Goal: Contribute content: Contribute content

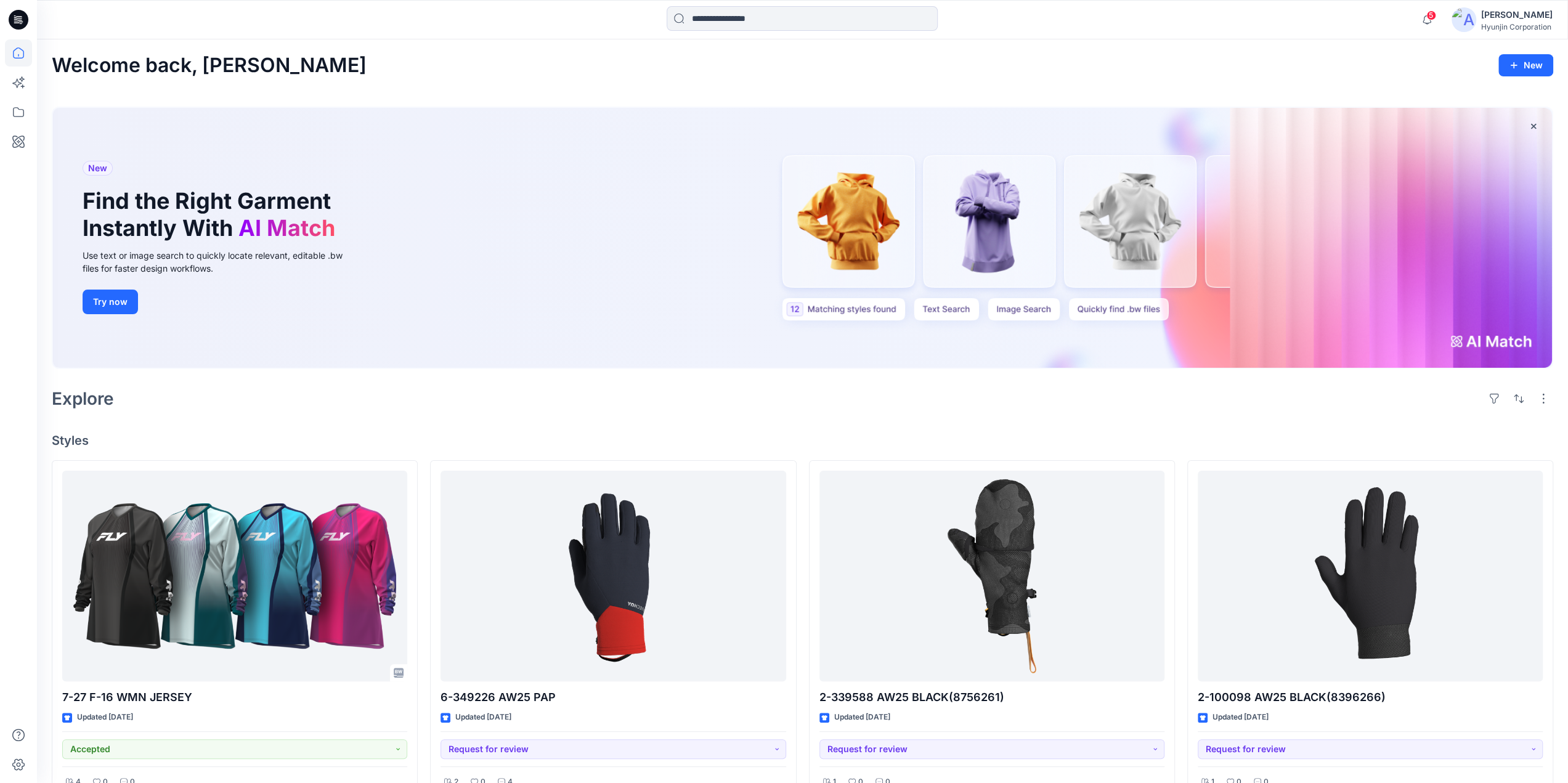
click at [1487, 21] on div "[PERSON_NAME]" at bounding box center [1517, 14] width 72 height 15
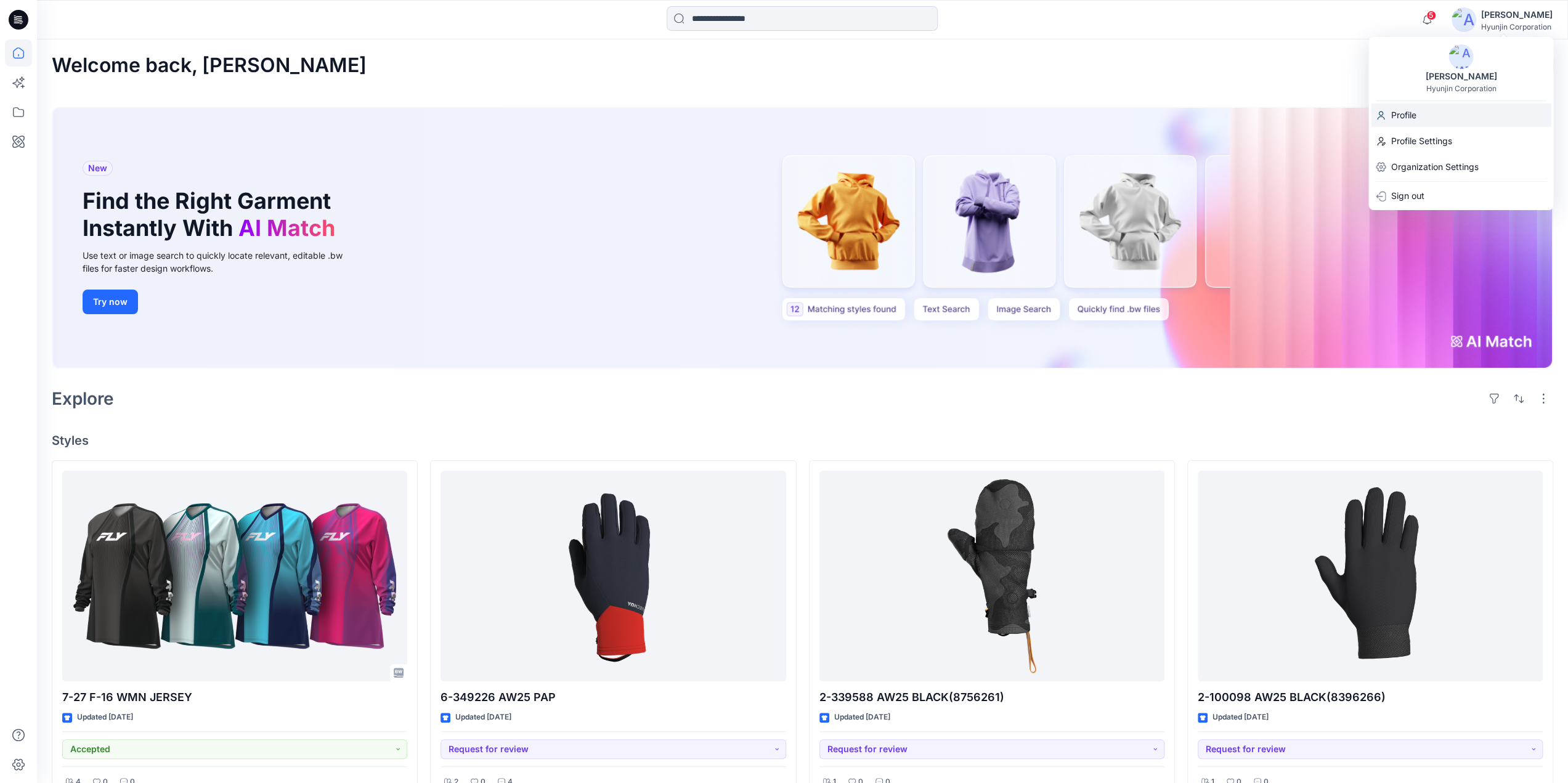
click at [1432, 118] on div "Profile" at bounding box center [1460, 116] width 180 height 24
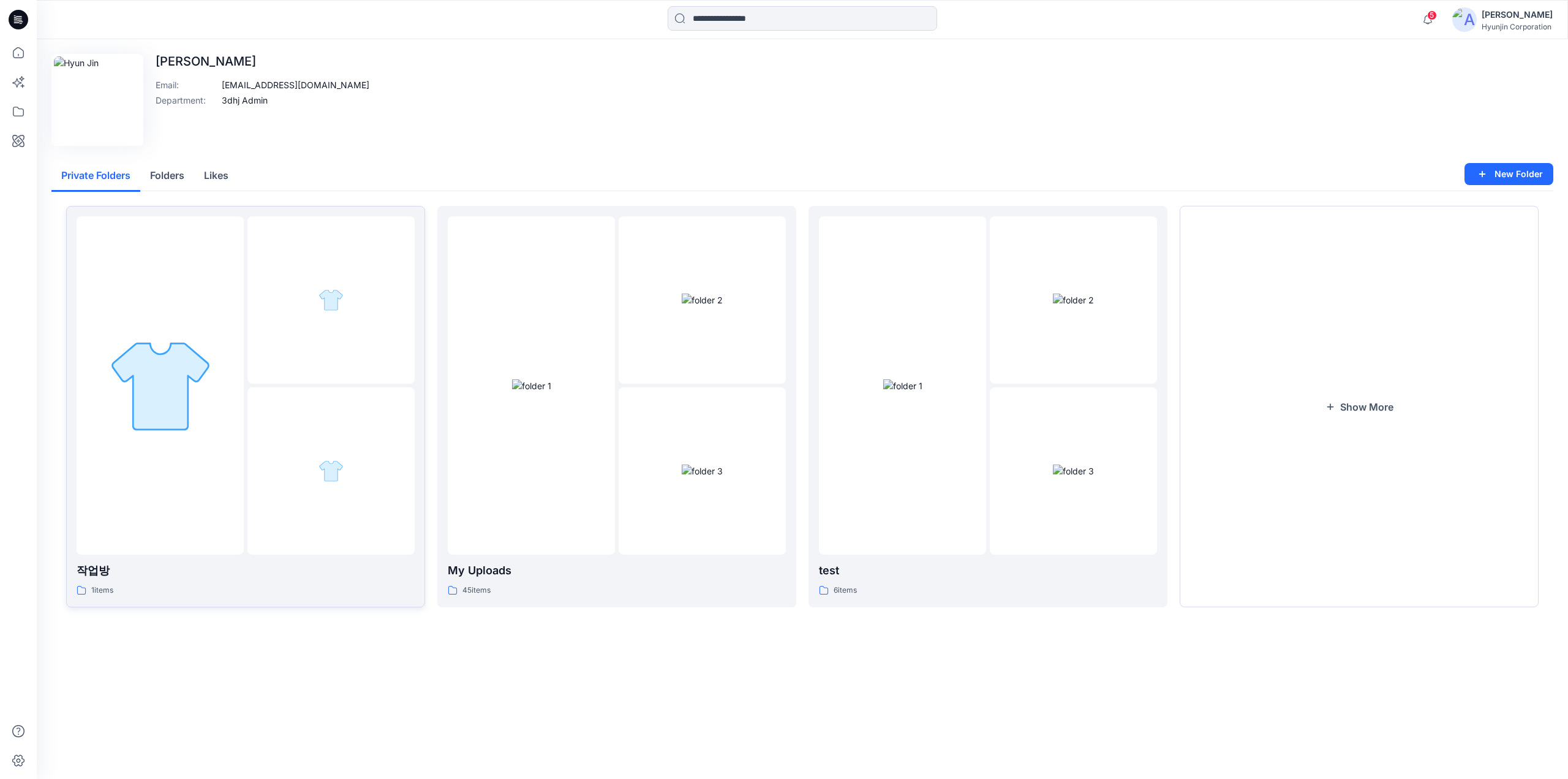
click at [382, 339] on div at bounding box center [331, 300] width 167 height 167
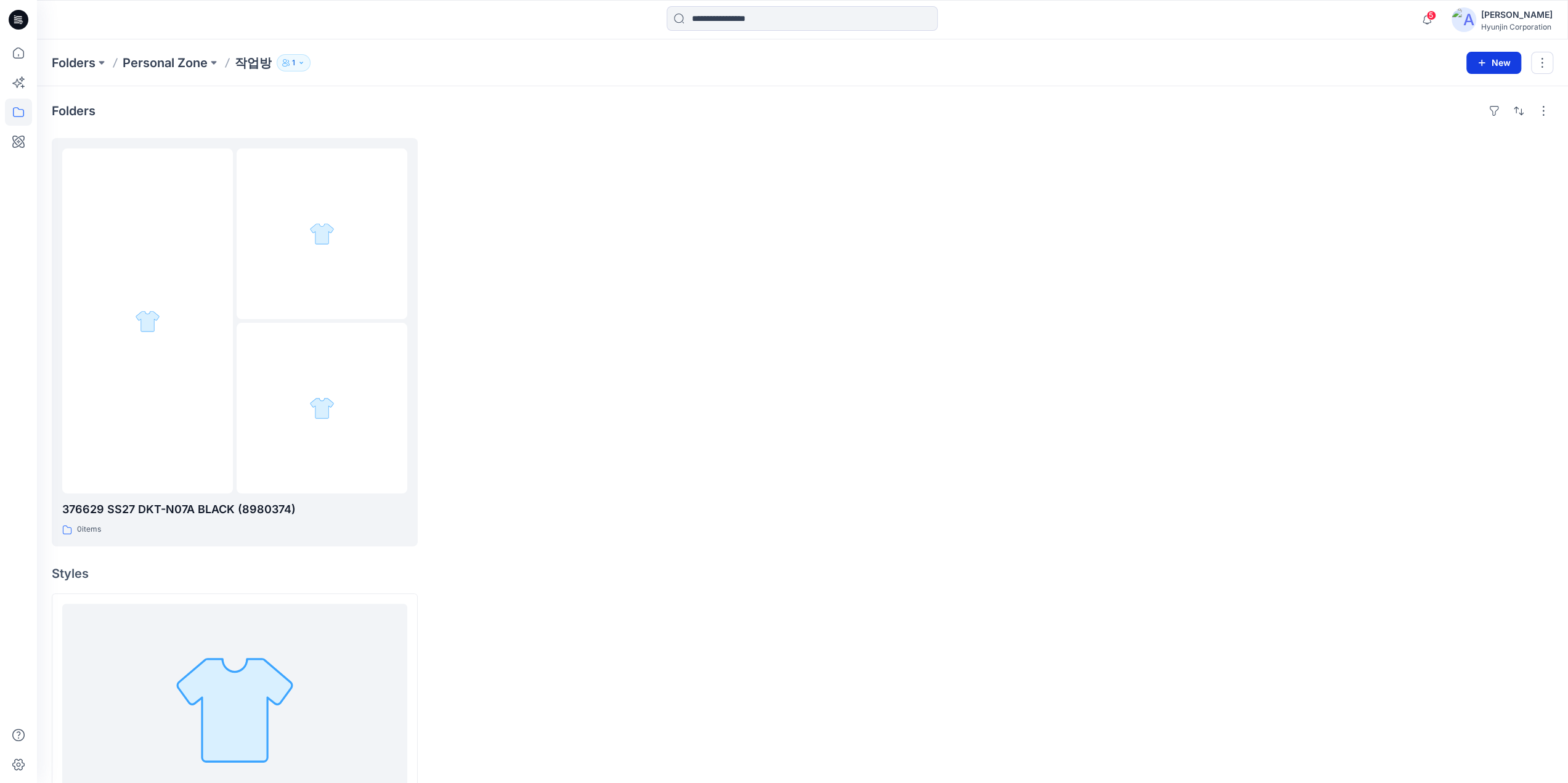
click at [1481, 56] on button "New" at bounding box center [1494, 63] width 55 height 22
click at [1464, 96] on p "New Style" at bounding box center [1456, 93] width 41 height 15
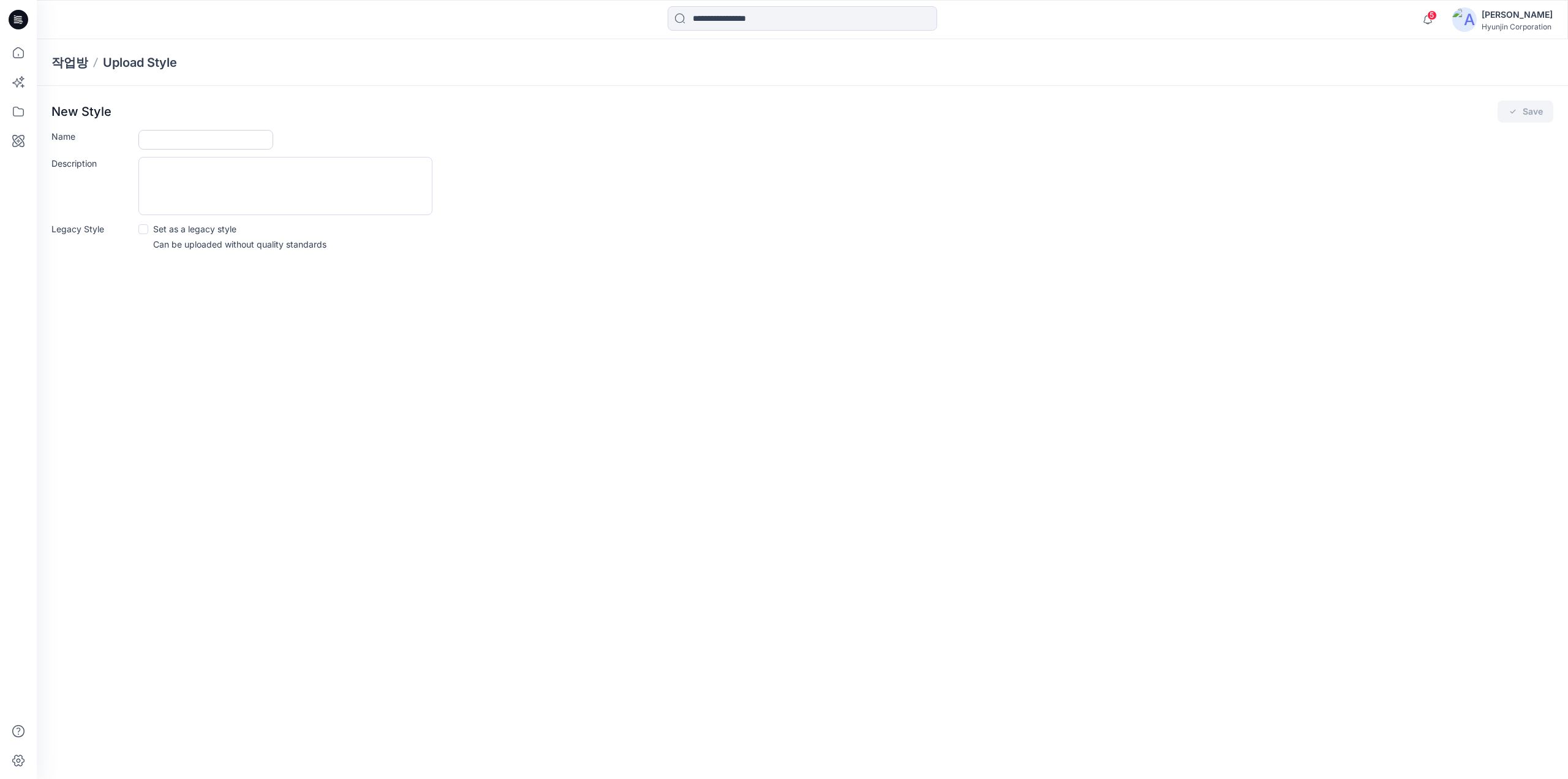
click at [208, 136] on input "Name" at bounding box center [206, 139] width 134 height 20
paste input "**********"
type input "**********"
click at [144, 224] on span at bounding box center [143, 229] width 10 height 10
click at [1523, 106] on button "Save" at bounding box center [1525, 111] width 55 height 22
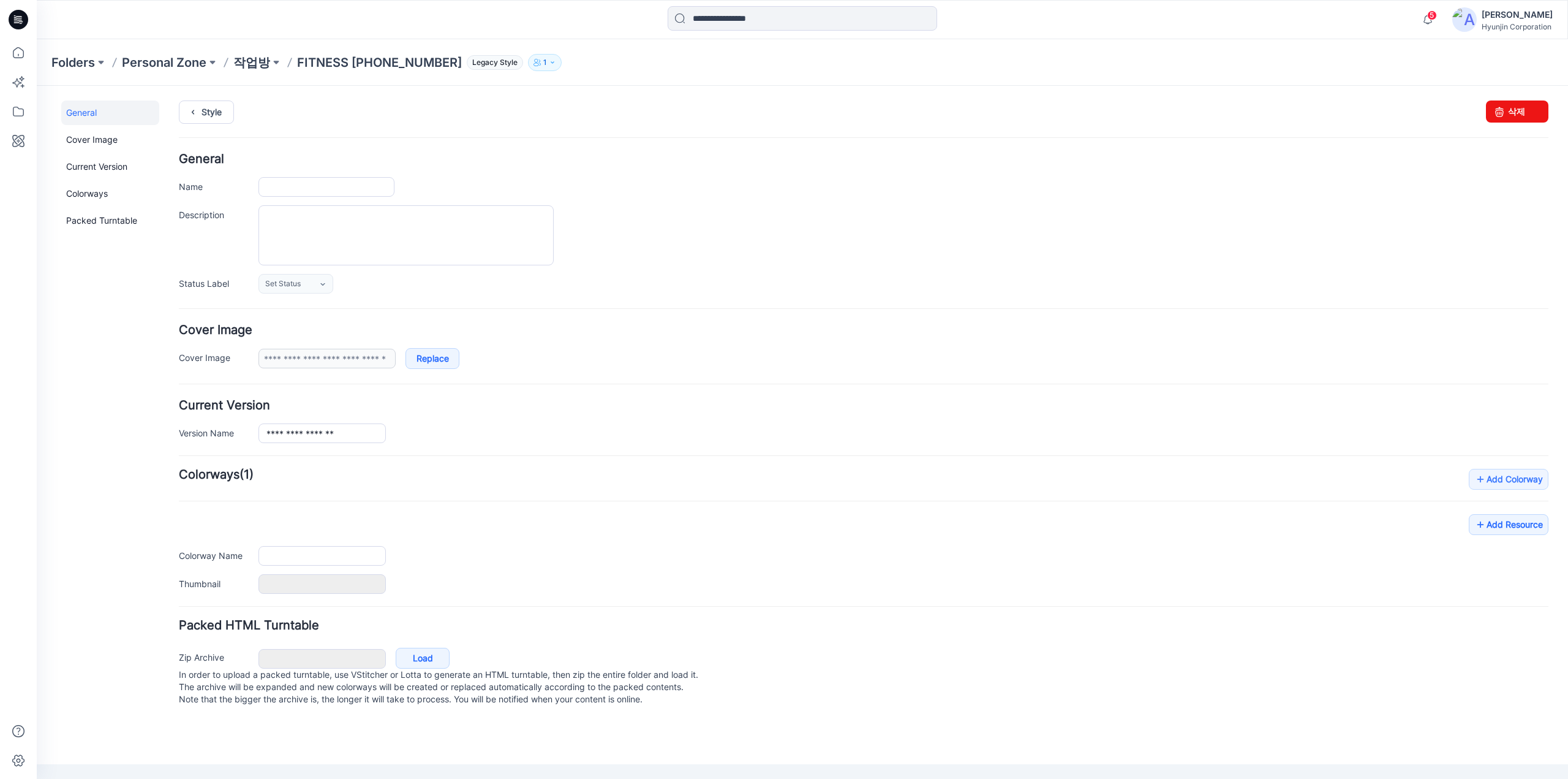
type input "**********"
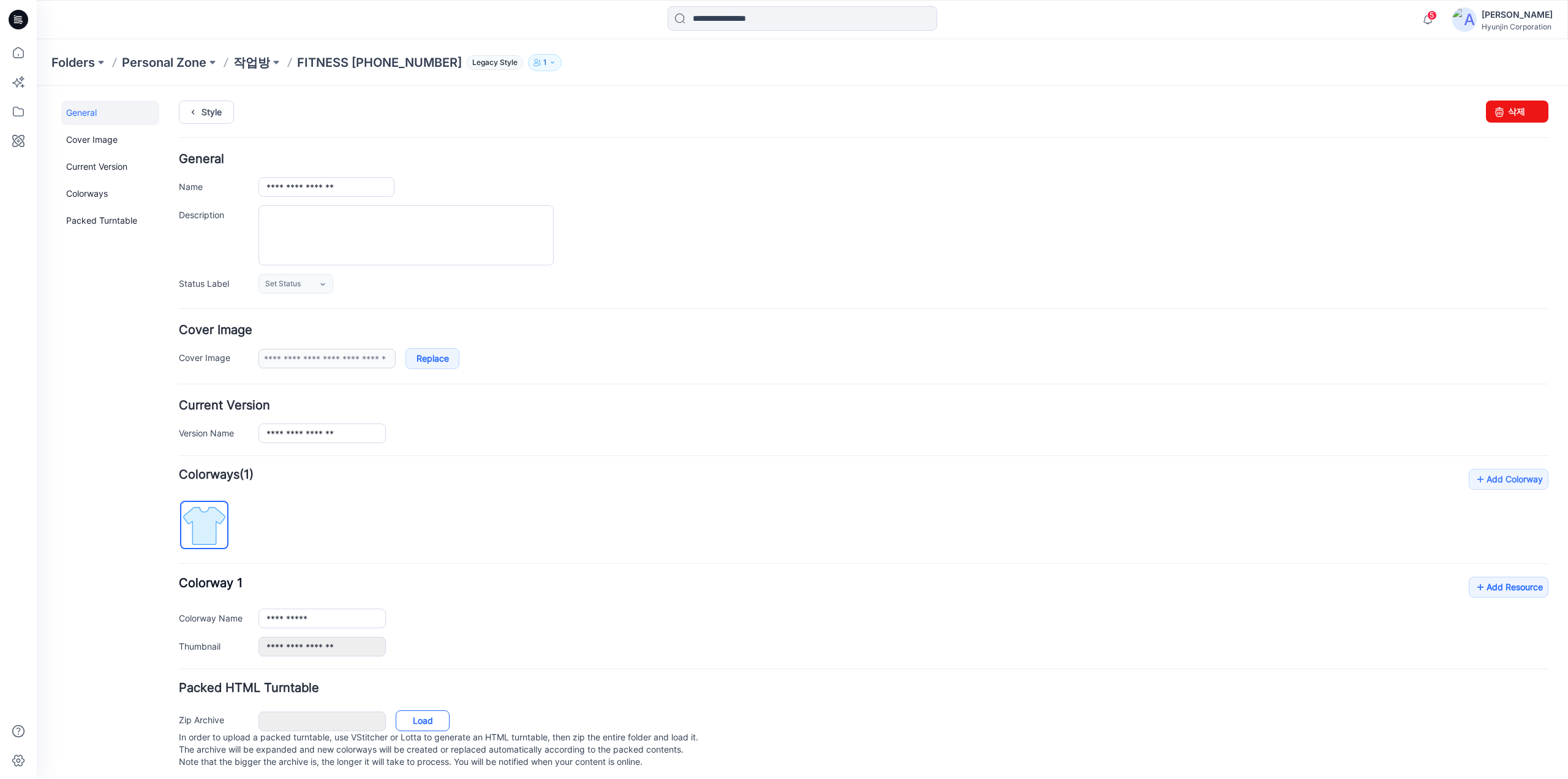
click at [426, 723] on link "Load" at bounding box center [422, 720] width 54 height 21
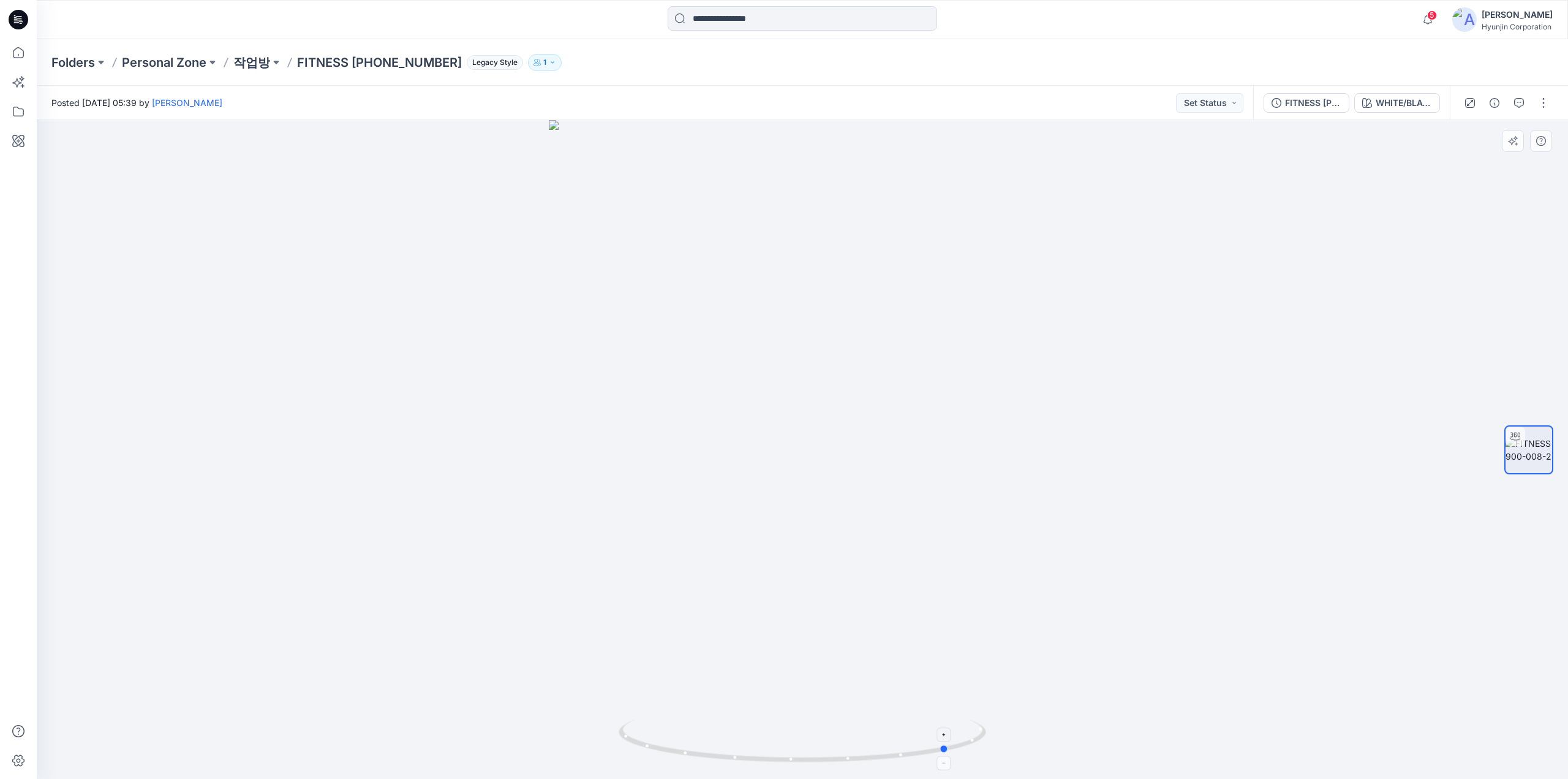
drag, startPoint x: 931, startPoint y: 754, endPoint x: 735, endPoint y: 760, distance: 196.1
click at [735, 760] on icon at bounding box center [804, 742] width 371 height 46
drag, startPoint x: 793, startPoint y: 729, endPoint x: 921, endPoint y: 741, distance: 128.6
click at [921, 741] on icon at bounding box center [804, 742] width 371 height 46
drag, startPoint x: 920, startPoint y: 740, endPoint x: 687, endPoint y: 738, distance: 233.0
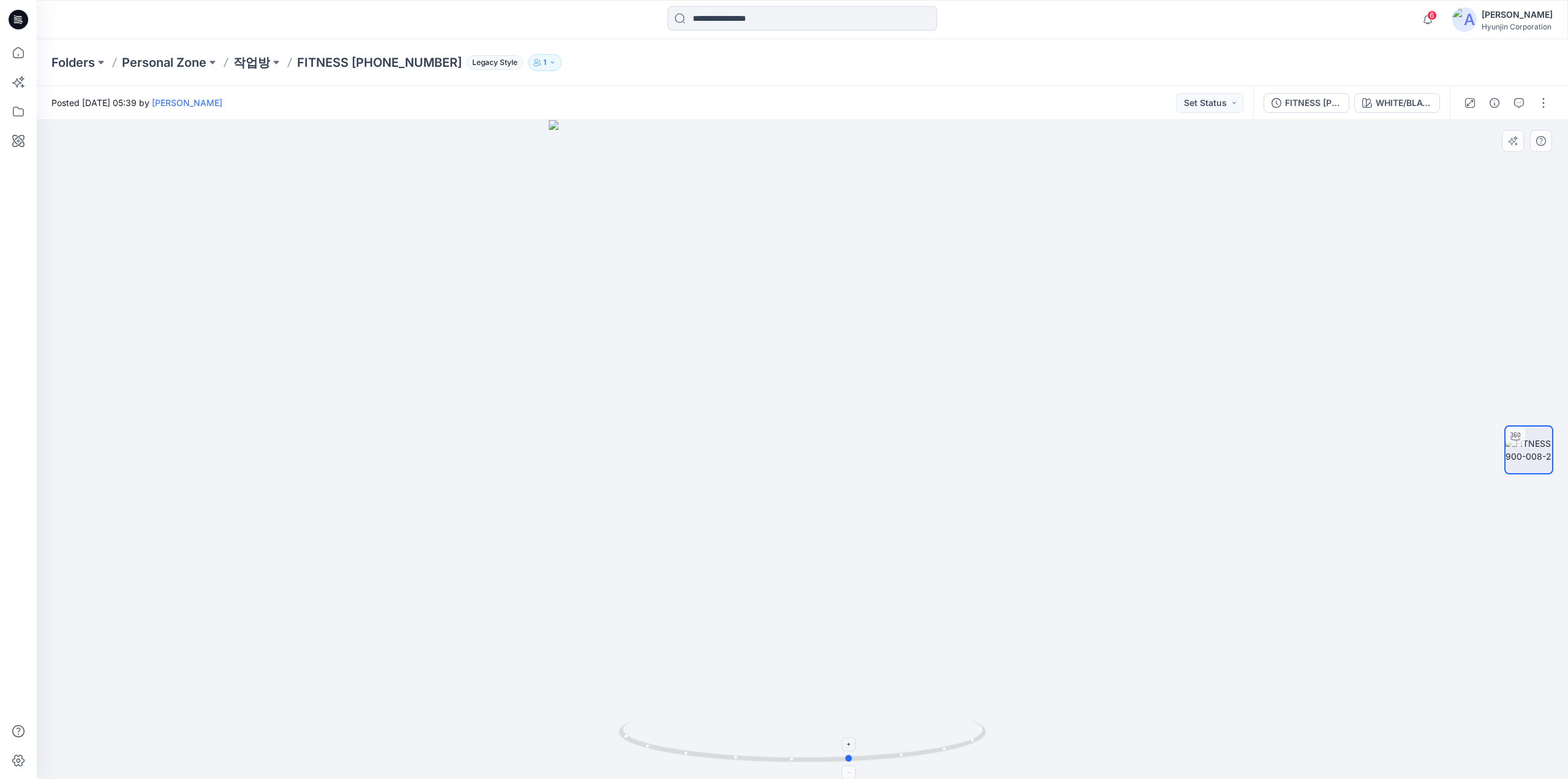
click at [687, 738] on icon at bounding box center [804, 742] width 371 height 46
click at [1412, 111] on button "WHITE/BLACK" at bounding box center [1397, 102] width 86 height 20
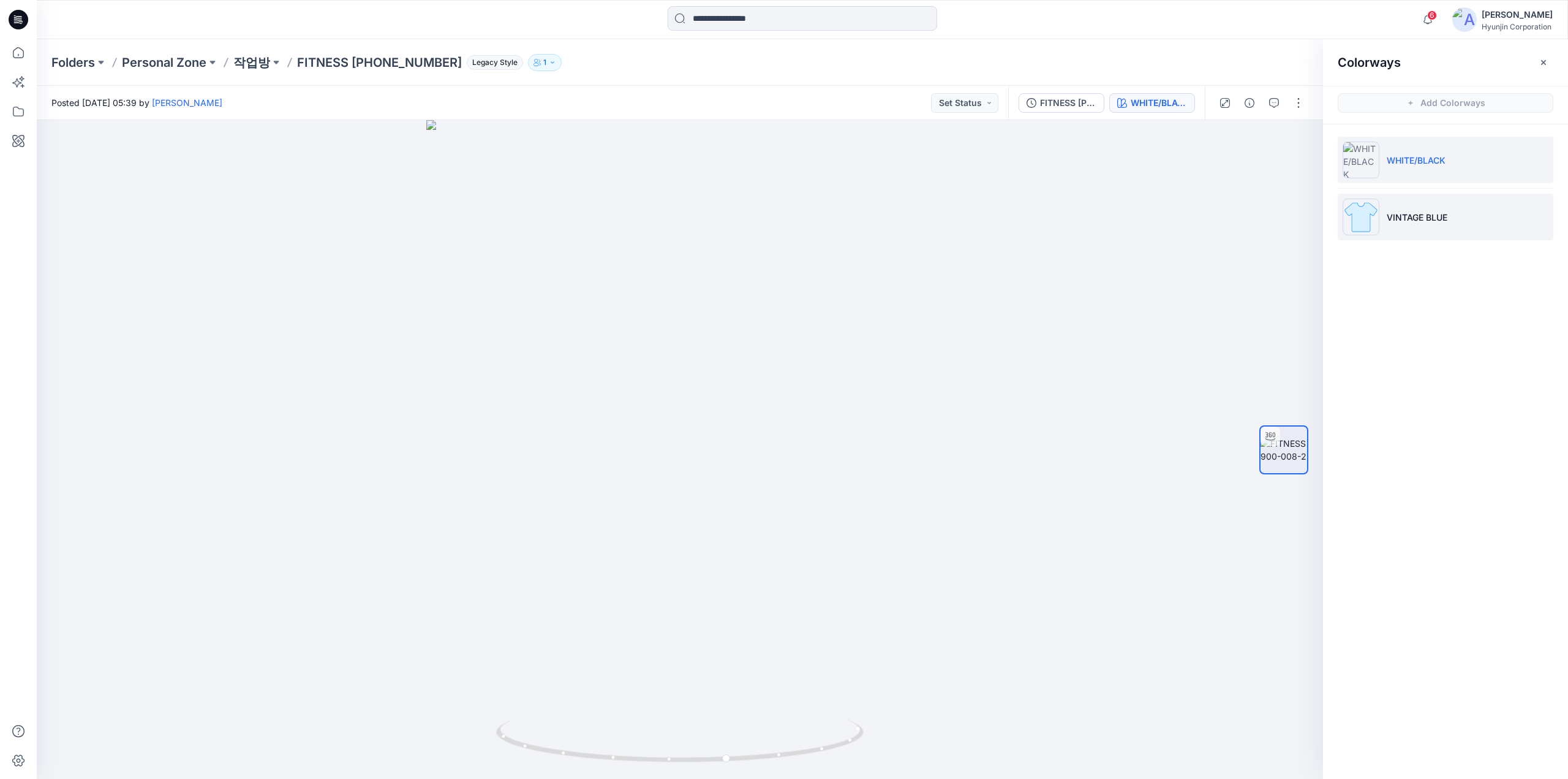
click at [1398, 234] on li "VINTAGE BLUE" at bounding box center [1445, 217] width 216 height 47
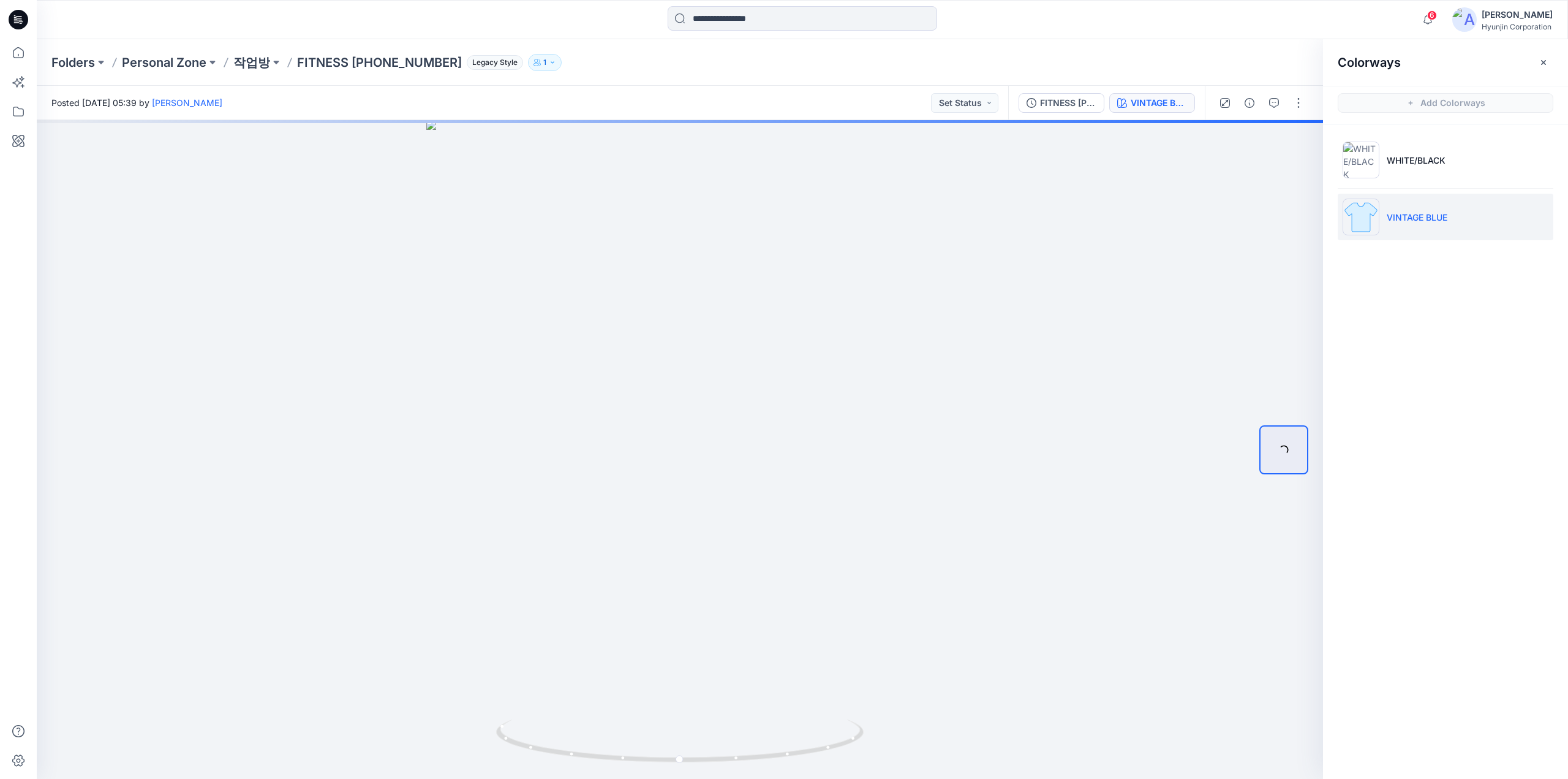
click at [1395, 218] on p "VINTAGE BLUE" at bounding box center [1417, 217] width 61 height 13
click at [1412, 173] on li "WHITE/BLACK" at bounding box center [1445, 160] width 216 height 47
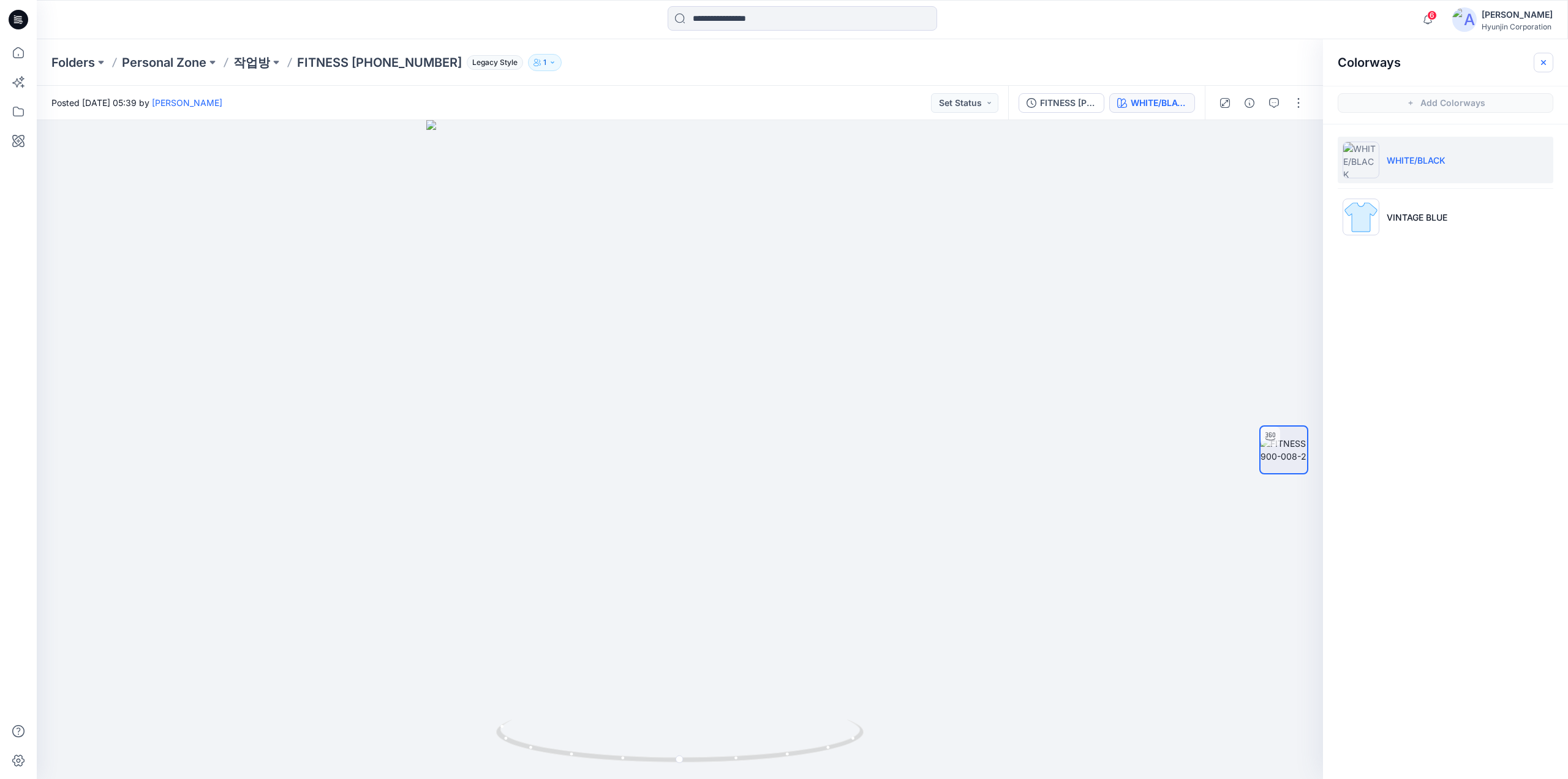
click at [1550, 63] on button "button" at bounding box center [1543, 62] width 20 height 20
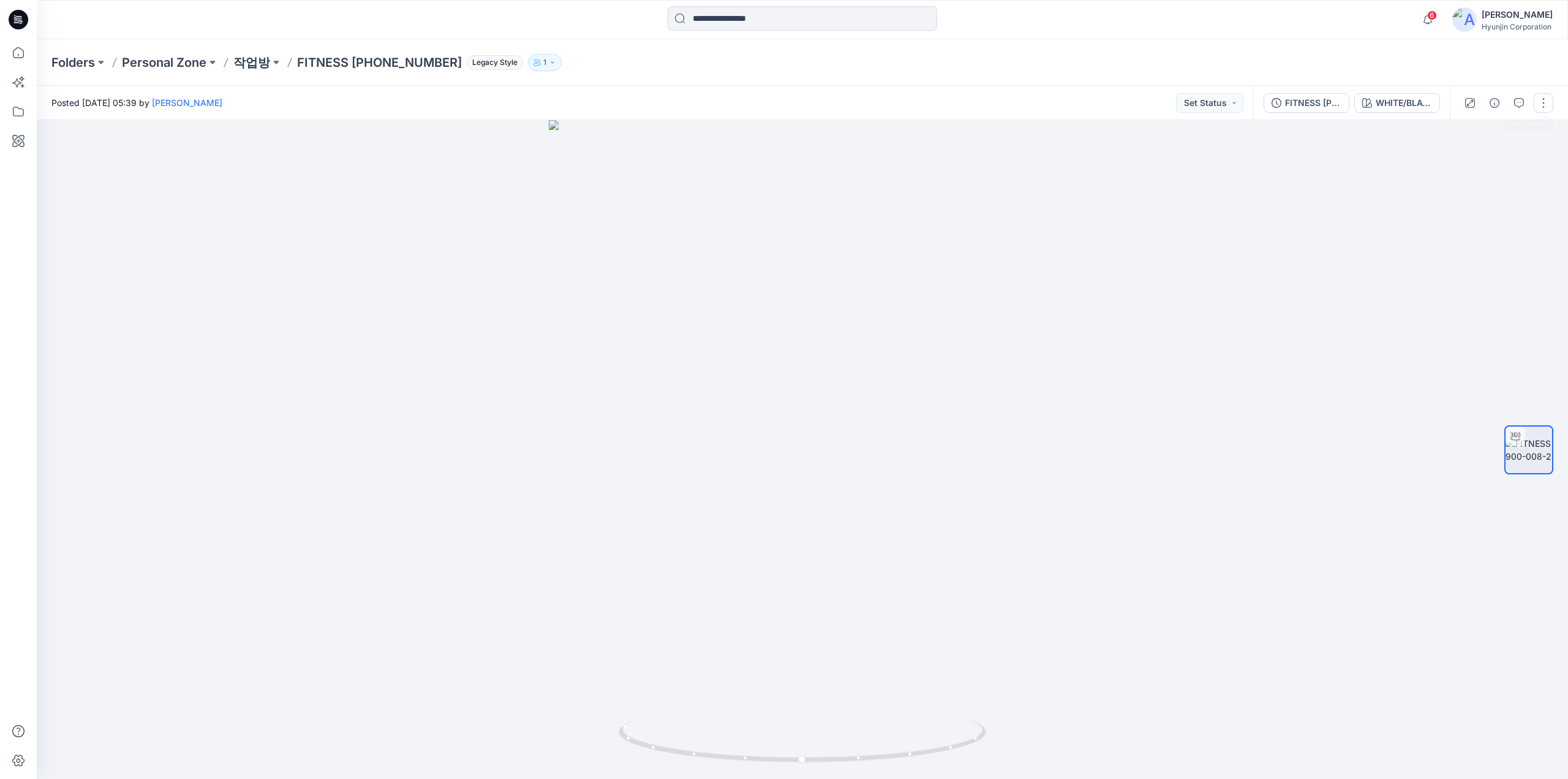
click at [1539, 106] on button "button" at bounding box center [1543, 102] width 20 height 20
click at [1499, 126] on button "Edit" at bounding box center [1492, 131] width 113 height 23
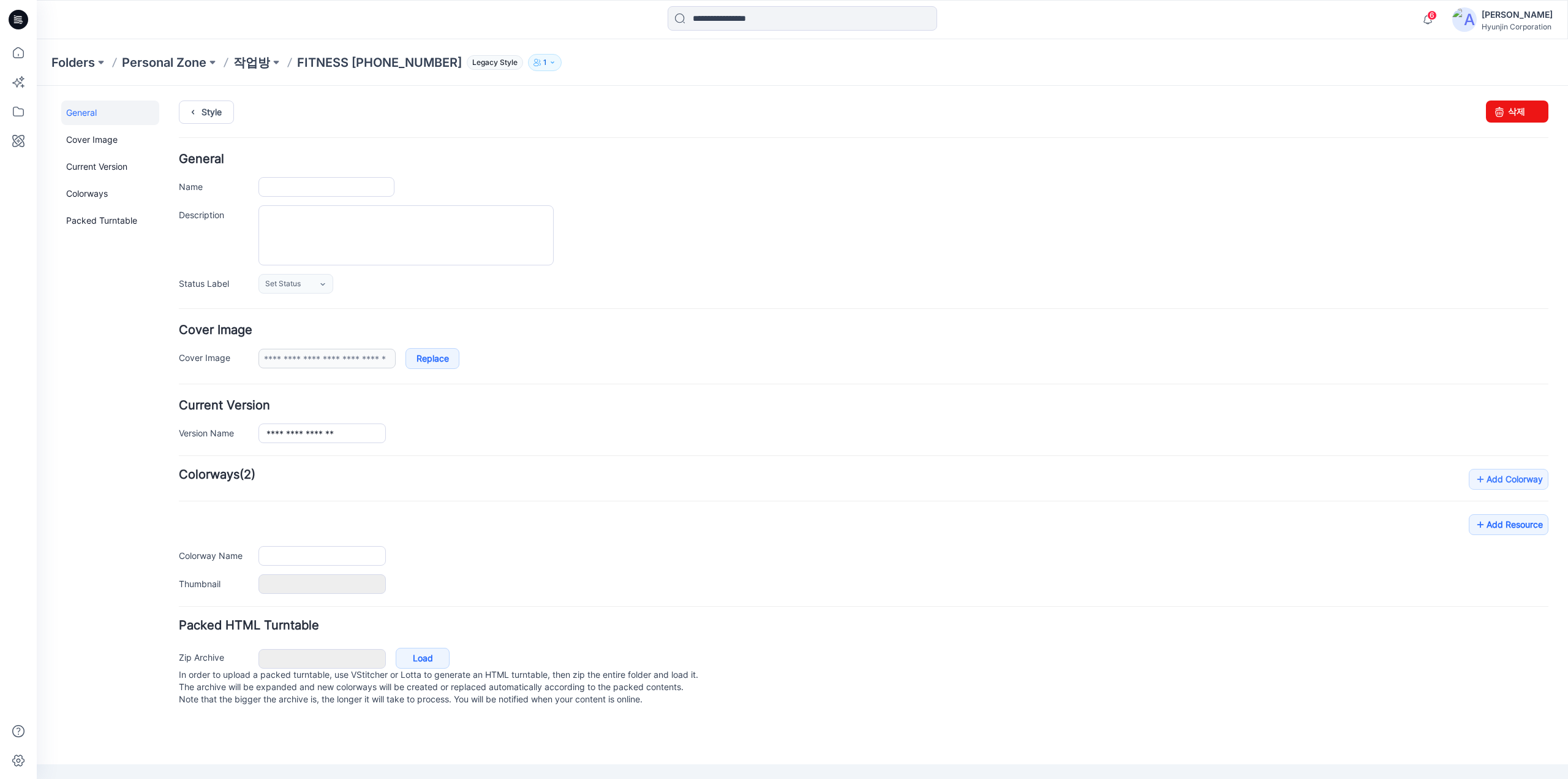
type input "**********"
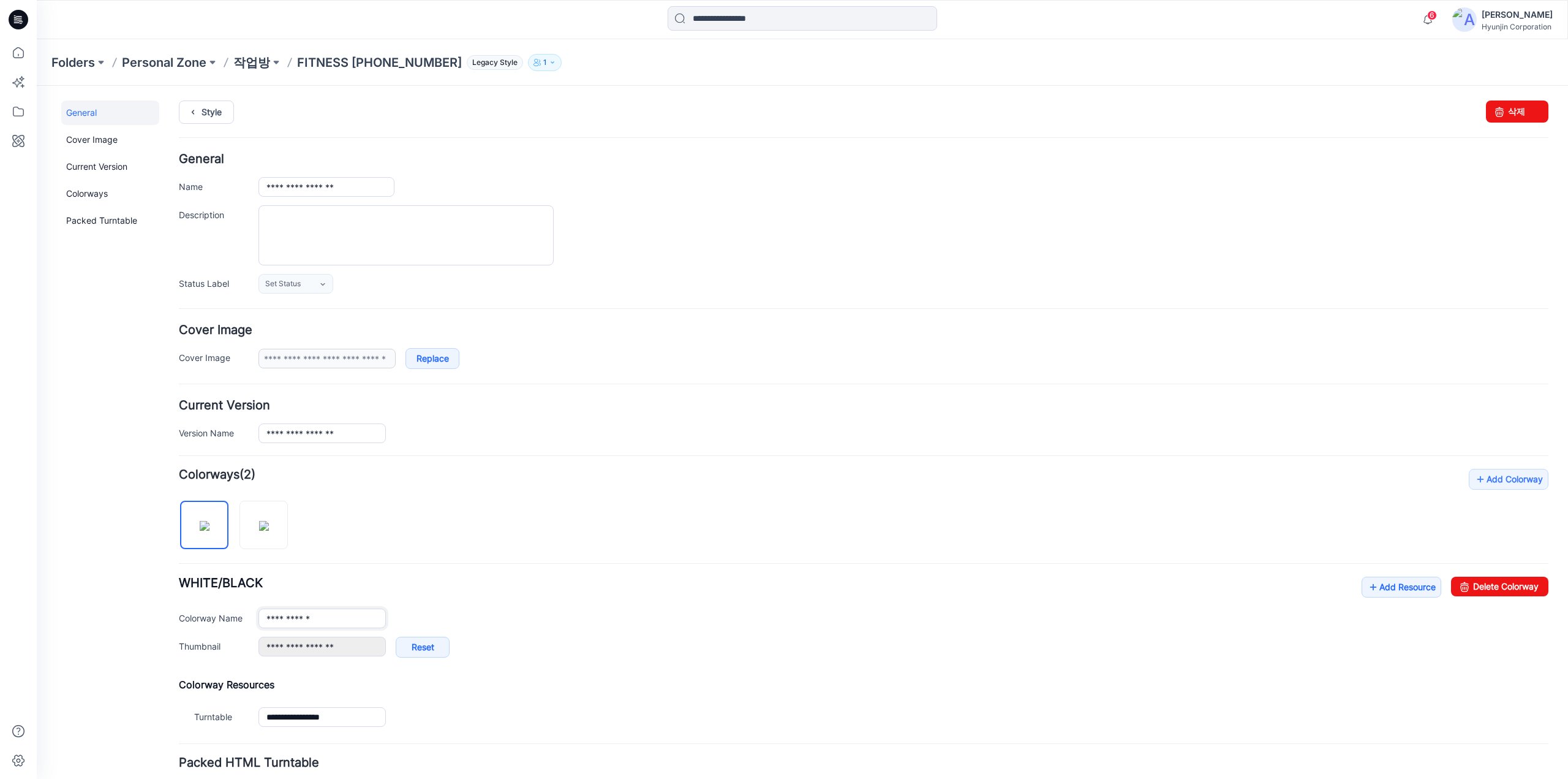
drag, startPoint x: 327, startPoint y: 619, endPoint x: 245, endPoint y: 616, distance: 82.1
click at [245, 616] on div "**********" at bounding box center [864, 618] width 1369 height 20
click at [327, 613] on input "**********" at bounding box center [322, 618] width 127 height 20
drag, startPoint x: 342, startPoint y: 613, endPoint x: 235, endPoint y: 612, distance: 107.0
click at [235, 612] on div "**********" at bounding box center [864, 618] width 1369 height 20
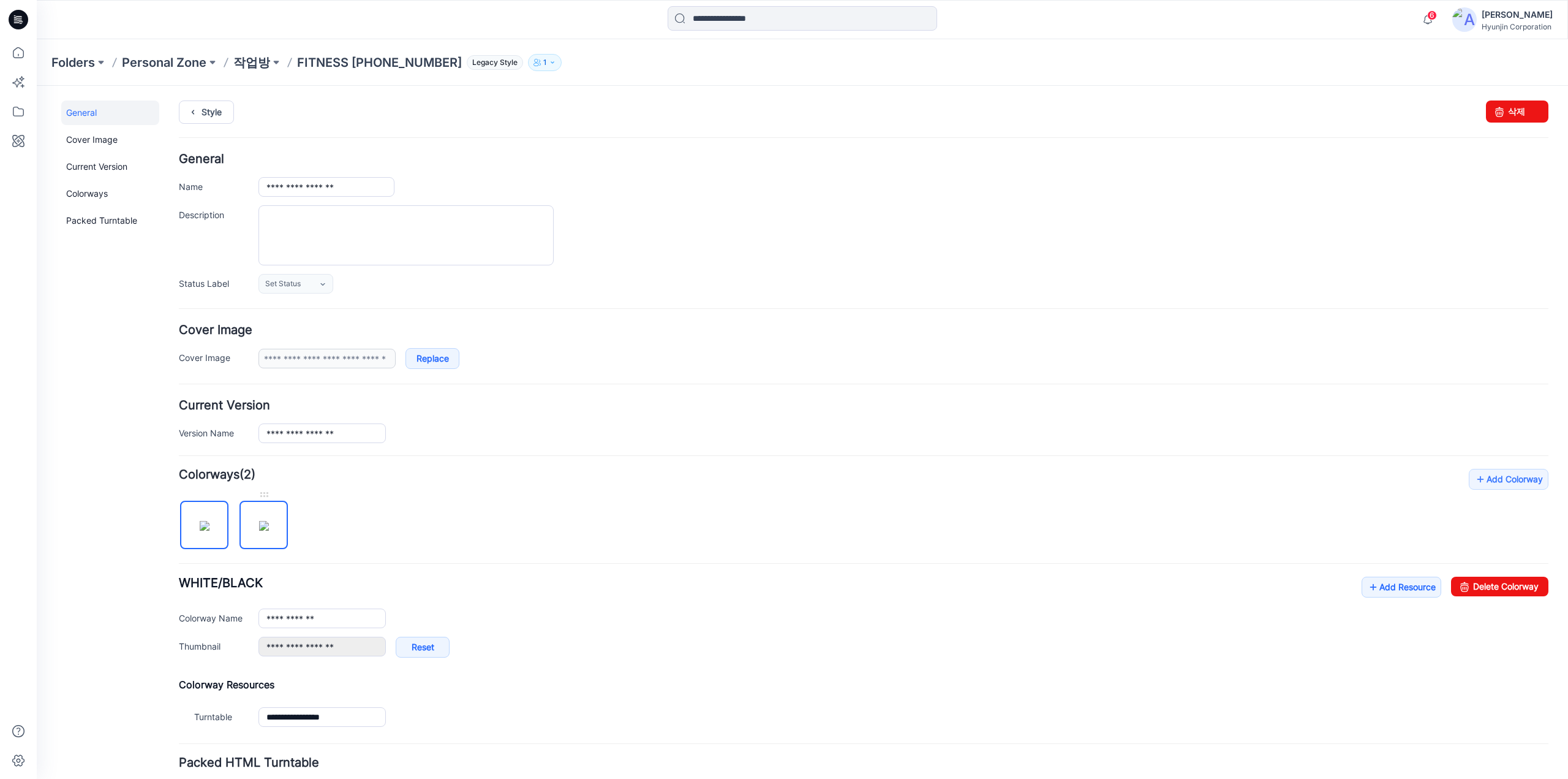
click at [269, 531] on img at bounding box center [263, 526] width 10 height 10
drag, startPoint x: 348, startPoint y: 615, endPoint x: 194, endPoint y: 619, distance: 154.1
click at [194, 619] on div "**********" at bounding box center [864, 618] width 1369 height 20
paste input "text"
drag, startPoint x: 352, startPoint y: 615, endPoint x: 207, endPoint y: 615, distance: 145.0
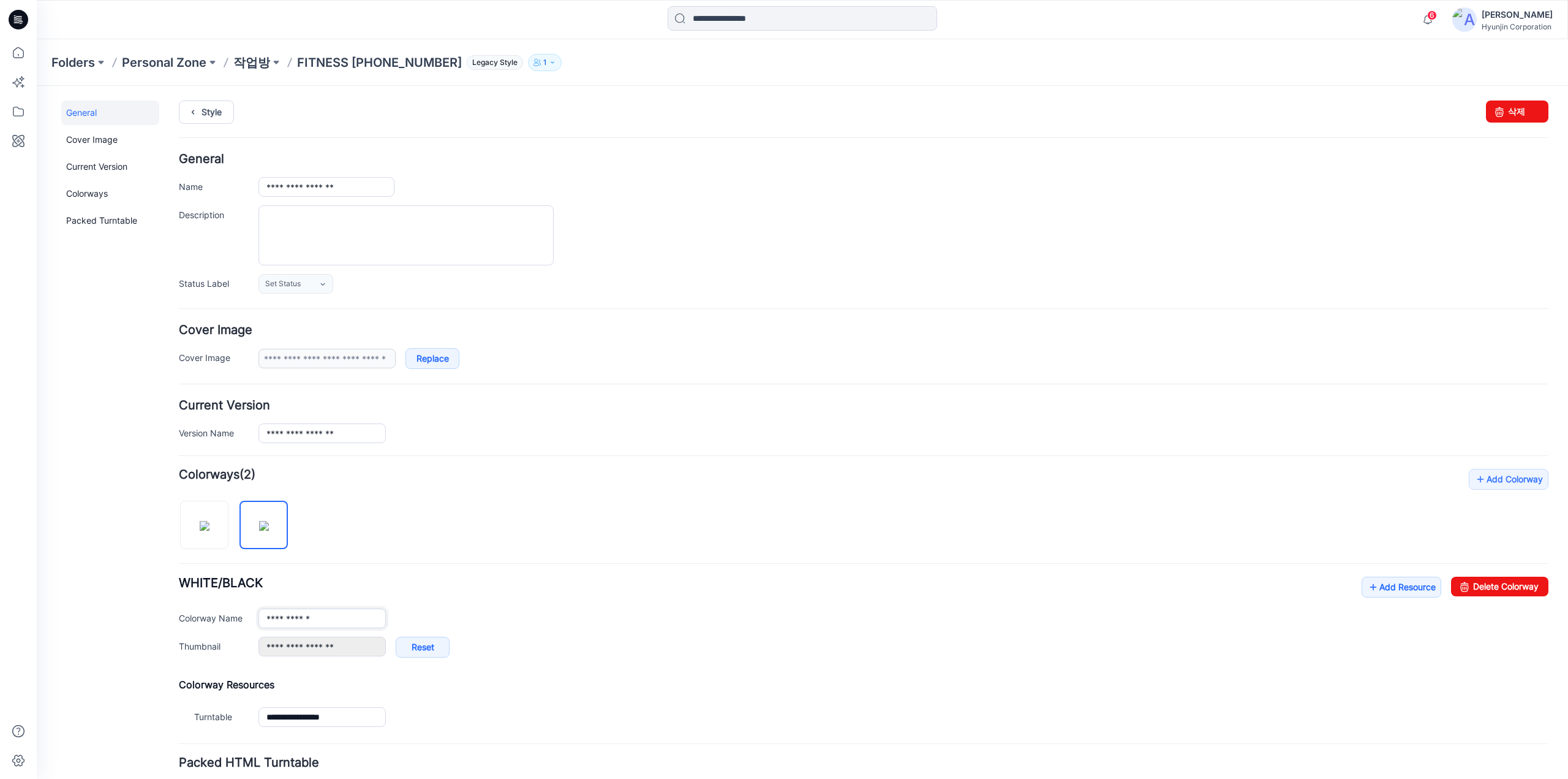
click at [207, 615] on div "**********" at bounding box center [864, 618] width 1369 height 20
click at [209, 529] on img at bounding box center [204, 526] width 10 height 10
type input "*"
click at [336, 616] on input "*" at bounding box center [322, 618] width 127 height 20
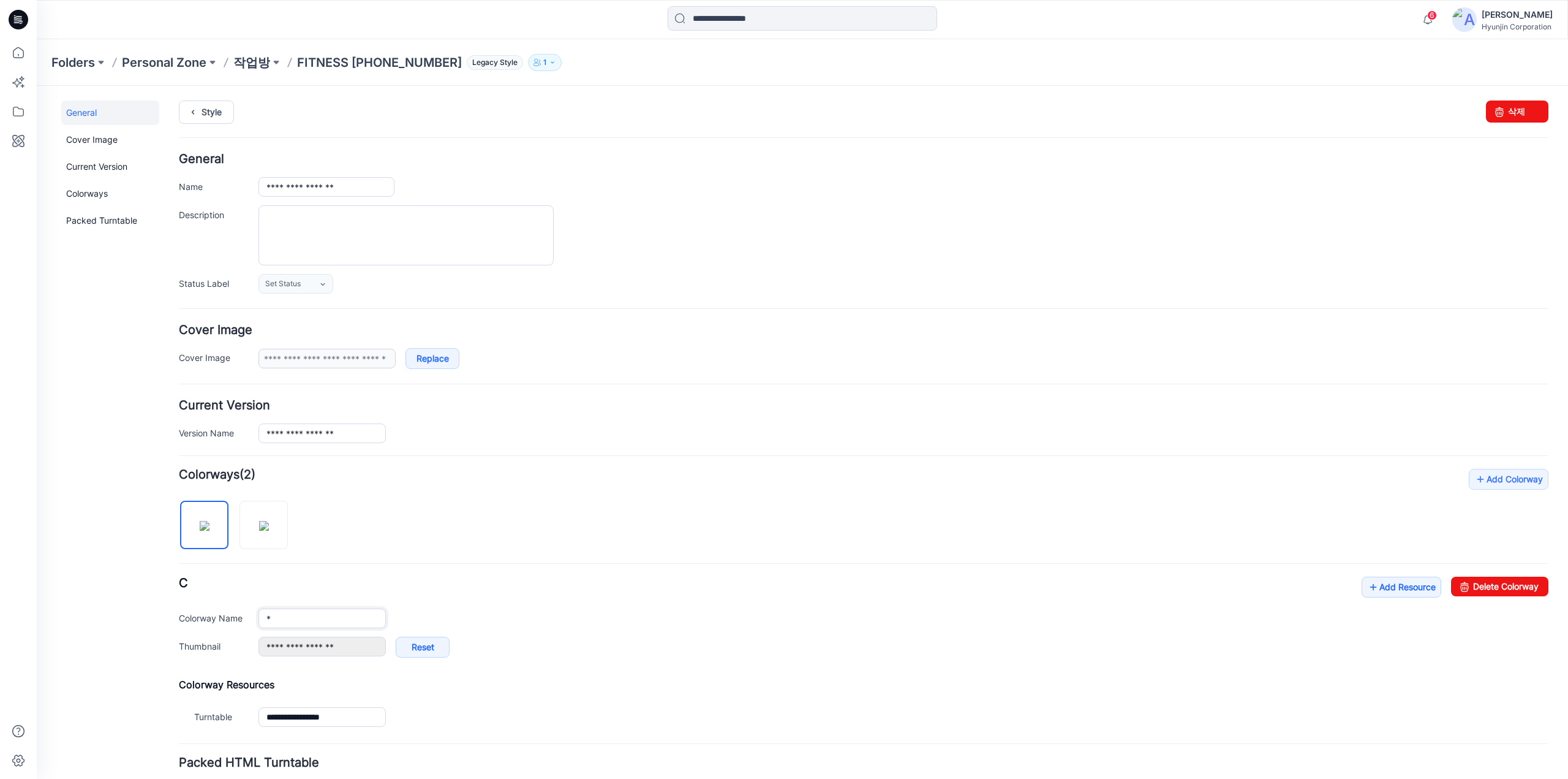
click at [310, 608] on input "*" at bounding box center [322, 618] width 127 height 20
drag, startPoint x: 327, startPoint y: 612, endPoint x: 137, endPoint y: 604, distance: 190.2
click at [137, 604] on div "**********" at bounding box center [795, 472] width 1516 height 774
paste input "********"
click at [268, 526] on img at bounding box center [263, 526] width 10 height 10
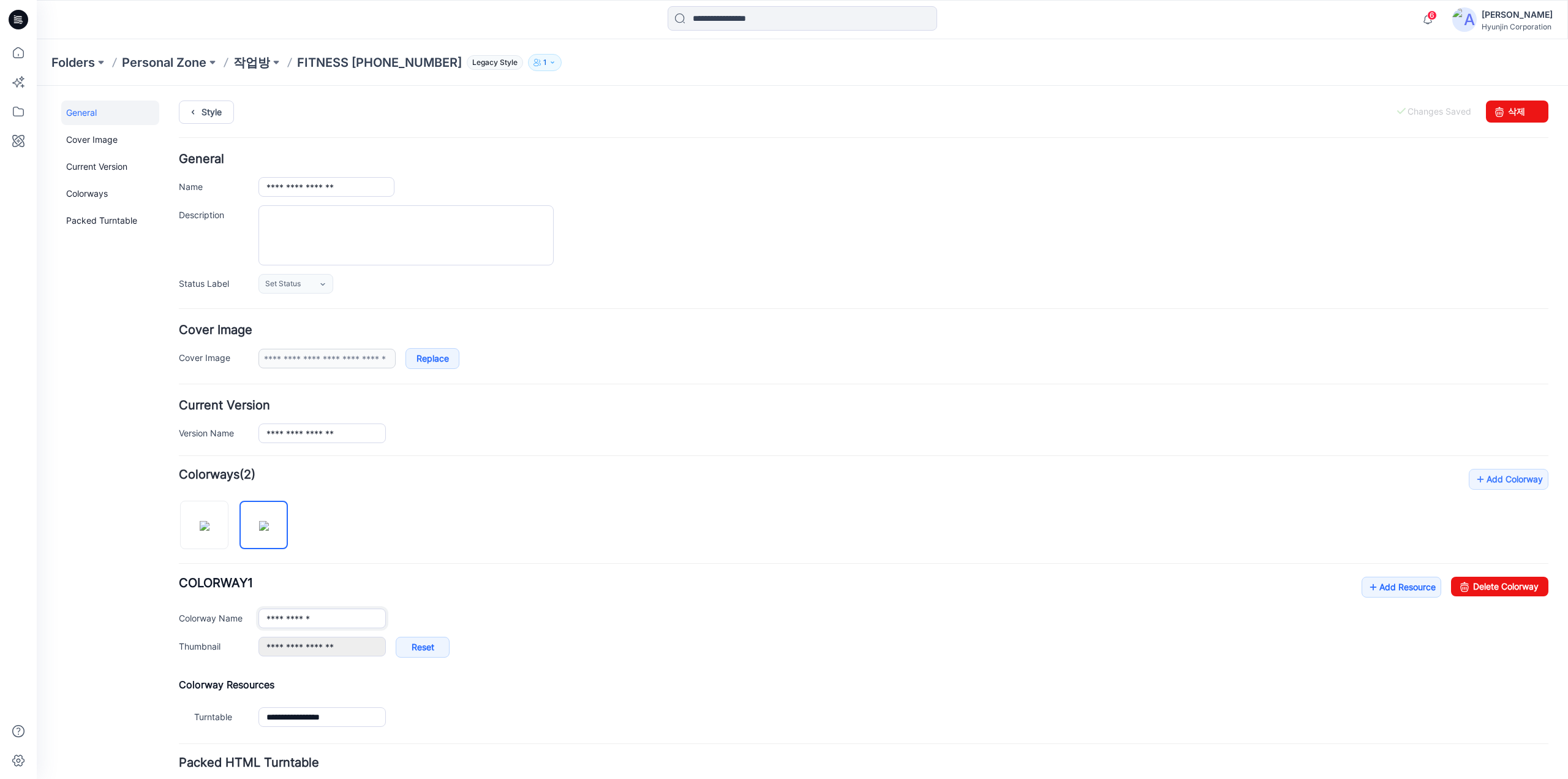
drag, startPoint x: 356, startPoint y: 615, endPoint x: 145, endPoint y: 601, distance: 211.5
click at [145, 601] on div "**********" at bounding box center [795, 472] width 1516 height 774
paste input "text"
type input "*********"
click at [534, 624] on div "*********" at bounding box center [904, 618] width 1290 height 20
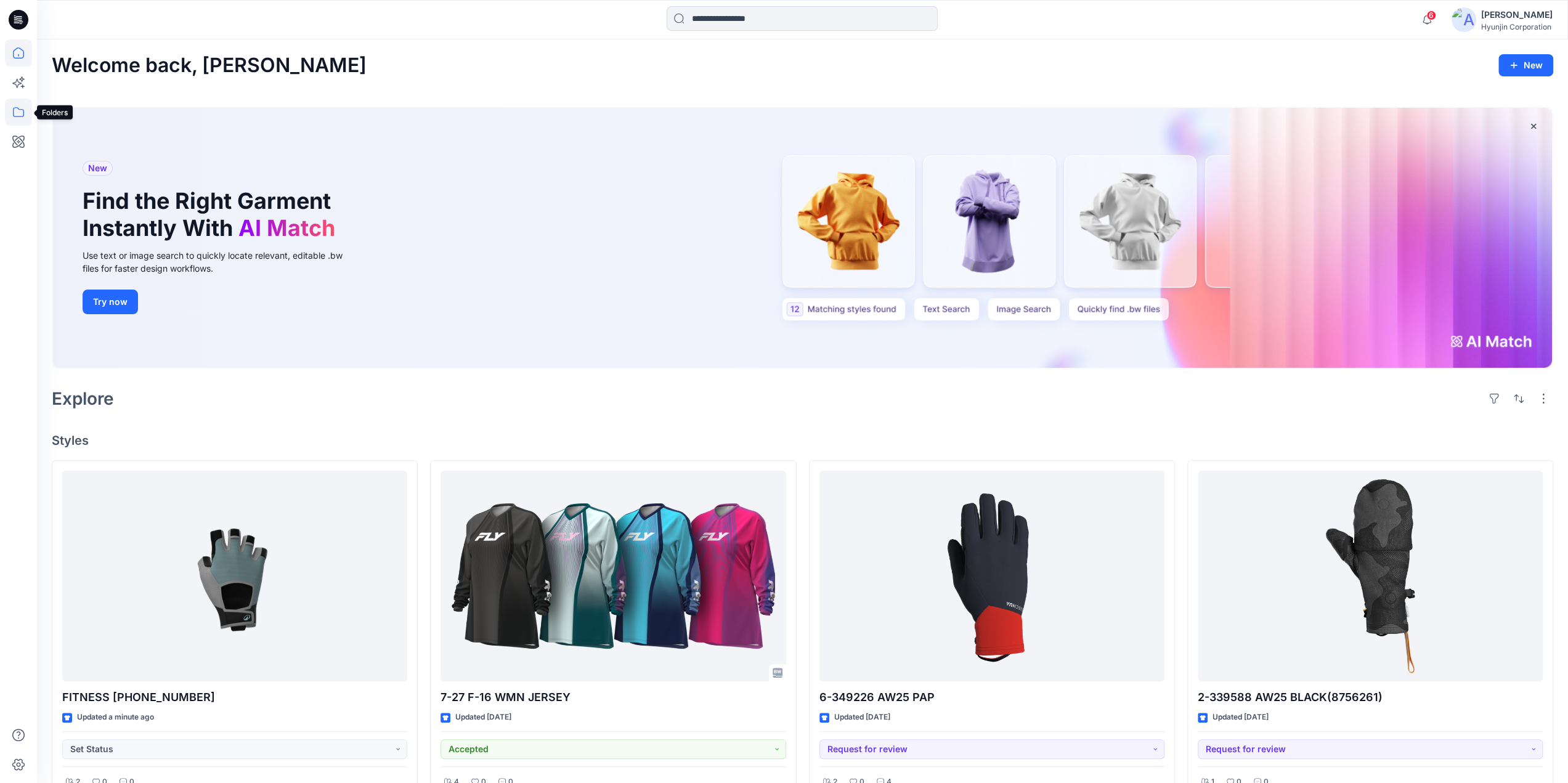
click at [19, 116] on icon at bounding box center [18, 112] width 27 height 27
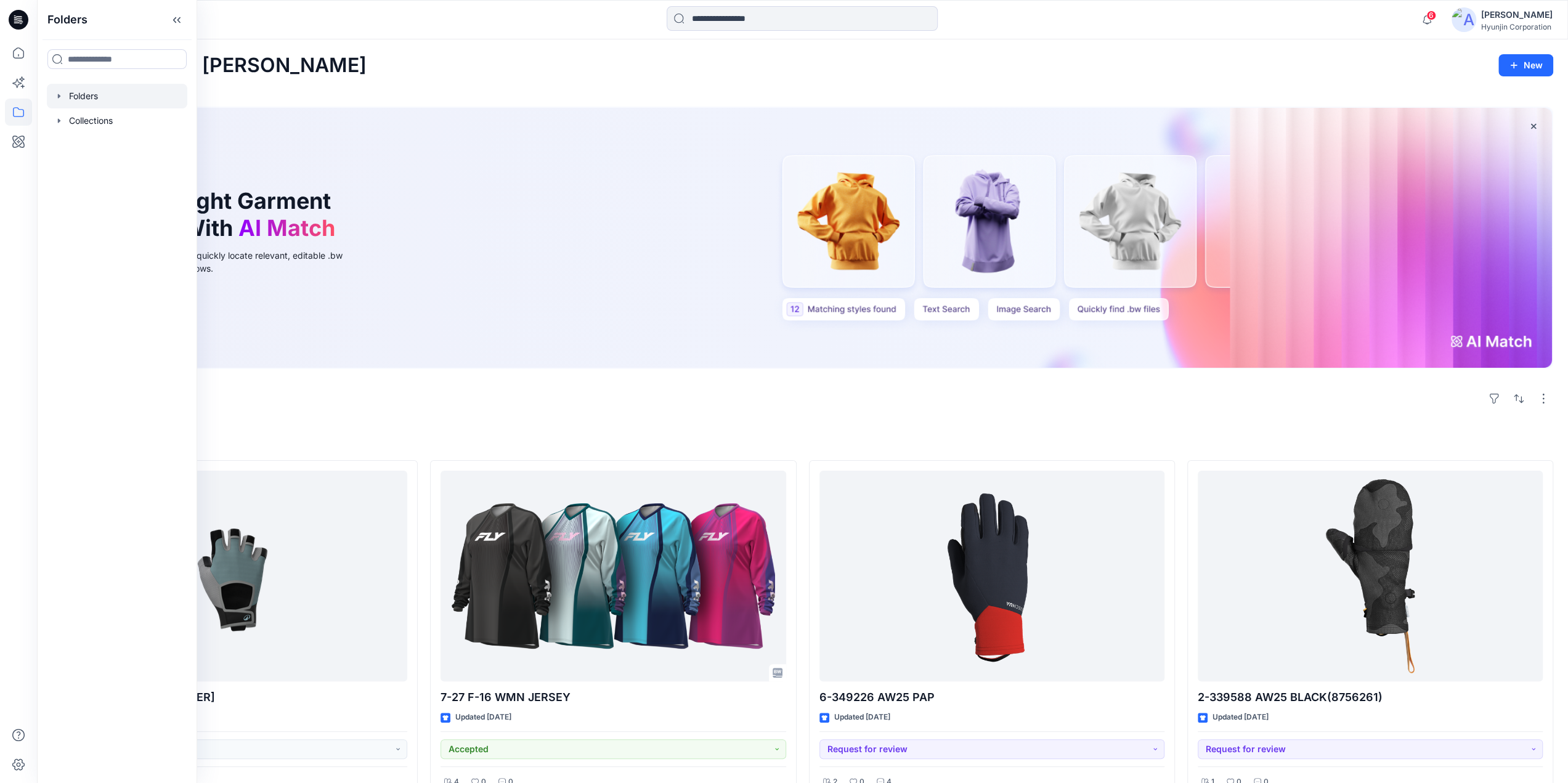
click at [70, 101] on div at bounding box center [117, 96] width 141 height 24
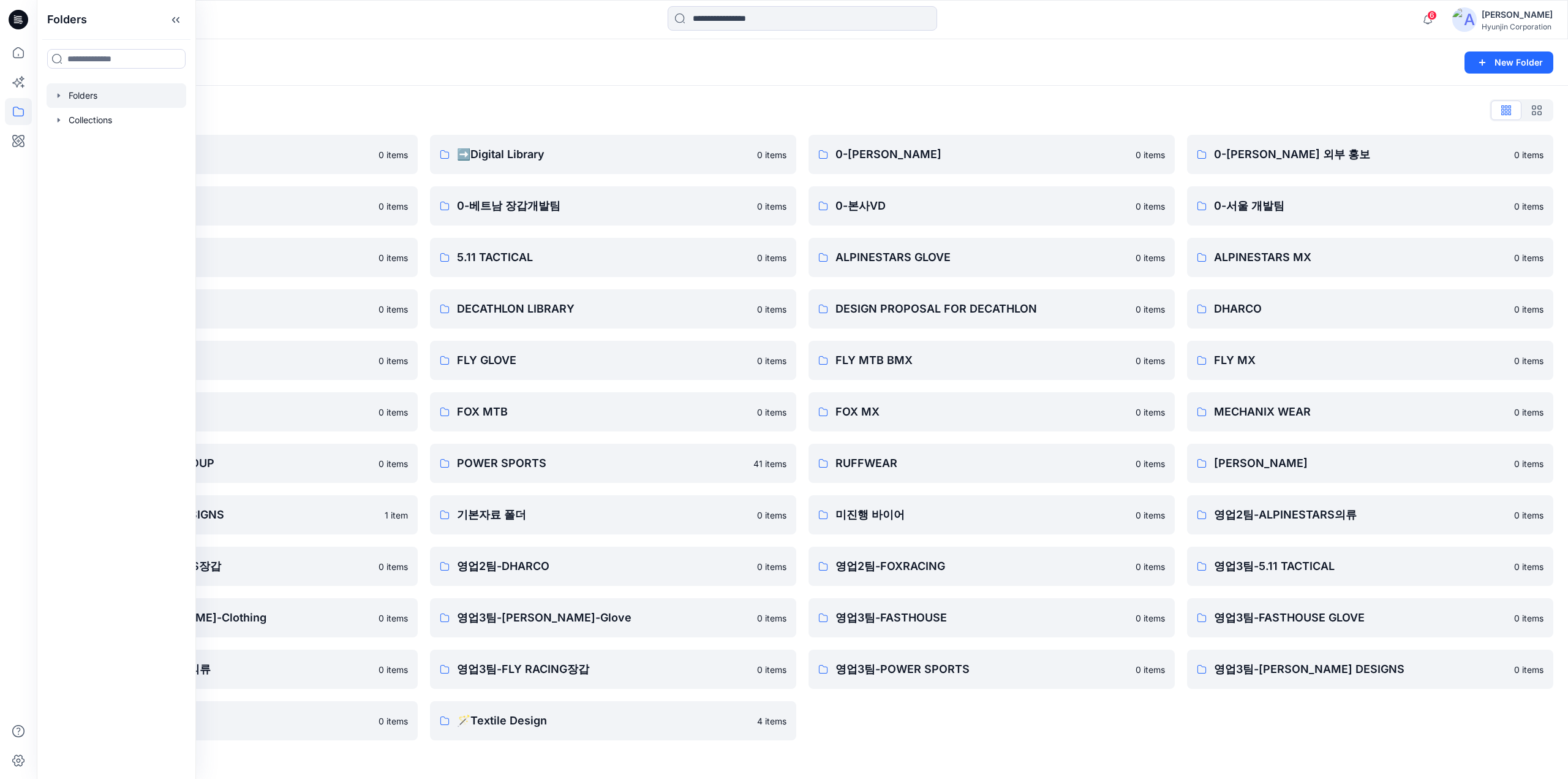
click at [918, 753] on div "Folders List ♻️Project 0 items 0-베트남 의류개발팀 0 items 0-서울 디자인팀 0 items DECATHLON …" at bounding box center [802, 421] width 1531 height 670
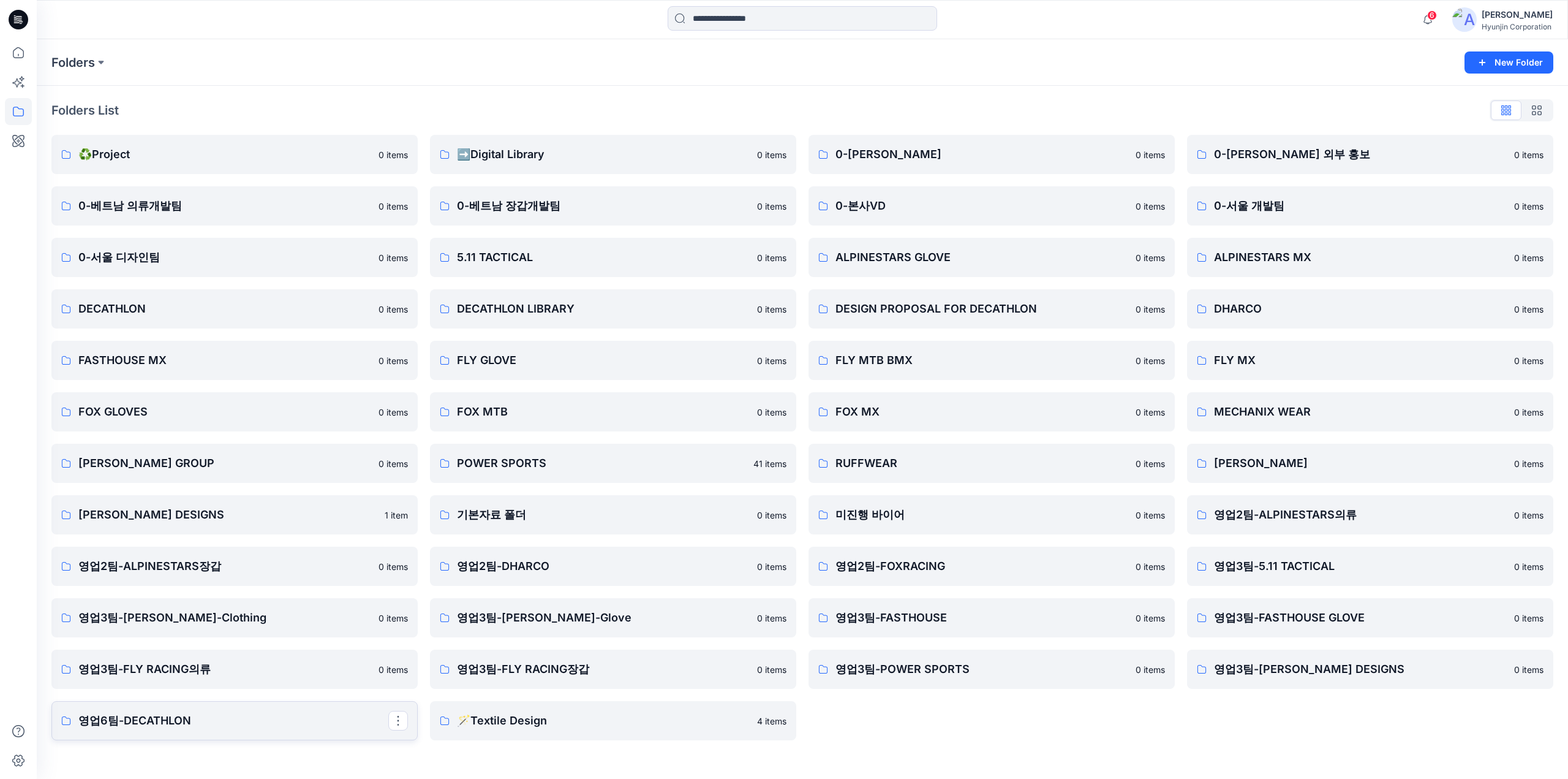
click at [259, 732] on link "영업6팀-DECATHLON" at bounding box center [234, 720] width 367 height 39
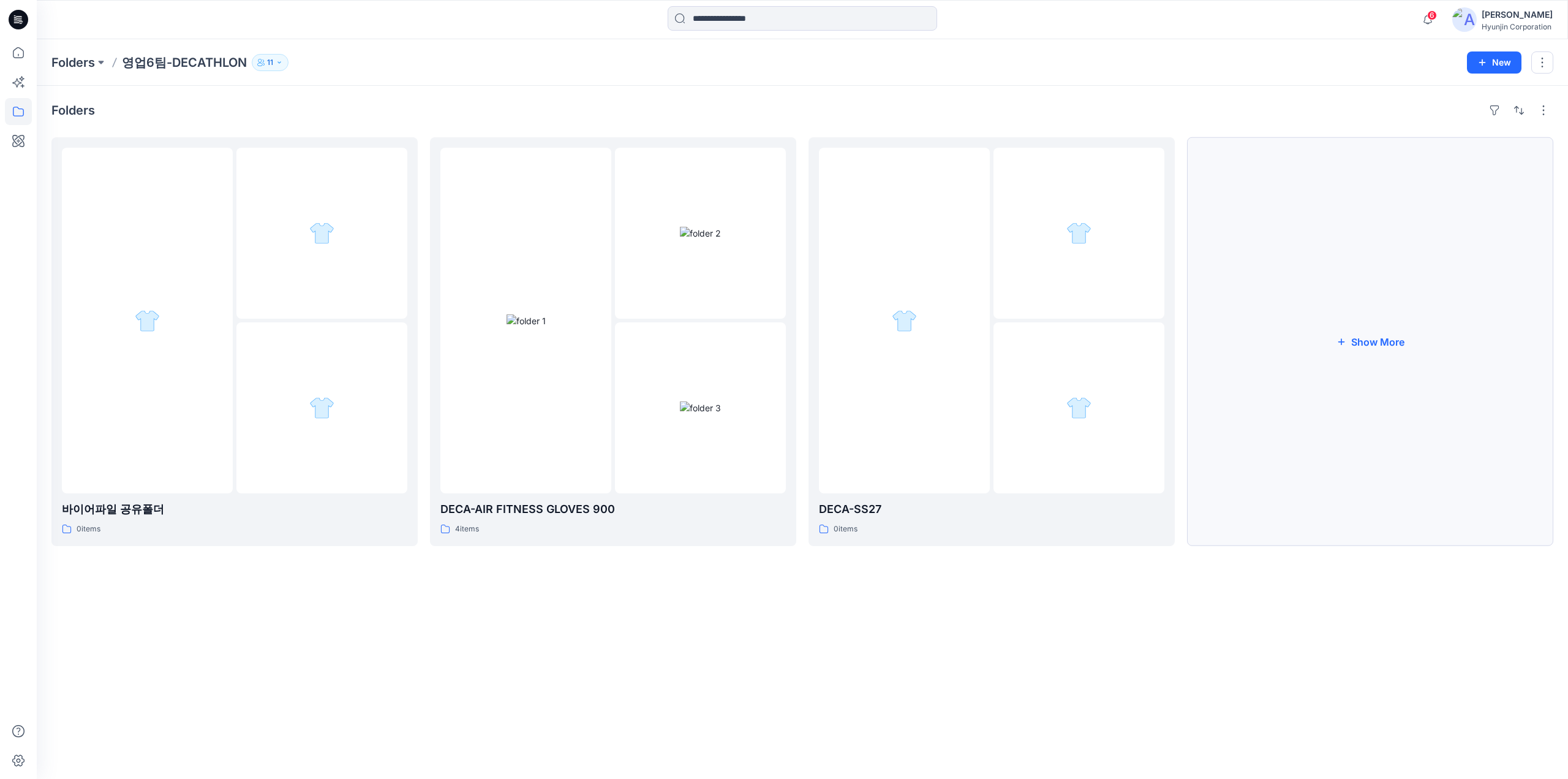
click at [1242, 340] on button "Show More" at bounding box center [1369, 342] width 367 height 409
click at [717, 400] on img at bounding box center [696, 406] width 41 height 13
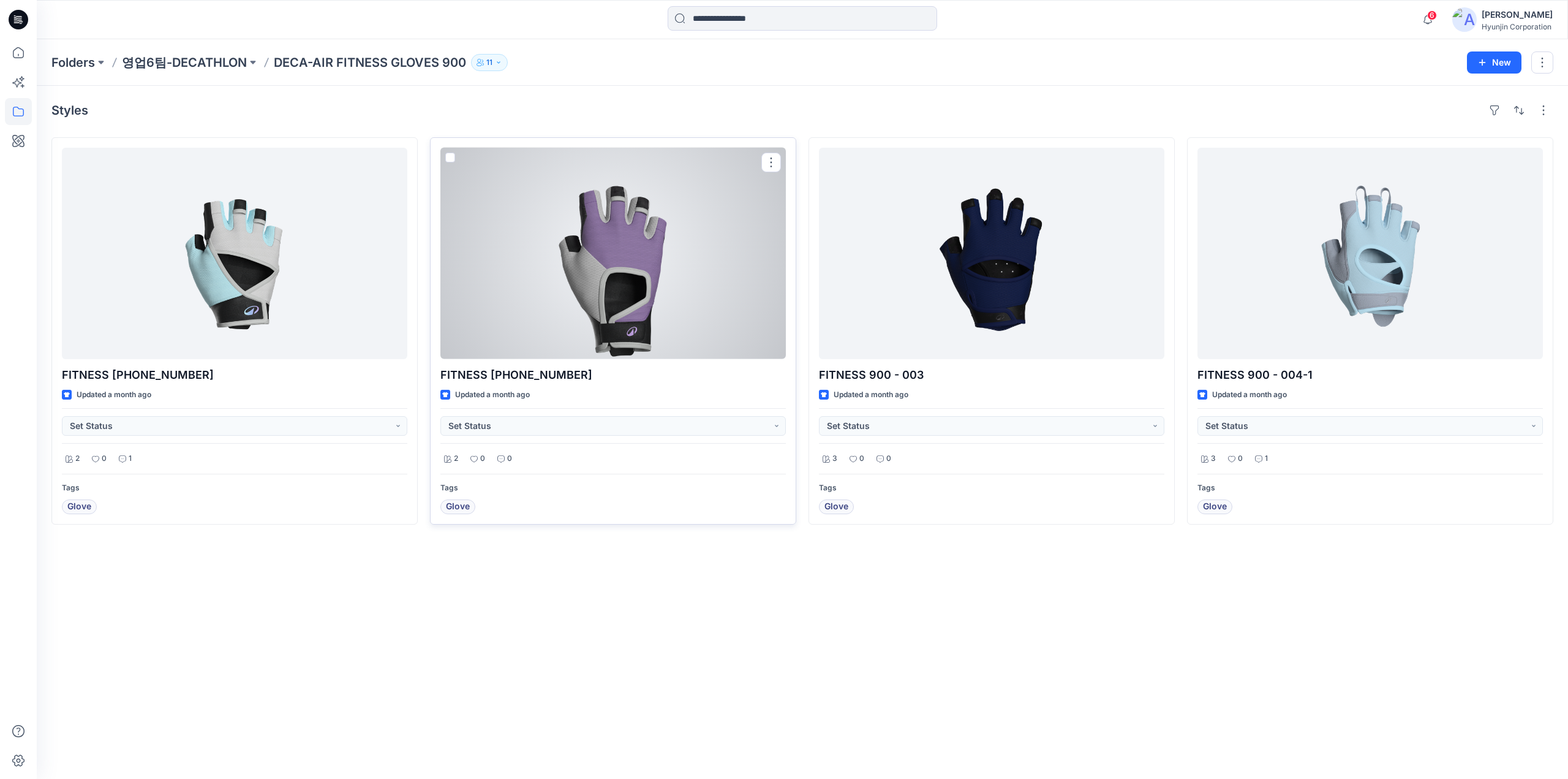
click at [626, 323] on div at bounding box center [613, 253] width 345 height 211
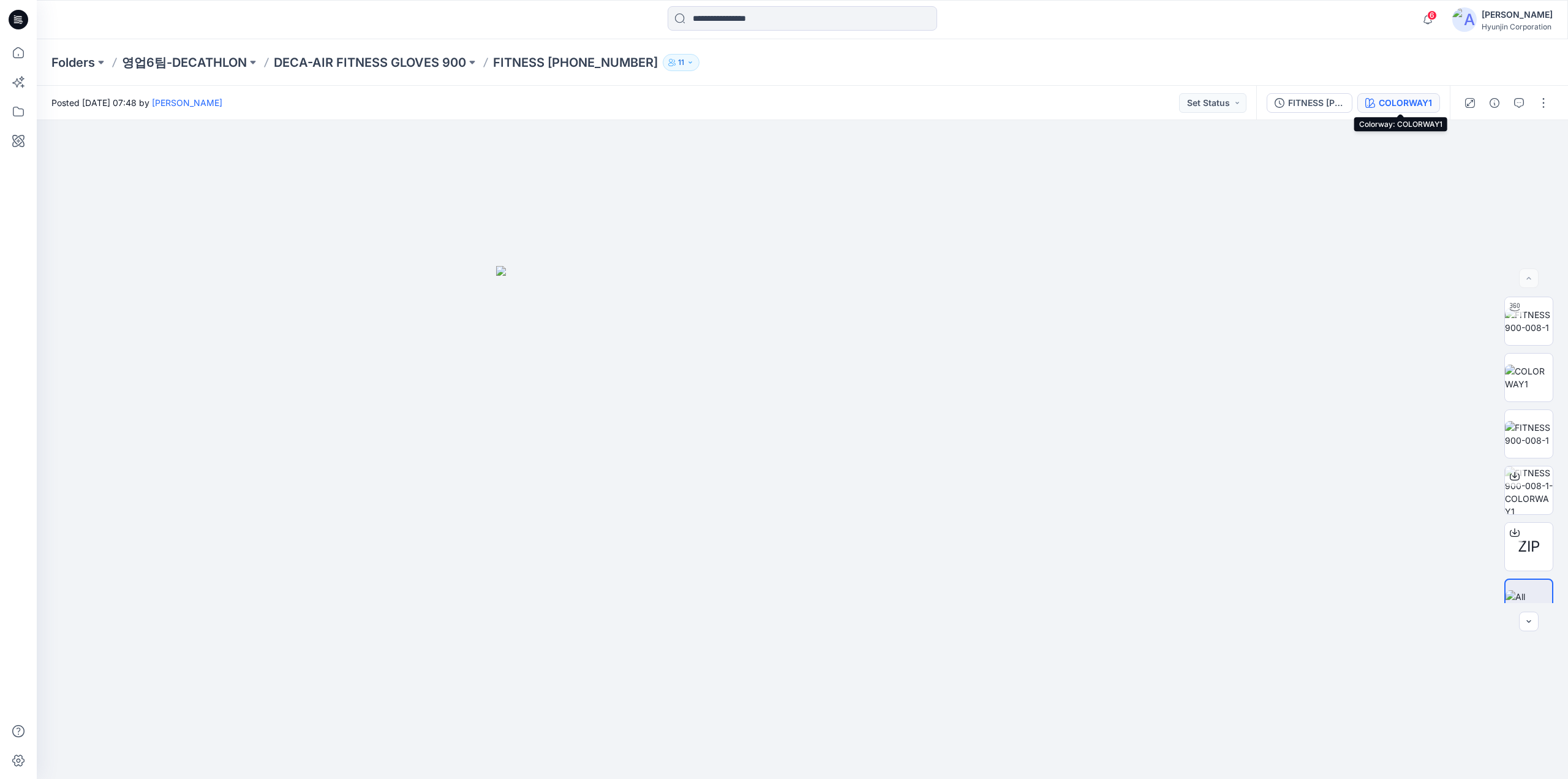
click at [1410, 106] on div "COLORWAY1" at bounding box center [1405, 102] width 53 height 13
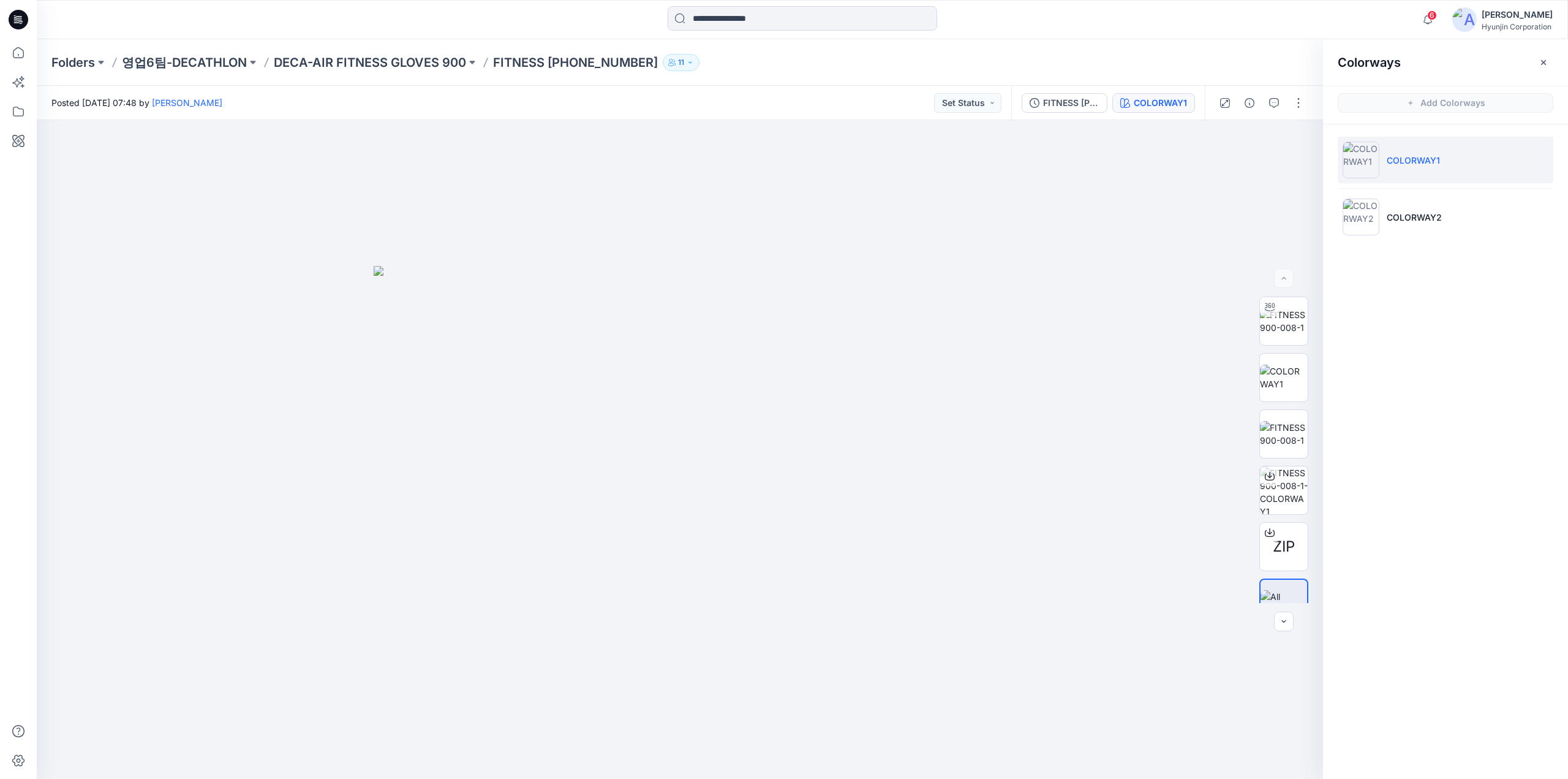
click at [1122, 52] on div "Folders 영업6팀-DECATHLON DECA-AIR FITNESS GLOVES 900 FITNESS 900-008-1 11" at bounding box center [802, 63] width 1531 height 47
click at [1265, 511] on icon at bounding box center [1269, 508] width 10 height 7
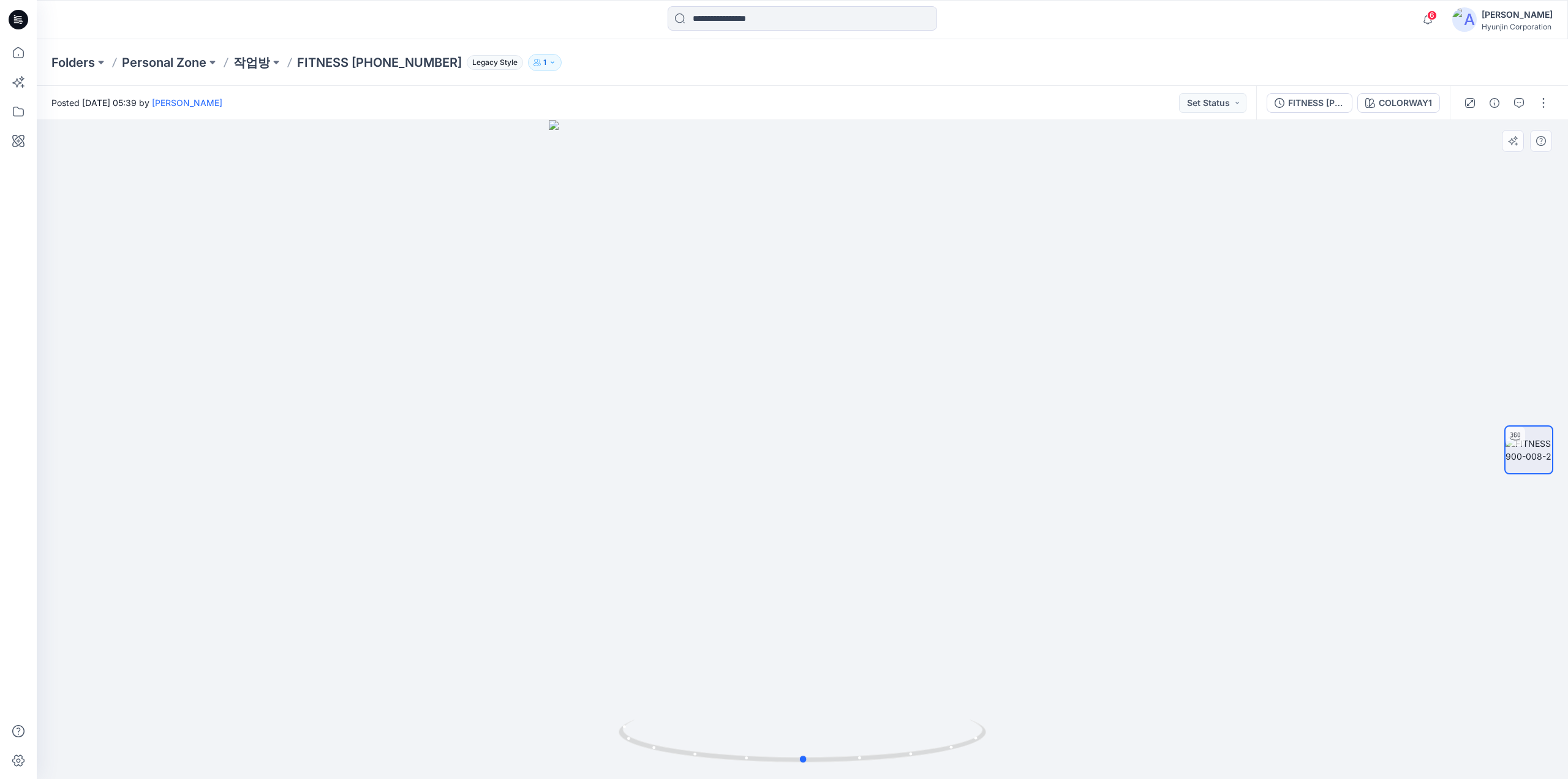
drag, startPoint x: 1155, startPoint y: 486, endPoint x: 805, endPoint y: 522, distance: 351.8
click at [805, 522] on div at bounding box center [802, 450] width 1531 height 659
click at [1412, 109] on div "COLORWAY1" at bounding box center [1405, 102] width 53 height 13
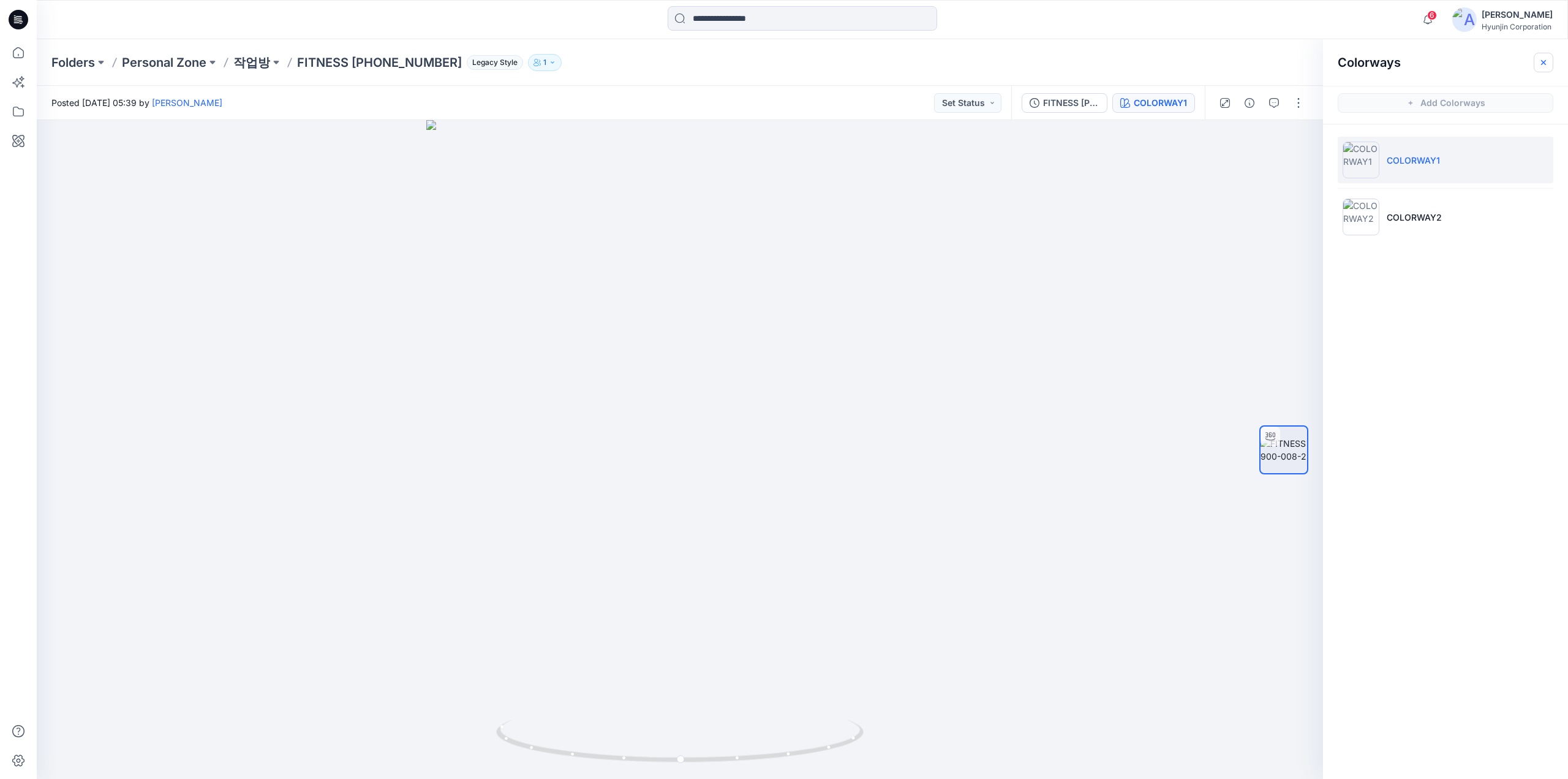
click at [1546, 63] on icon "button" at bounding box center [1543, 63] width 10 height 10
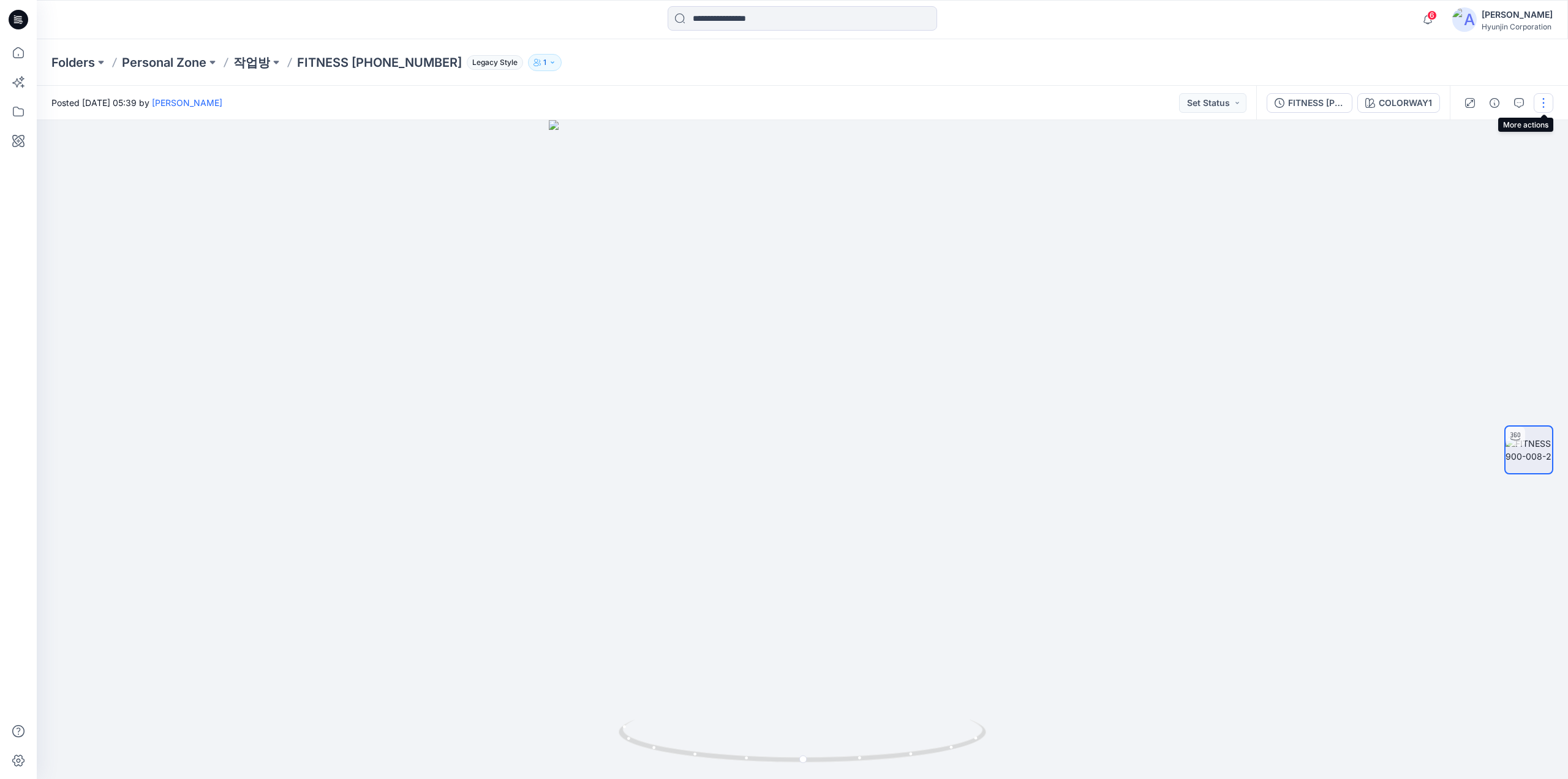
drag, startPoint x: 1543, startPoint y: 107, endPoint x: 1535, endPoint y: 110, distance: 8.5
click at [1543, 107] on button "button" at bounding box center [1543, 102] width 20 height 20
click at [1489, 135] on button "Edit" at bounding box center [1492, 131] width 113 height 23
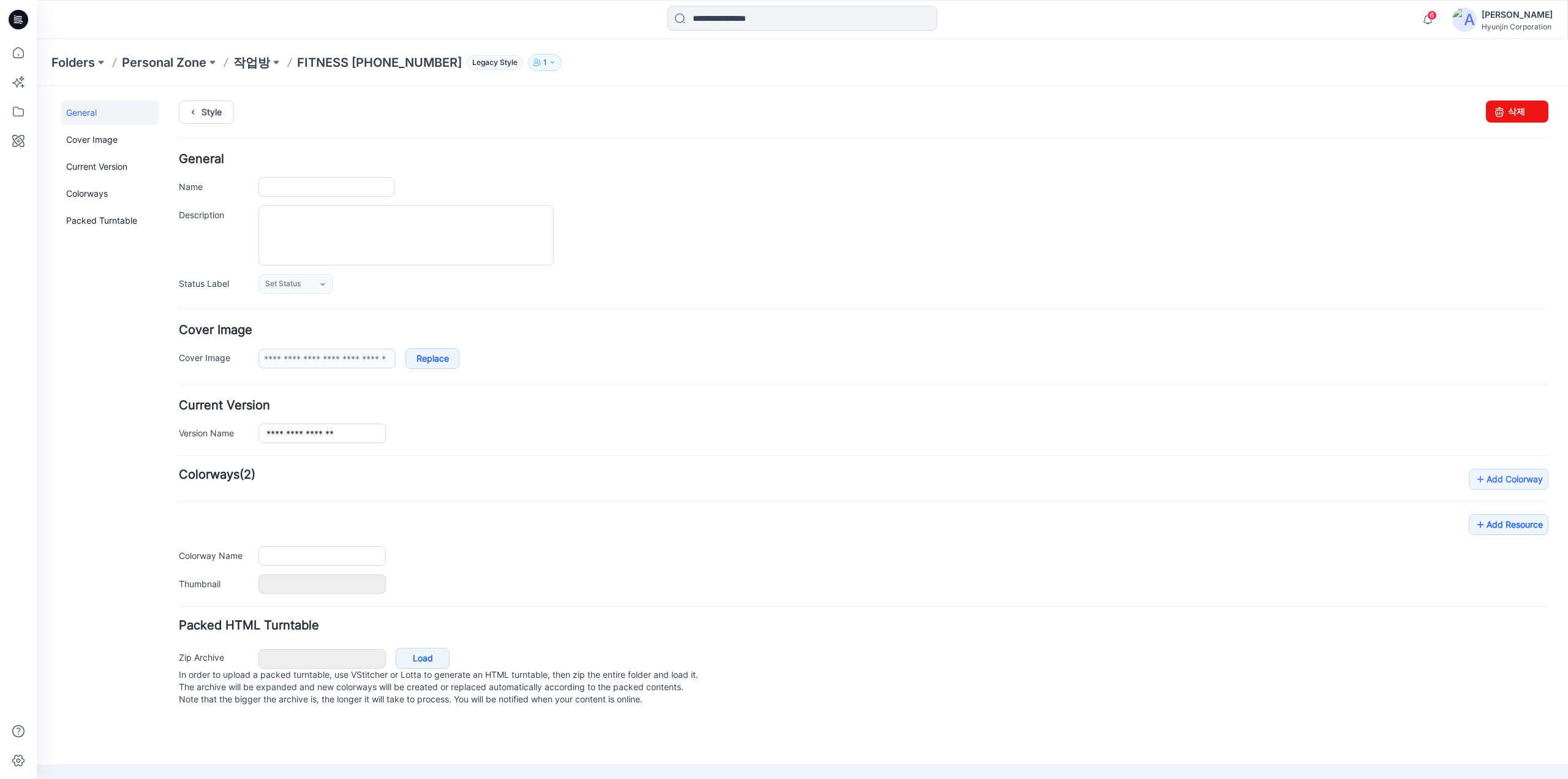
type input "**********"
type input "*********"
type input "**********"
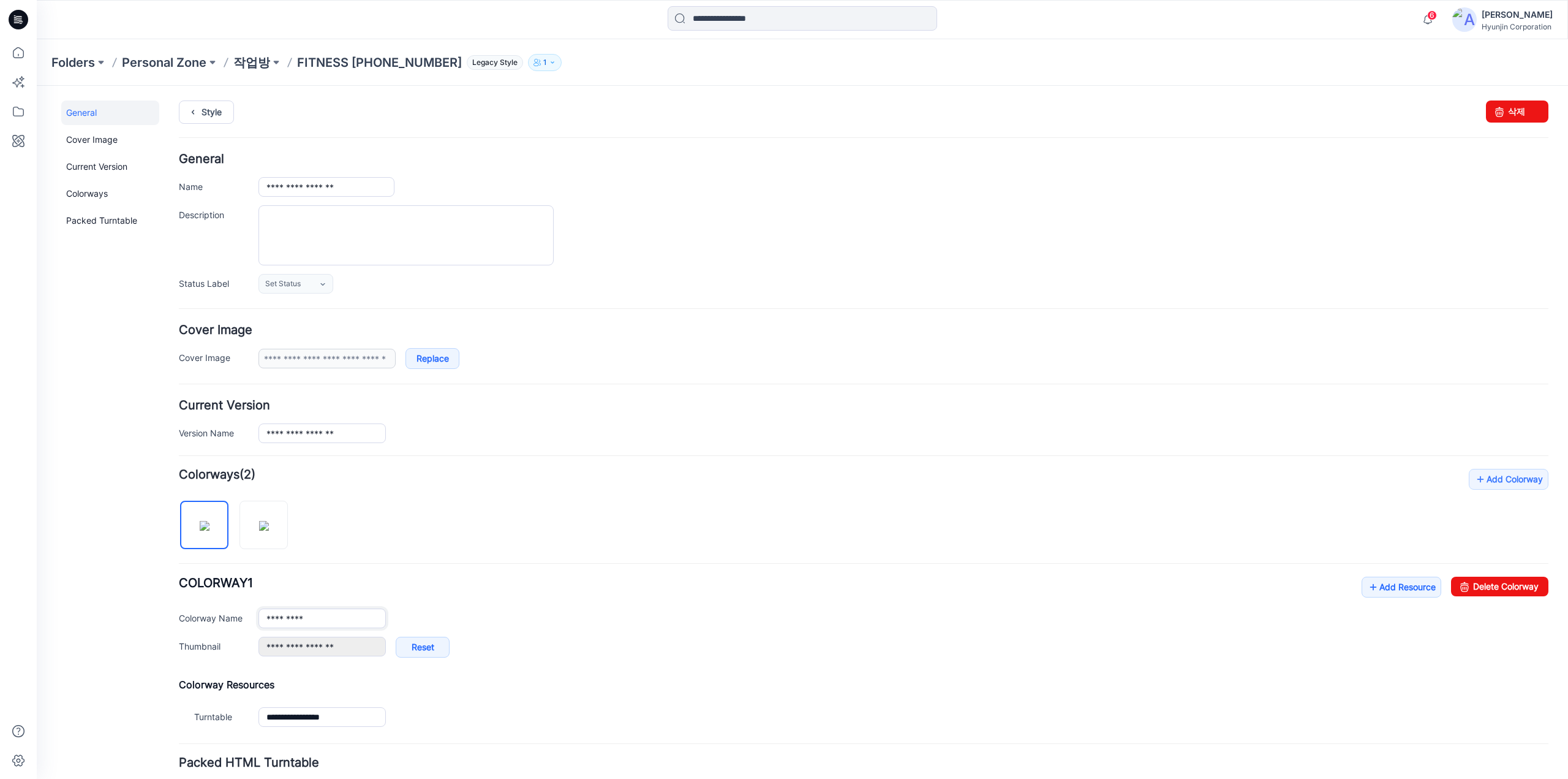
drag, startPoint x: 328, startPoint y: 613, endPoint x: 211, endPoint y: 611, distance: 117.0
click at [211, 611] on div "Colorway Name *********" at bounding box center [864, 618] width 1369 height 20
click at [1294, 637] on div "**********" at bounding box center [904, 653] width 1290 height 33
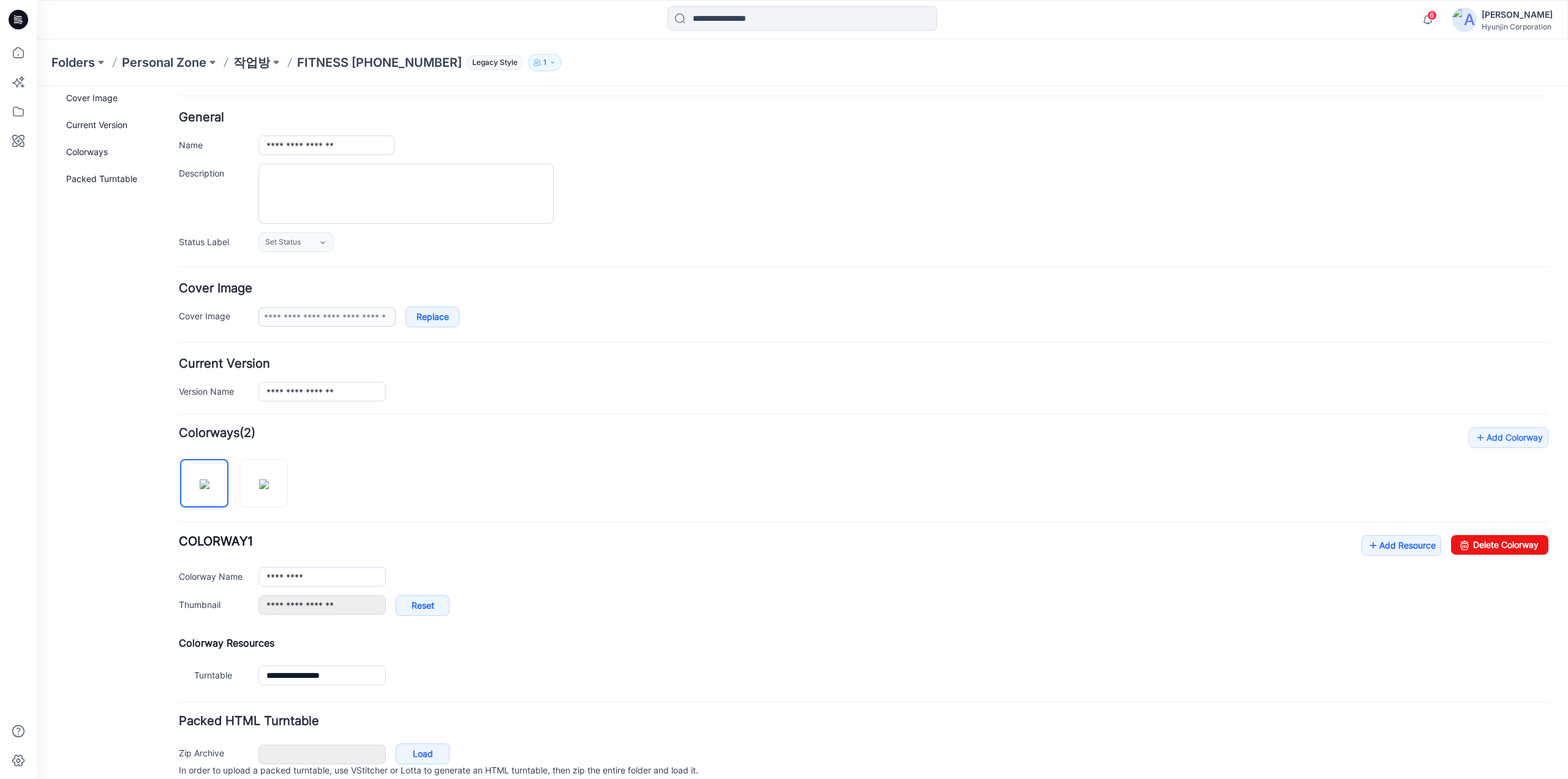
scroll to position [89, 0]
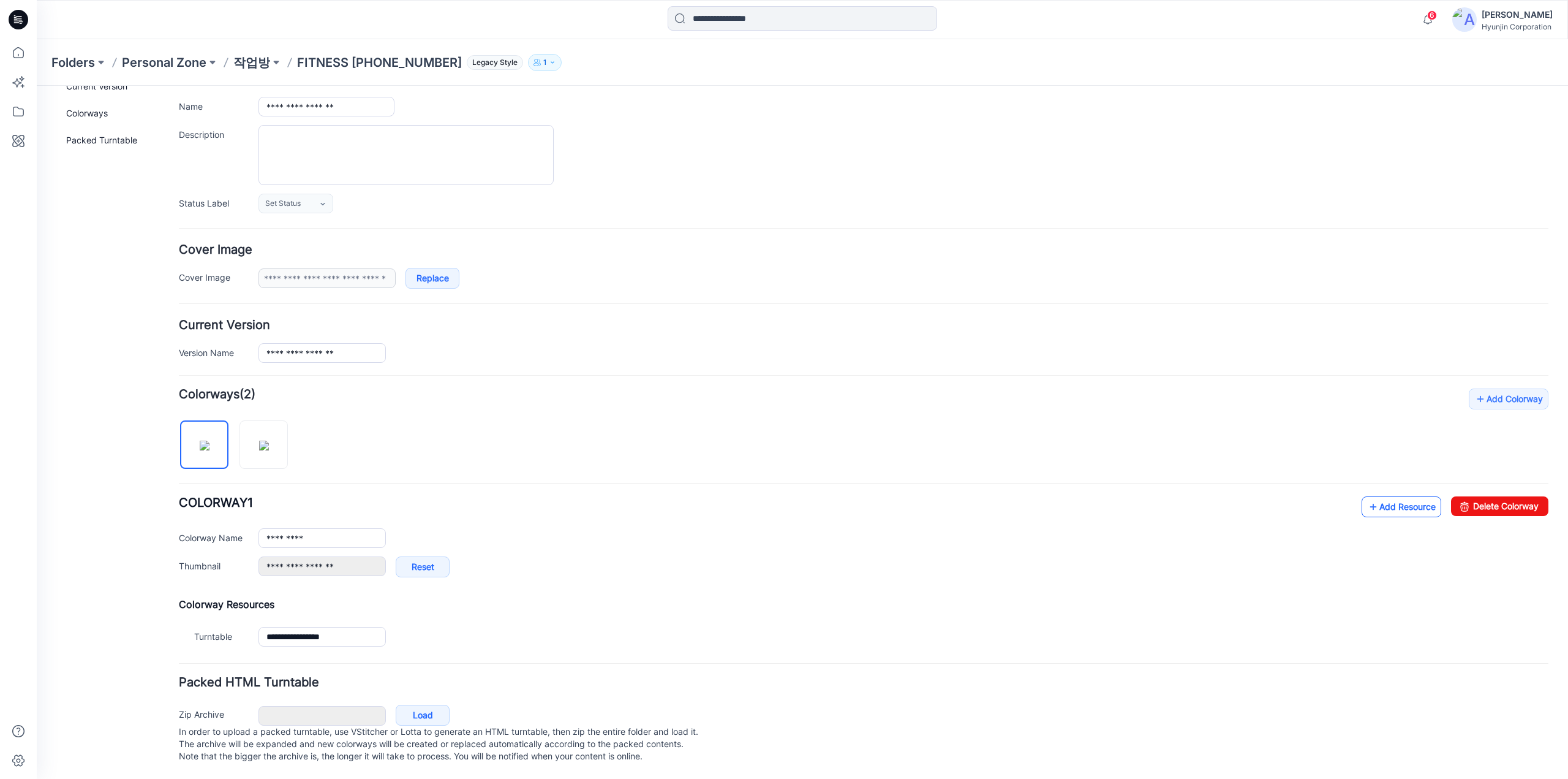
click at [1380, 497] on link "Add Resource" at bounding box center [1402, 507] width 80 height 21
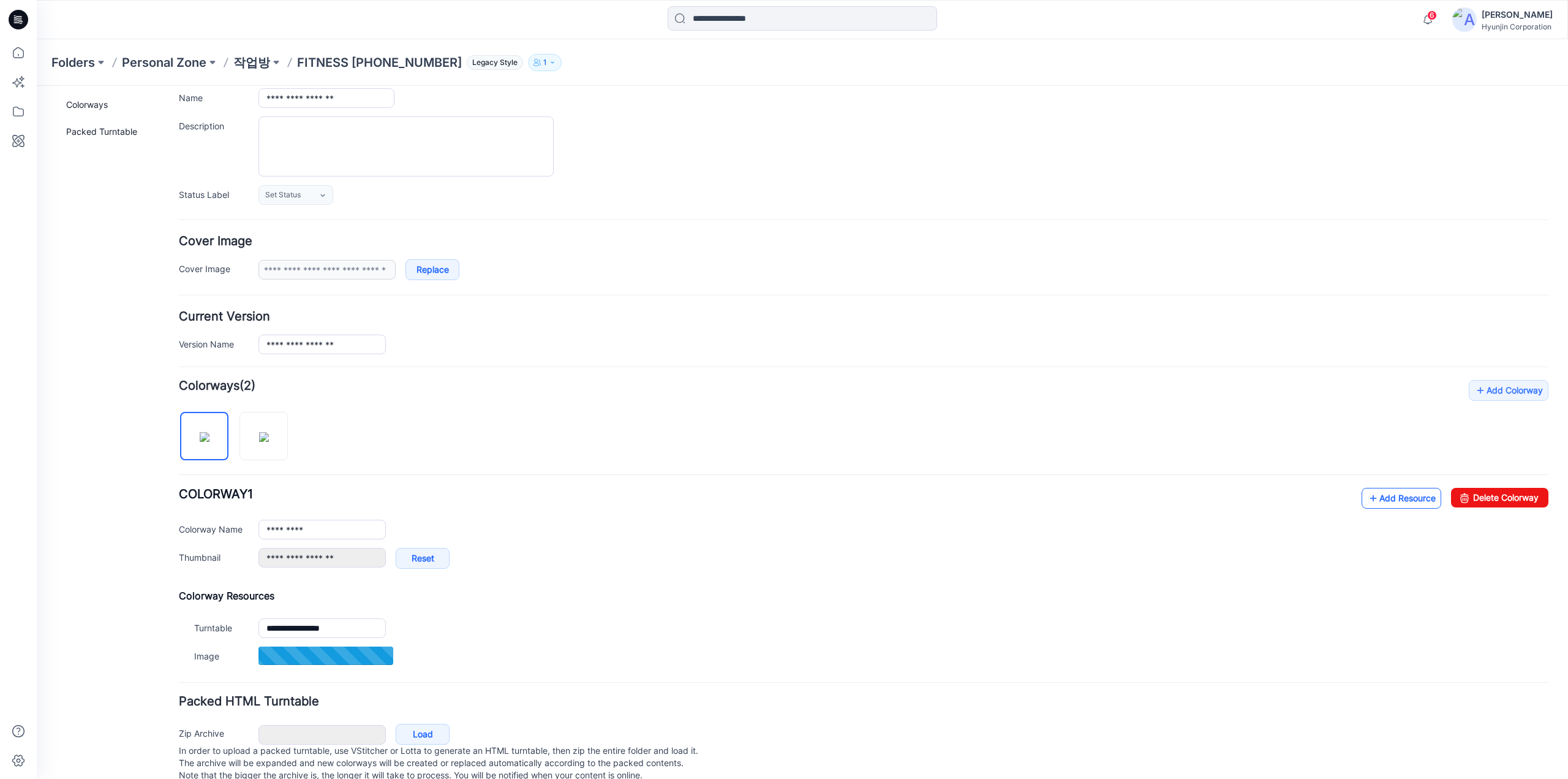
click at [1367, 496] on icon at bounding box center [1373, 497] width 13 height 20
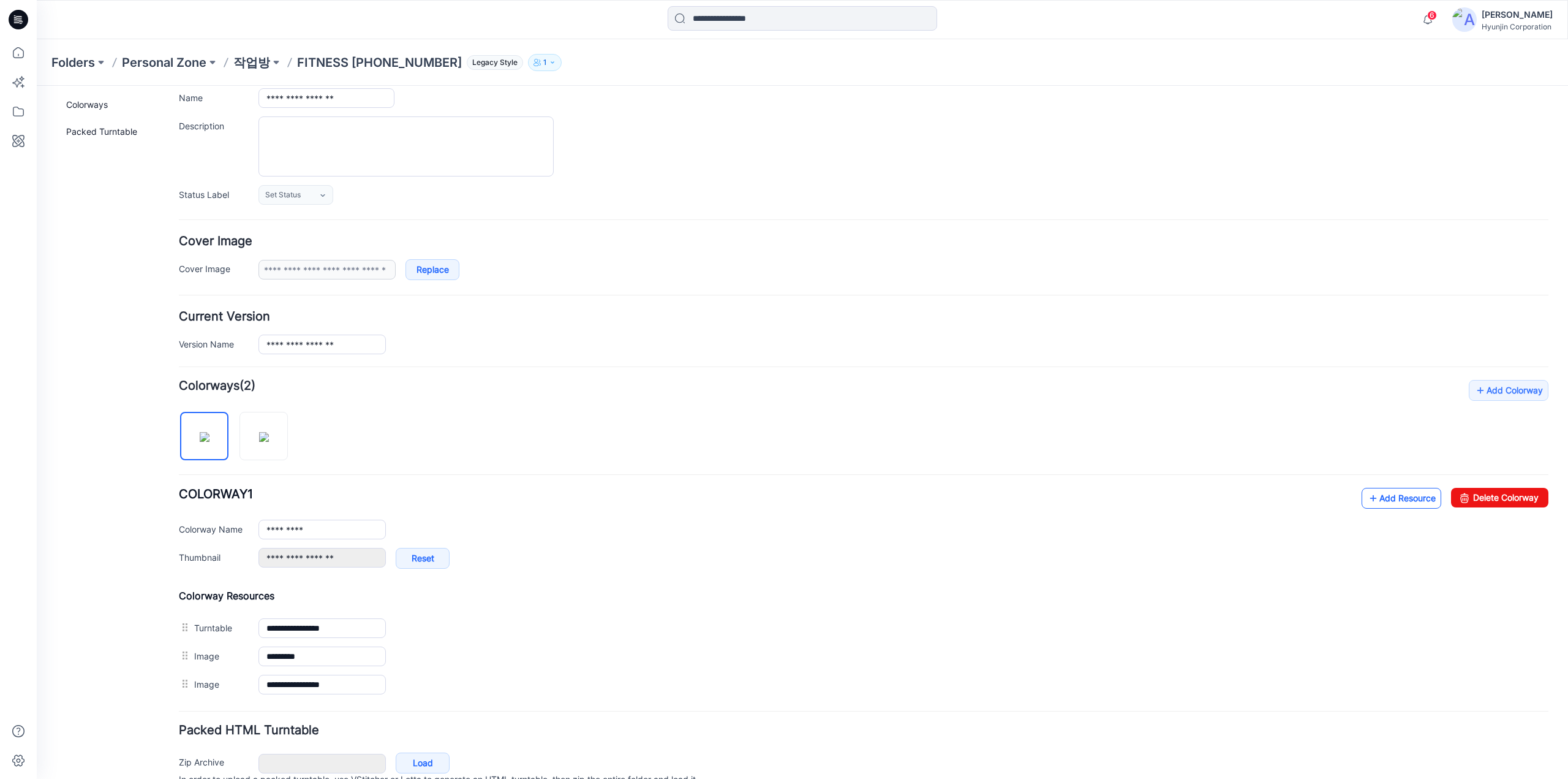
click at [1376, 495] on link "Add Resource" at bounding box center [1402, 498] width 80 height 21
click at [1403, 499] on link "Add Resource" at bounding box center [1402, 498] width 80 height 21
click at [412, 446] on div "**********" at bounding box center [864, 567] width 1369 height 375
click at [267, 434] on img at bounding box center [263, 436] width 10 height 10
type input "*********"
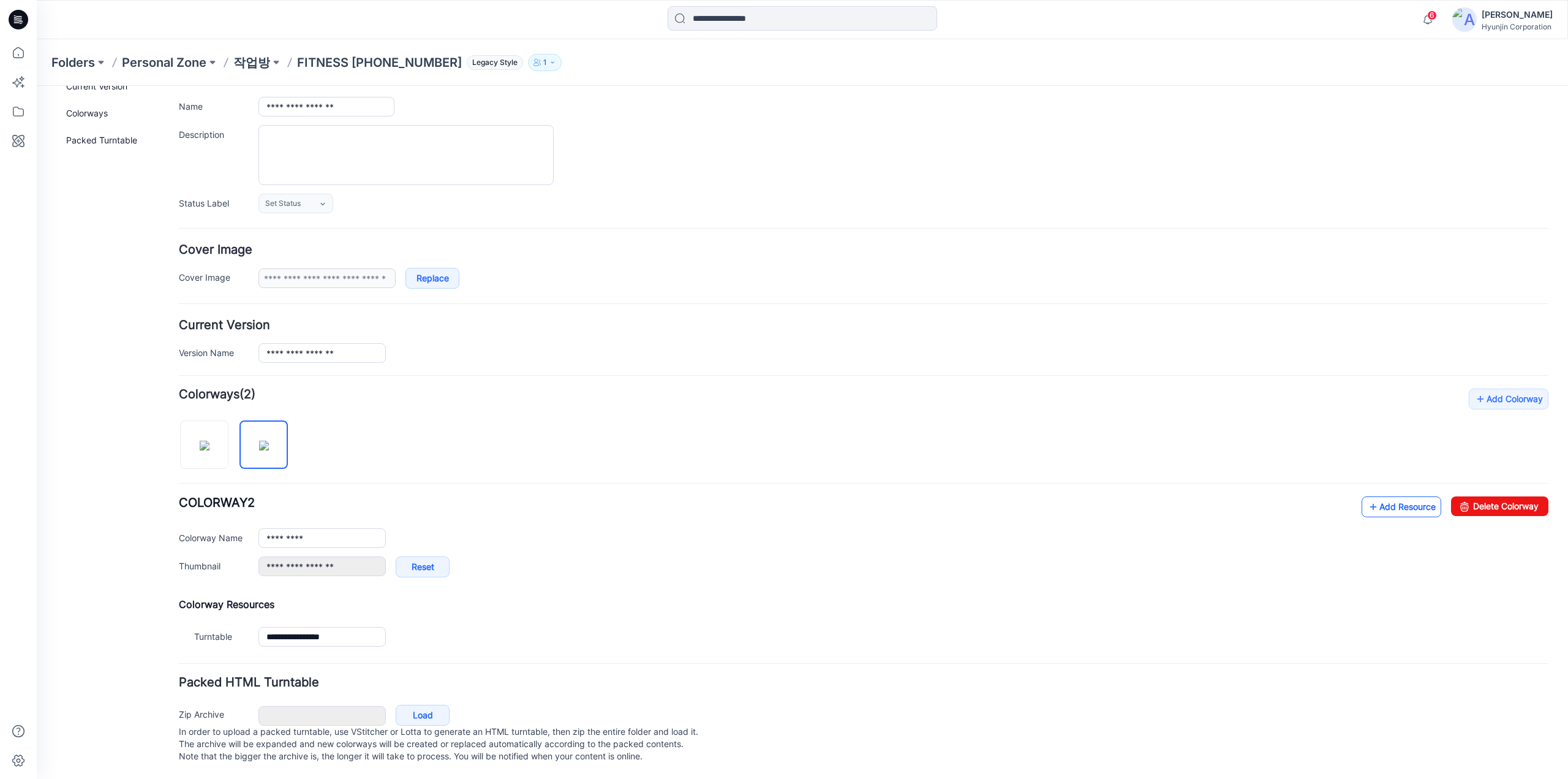
click at [1379, 504] on link "Add Resource" at bounding box center [1402, 507] width 80 height 21
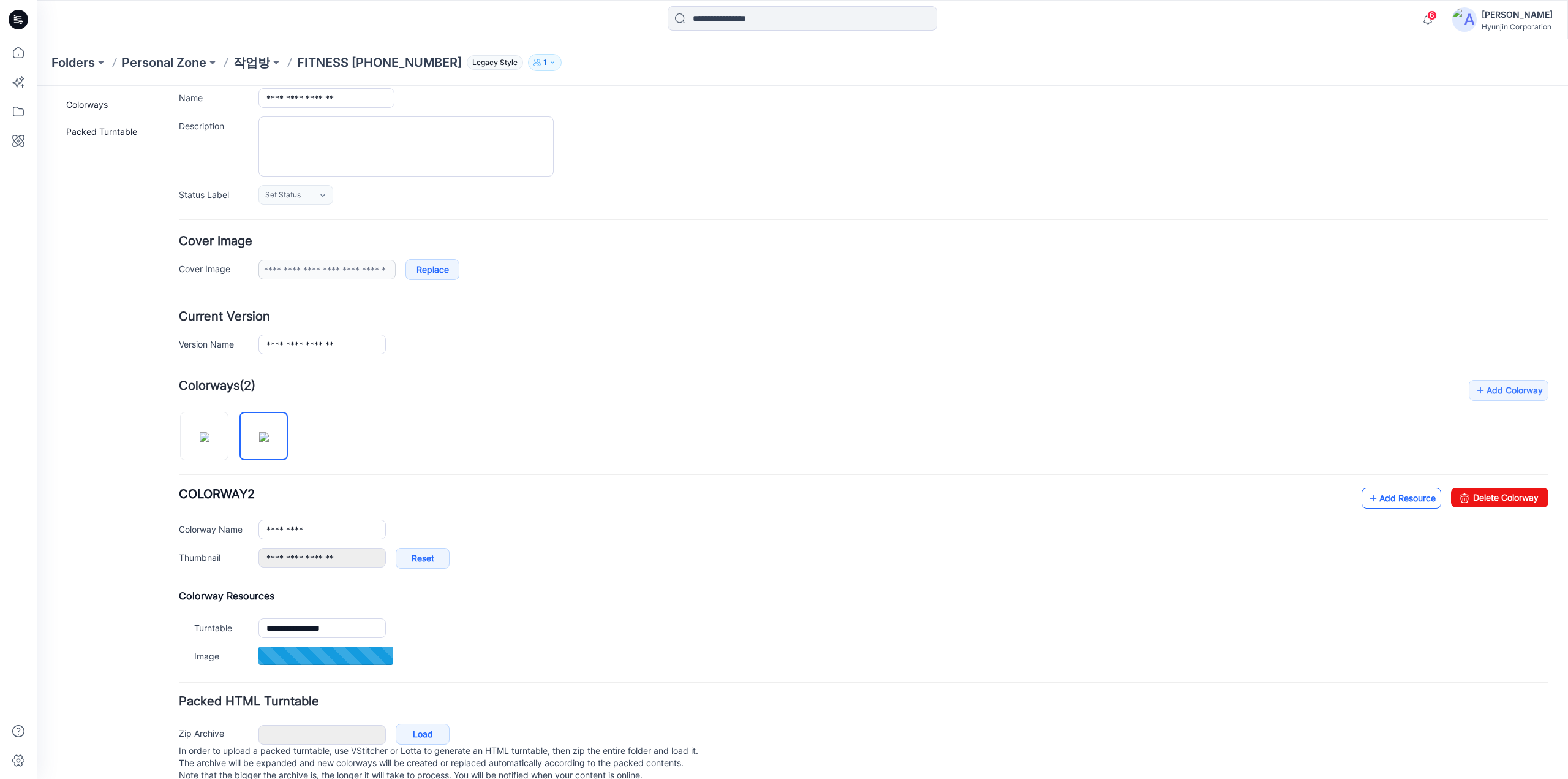
click at [1387, 494] on link "Add Resource" at bounding box center [1402, 498] width 80 height 21
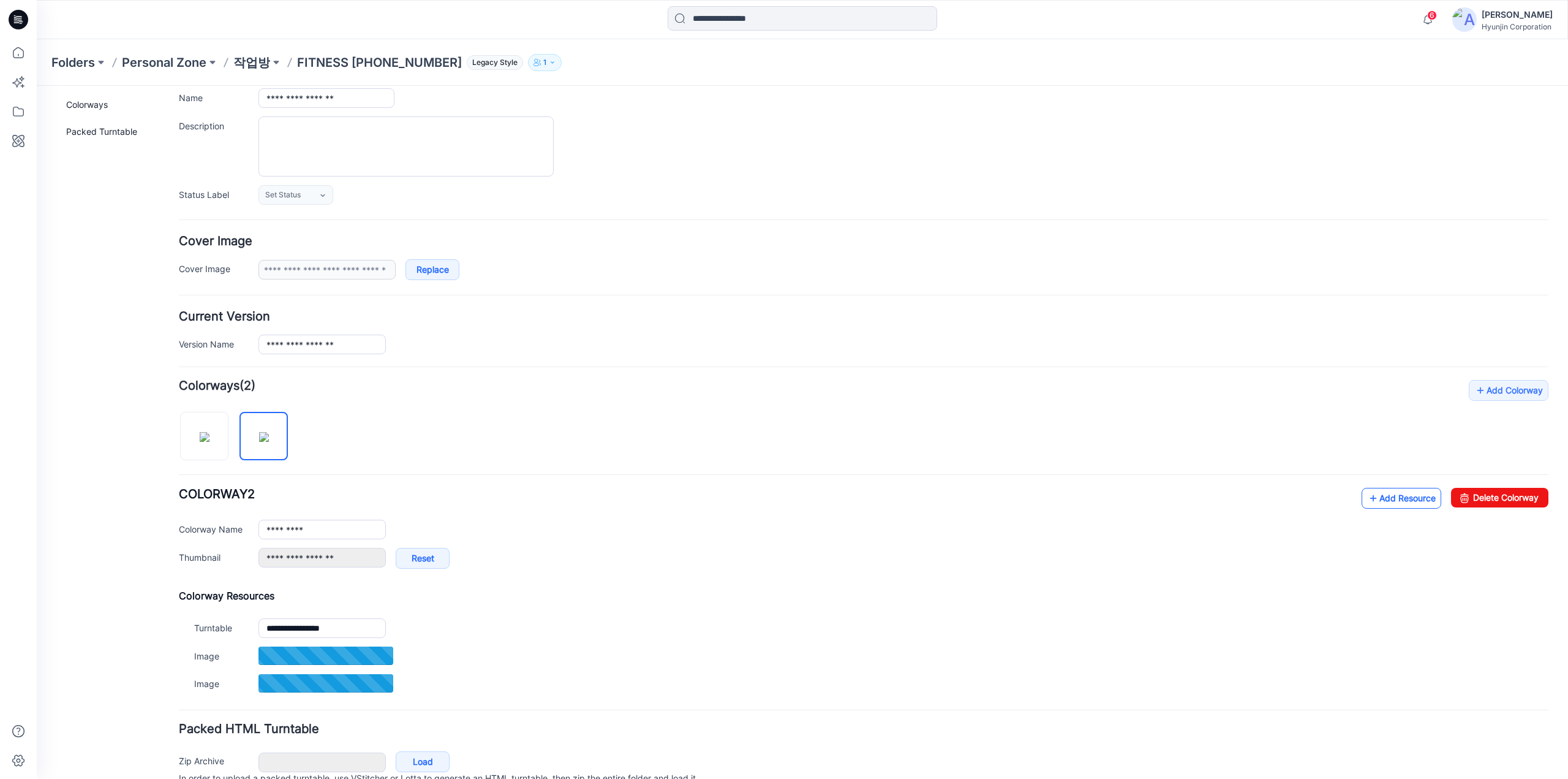
click at [1384, 501] on link "Add Resource" at bounding box center [1402, 498] width 80 height 21
click at [1392, 496] on link "Add Resource" at bounding box center [1402, 498] width 80 height 21
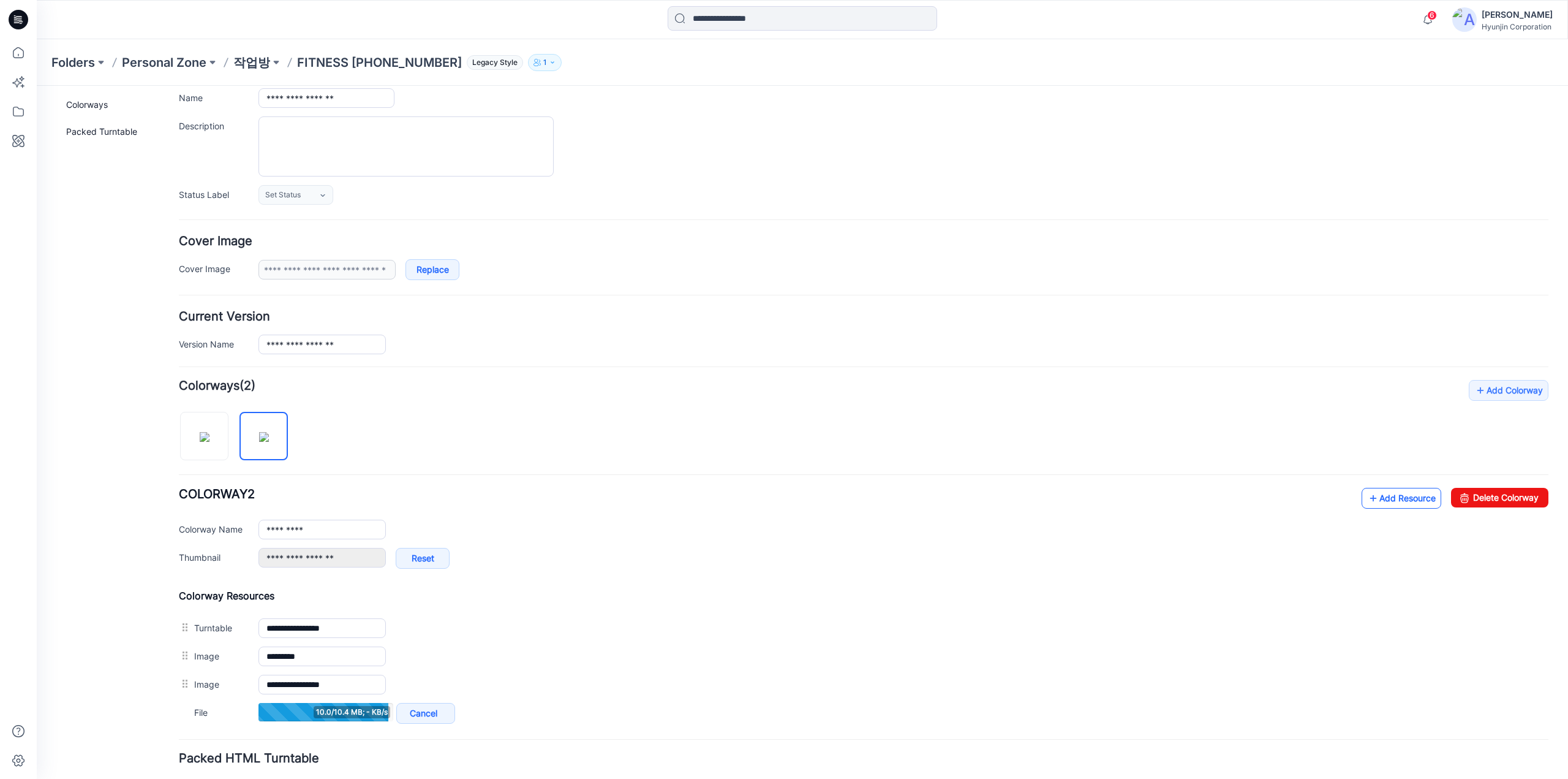
click at [1370, 492] on link "Add Resource" at bounding box center [1402, 498] width 80 height 21
click at [1399, 500] on link "Add Resource" at bounding box center [1402, 498] width 80 height 21
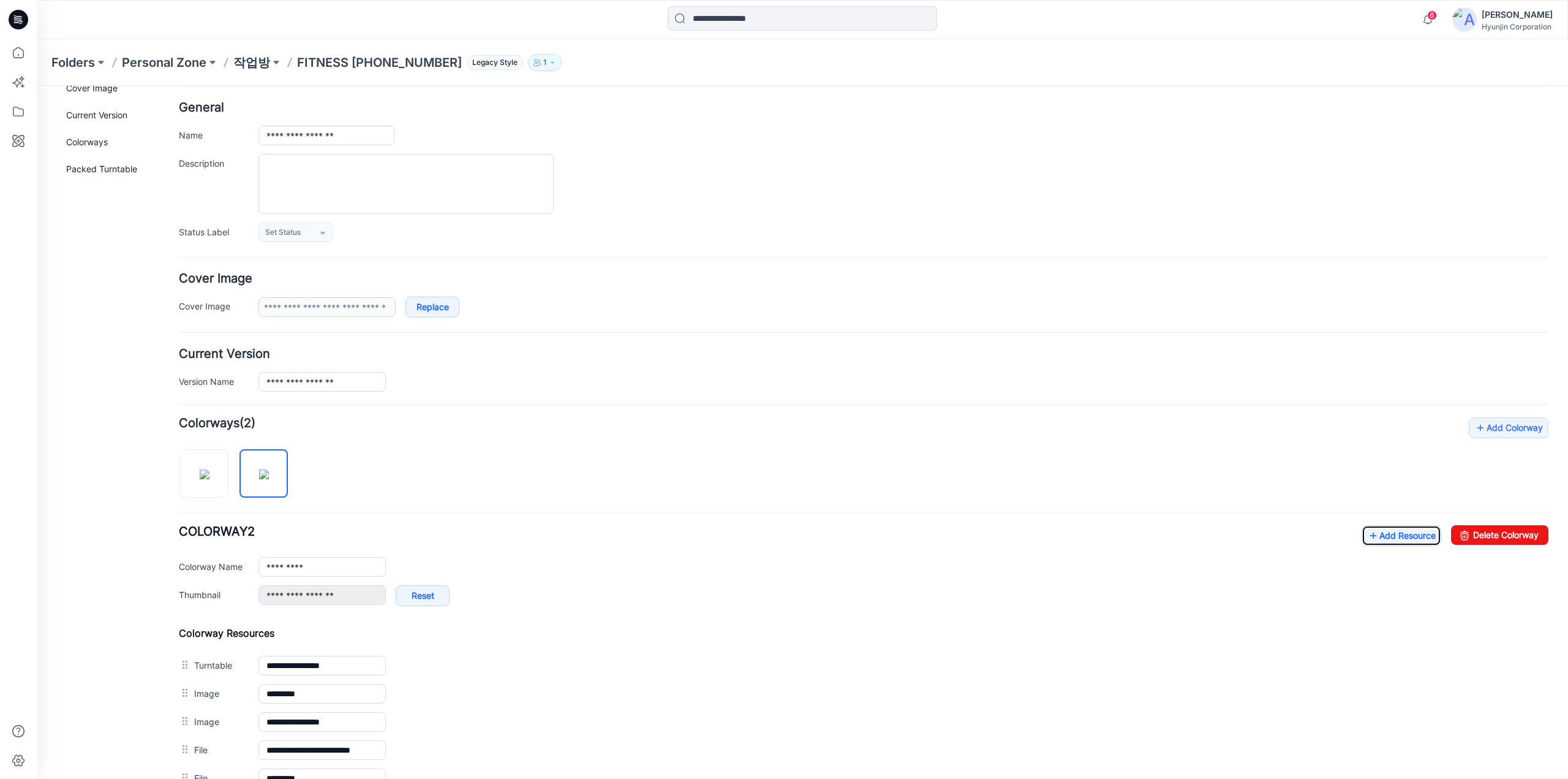
scroll to position [0, 0]
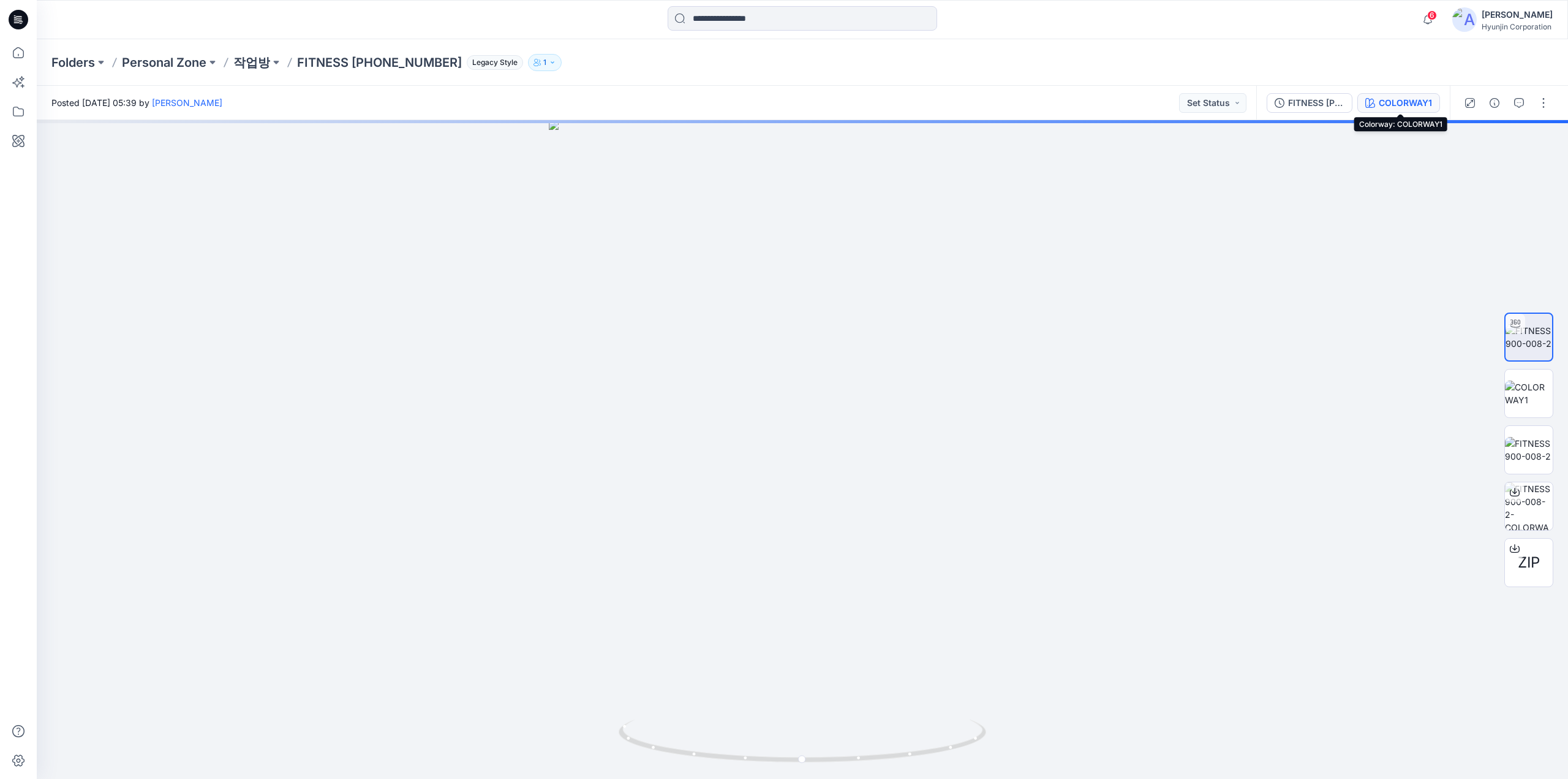
click at [1422, 105] on div "COLORWAY1" at bounding box center [1405, 102] width 53 height 13
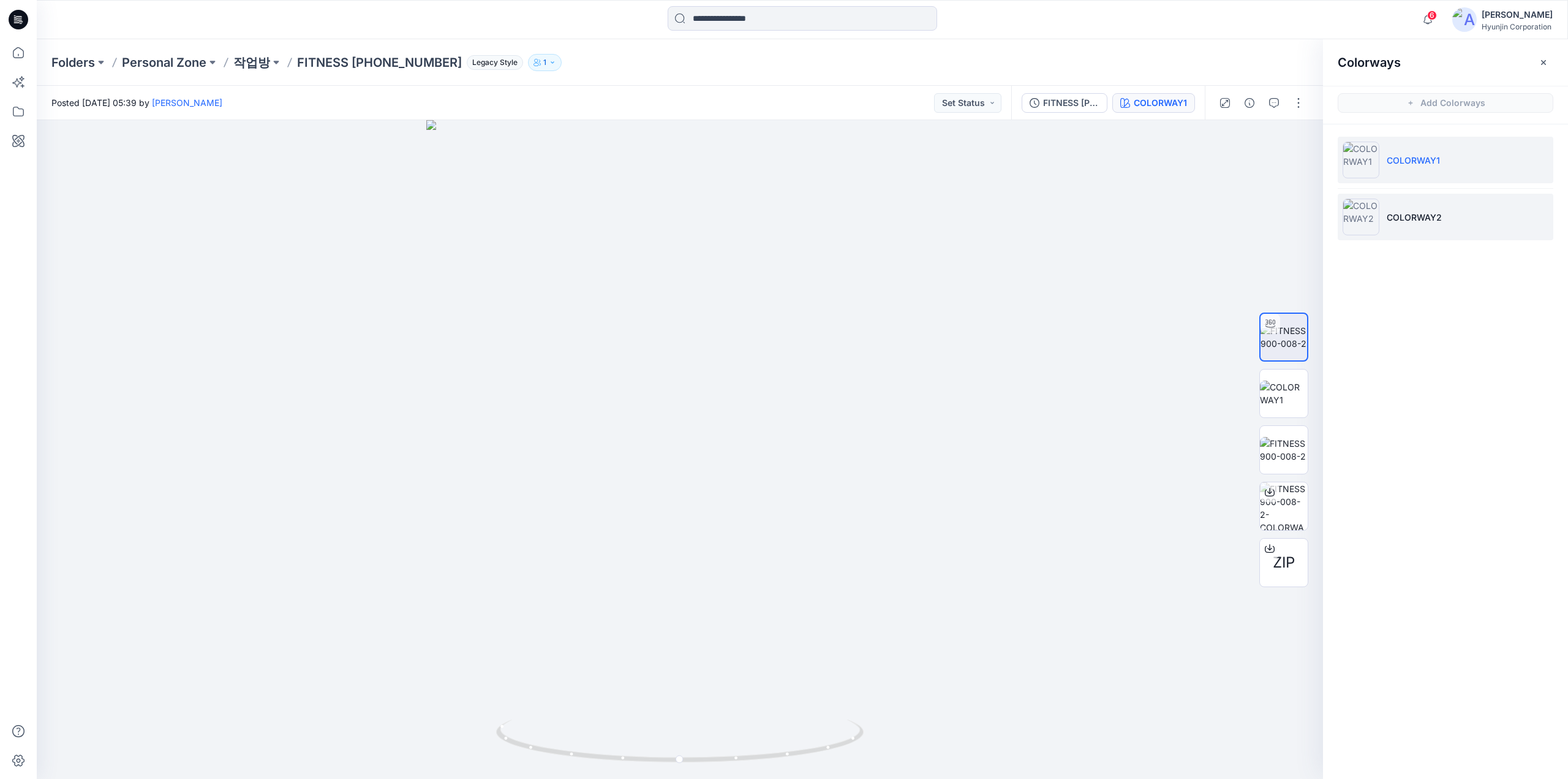
click at [1391, 211] on p "COLORWAY2" at bounding box center [1414, 217] width 55 height 13
click at [1402, 163] on p "COLORWAY1" at bounding box center [1413, 160] width 53 height 13
click at [1409, 205] on li "COLORWAY2" at bounding box center [1445, 217] width 216 height 47
click at [1416, 160] on p "COLORWAY1" at bounding box center [1413, 160] width 53 height 13
click at [1402, 217] on p "COLORWAY2" at bounding box center [1414, 217] width 55 height 13
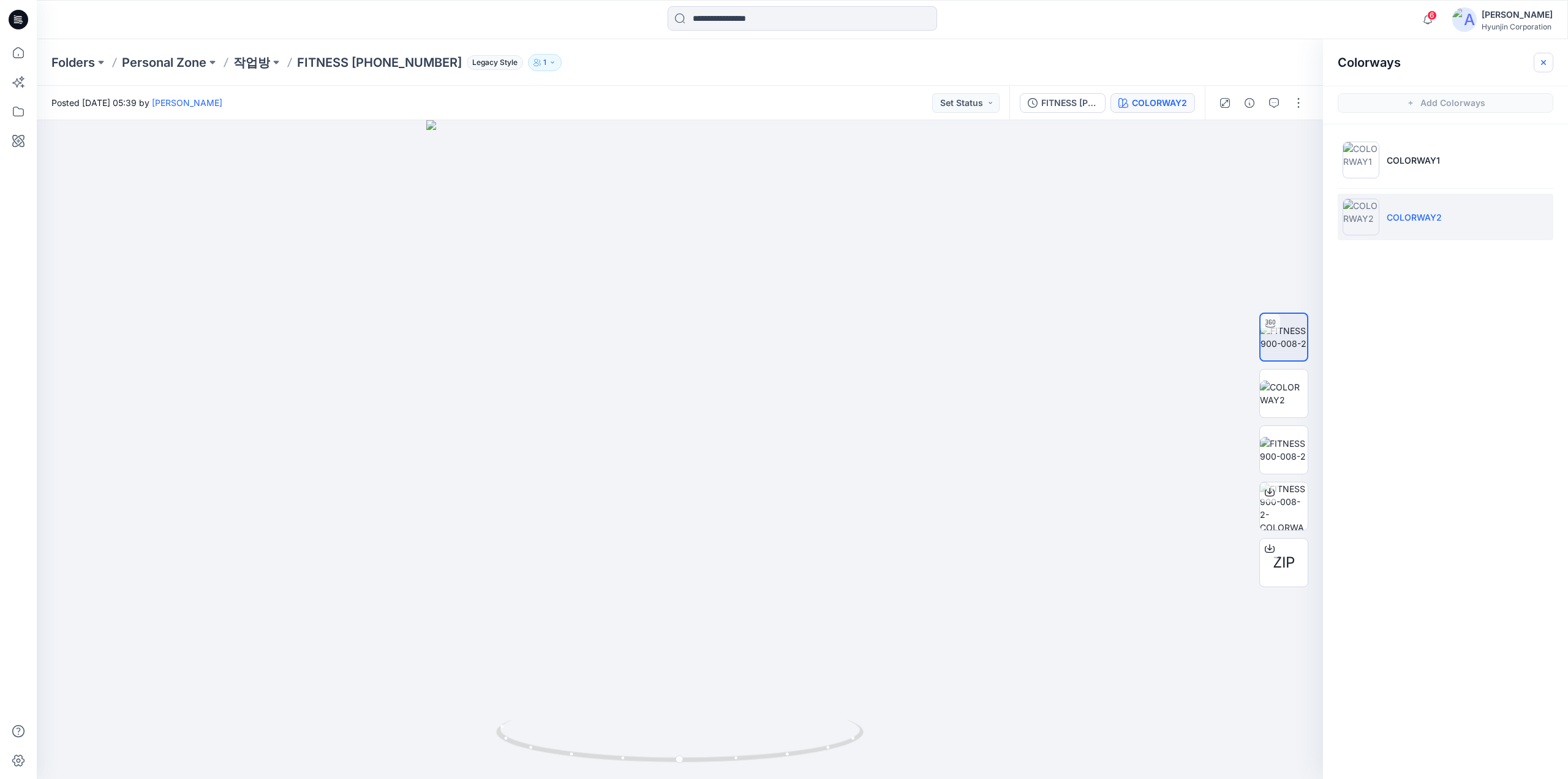
click at [1549, 65] on button "button" at bounding box center [1543, 62] width 20 height 20
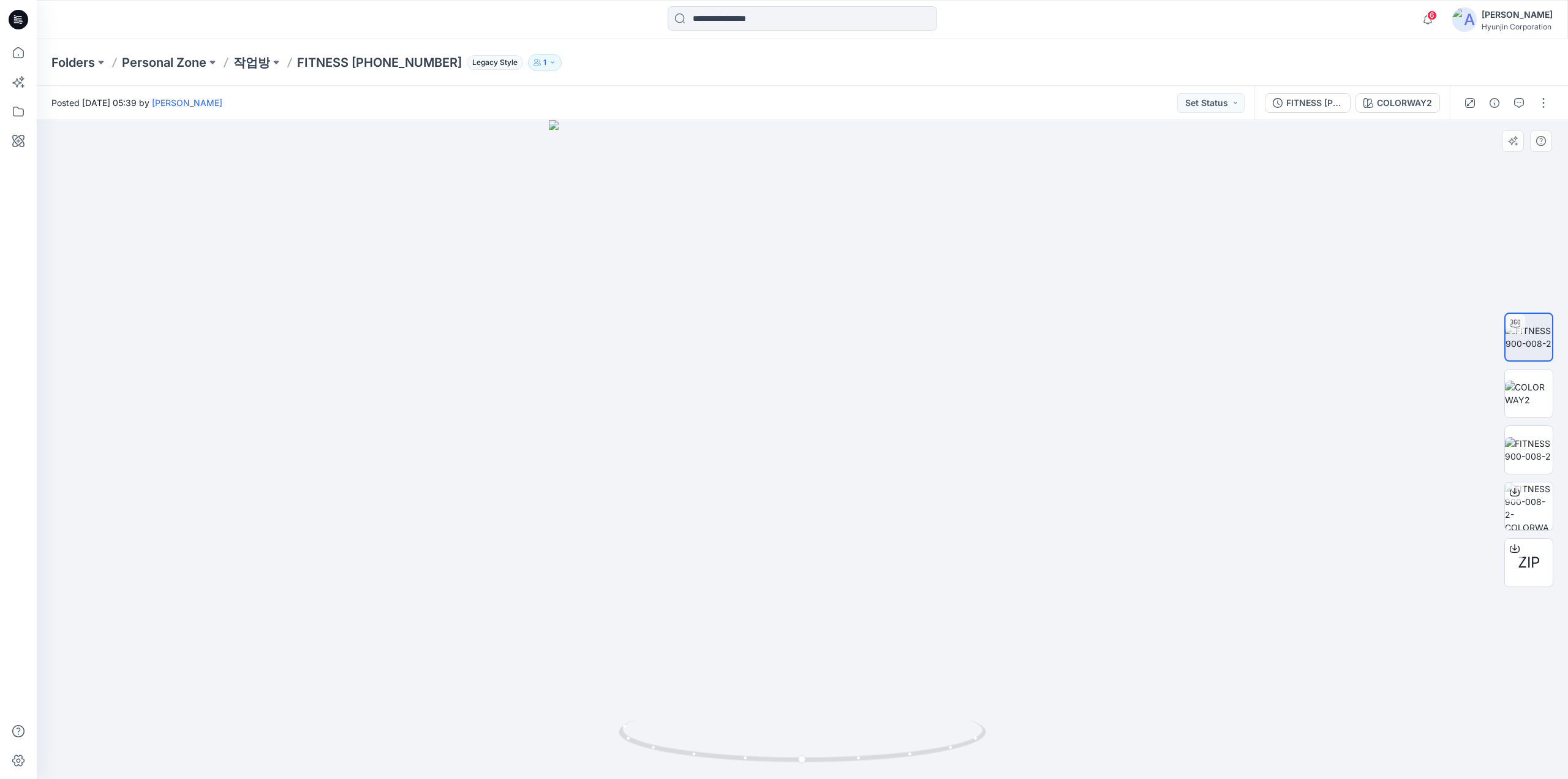
click at [1365, 236] on div at bounding box center [802, 450] width 1531 height 659
click at [242, 61] on p "작업방" at bounding box center [252, 63] width 37 height 17
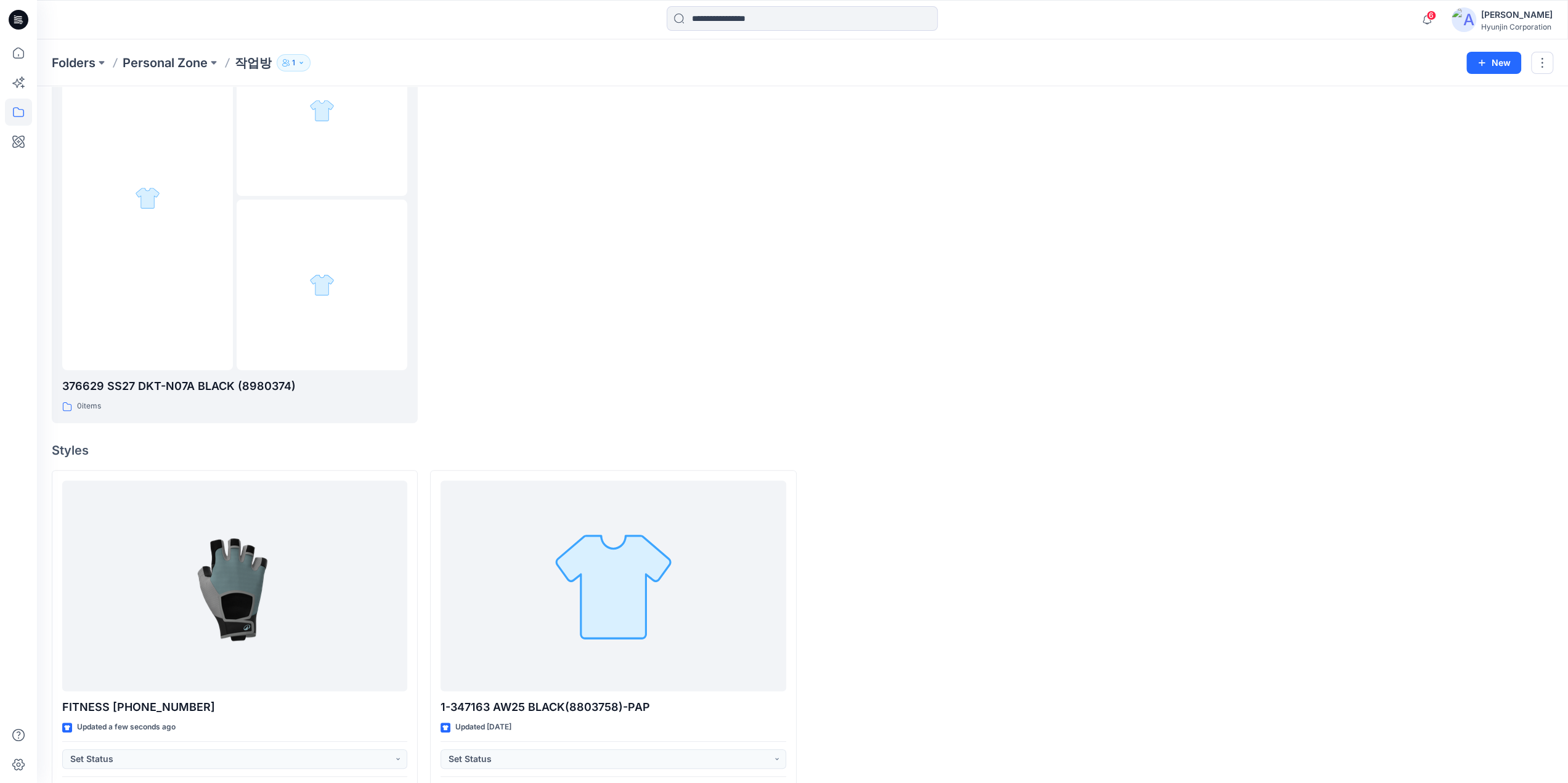
scroll to position [164, 0]
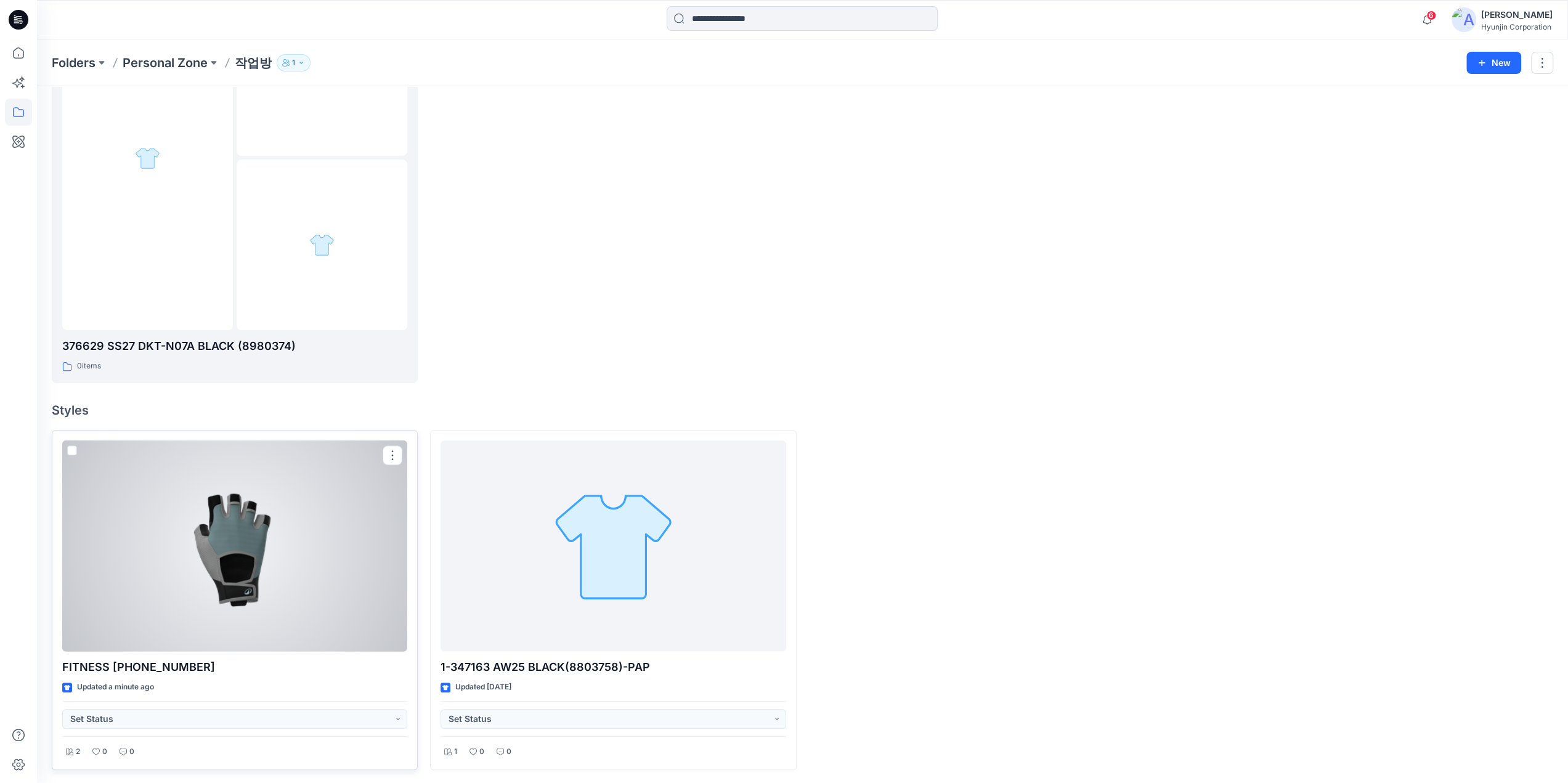
click at [319, 601] on div at bounding box center [234, 546] width 345 height 211
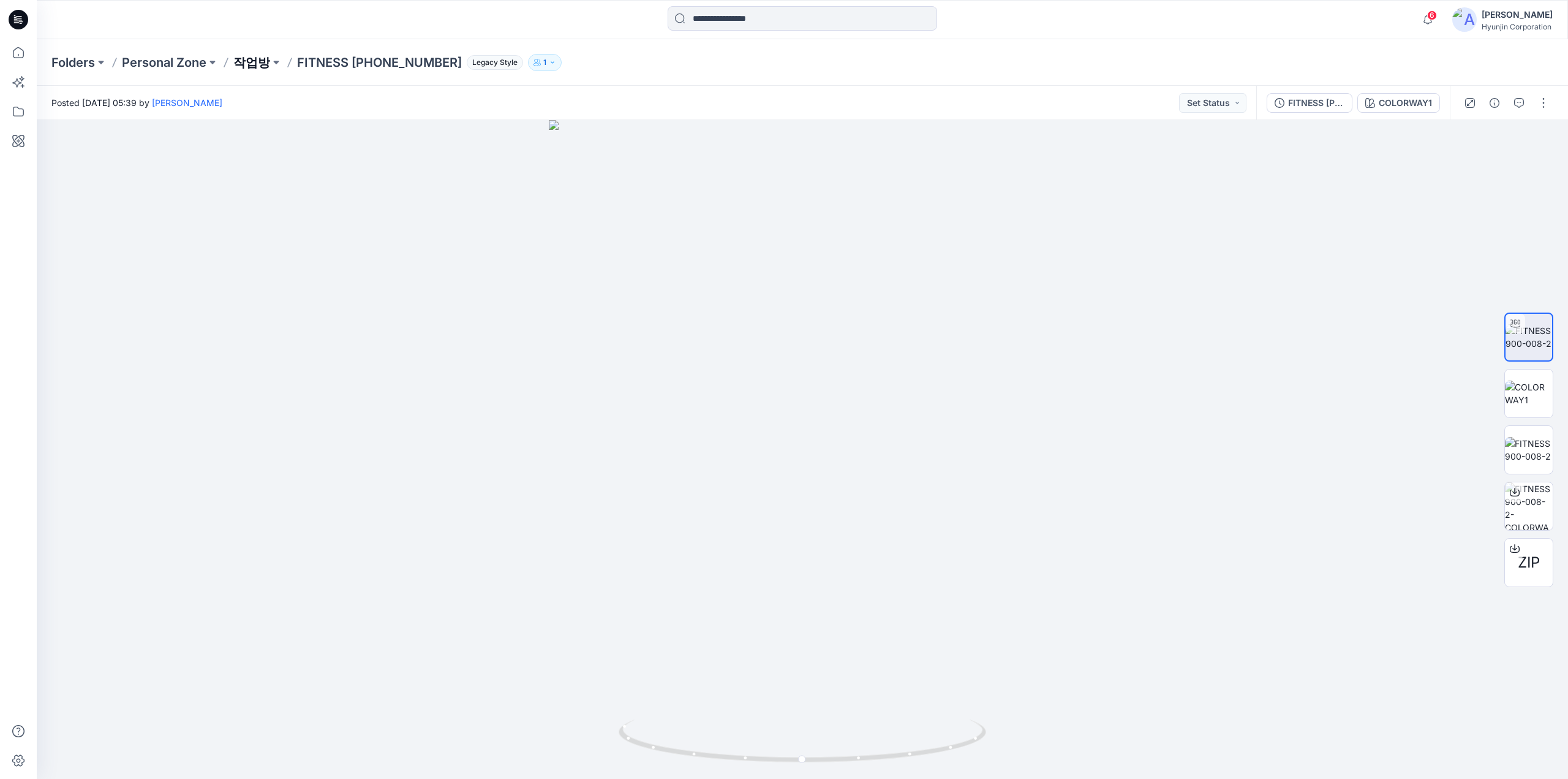
click at [243, 62] on p "작업방" at bounding box center [252, 63] width 37 height 17
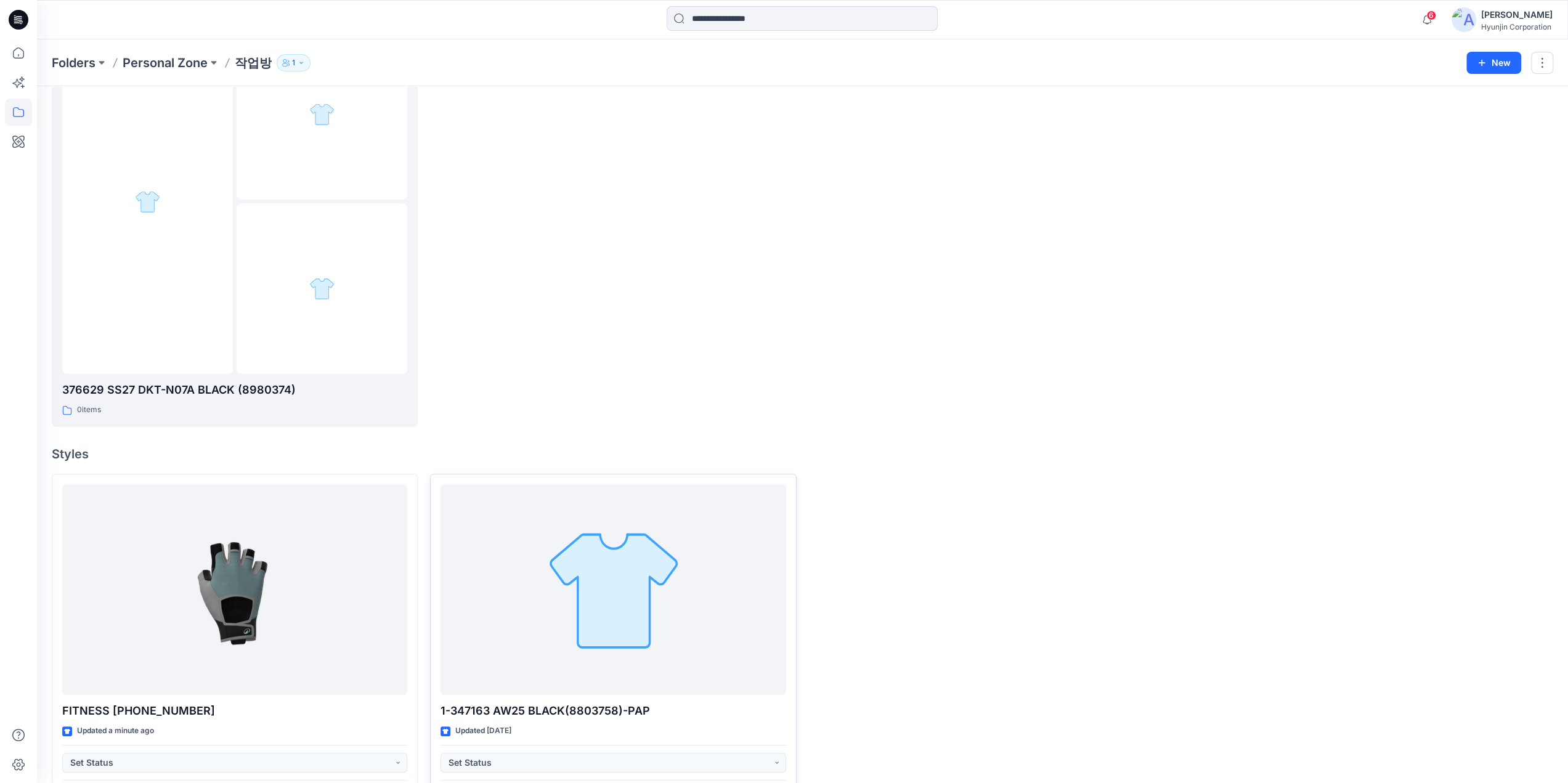
scroll to position [164, 0]
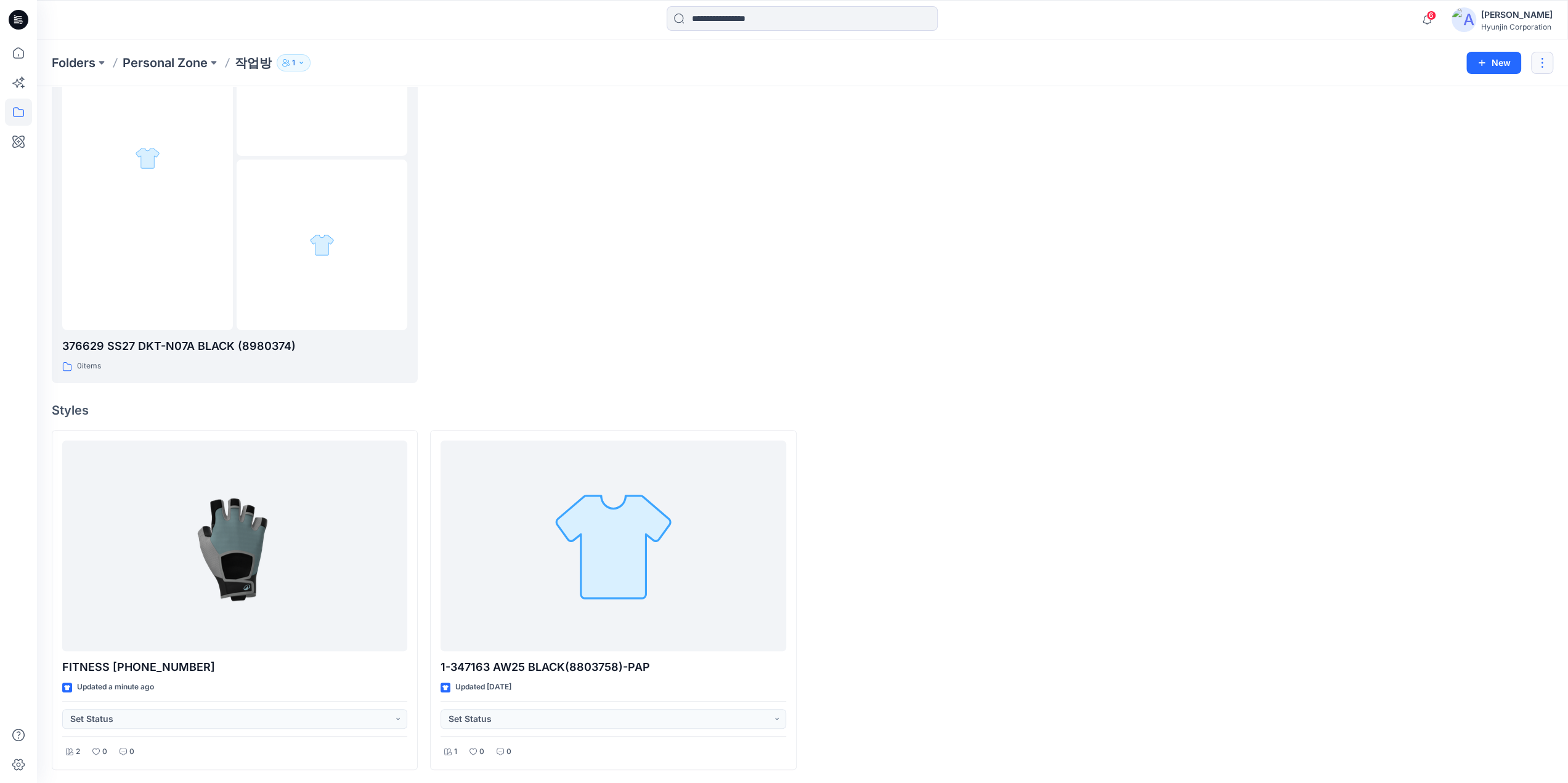
click at [1544, 64] on button "button" at bounding box center [1542, 63] width 22 height 22
click at [1457, 95] on button "Edit" at bounding box center [1484, 92] width 133 height 23
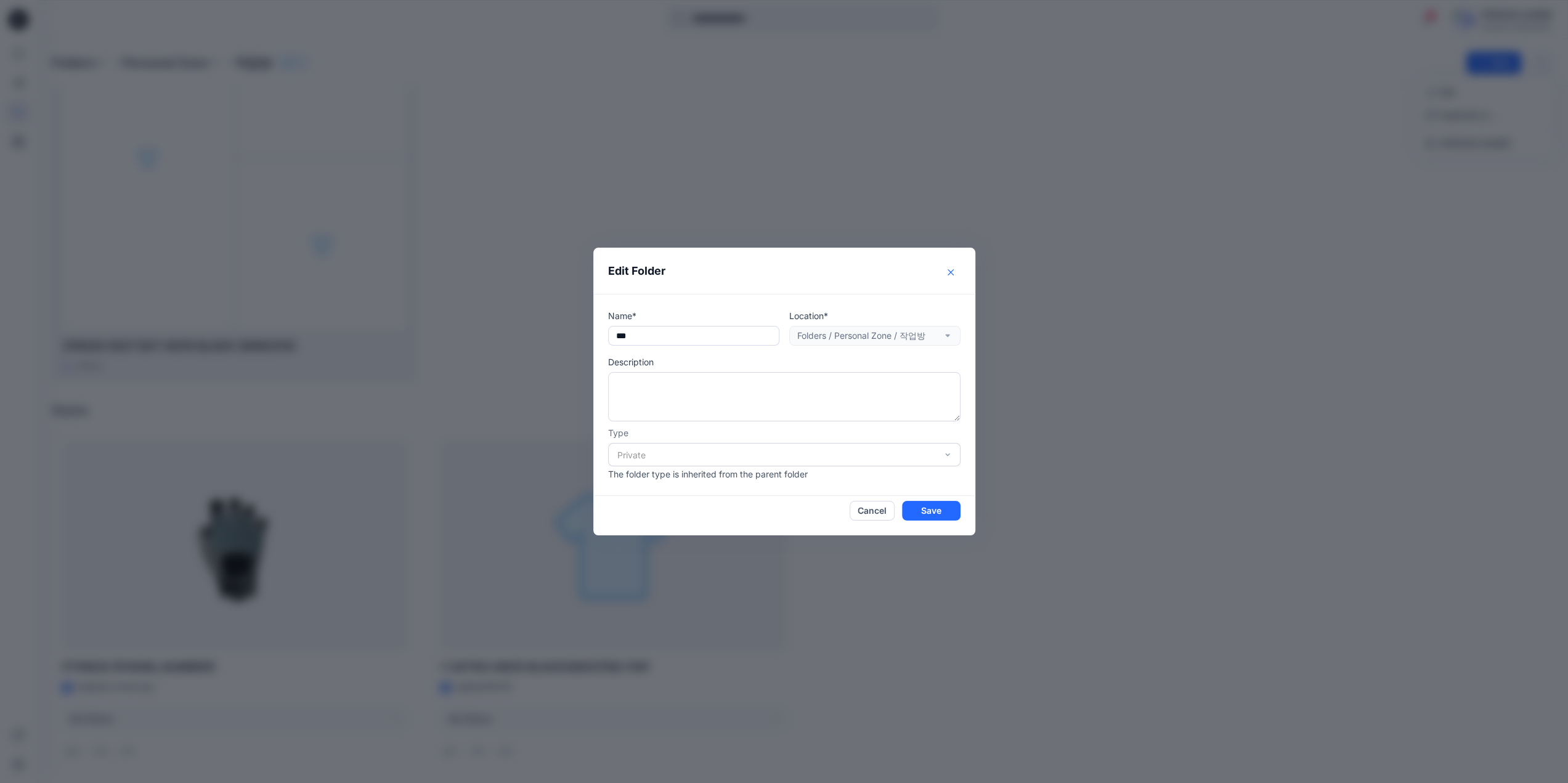
click at [954, 274] on icon "Close" at bounding box center [951, 272] width 6 height 6
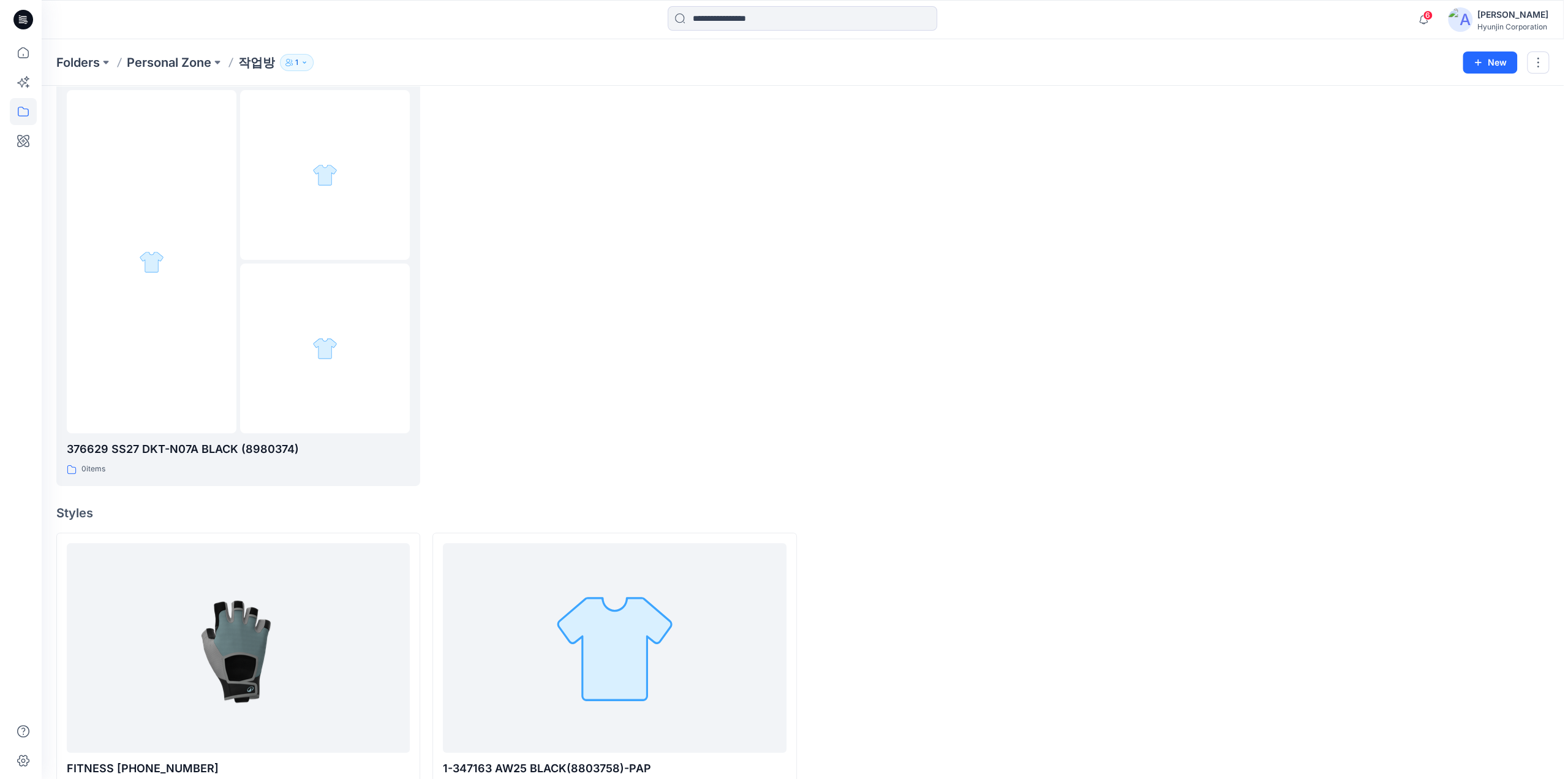
scroll to position [0, 0]
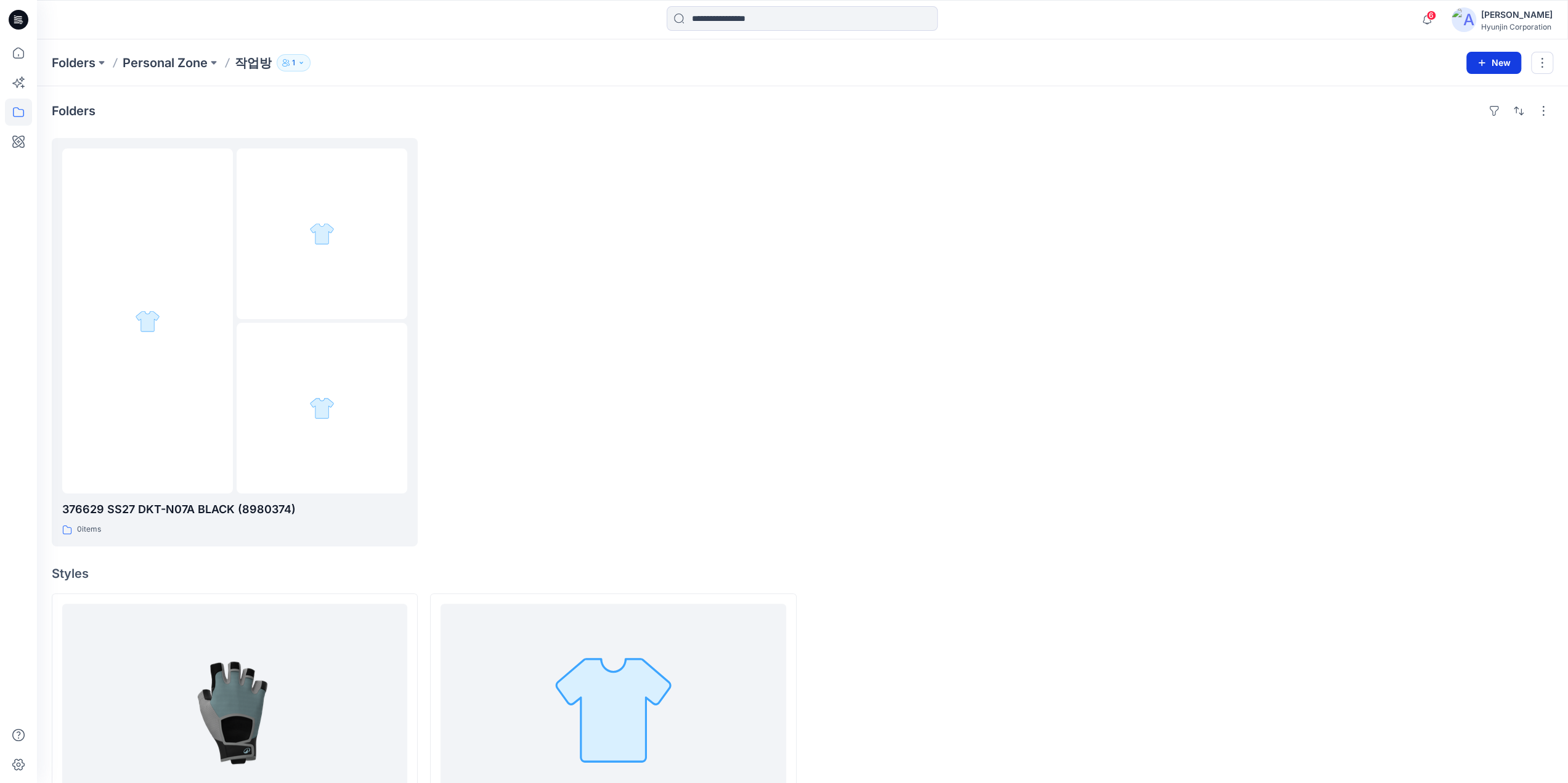
click at [1478, 67] on button "New" at bounding box center [1494, 63] width 55 height 22
click at [1463, 98] on p "New Style" at bounding box center [1456, 93] width 41 height 15
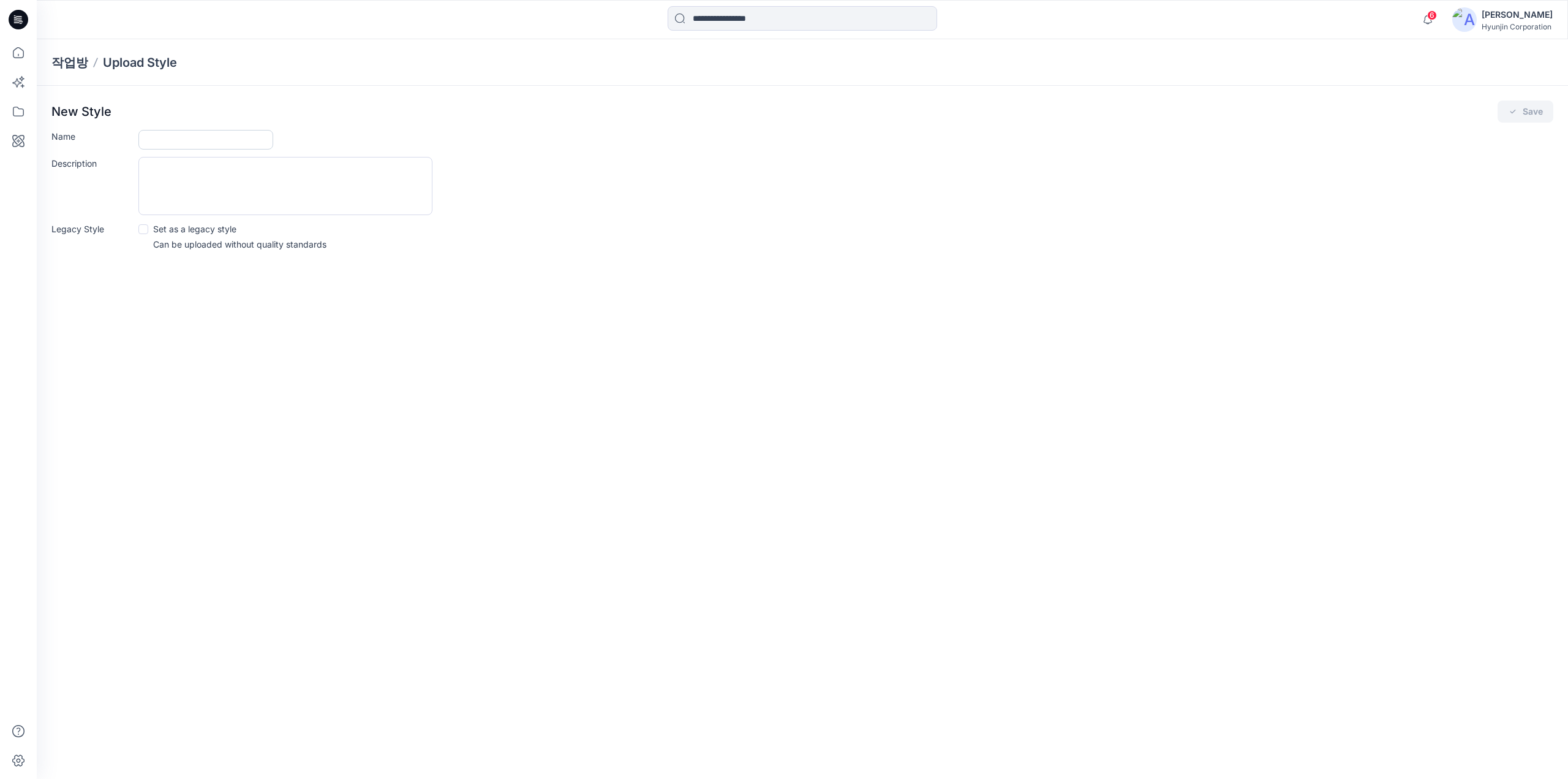
click at [188, 134] on input "Name" at bounding box center [206, 139] width 134 height 20
paste input "**********"
type input "**********"
click at [145, 228] on span at bounding box center [143, 229] width 10 height 10
click at [1540, 109] on button "Save" at bounding box center [1525, 111] width 55 height 22
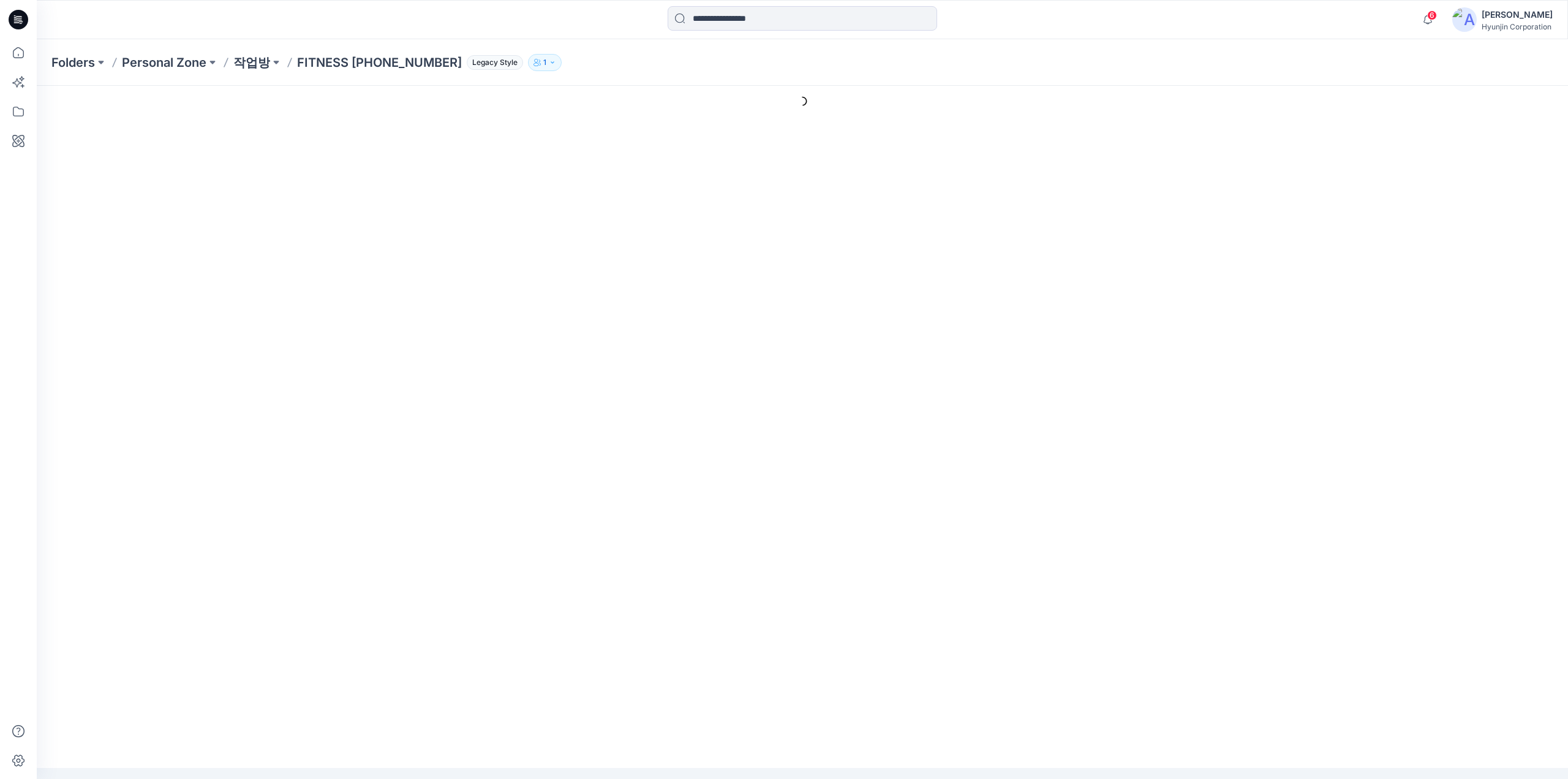
type input "**********"
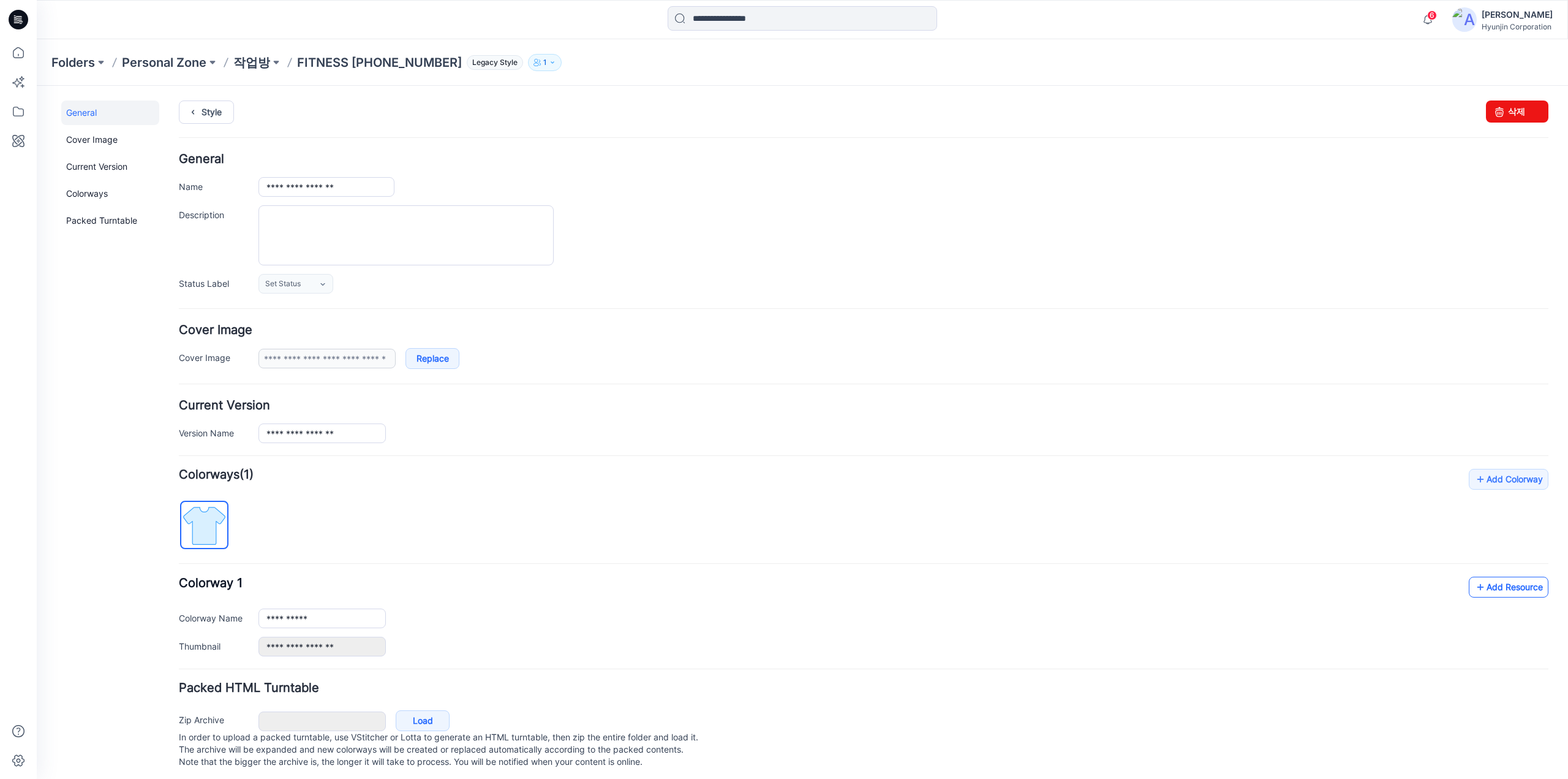
click at [1474, 580] on icon at bounding box center [1480, 587] width 13 height 20
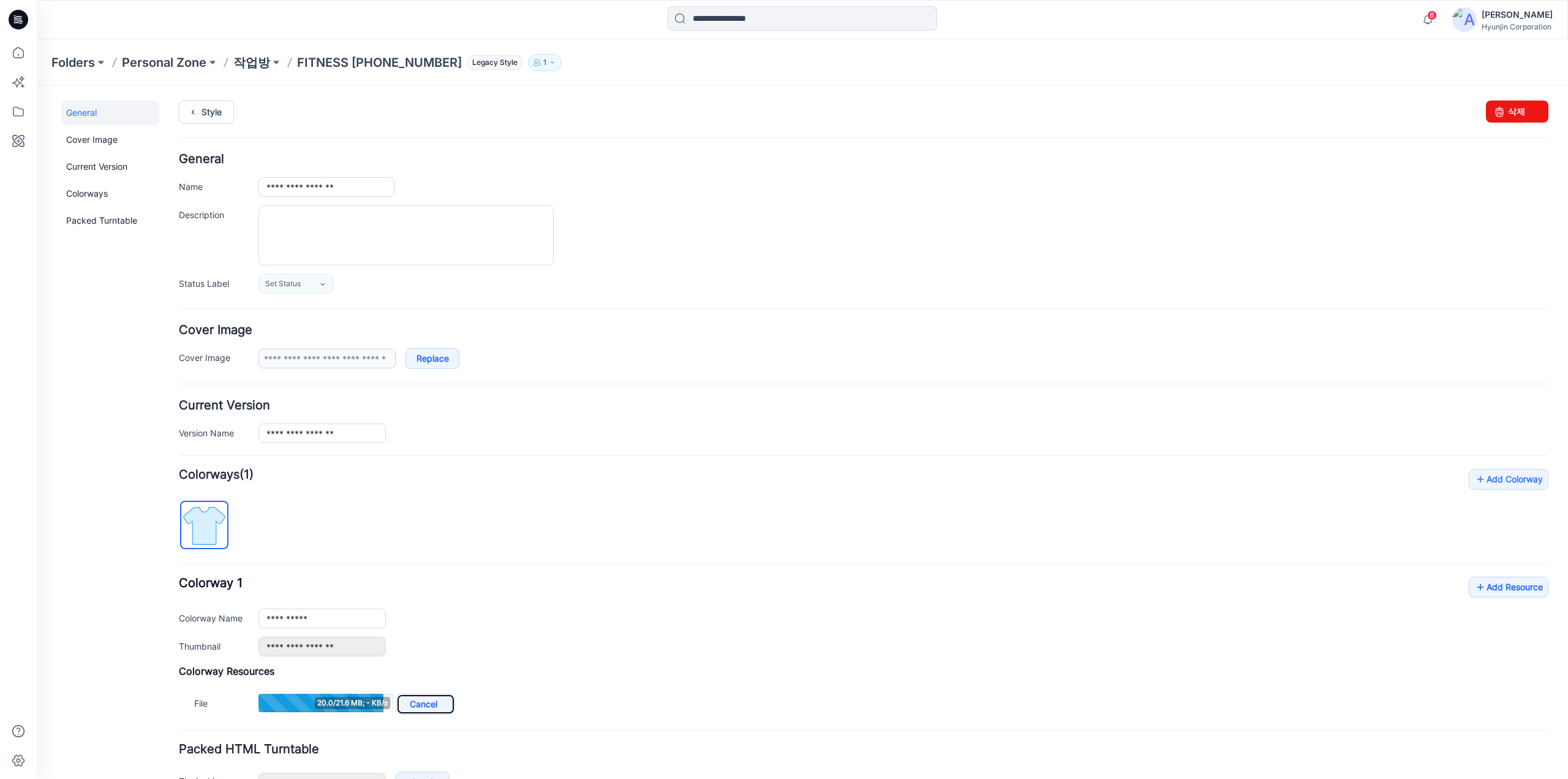
click at [442, 698] on link "Cancel" at bounding box center [425, 704] width 59 height 21
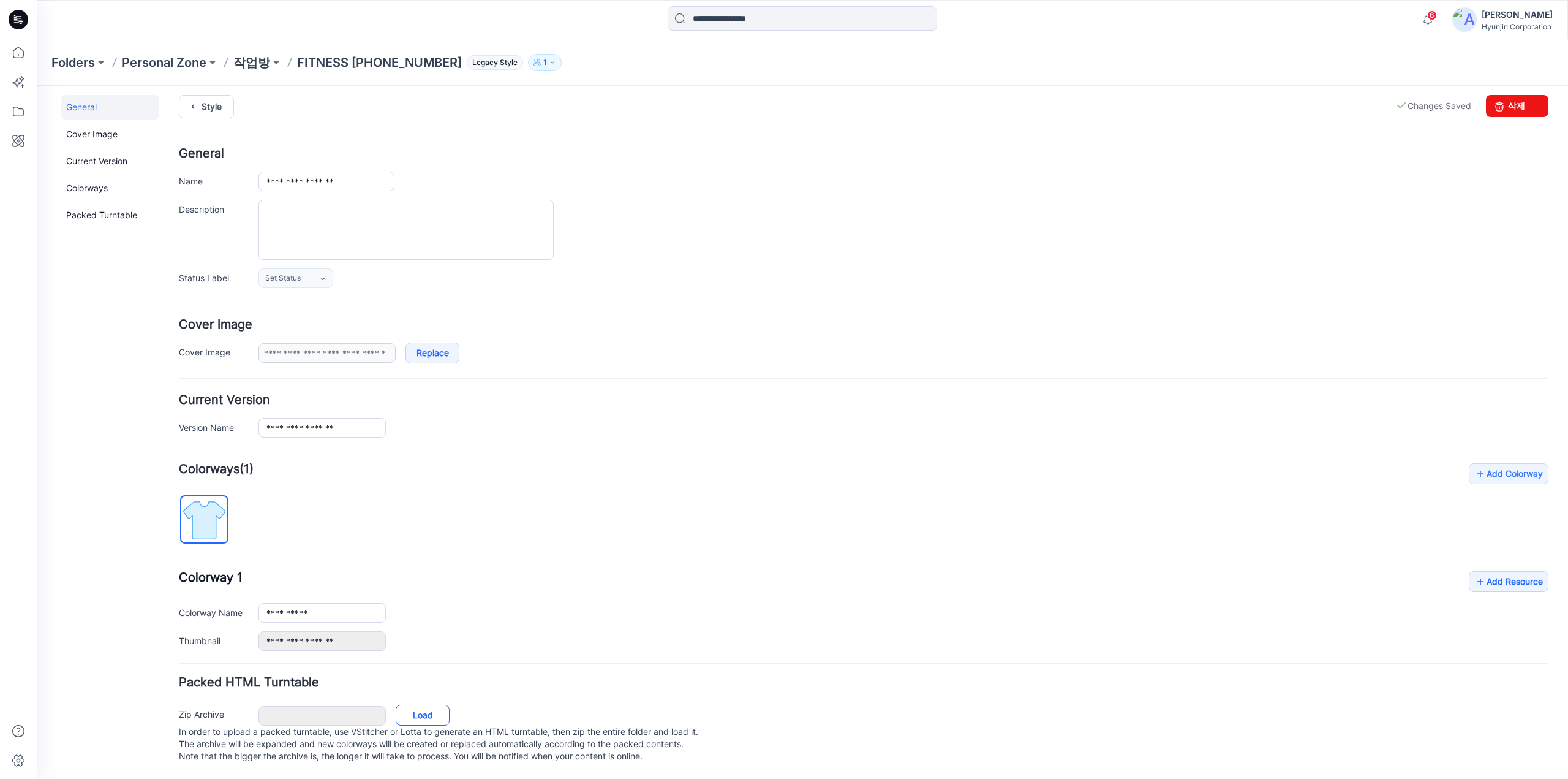
scroll to position [14, 0]
click at [435, 705] on link "Load" at bounding box center [422, 715] width 54 height 21
click at [208, 107] on link "Style" at bounding box center [206, 106] width 55 height 23
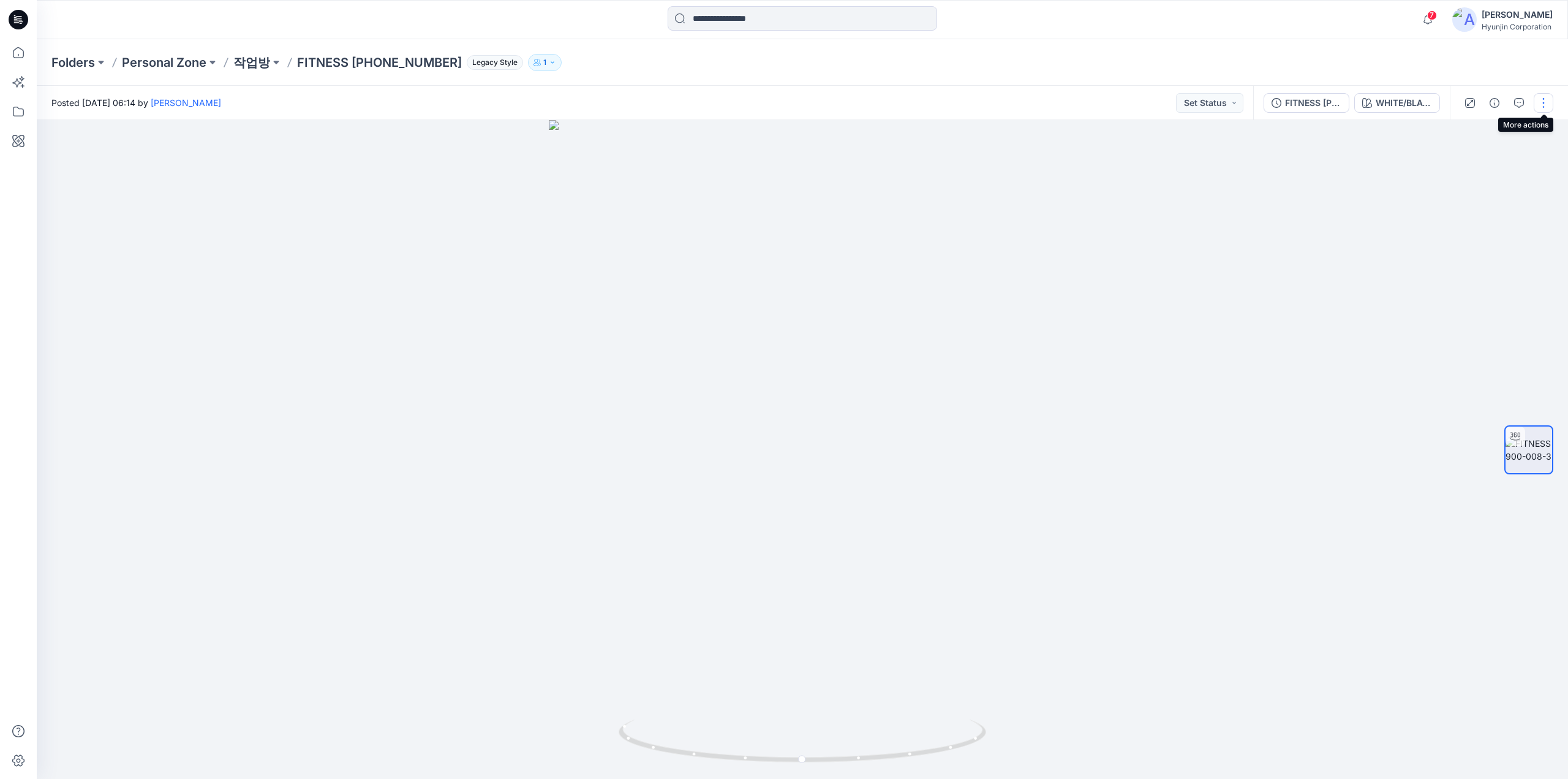
click at [1541, 107] on button "button" at bounding box center [1543, 102] width 20 height 20
click at [1523, 135] on button "Edit" at bounding box center [1492, 131] width 113 height 23
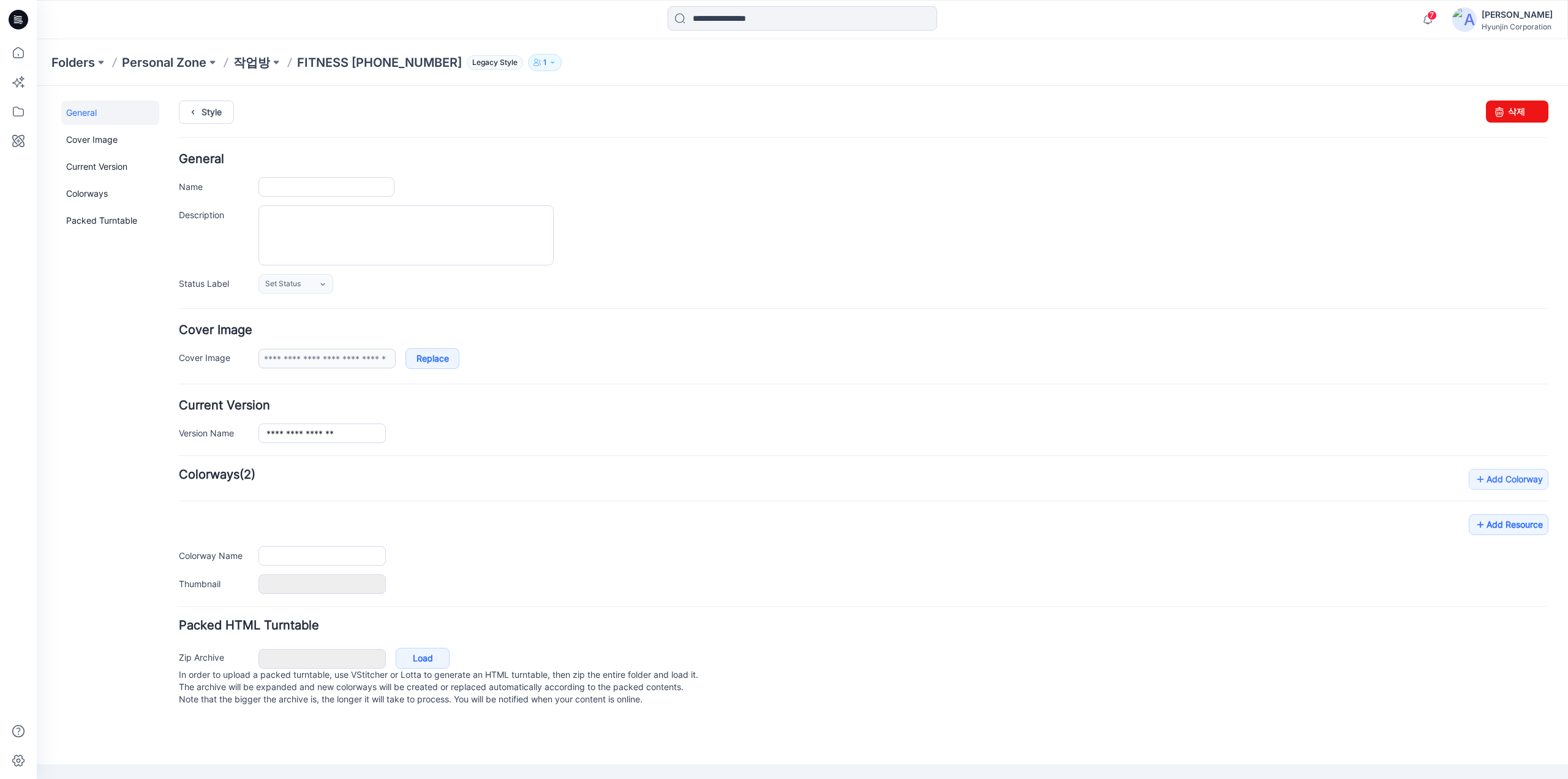
type input "**********"
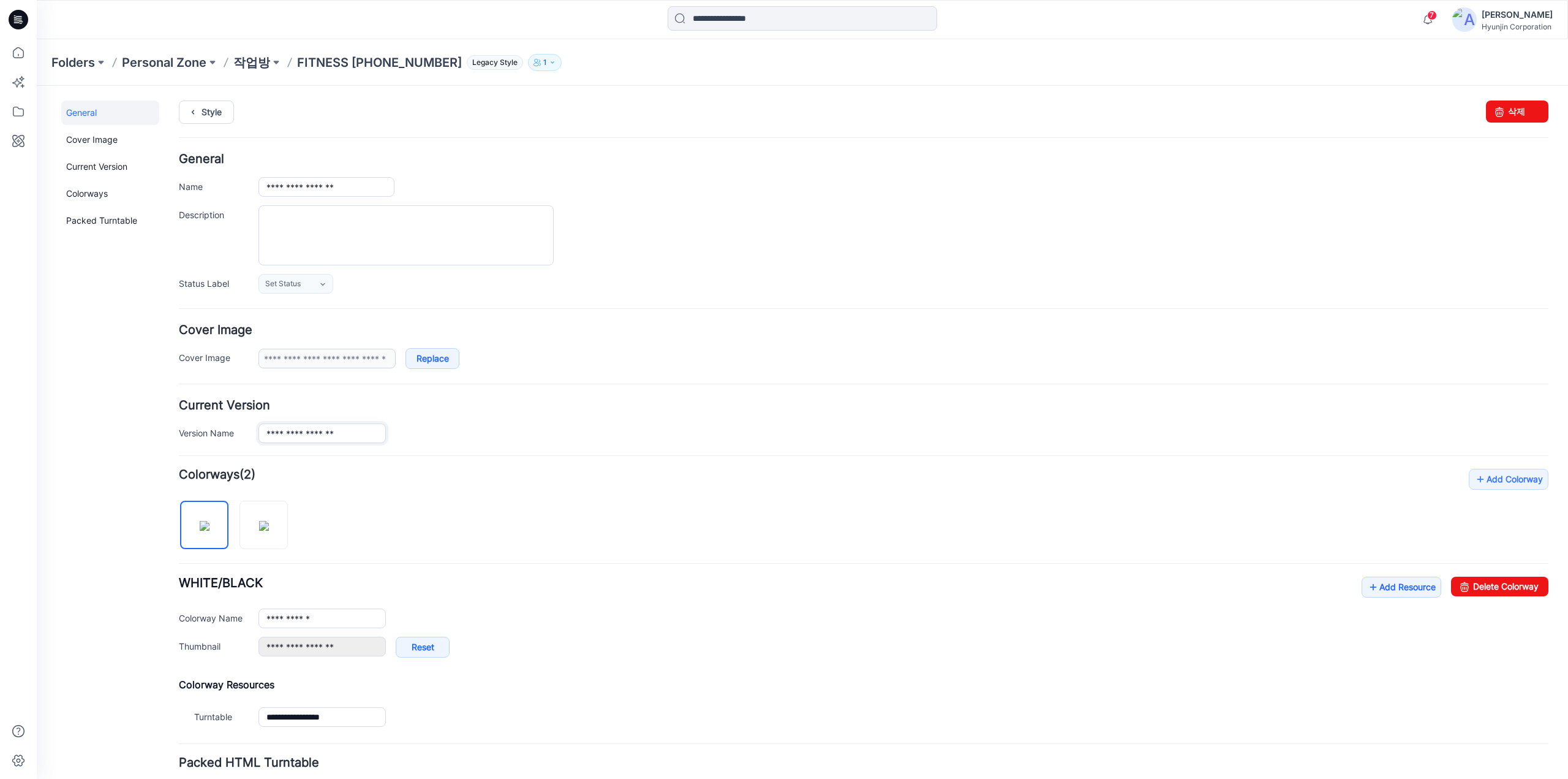
click at [354, 429] on input "**********" at bounding box center [322, 433] width 127 height 20
drag, startPoint x: 259, startPoint y: 423, endPoint x: 138, endPoint y: 420, distance: 121.0
click at [138, 420] on div "**********" at bounding box center [795, 472] width 1516 height 774
paste input "text"
type input "*********"
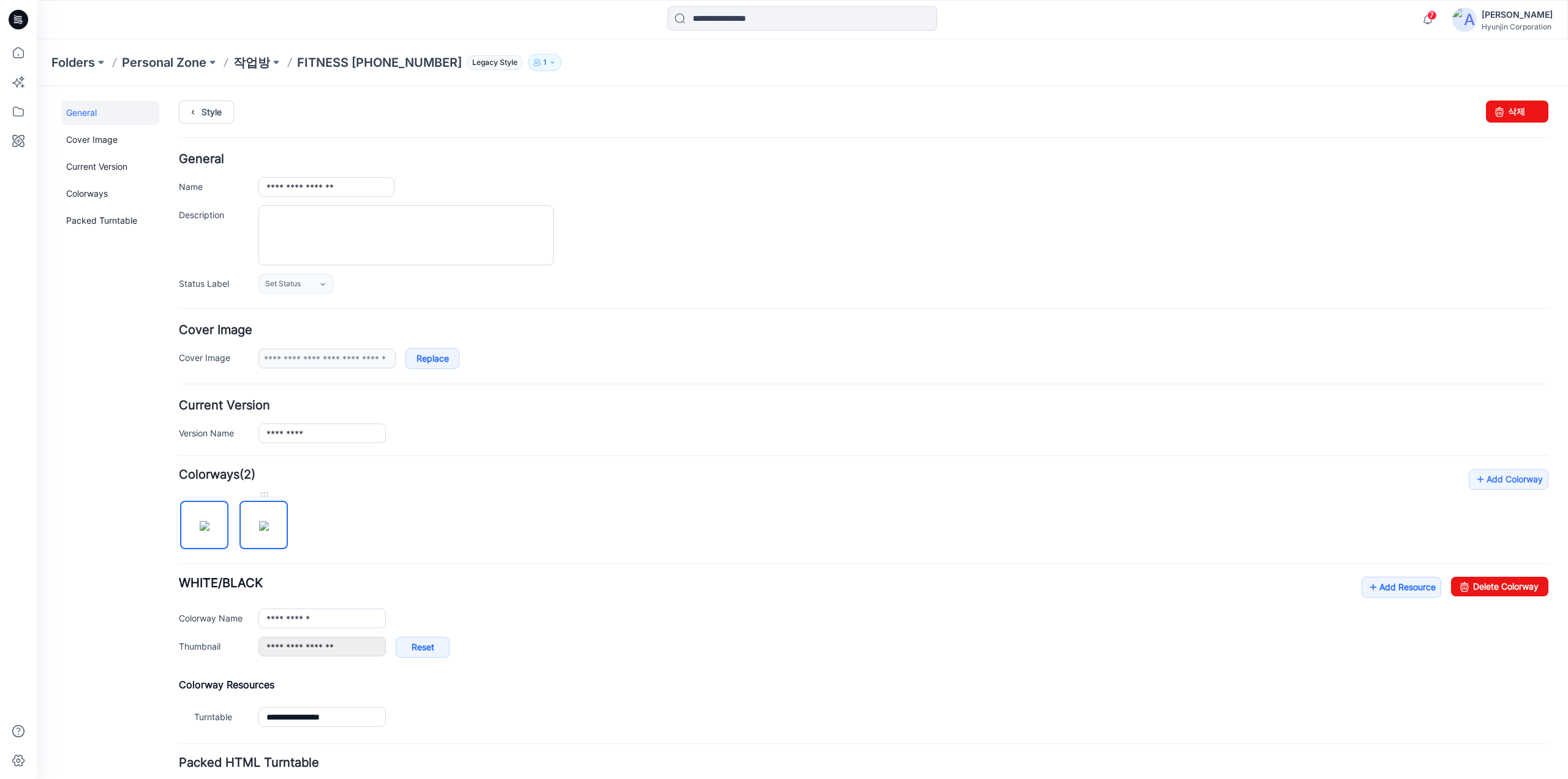
click at [269, 521] on img at bounding box center [263, 526] width 10 height 10
type input "**********"
drag, startPoint x: 342, startPoint y: 432, endPoint x: 166, endPoint y: 423, distance: 176.2
click at [164, 423] on div "**********" at bounding box center [795, 472] width 1516 height 774
paste input "text"
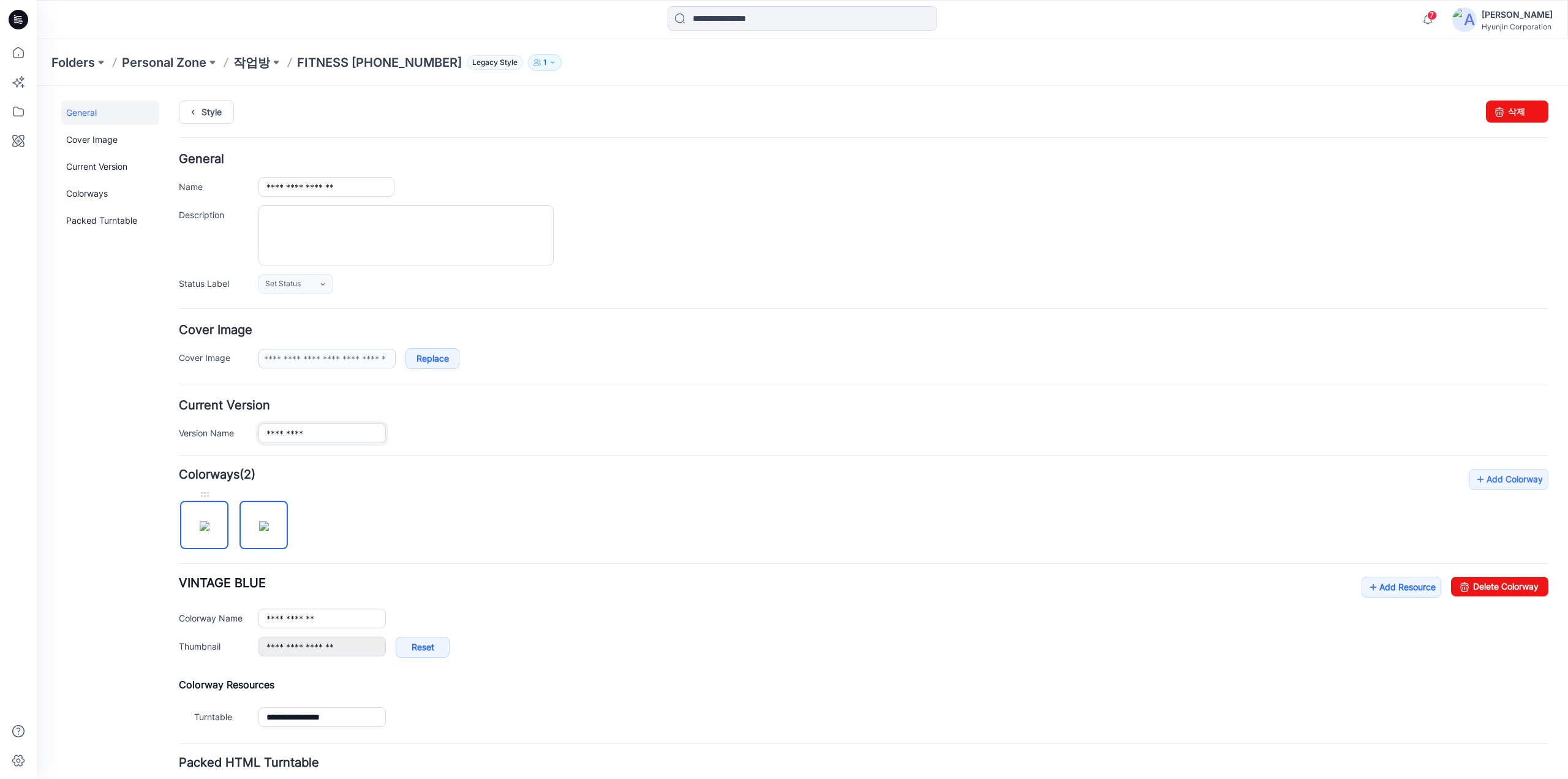
type input "*********"
click at [209, 530] on img at bounding box center [204, 526] width 10 height 10
click at [269, 522] on img at bounding box center [263, 526] width 10 height 10
click at [209, 525] on img at bounding box center [204, 526] width 10 height 10
type input "**********"
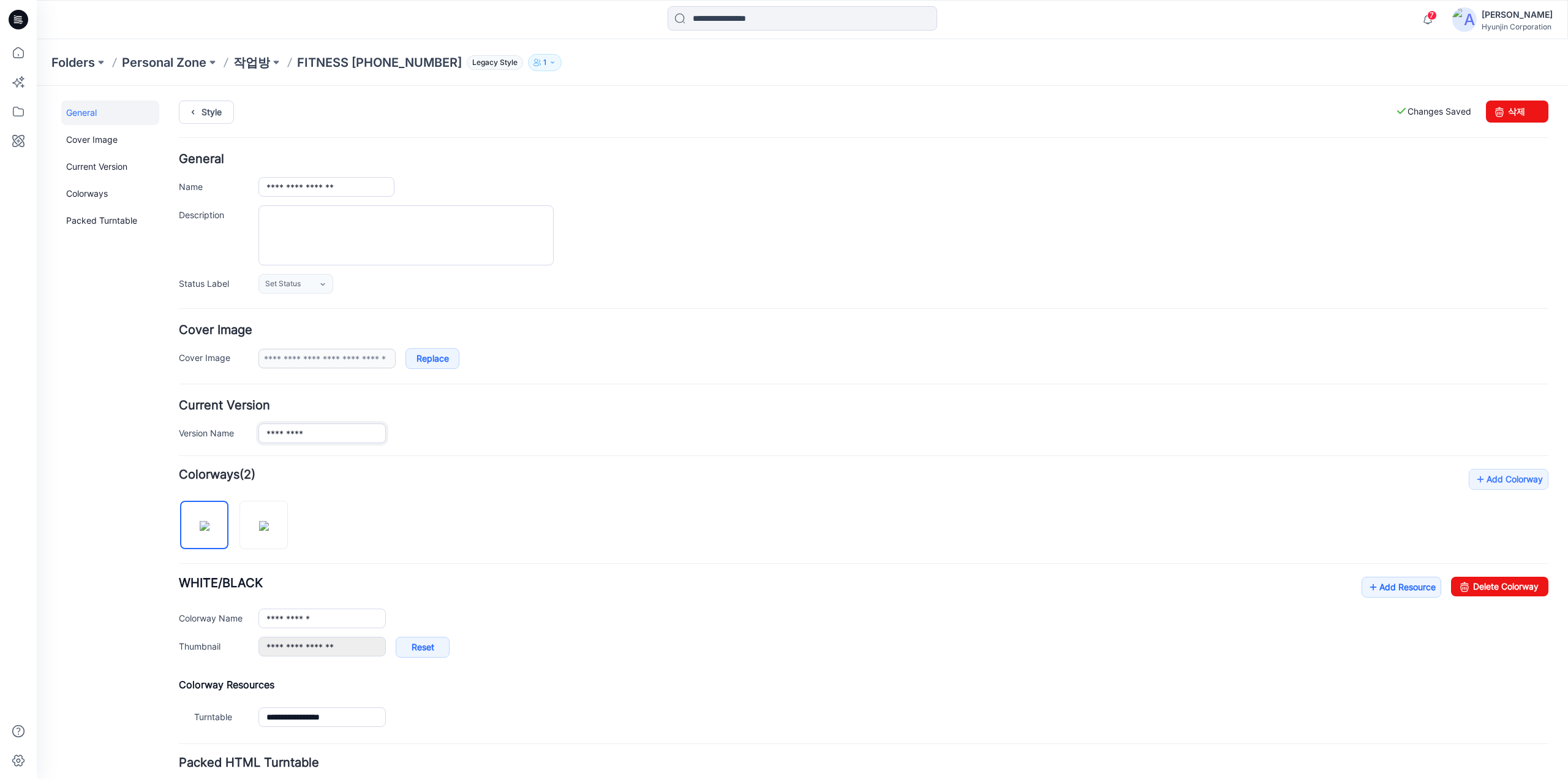
click at [348, 434] on input "*********" at bounding box center [322, 433] width 127 height 20
type input "*********"
drag, startPoint x: 338, startPoint y: 623, endPoint x: 222, endPoint y: 622, distance: 116.0
click at [222, 622] on div "**********" at bounding box center [864, 618] width 1369 height 20
paste input "text"
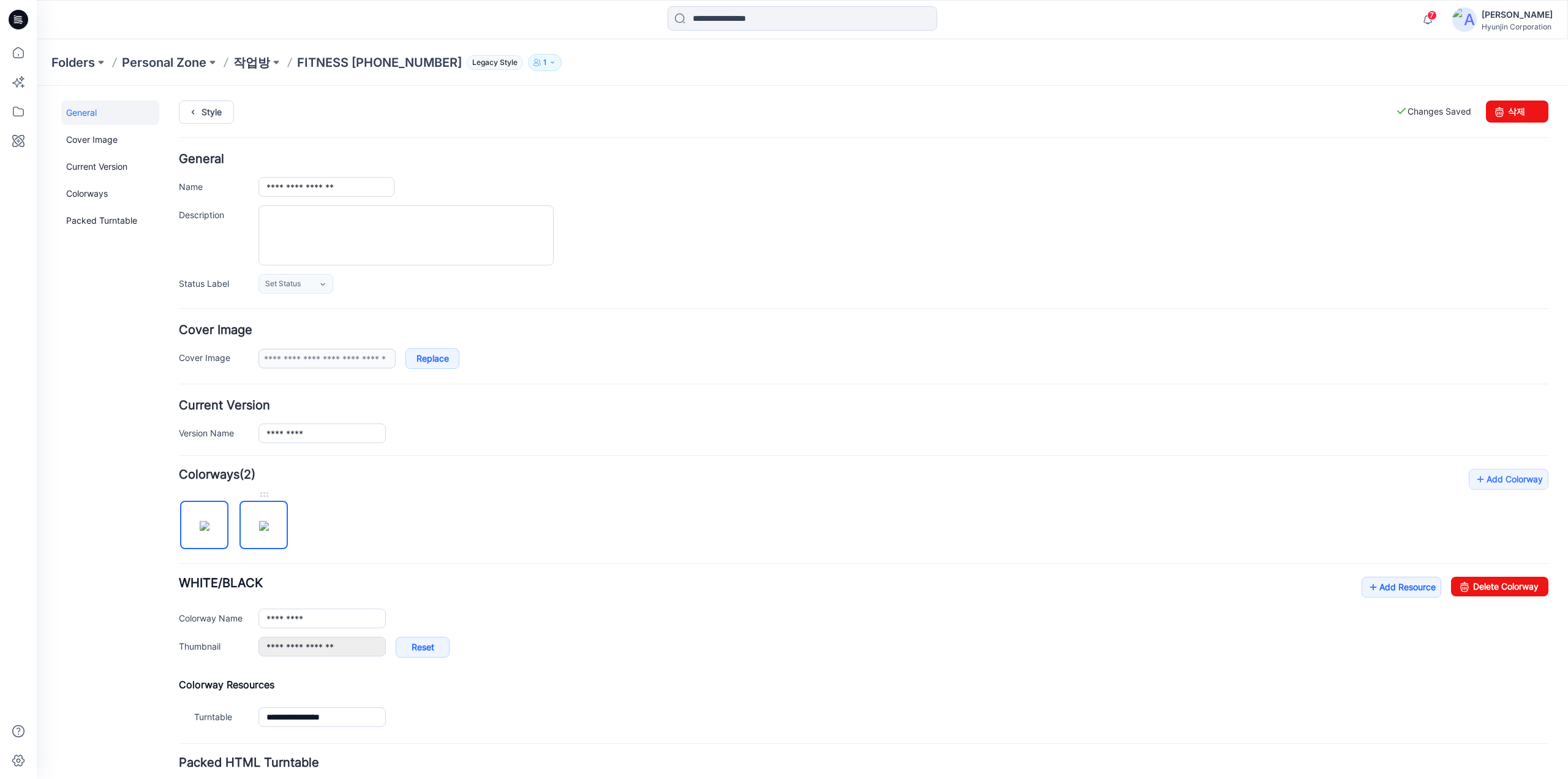
click at [264, 531] on img at bounding box center [263, 526] width 10 height 10
drag, startPoint x: 348, startPoint y: 616, endPoint x: 141, endPoint y: 612, distance: 207.0
click at [141, 612] on div "**********" at bounding box center [795, 472] width 1516 height 774
paste input "text"
type input "*********"
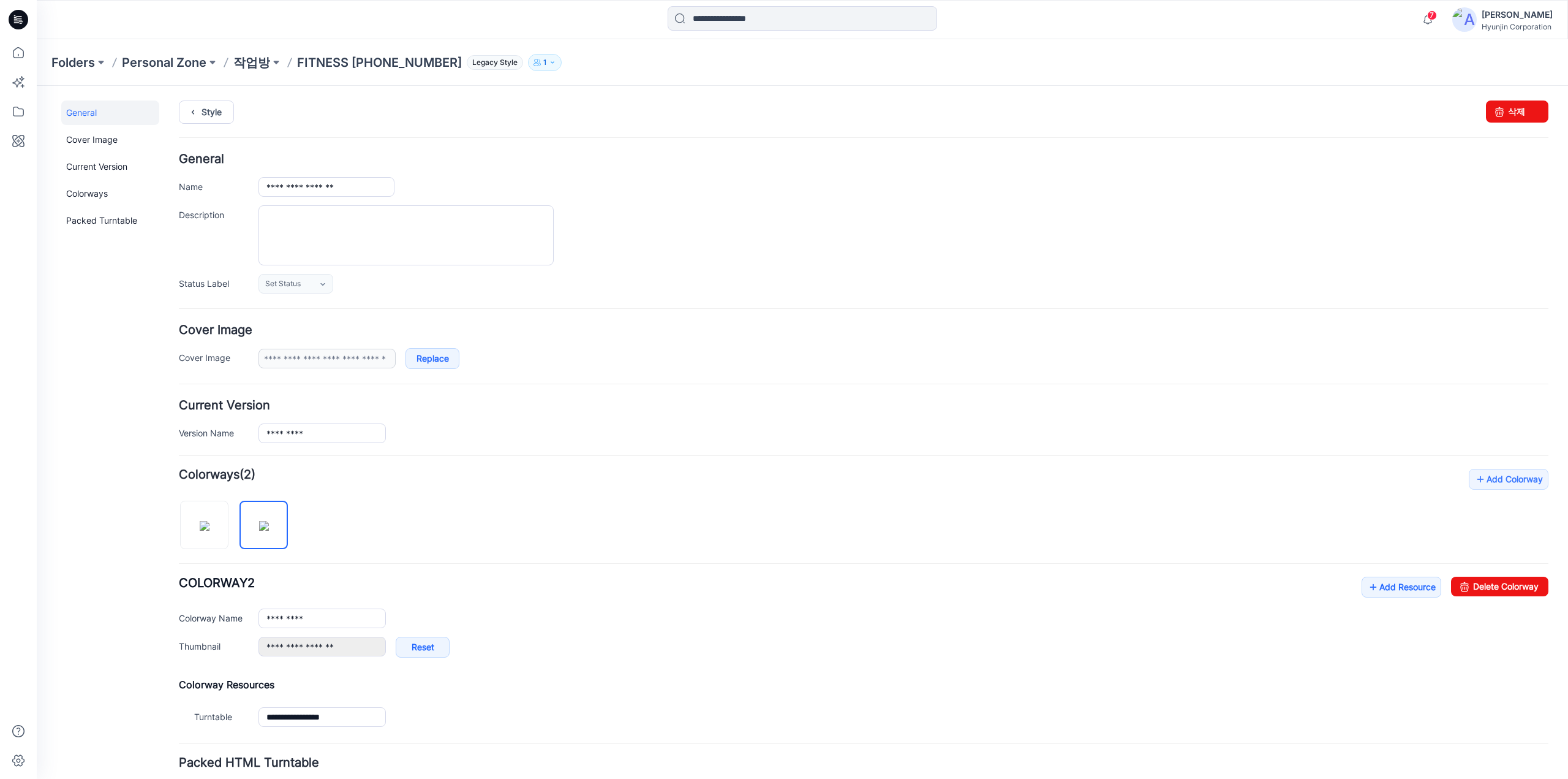
scroll to position [61, 0]
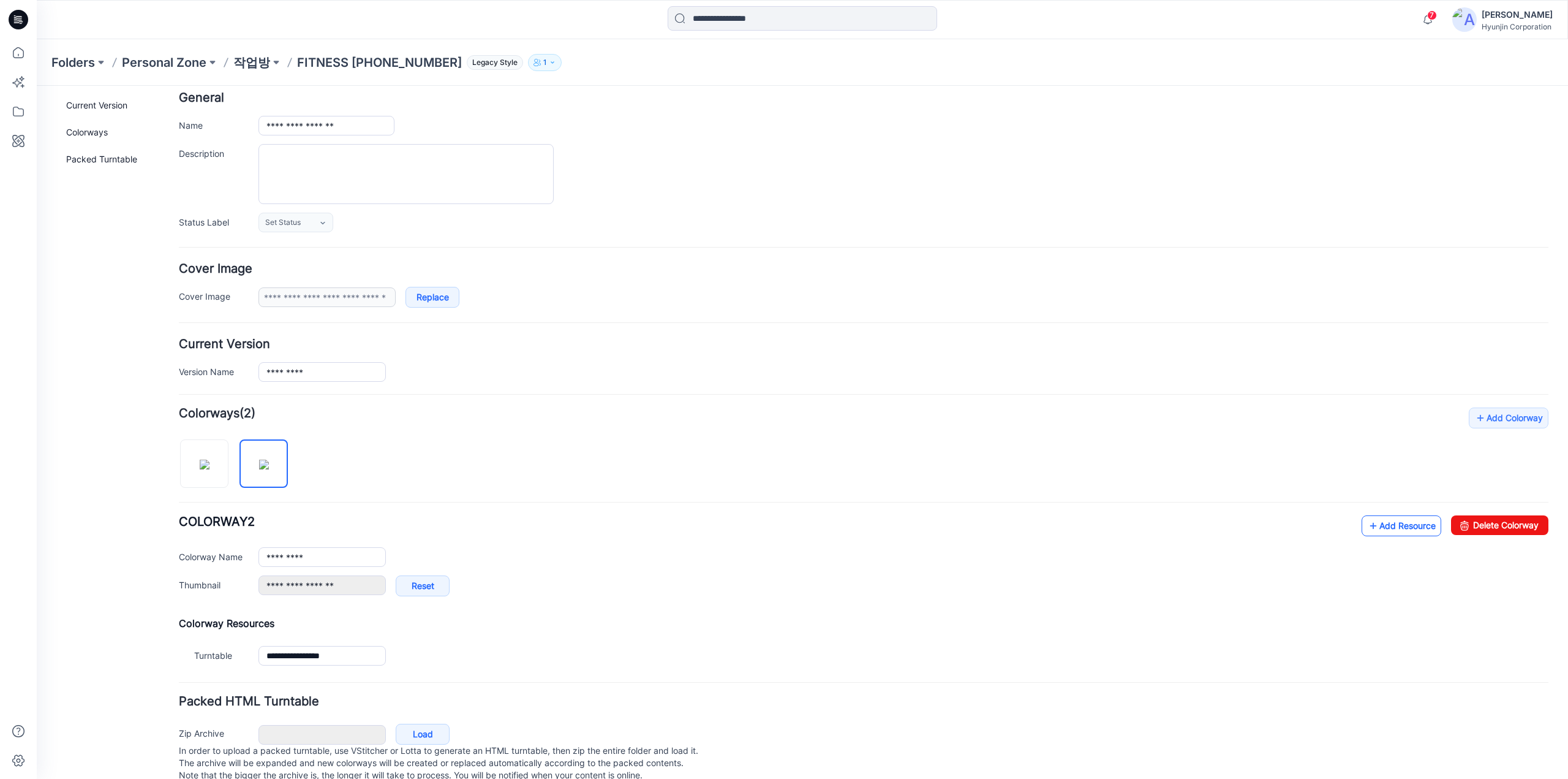
click at [1367, 527] on icon at bounding box center [1373, 526] width 13 height 20
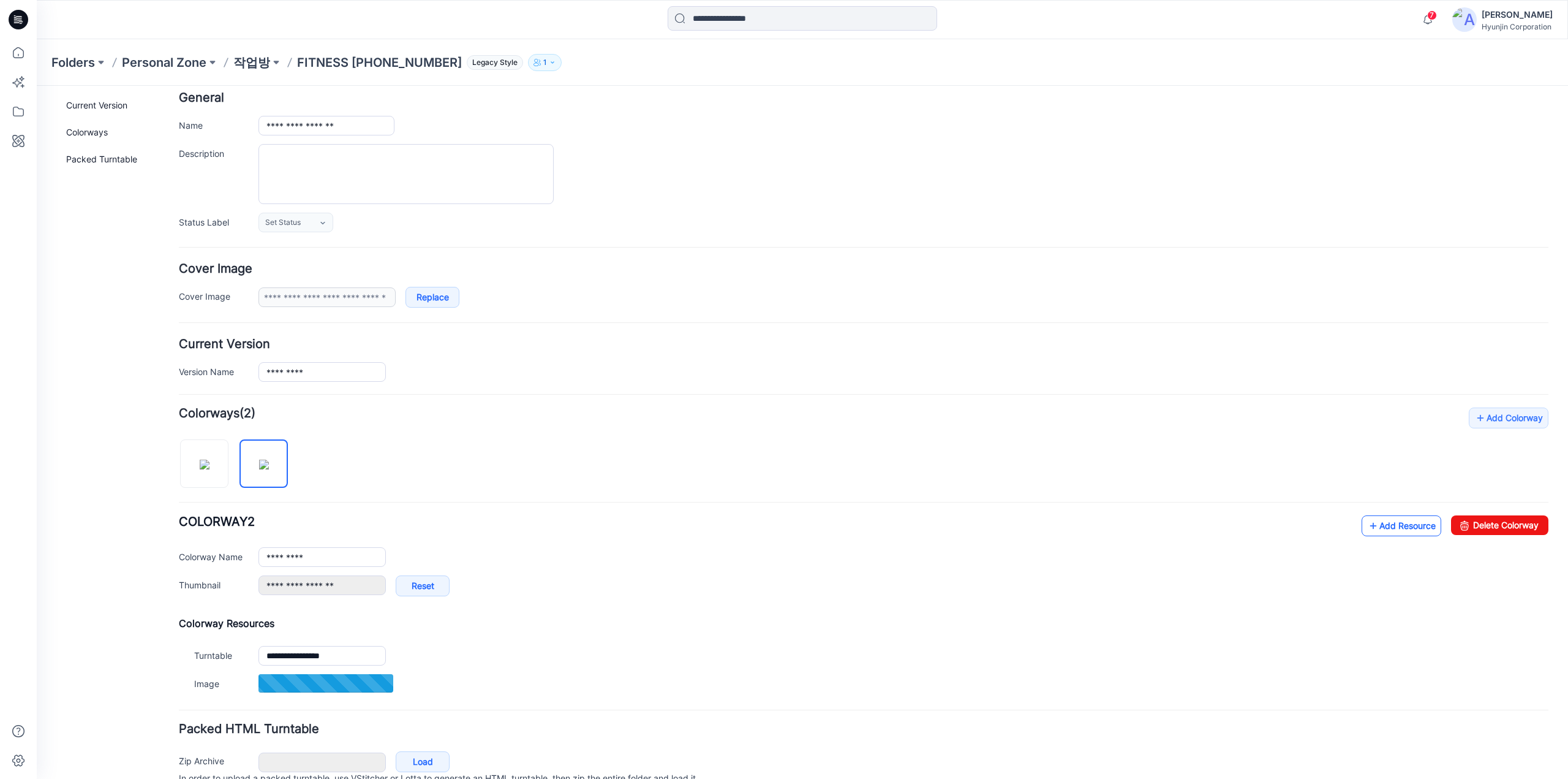
click at [1384, 529] on link "Add Resource" at bounding box center [1402, 526] width 80 height 21
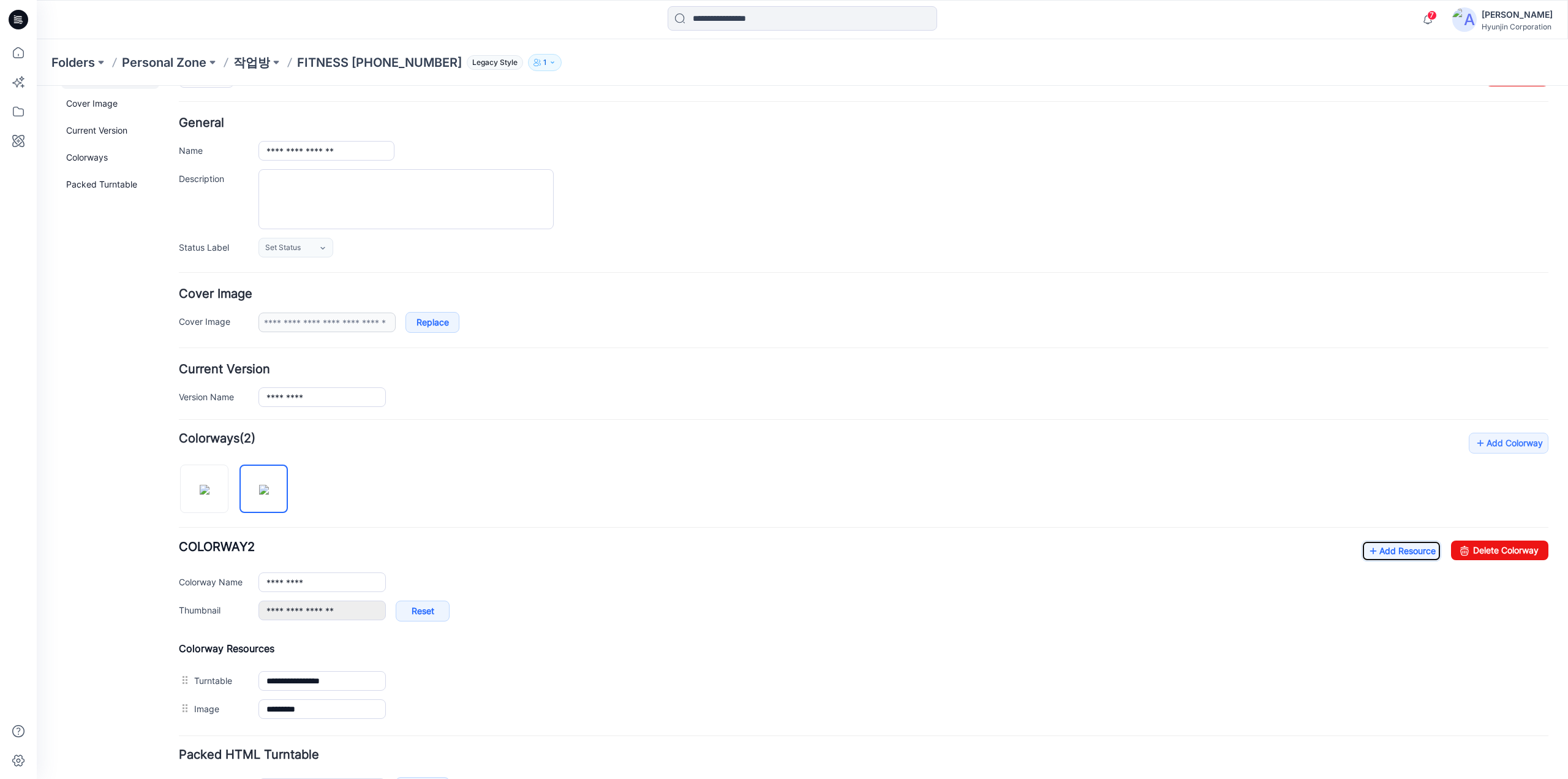
scroll to position [0, 0]
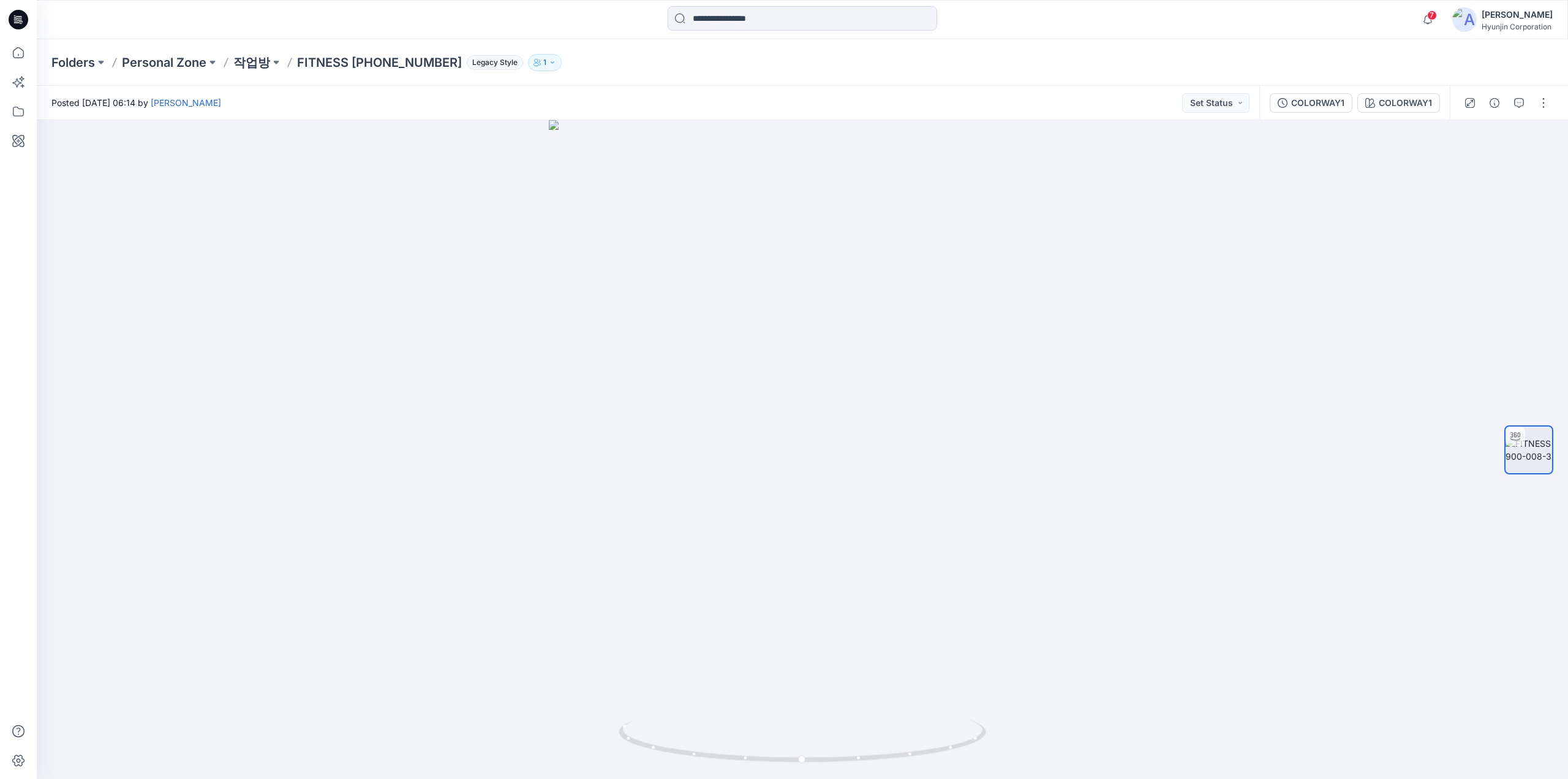
click at [1400, 114] on div "COLORWAY1 COLORWAY1" at bounding box center [1355, 103] width 191 height 34
click at [1401, 103] on div "COLORWAY1" at bounding box center [1405, 102] width 53 height 13
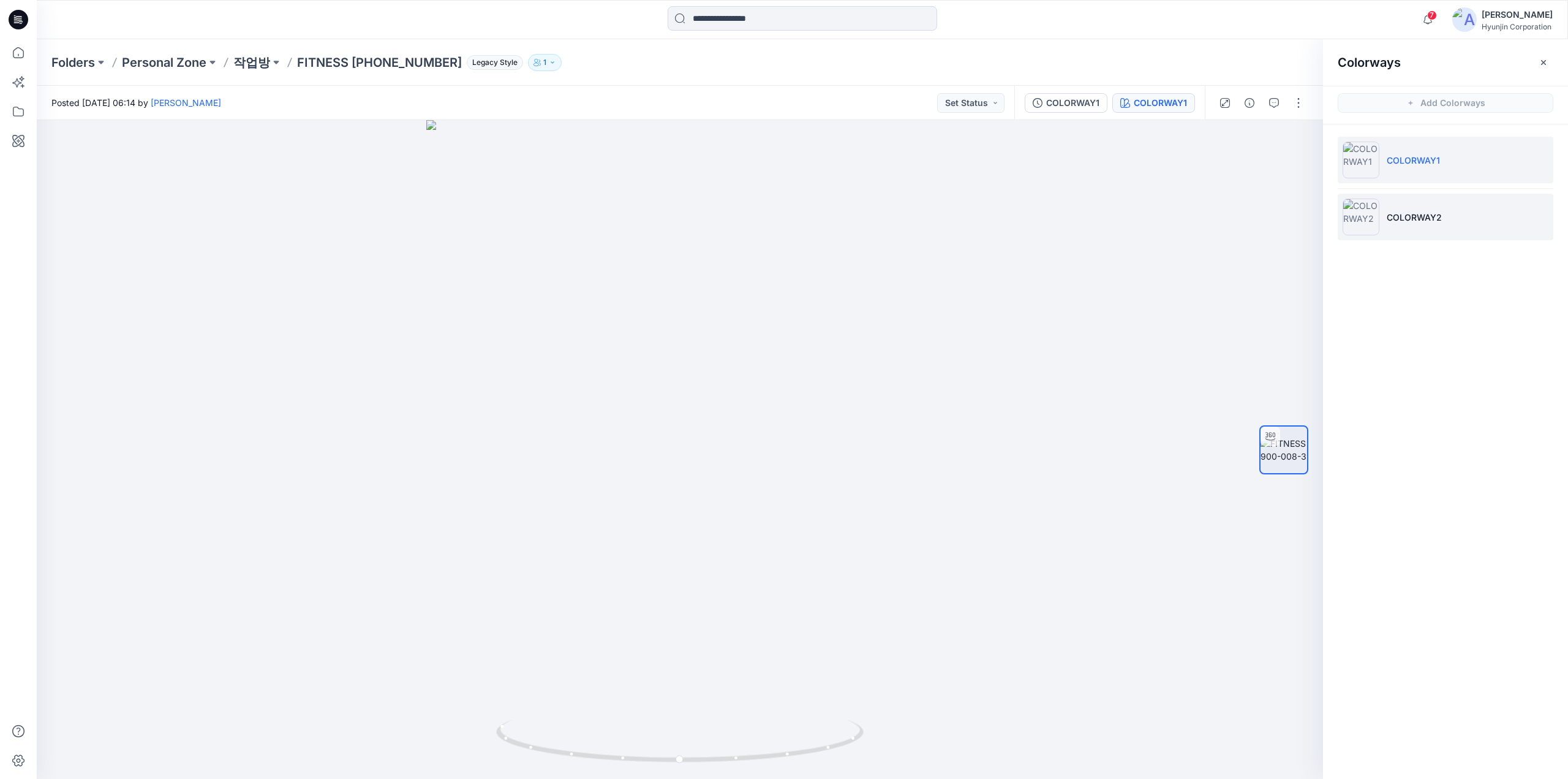
click at [1372, 220] on img at bounding box center [1360, 217] width 37 height 37
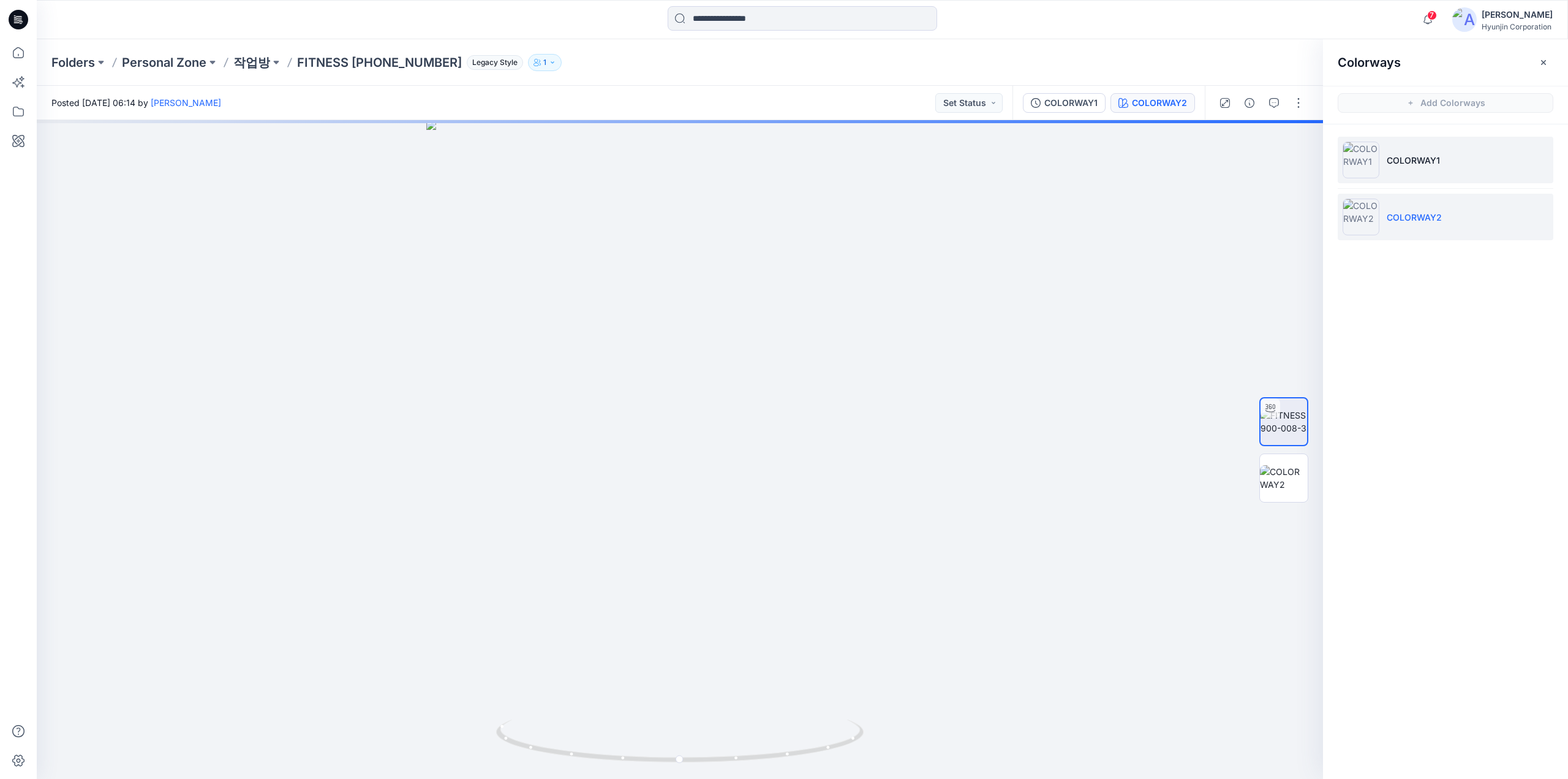
click at [1382, 174] on li "COLORWAY1" at bounding box center [1445, 160] width 216 height 47
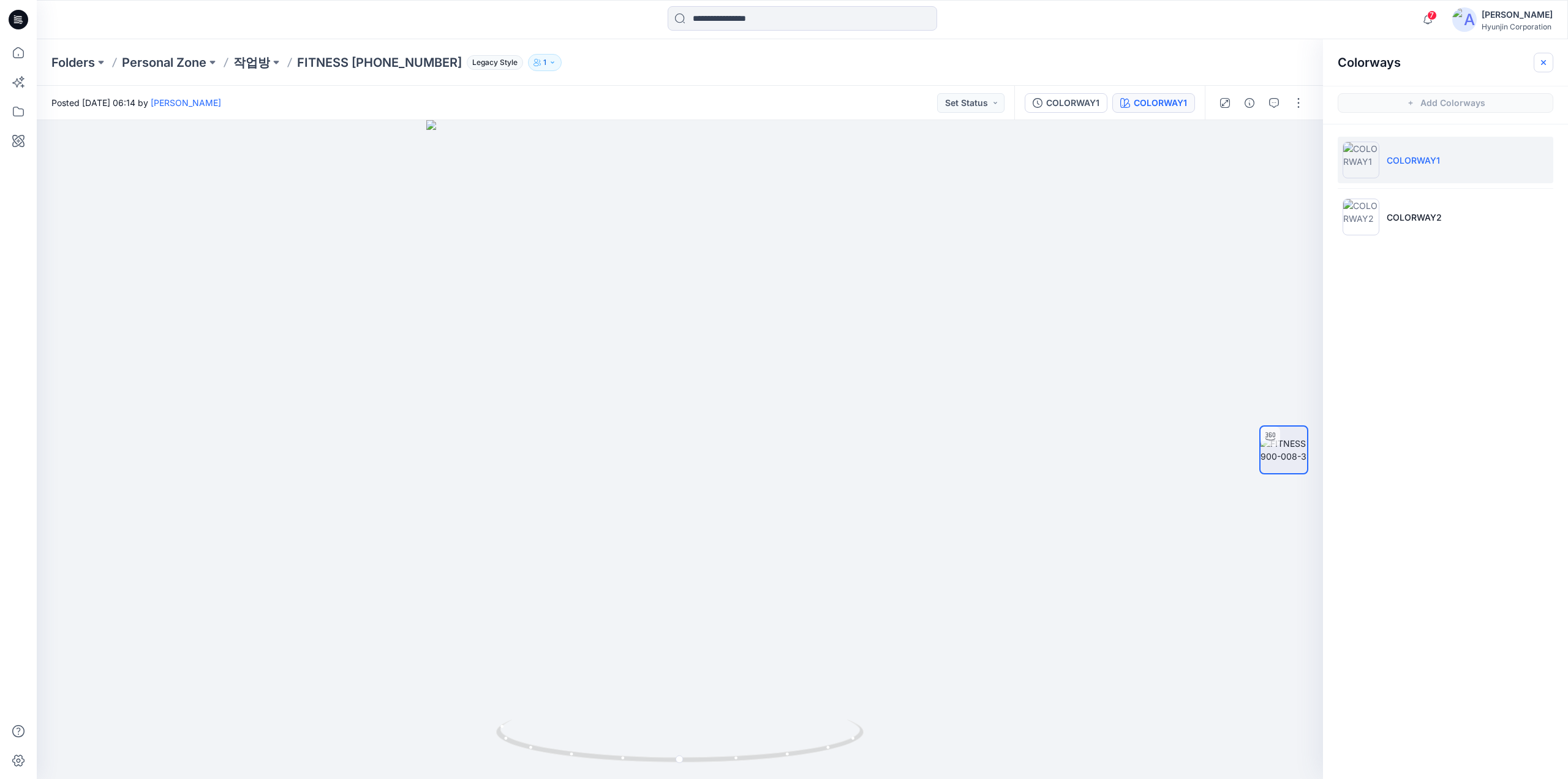
click at [1540, 59] on icon "button" at bounding box center [1543, 63] width 10 height 10
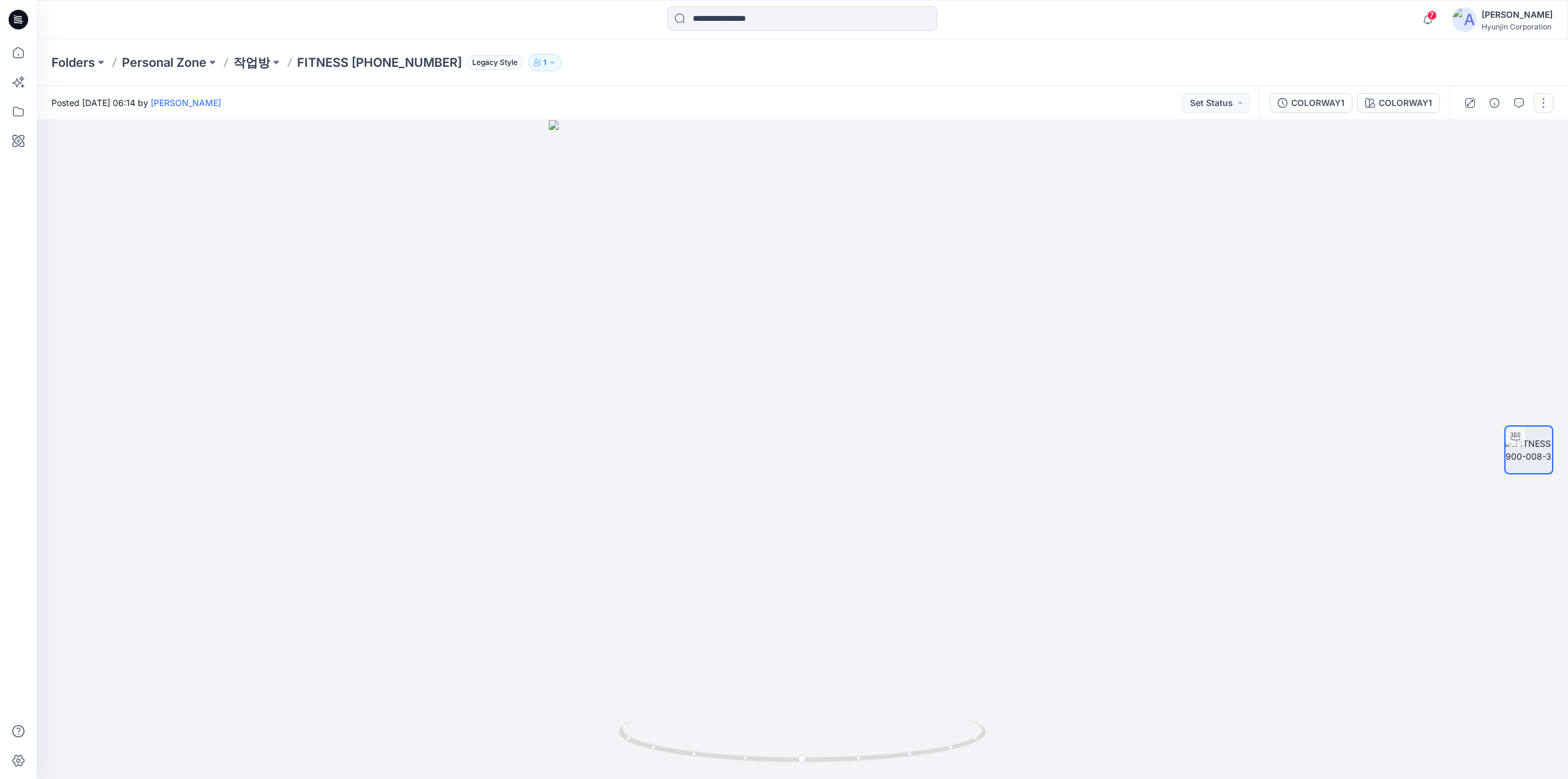
click at [1542, 112] on button "button" at bounding box center [1543, 102] width 20 height 20
click at [1520, 124] on button "Edit" at bounding box center [1492, 131] width 113 height 23
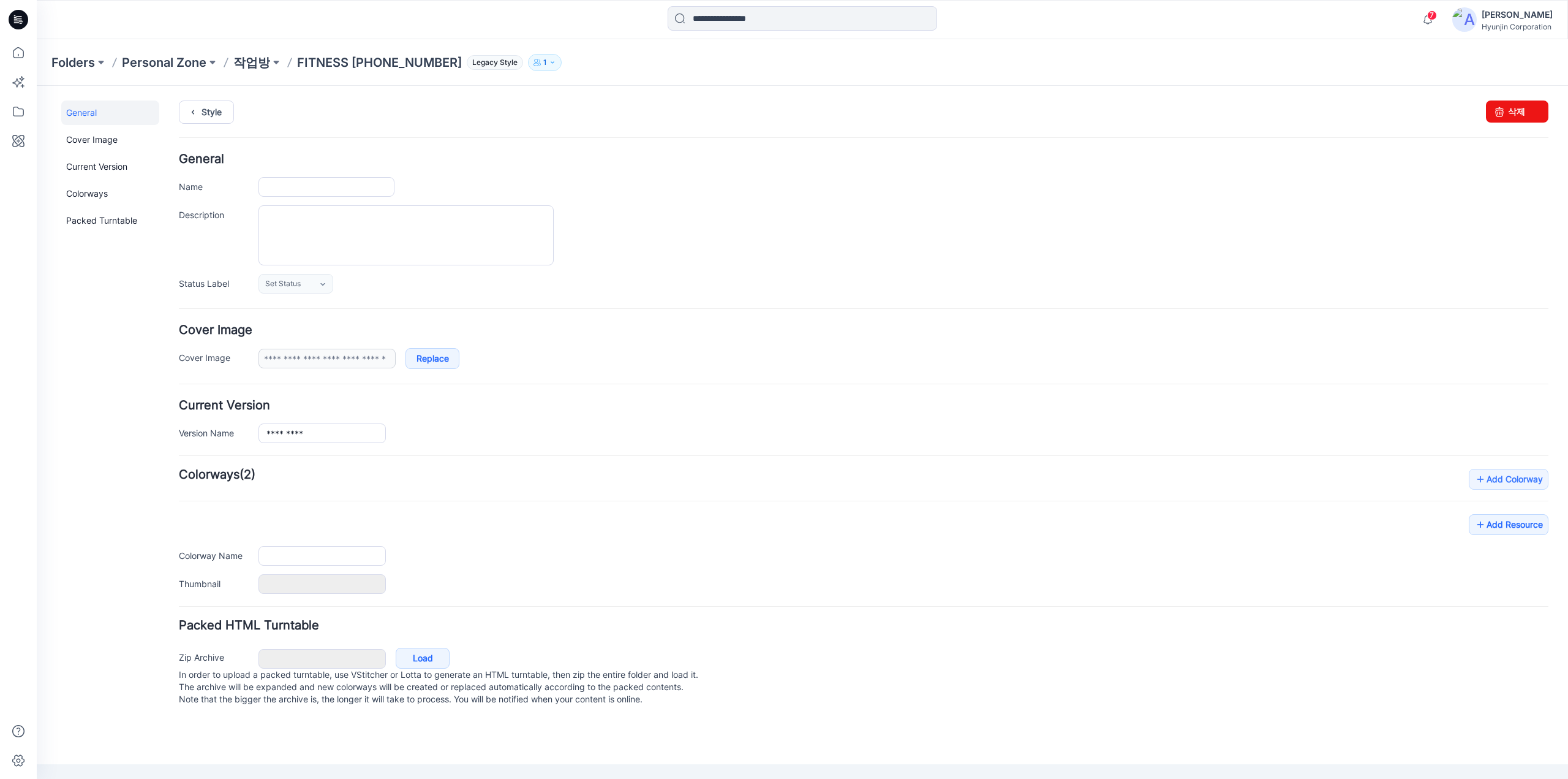
type input "**********"
type input "*********"
type input "**********"
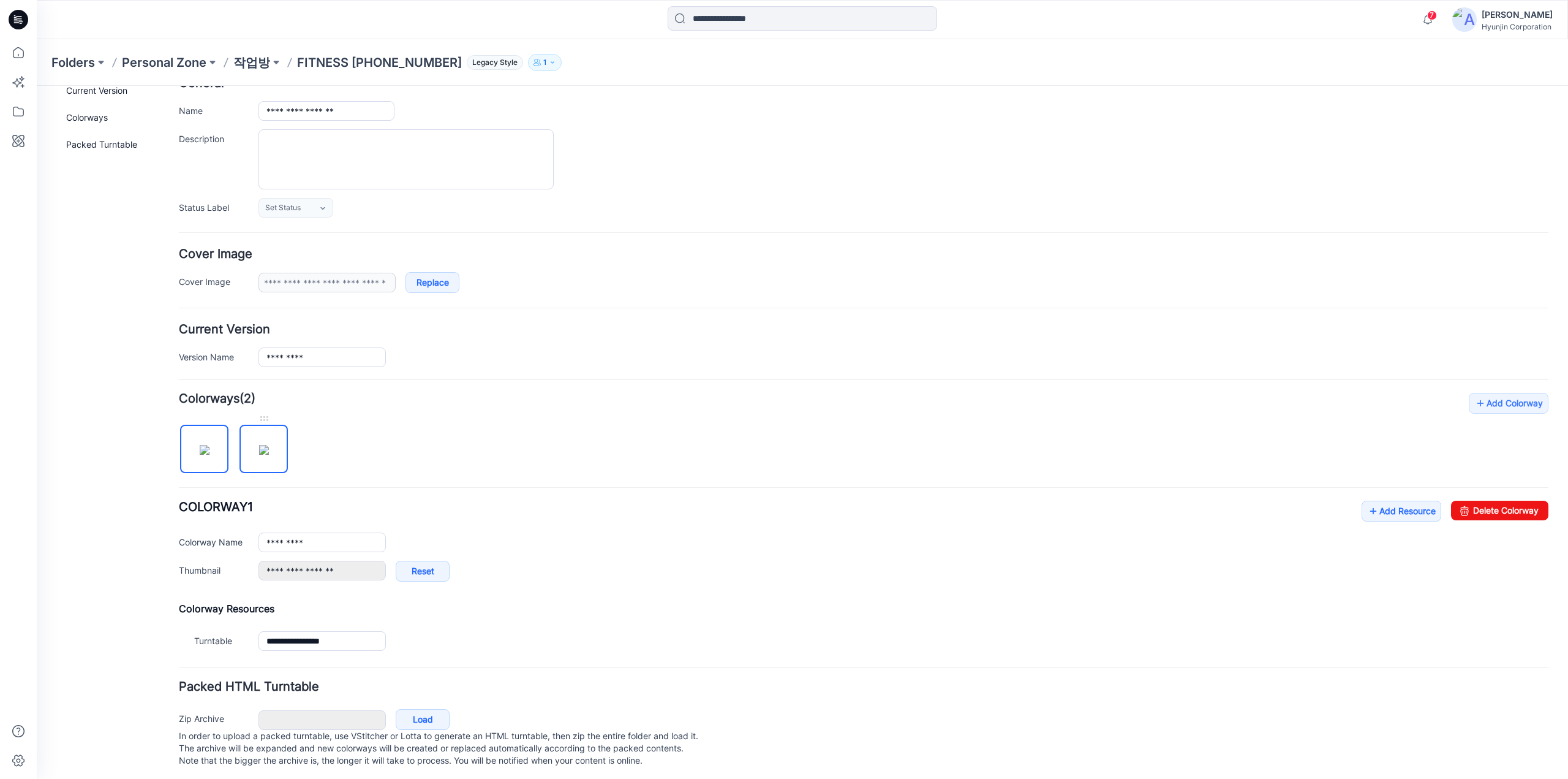
scroll to position [89, 0]
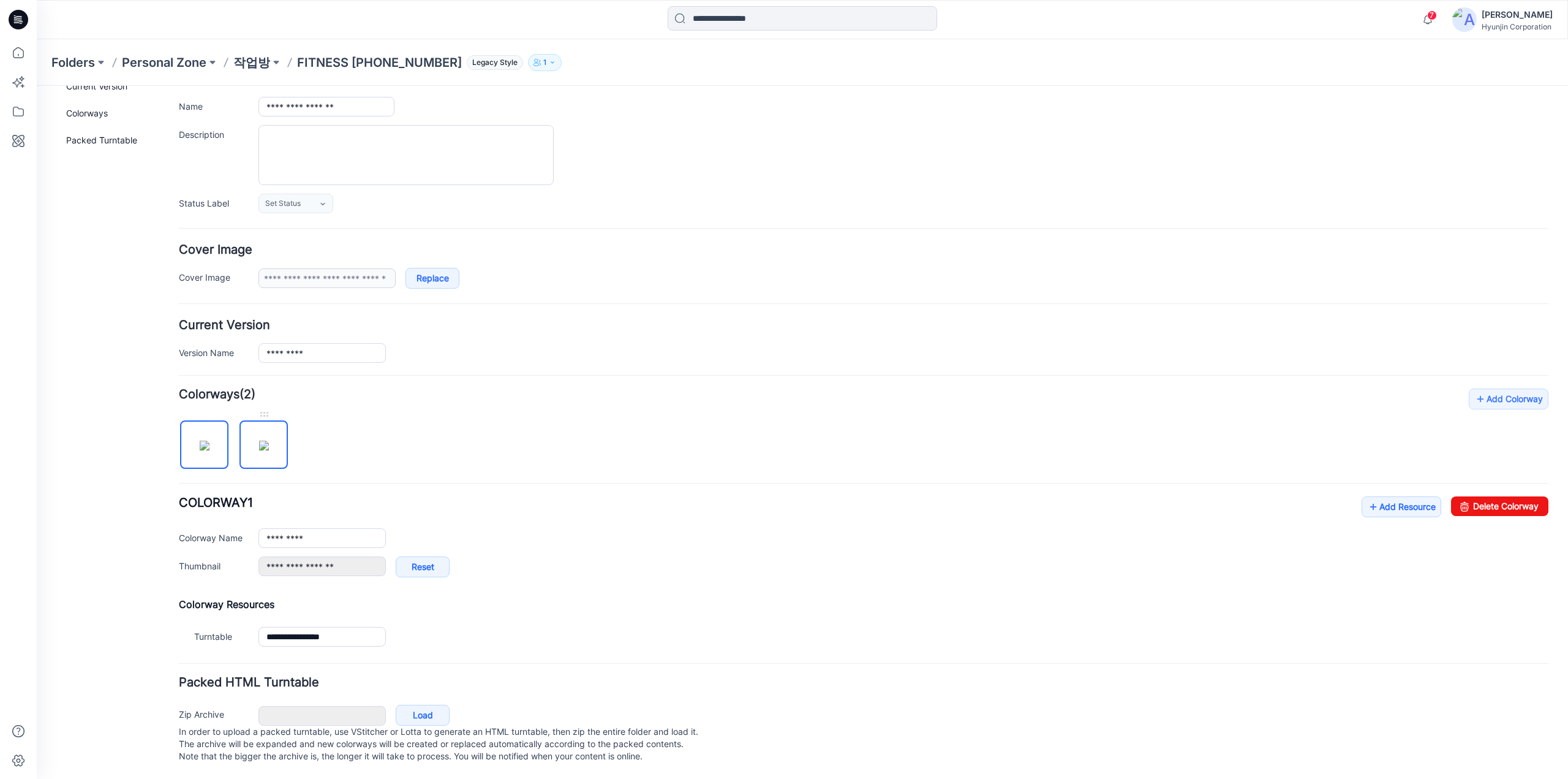
click at [259, 440] on img at bounding box center [263, 445] width 10 height 10
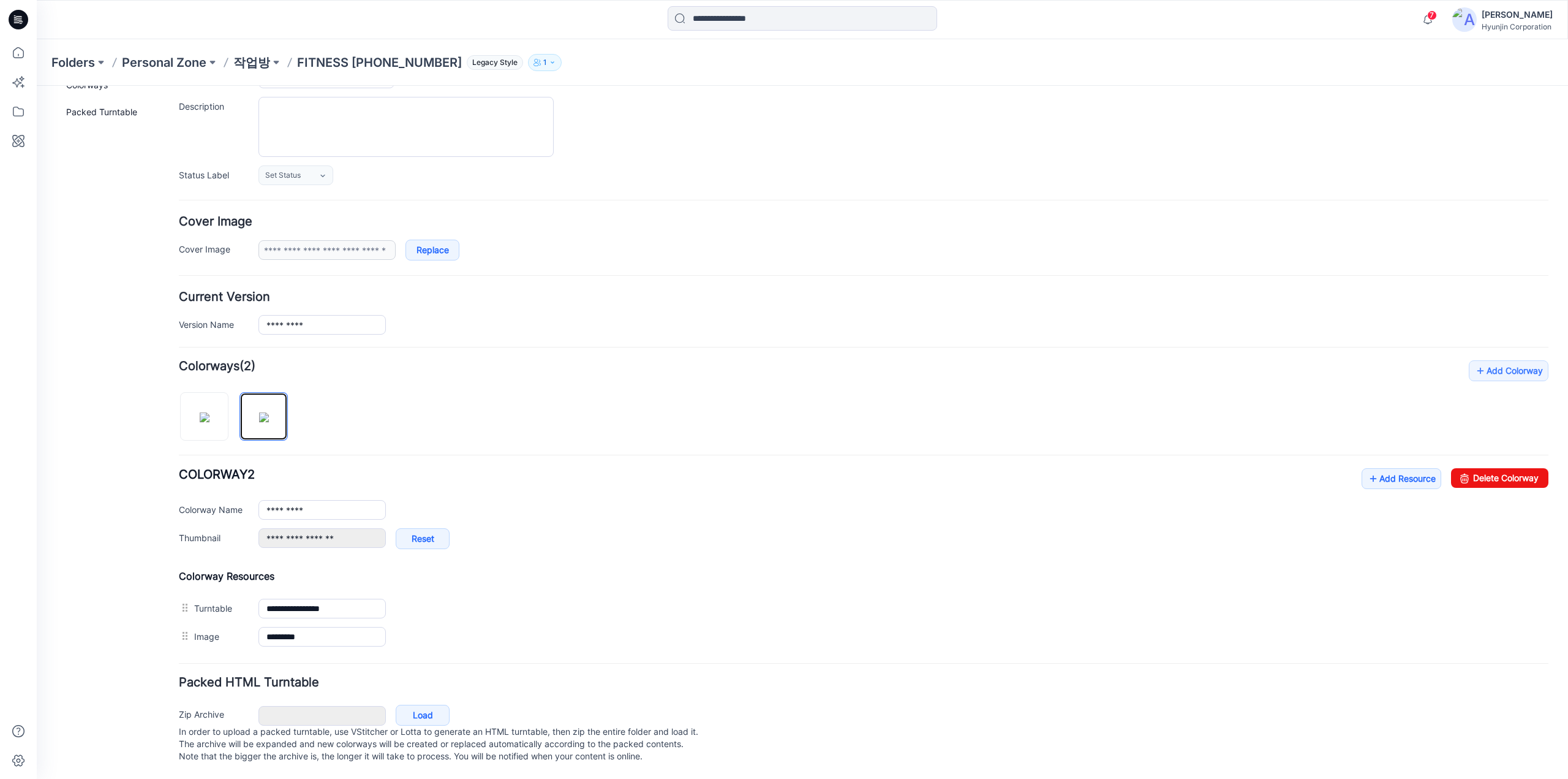
scroll to position [117, 0]
click at [1391, 476] on link "Add Resource" at bounding box center [1402, 479] width 80 height 21
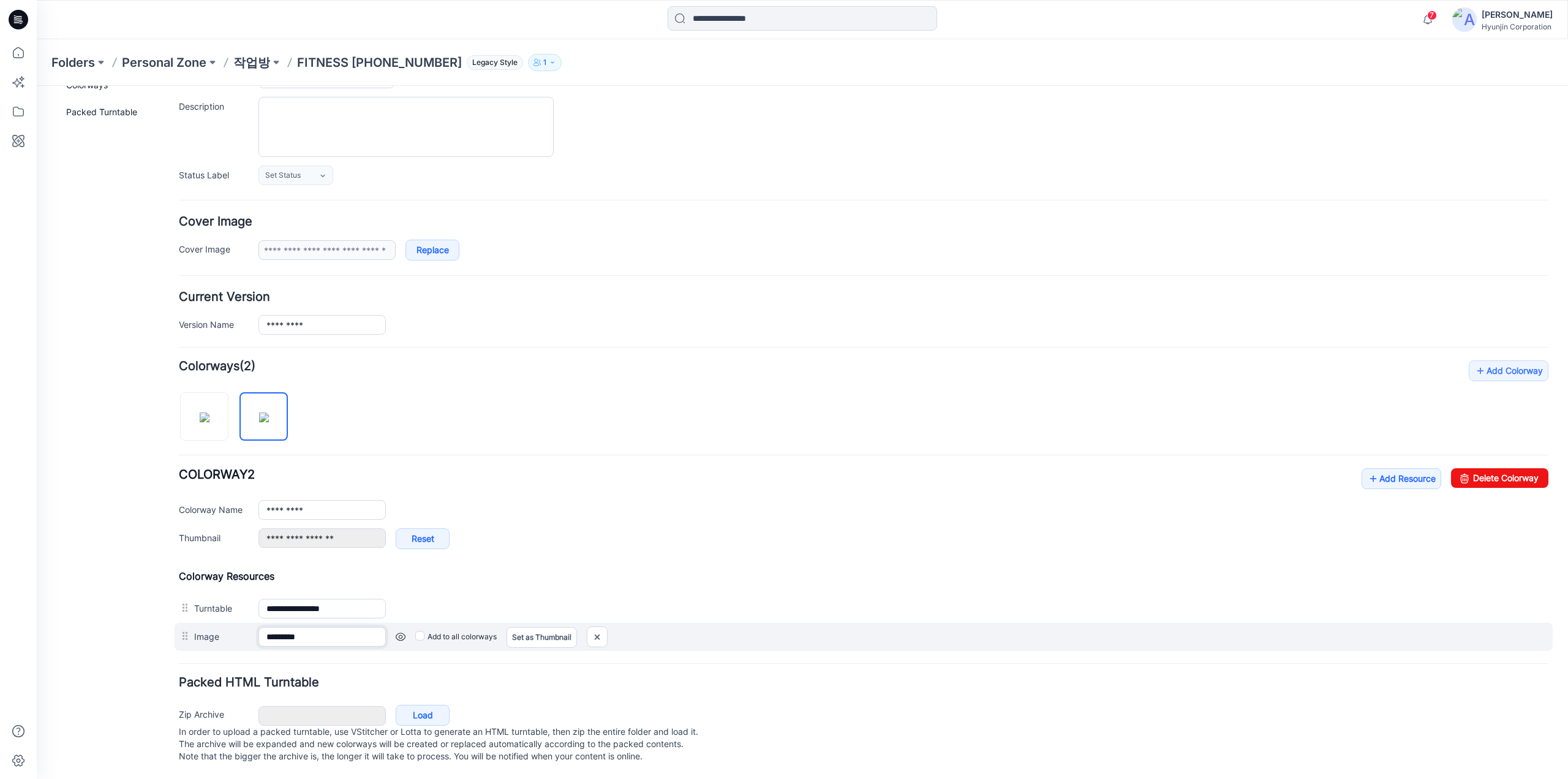
click at [338, 627] on input "*********" at bounding box center [322, 637] width 127 height 20
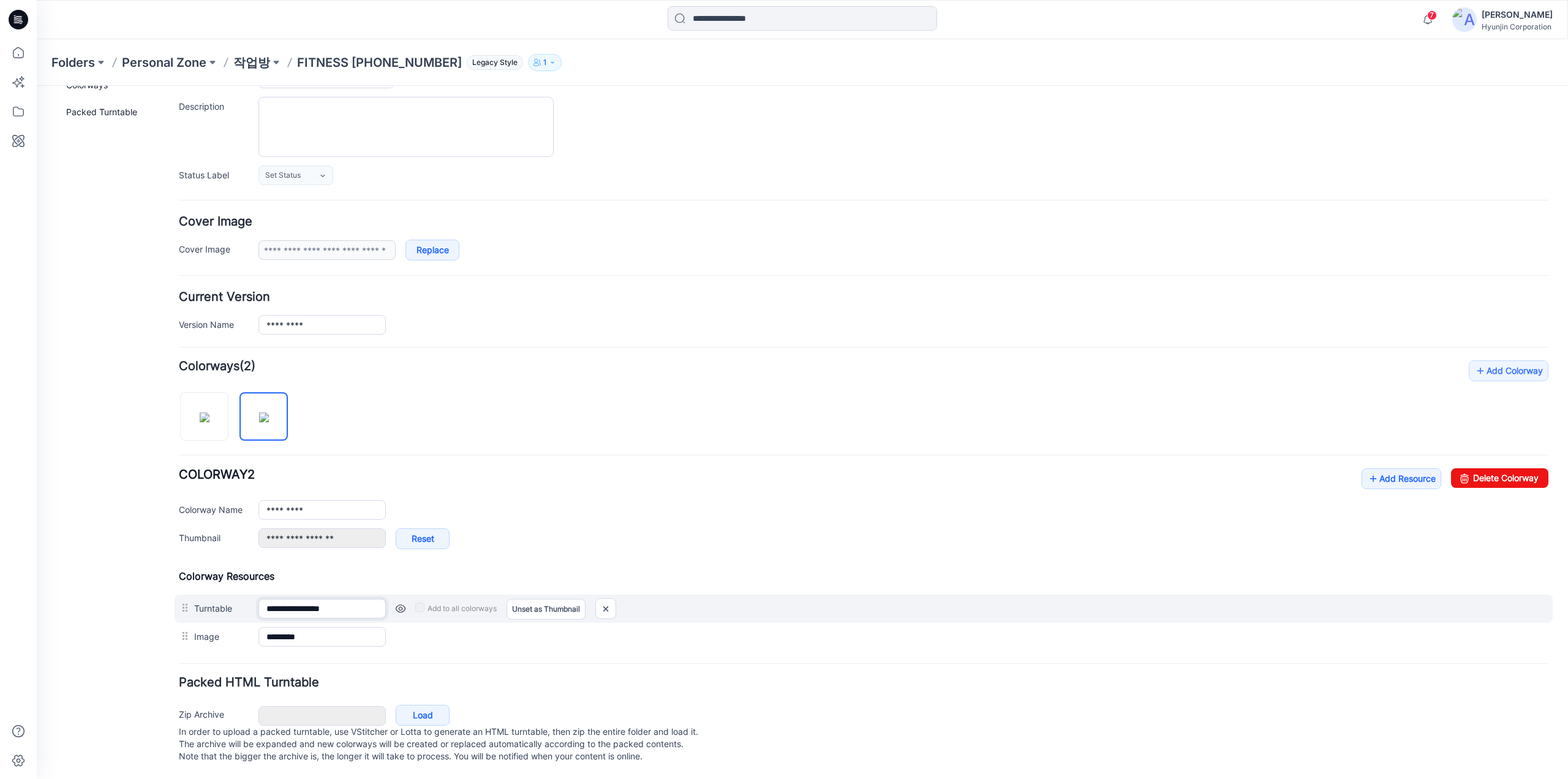
click at [353, 599] on input "**********" at bounding box center [322, 608] width 127 height 20
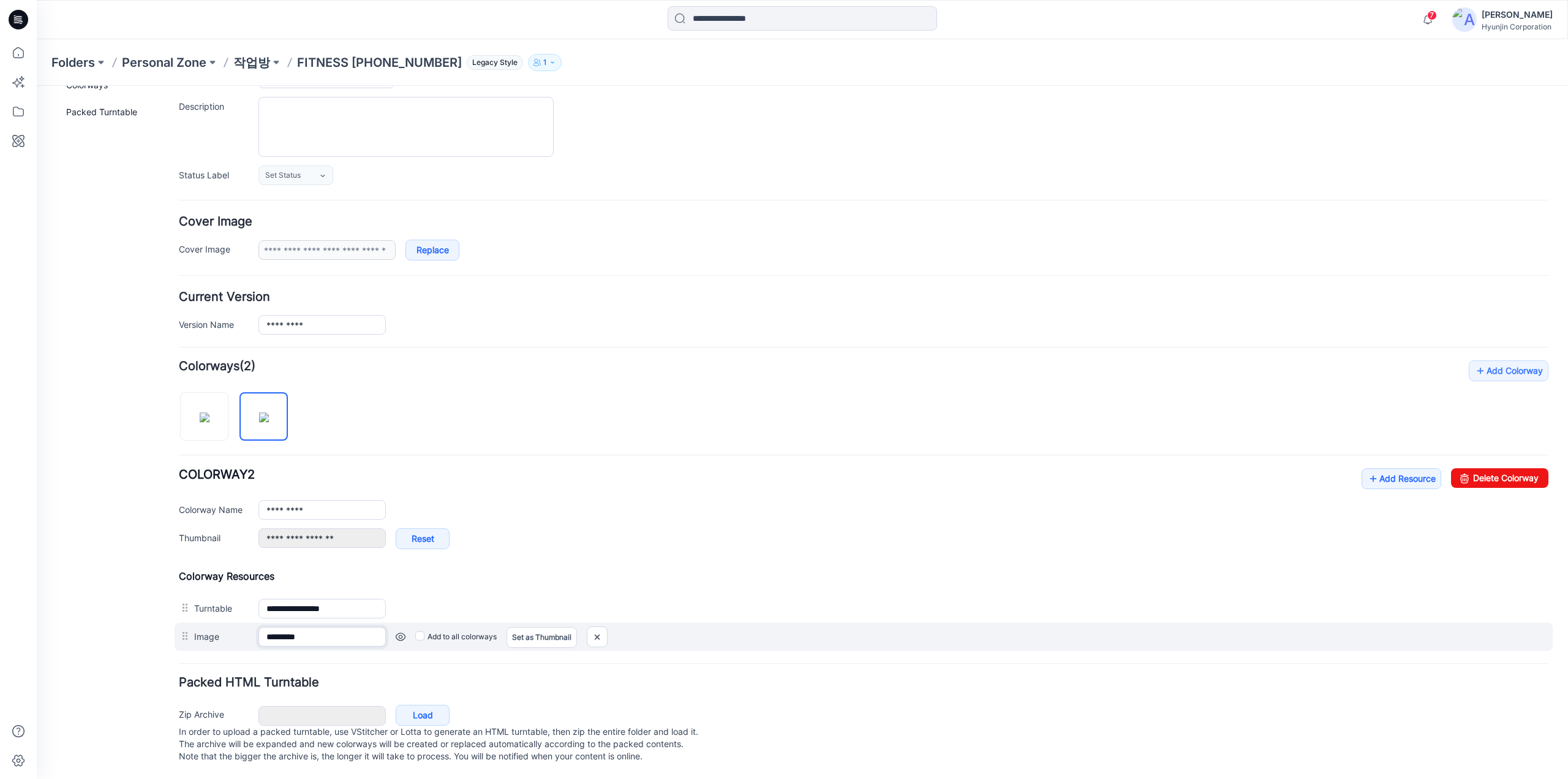
click at [355, 627] on input "*********" at bounding box center [322, 637] width 127 height 20
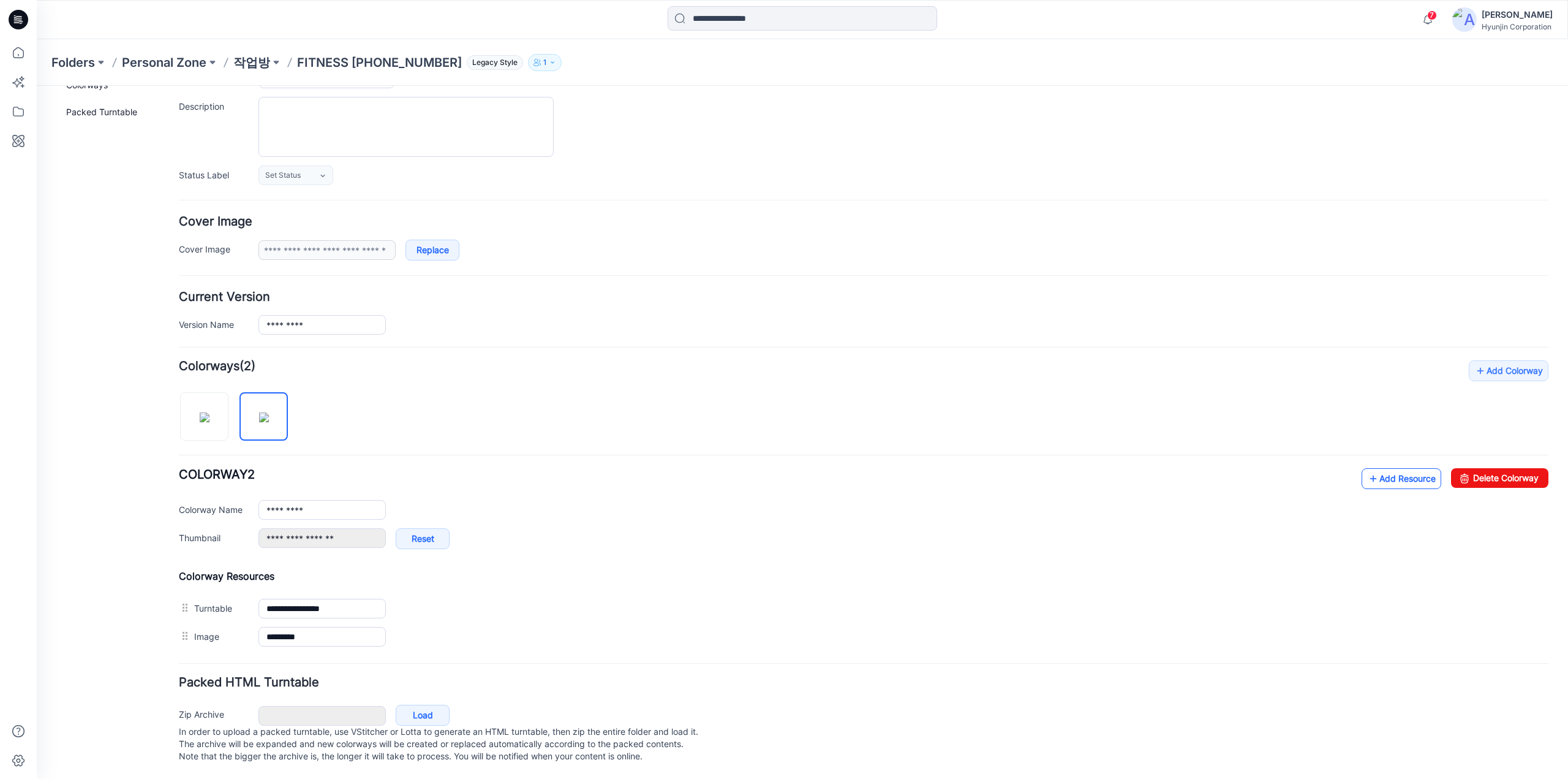
click at [1387, 472] on link "Add Resource" at bounding box center [1402, 479] width 80 height 21
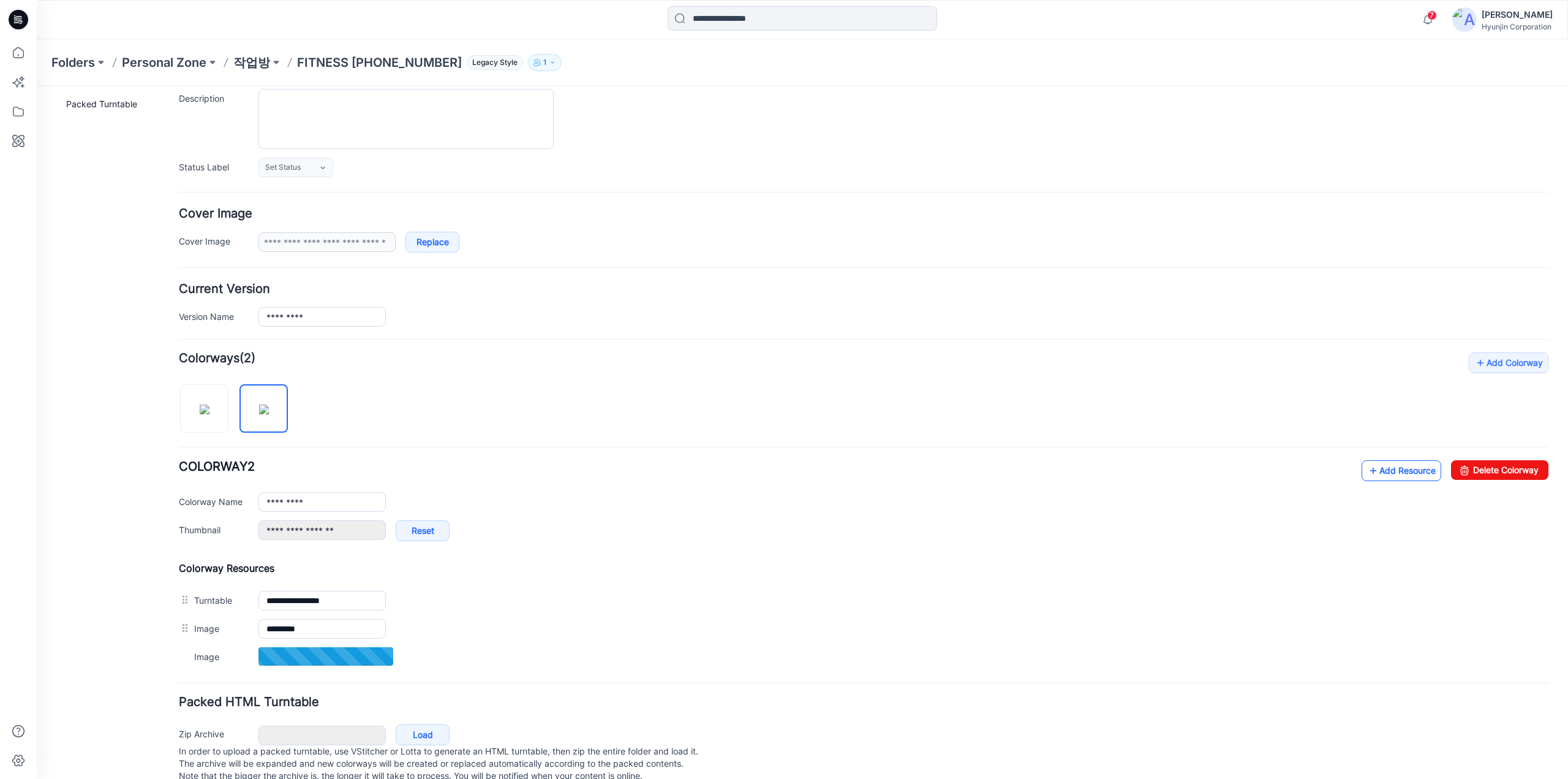
click at [1384, 468] on link "Add Resource" at bounding box center [1402, 470] width 80 height 21
click at [1367, 471] on icon at bounding box center [1373, 470] width 13 height 20
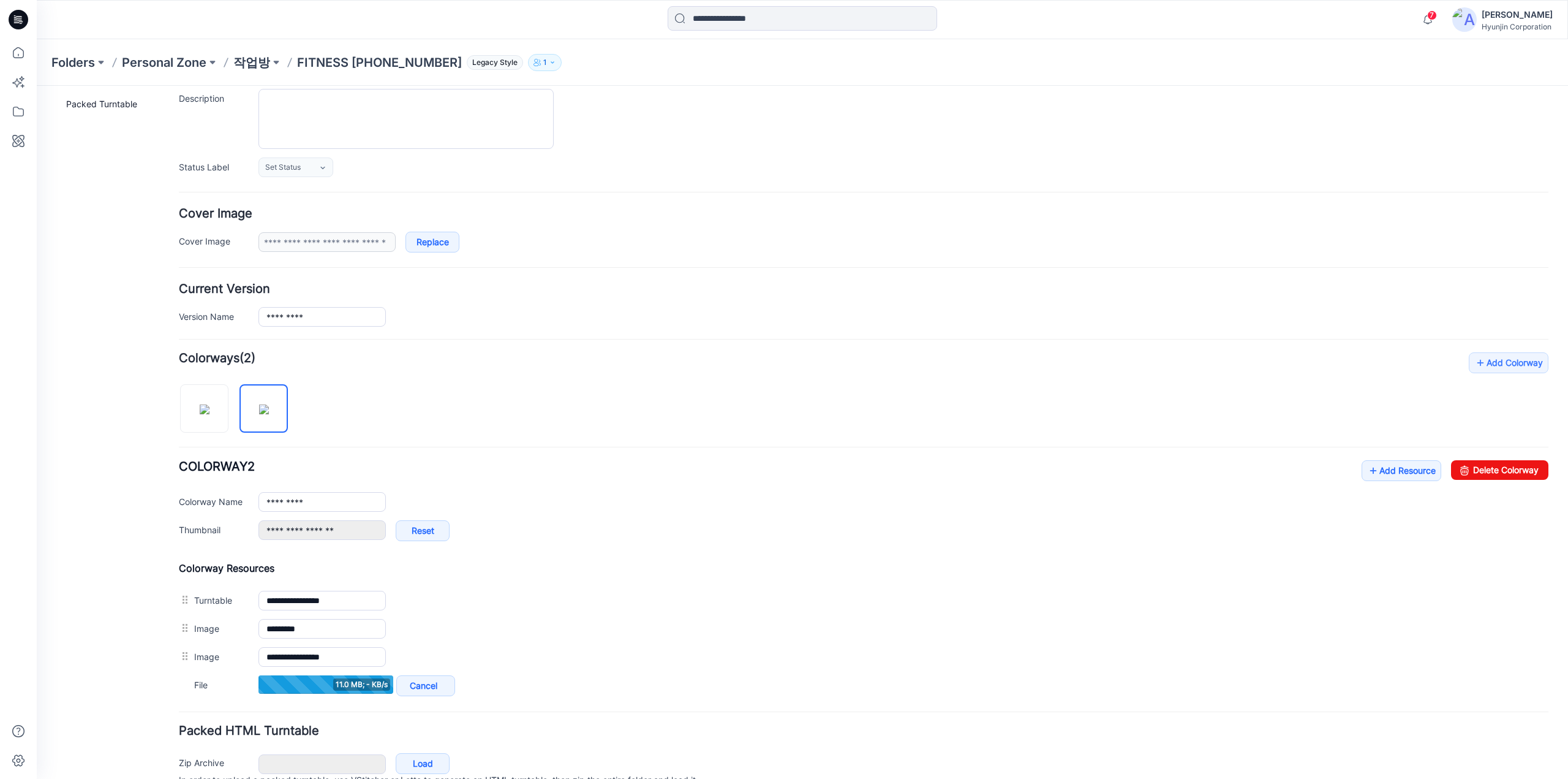
click at [436, 414] on div "**********" at bounding box center [864, 526] width 1369 height 346
click at [208, 410] on img at bounding box center [204, 409] width 10 height 10
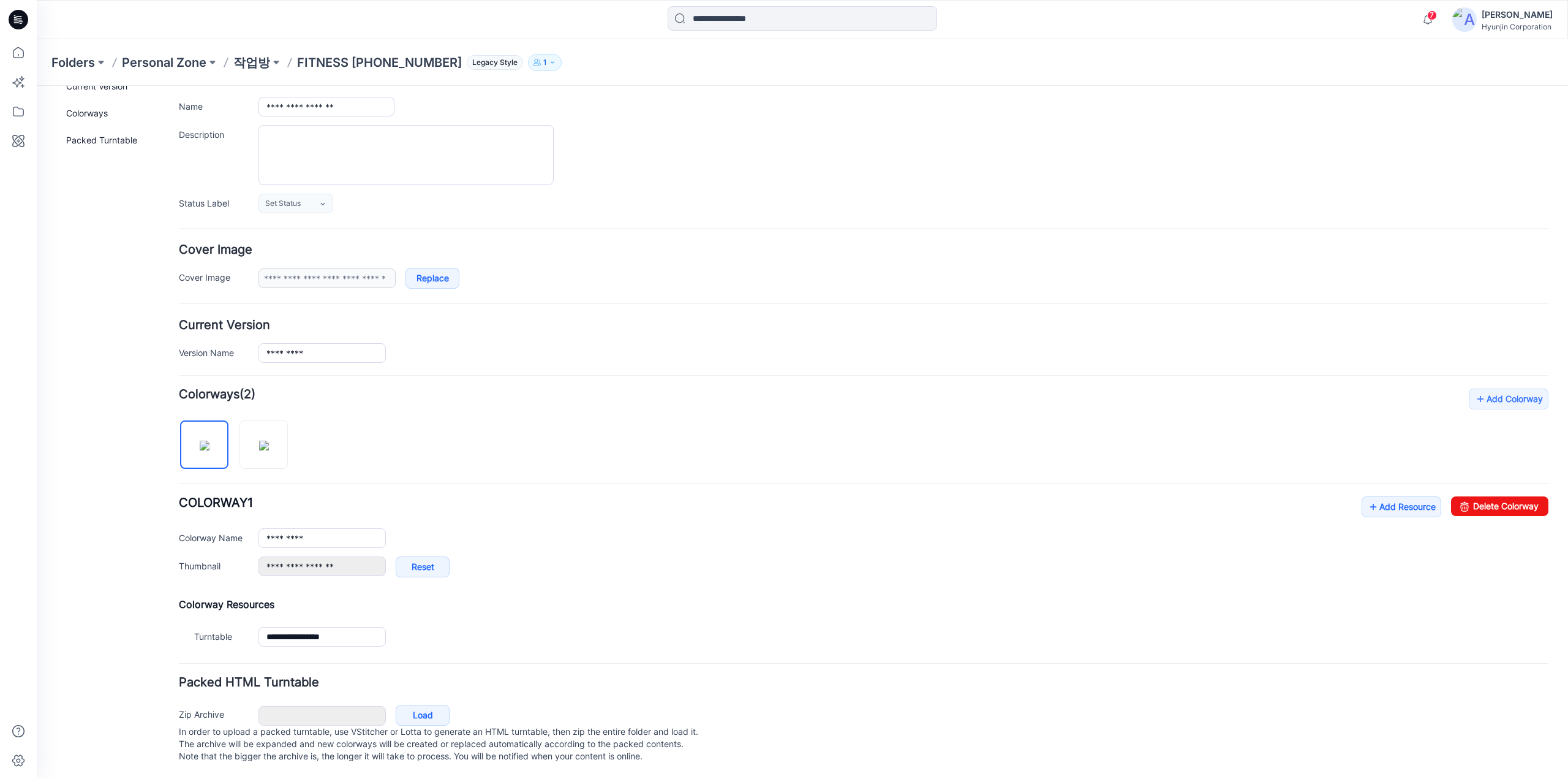
click at [1389, 508] on div "**********" at bounding box center [864, 543] width 1369 height 93
click at [1384, 502] on link "Add Resource" at bounding box center [1402, 507] width 80 height 21
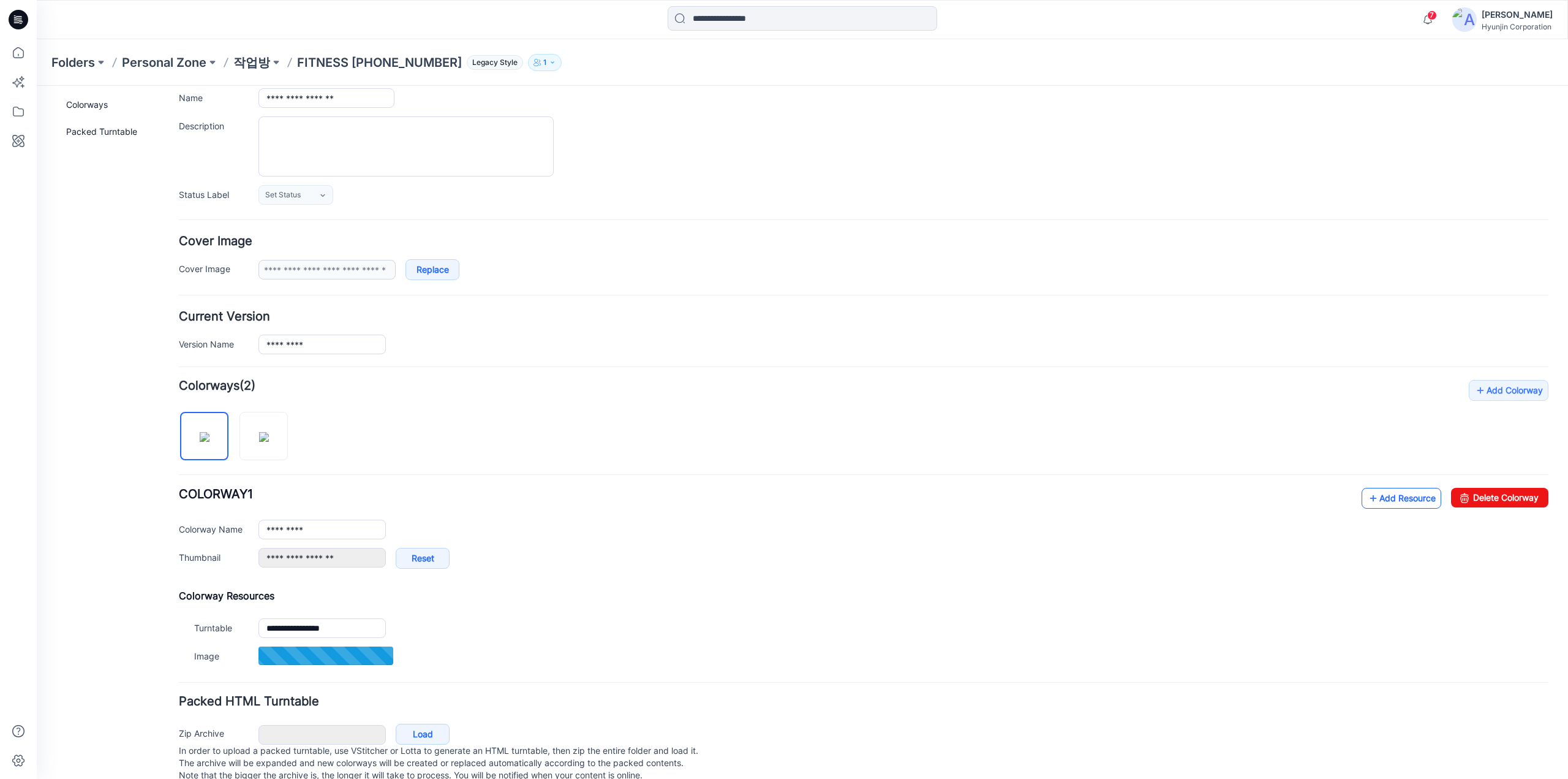
click at [1370, 500] on link "Add Resource" at bounding box center [1402, 498] width 80 height 21
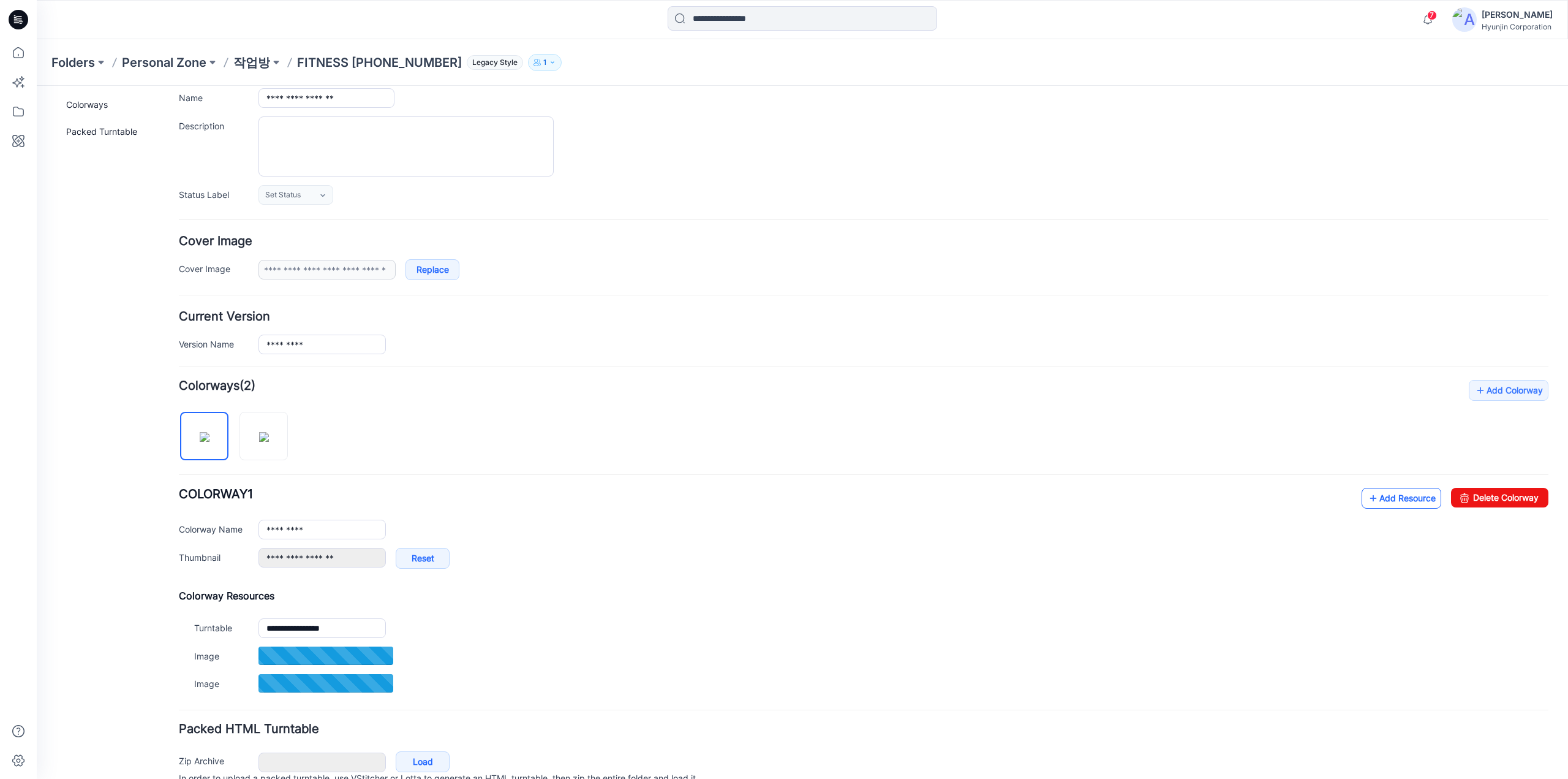
click at [1367, 498] on icon at bounding box center [1373, 497] width 13 height 20
click at [1402, 503] on link "Add Resource" at bounding box center [1402, 498] width 80 height 21
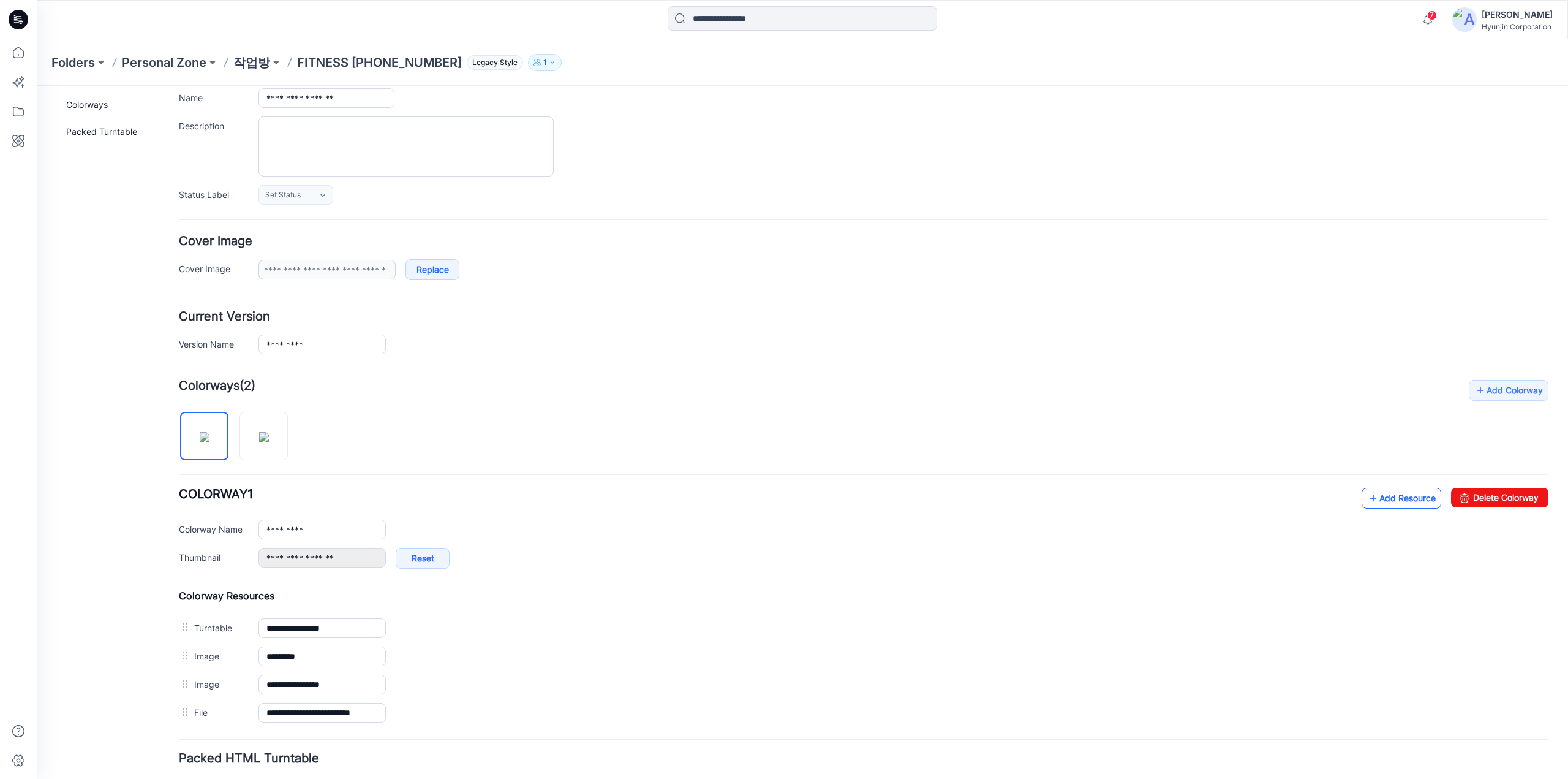
click at [1369, 497] on link "Add Resource" at bounding box center [1402, 498] width 80 height 21
click at [262, 432] on img at bounding box center [263, 436] width 10 height 10
type input "*********"
click at [1387, 503] on link "Add Resource" at bounding box center [1402, 498] width 80 height 21
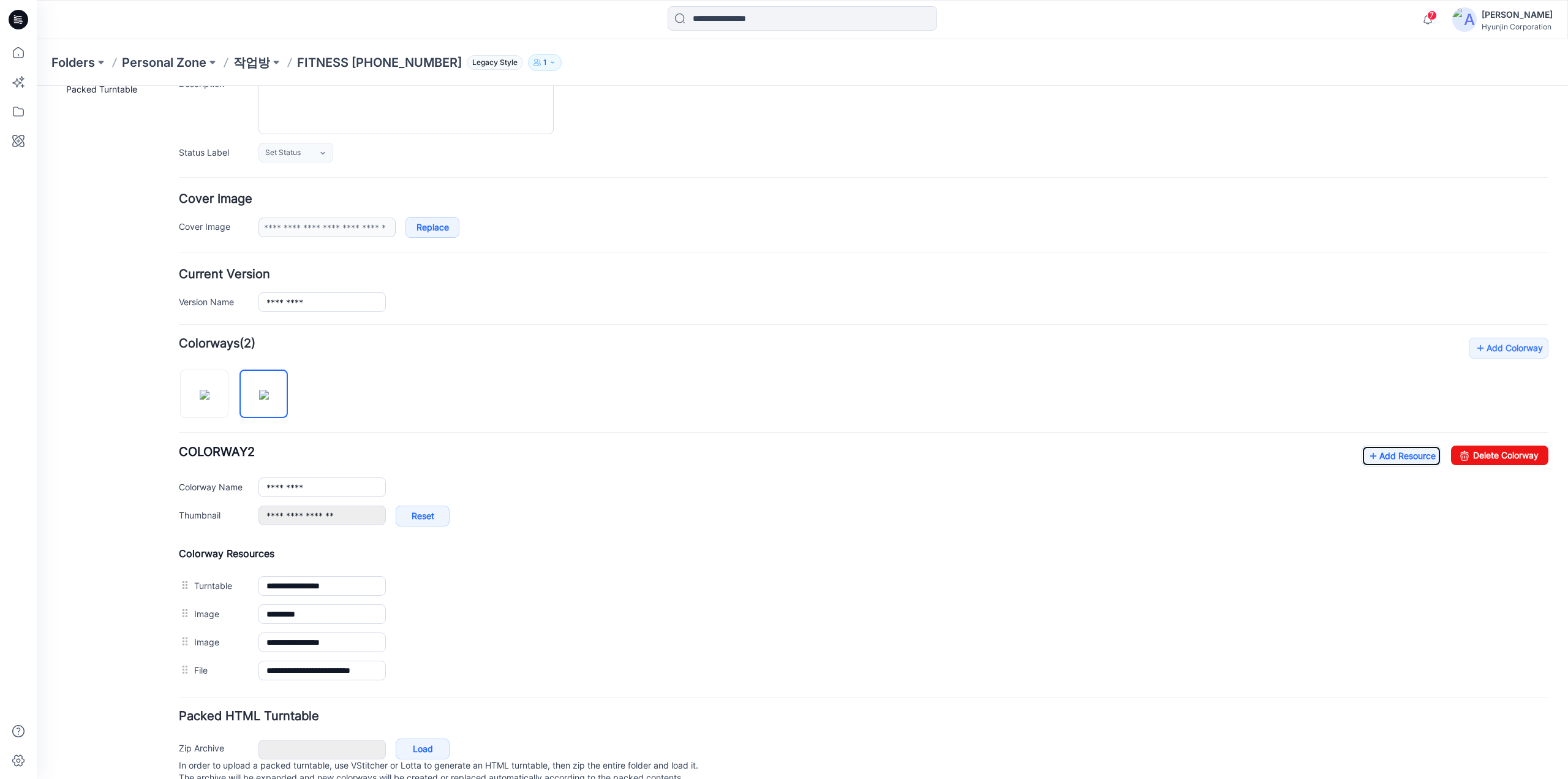
scroll to position [150, 0]
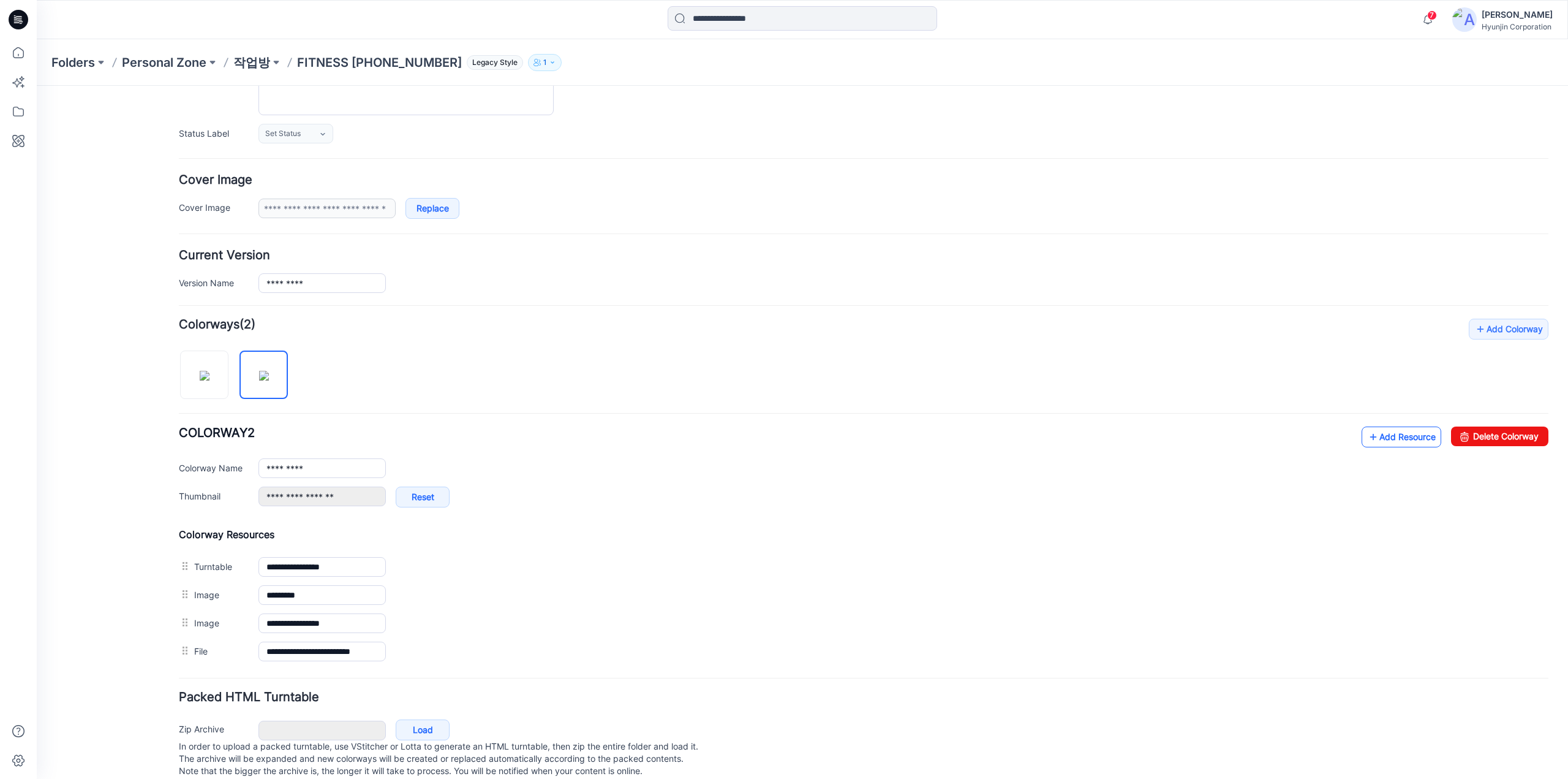
click at [1374, 437] on link "Add Resource" at bounding box center [1402, 436] width 80 height 21
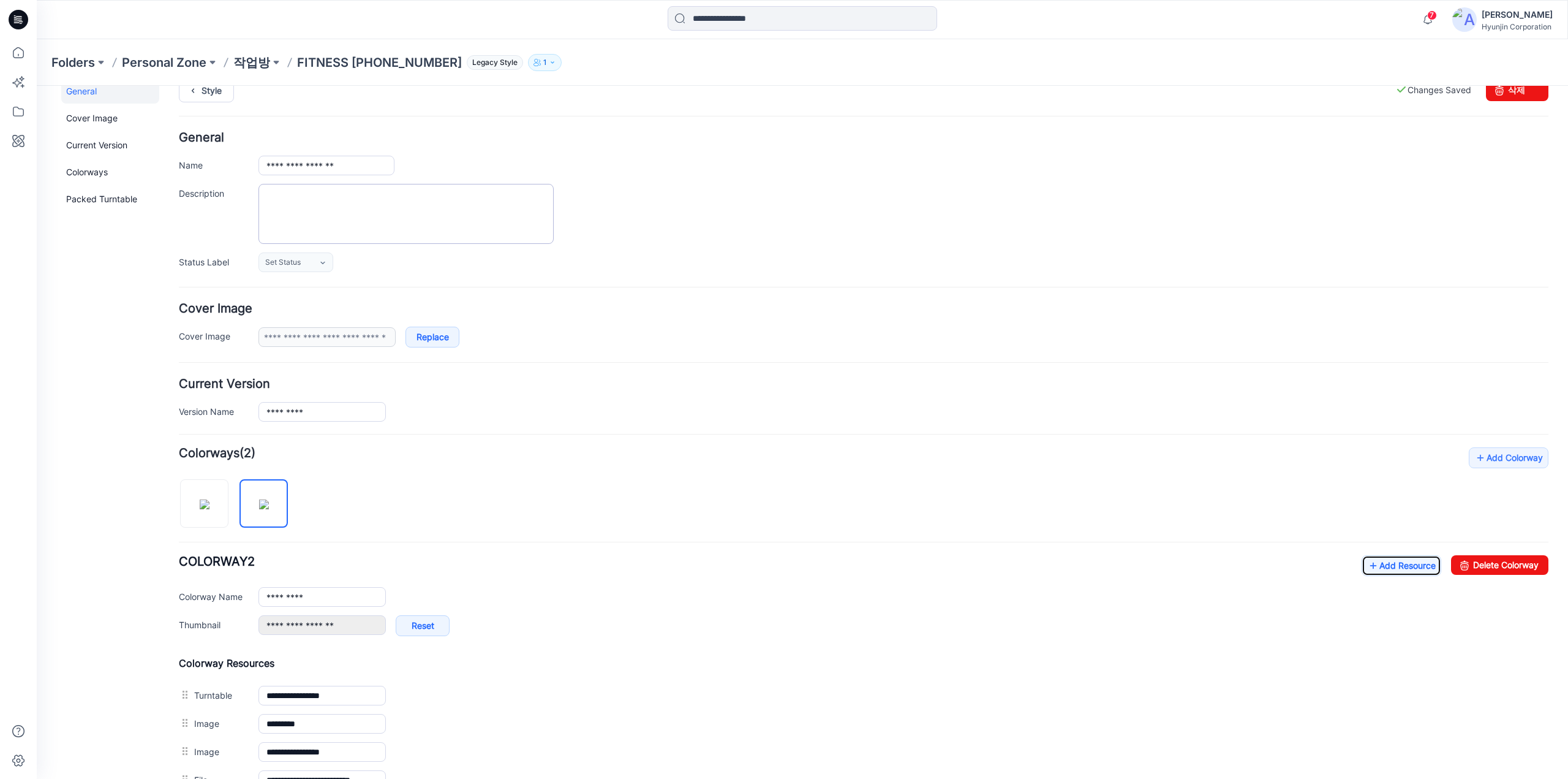
scroll to position [0, 0]
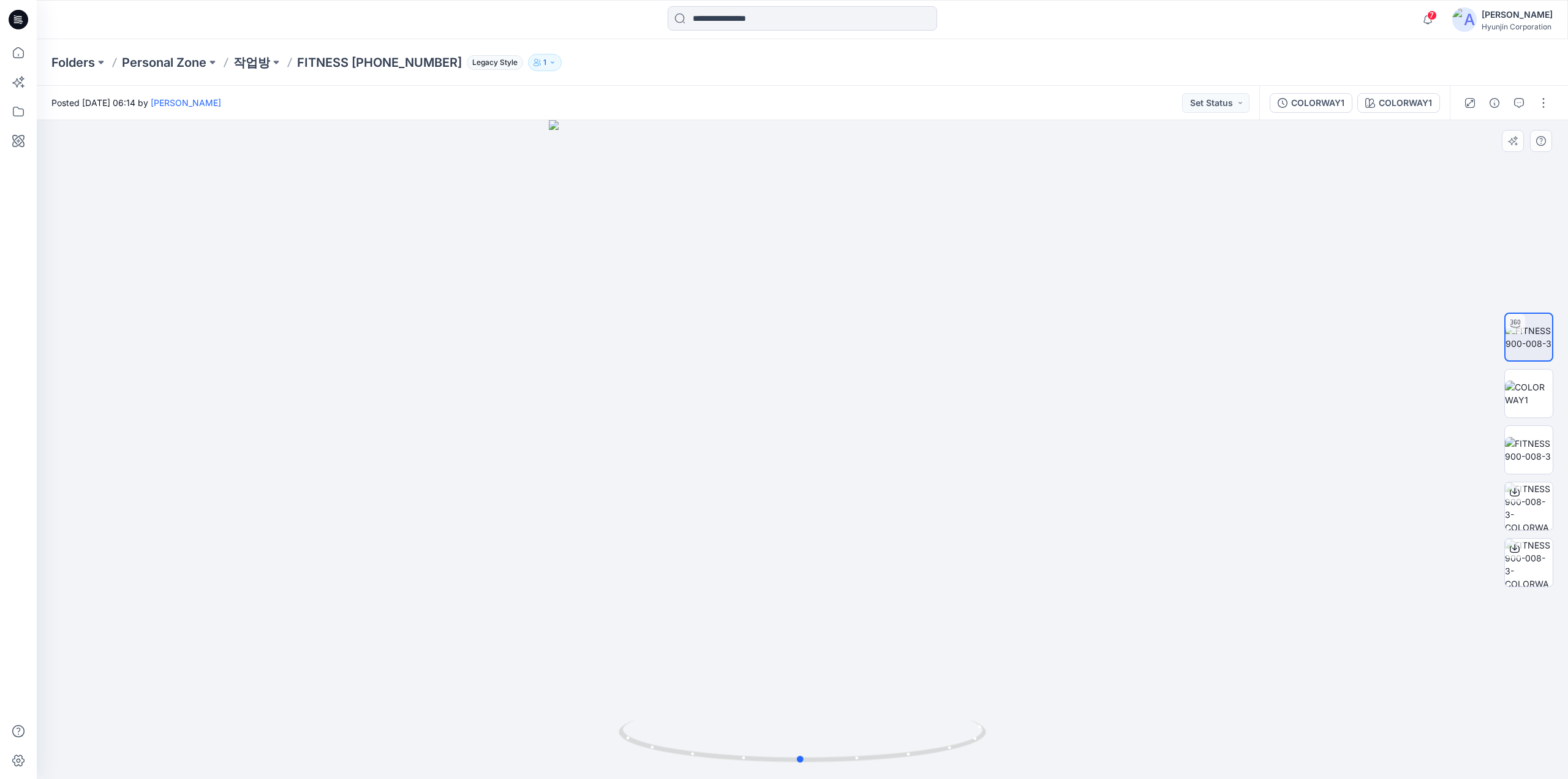
drag, startPoint x: 931, startPoint y: 563, endPoint x: 580, endPoint y: 562, distance: 351.0
click at [580, 562] on div at bounding box center [802, 450] width 1531 height 659
click at [1538, 100] on button "button" at bounding box center [1543, 102] width 20 height 20
click at [1502, 126] on button "Edit" at bounding box center [1492, 131] width 113 height 23
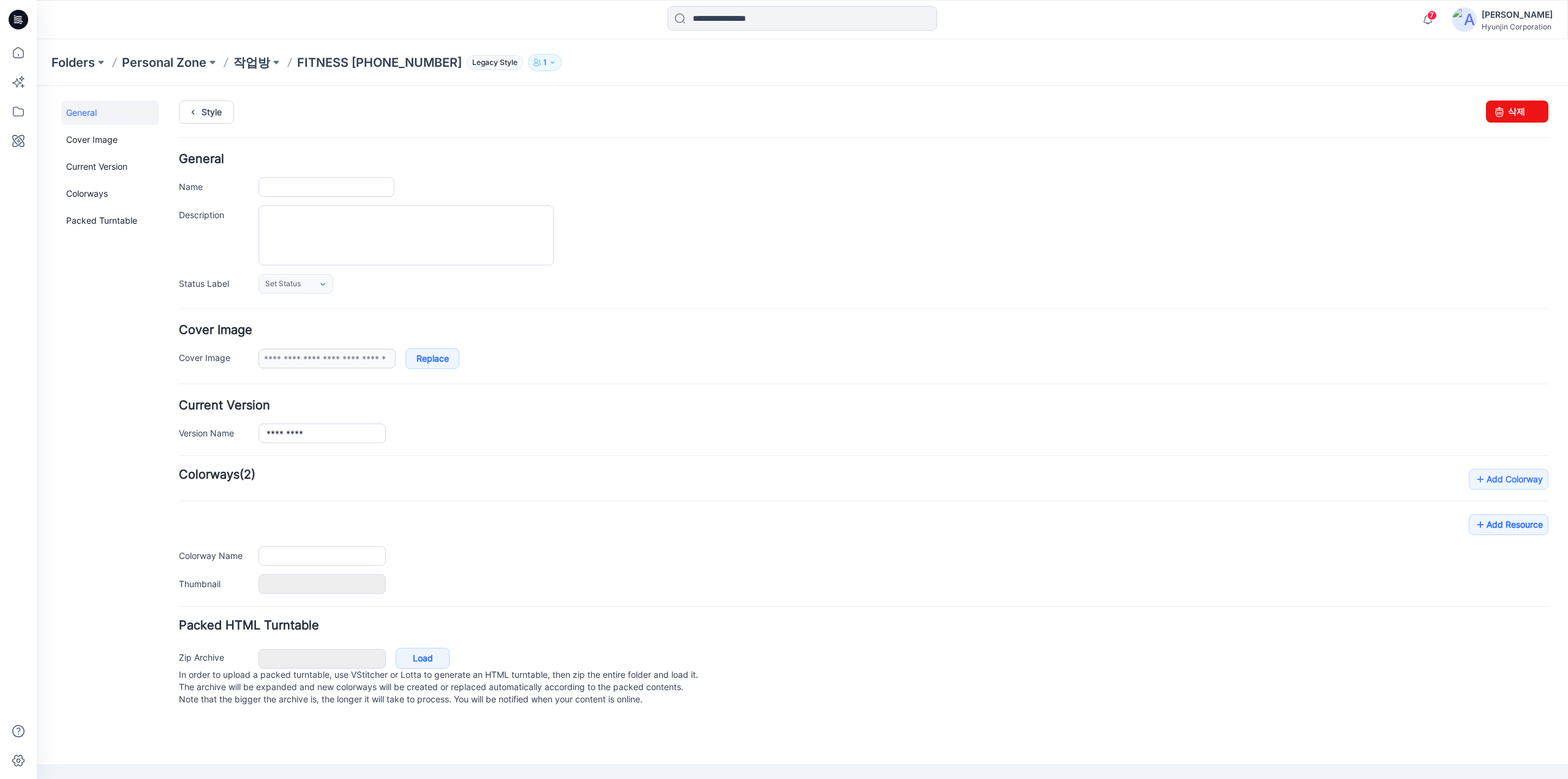
type input "**********"
type input "*********"
type input "**********"
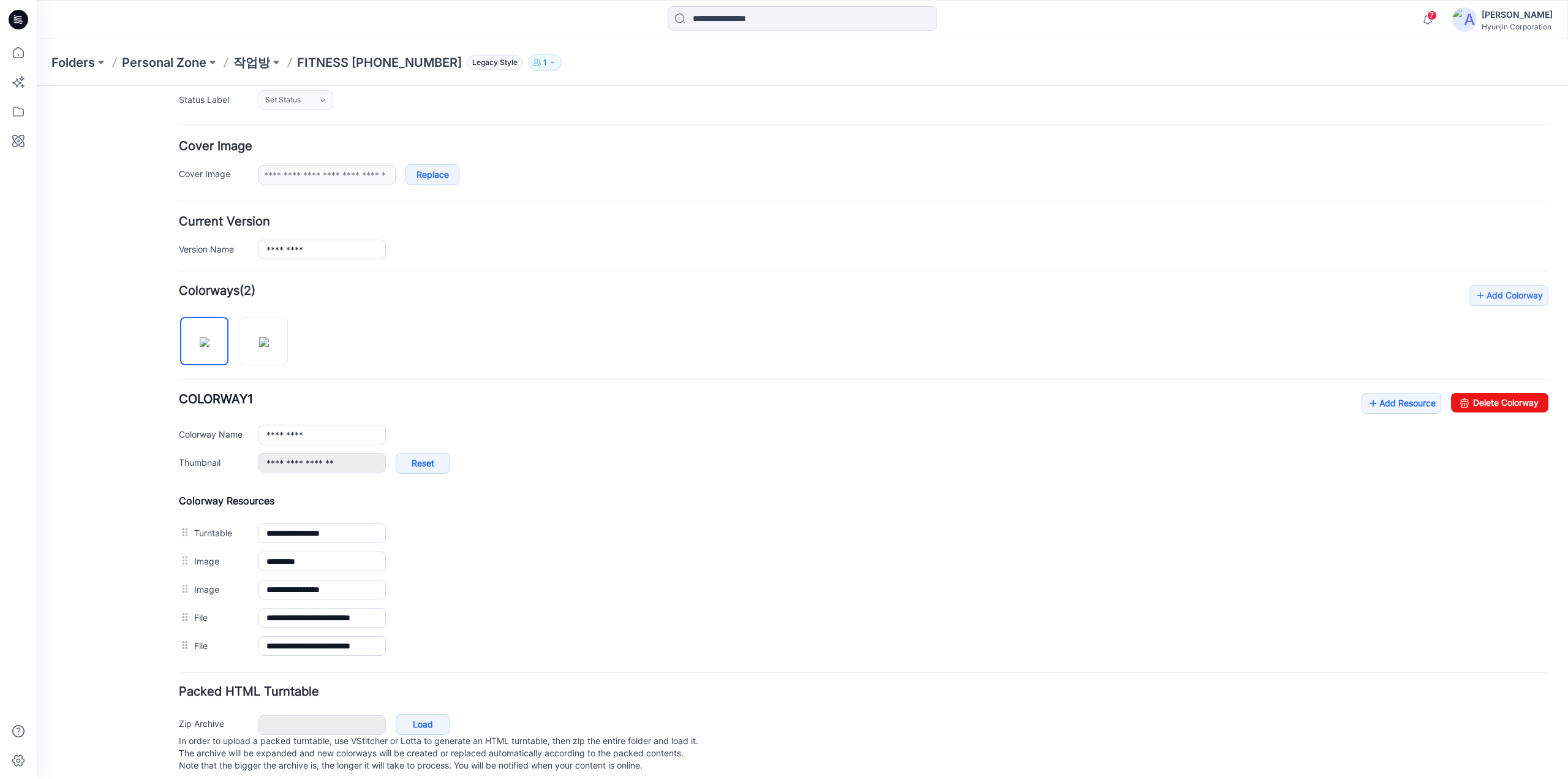
scroll to position [199, 0]
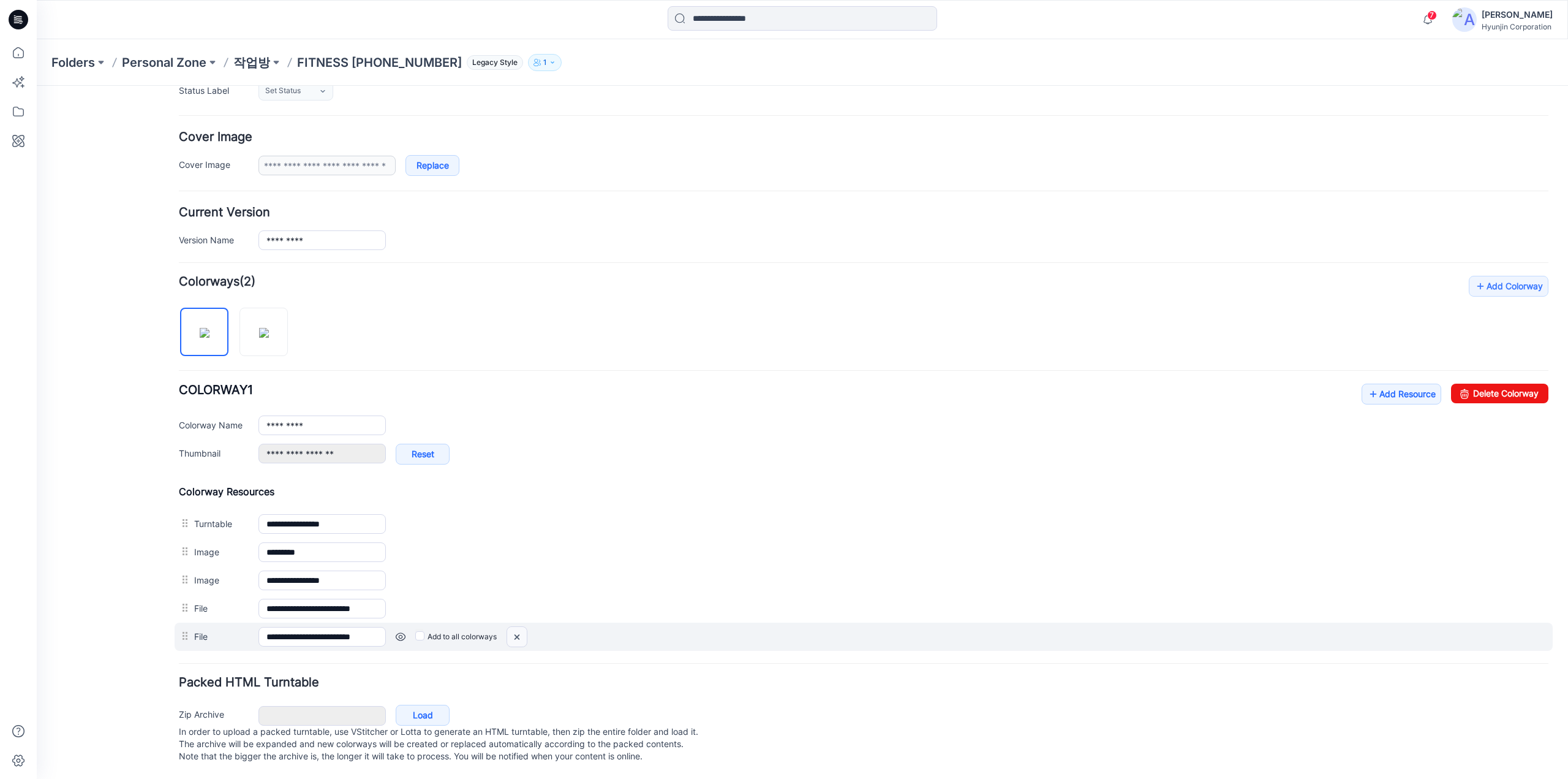
drag, startPoint x: 867, startPoint y: 142, endPoint x: 519, endPoint y: 625, distance: 595.3
click at [519, 627] on img at bounding box center [517, 637] width 20 height 20
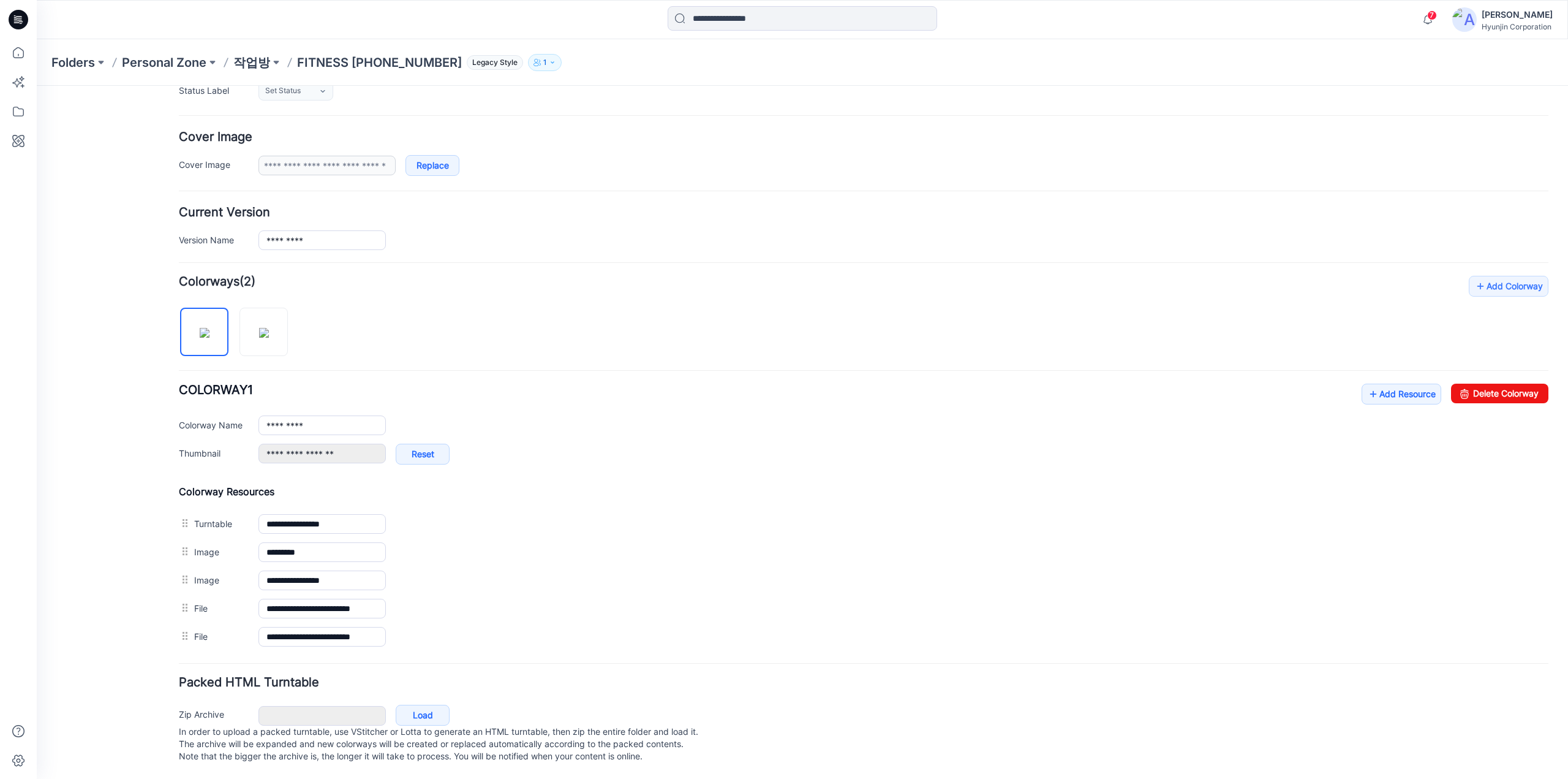
scroll to position [172, 0]
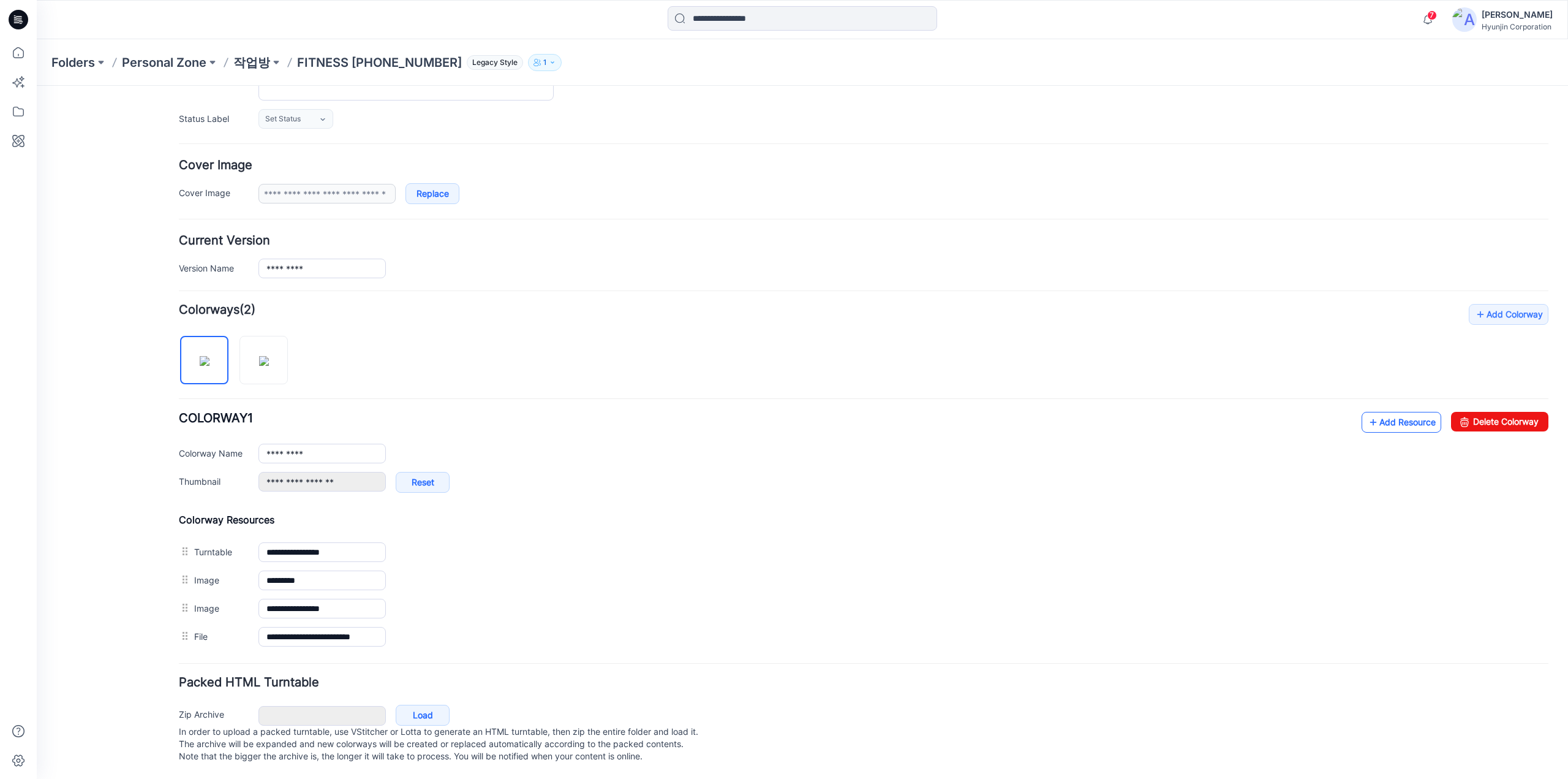
click at [1375, 418] on link "Add Resource" at bounding box center [1402, 422] width 80 height 21
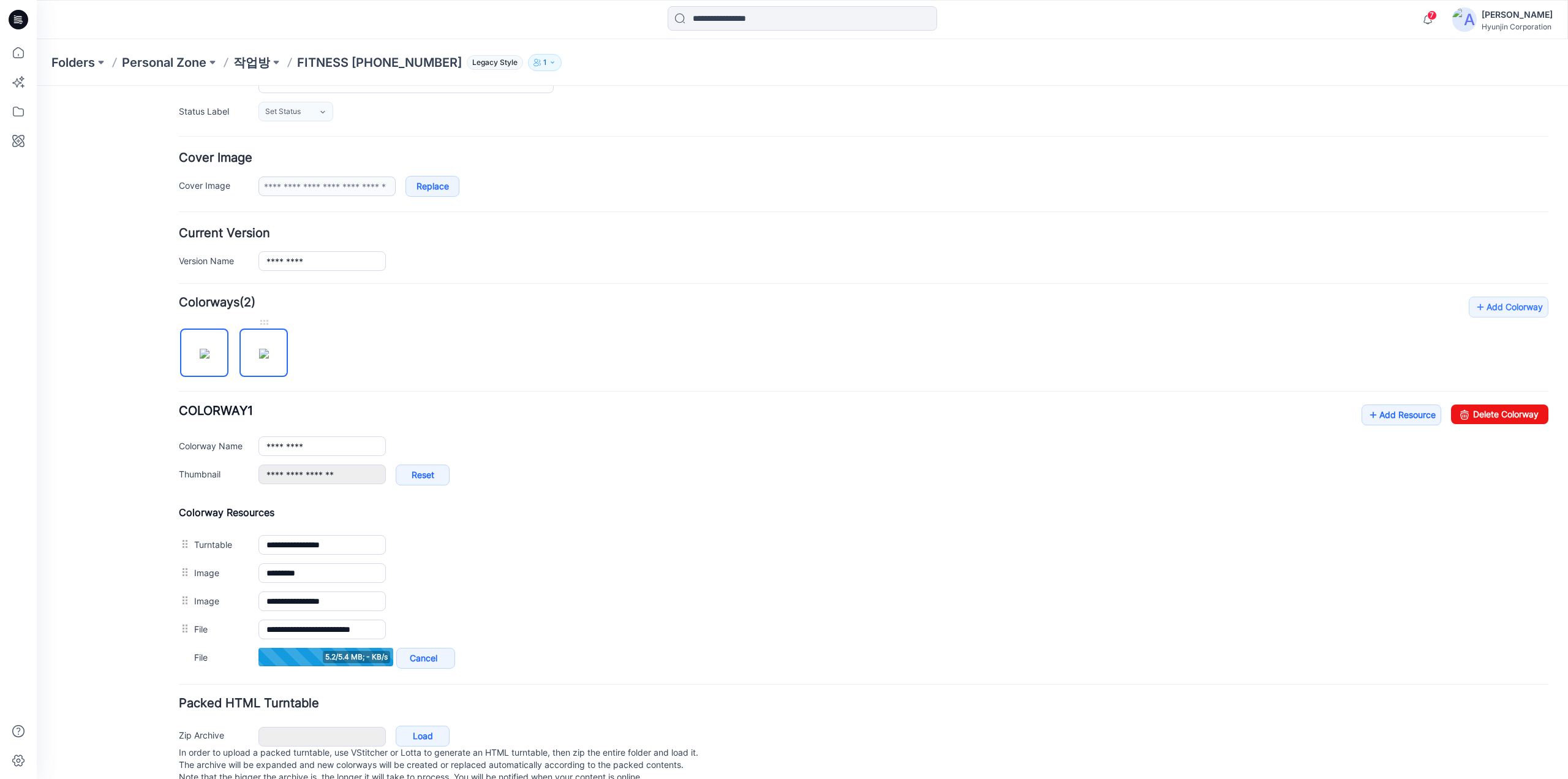
click at [266, 358] on img at bounding box center [263, 354] width 10 height 10
type input "*********"
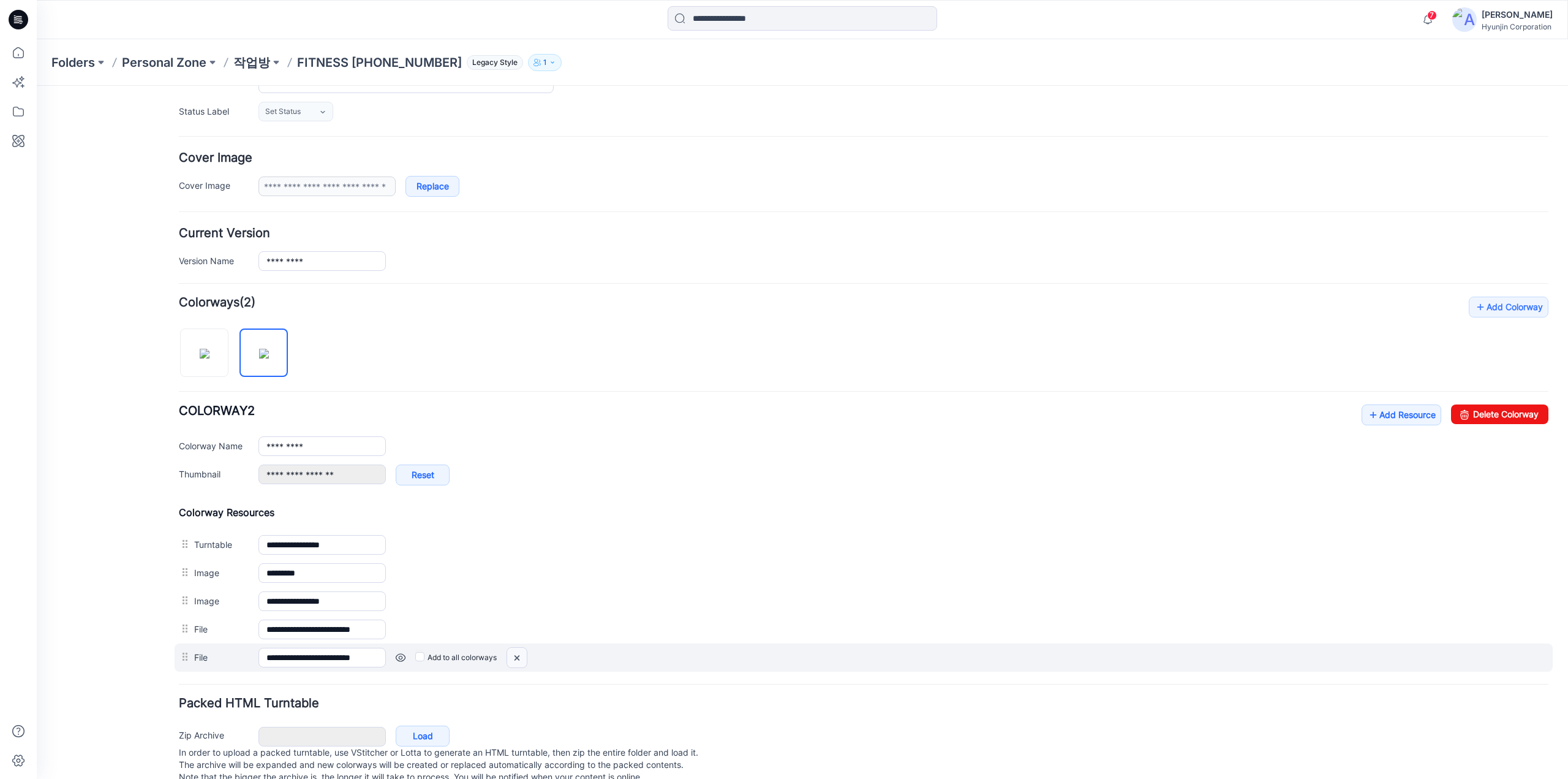
click at [519, 655] on img at bounding box center [517, 658] width 20 height 20
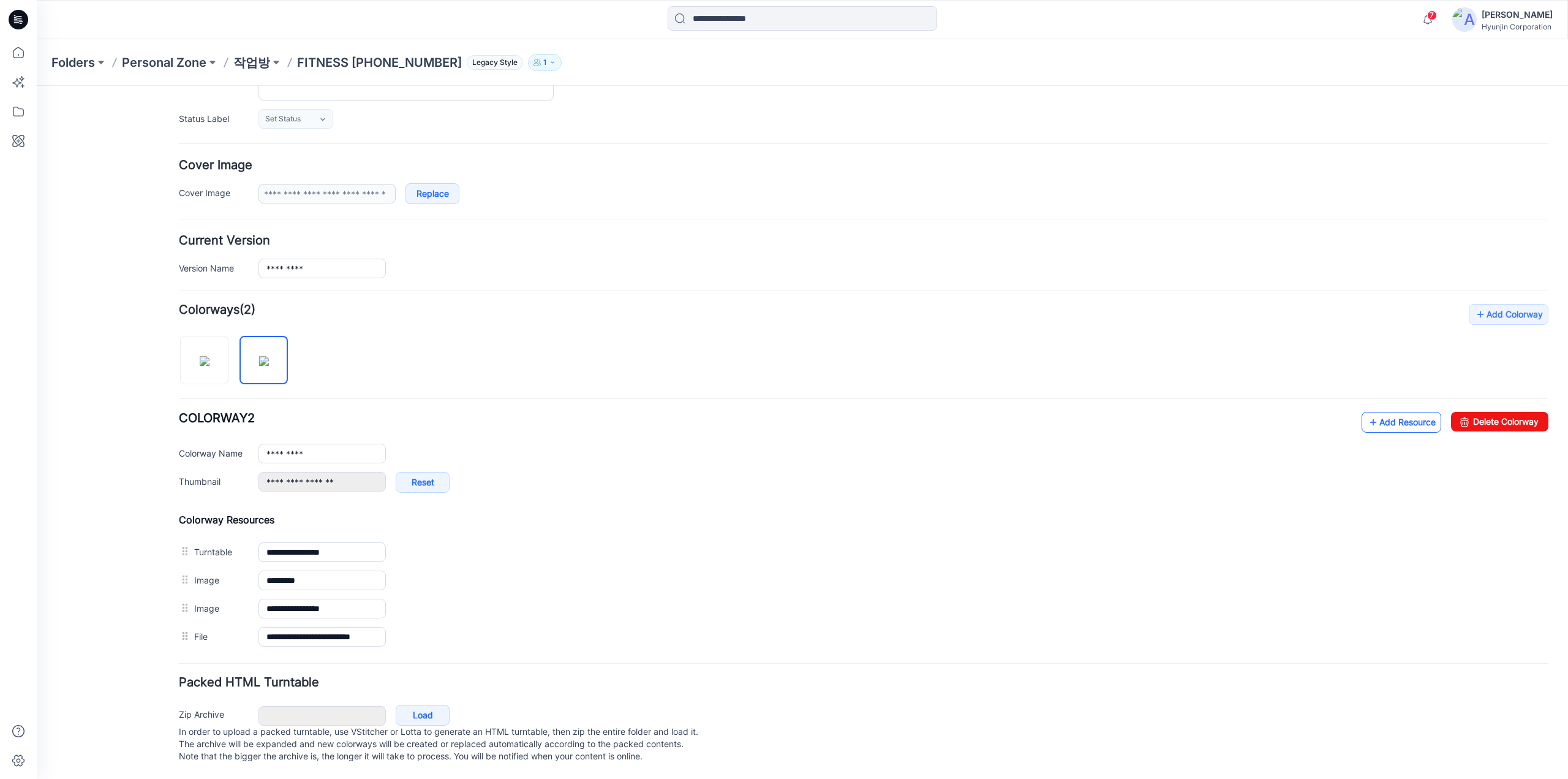
click at [1391, 418] on link "Add Resource" at bounding box center [1402, 422] width 80 height 21
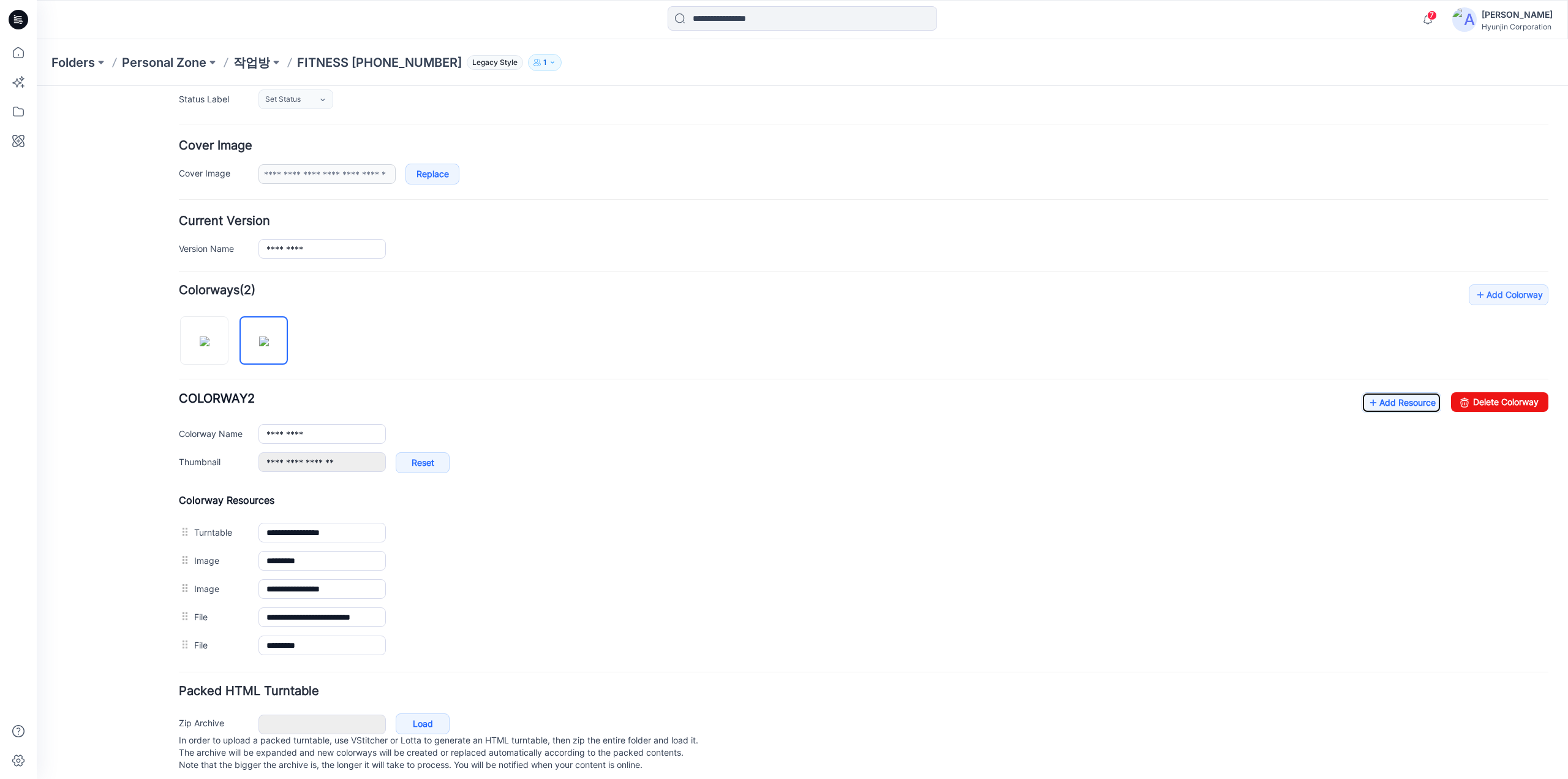
scroll to position [0, 0]
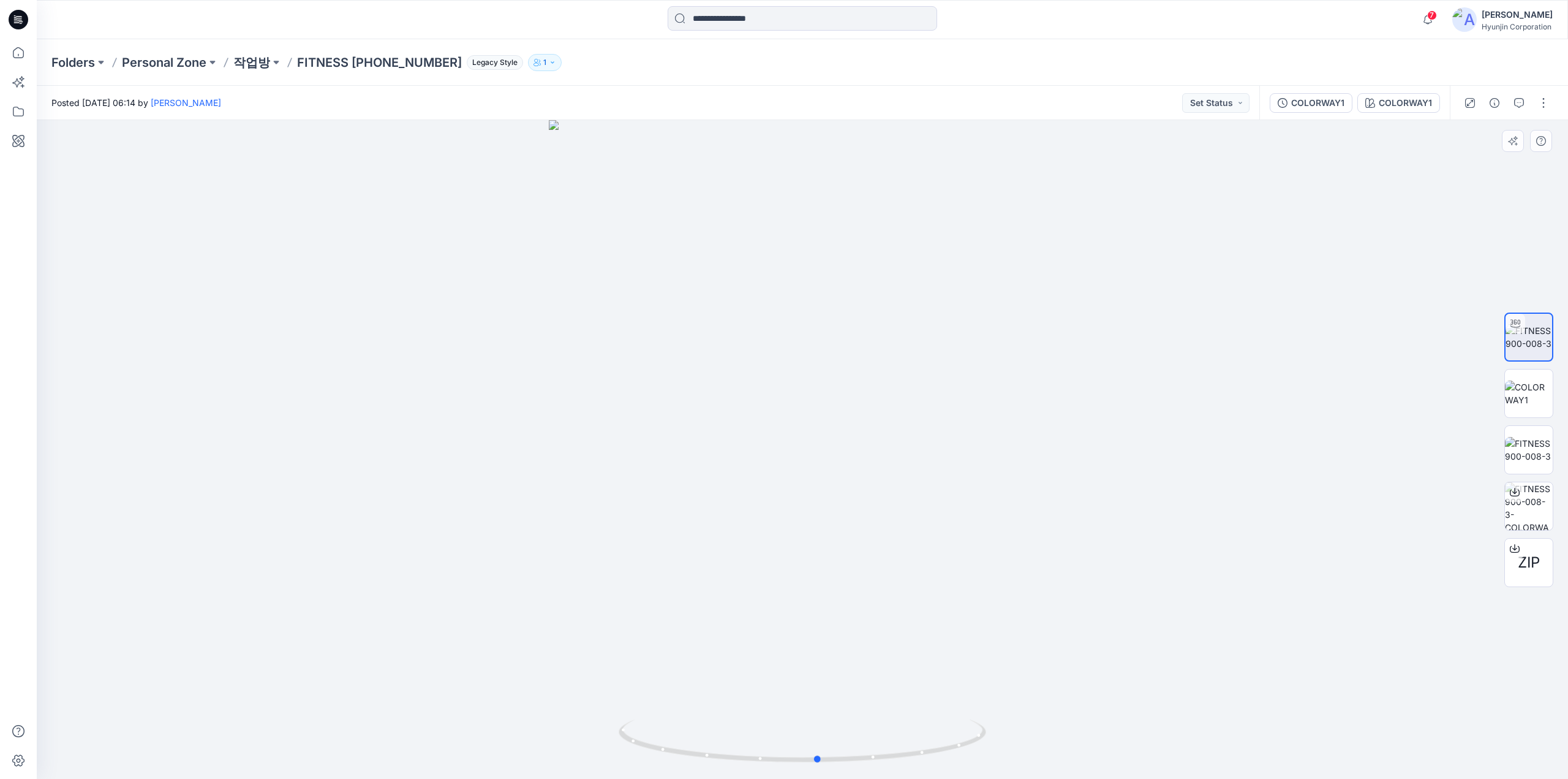
drag, startPoint x: 921, startPoint y: 692, endPoint x: 646, endPoint y: 698, distance: 275.1
click at [646, 698] on div at bounding box center [802, 450] width 1531 height 659
drag, startPoint x: 893, startPoint y: 565, endPoint x: 882, endPoint y: 565, distance: 11.0
click at [882, 565] on div at bounding box center [802, 450] width 1531 height 659
click at [20, 21] on icon at bounding box center [20, 21] width 4 height 1
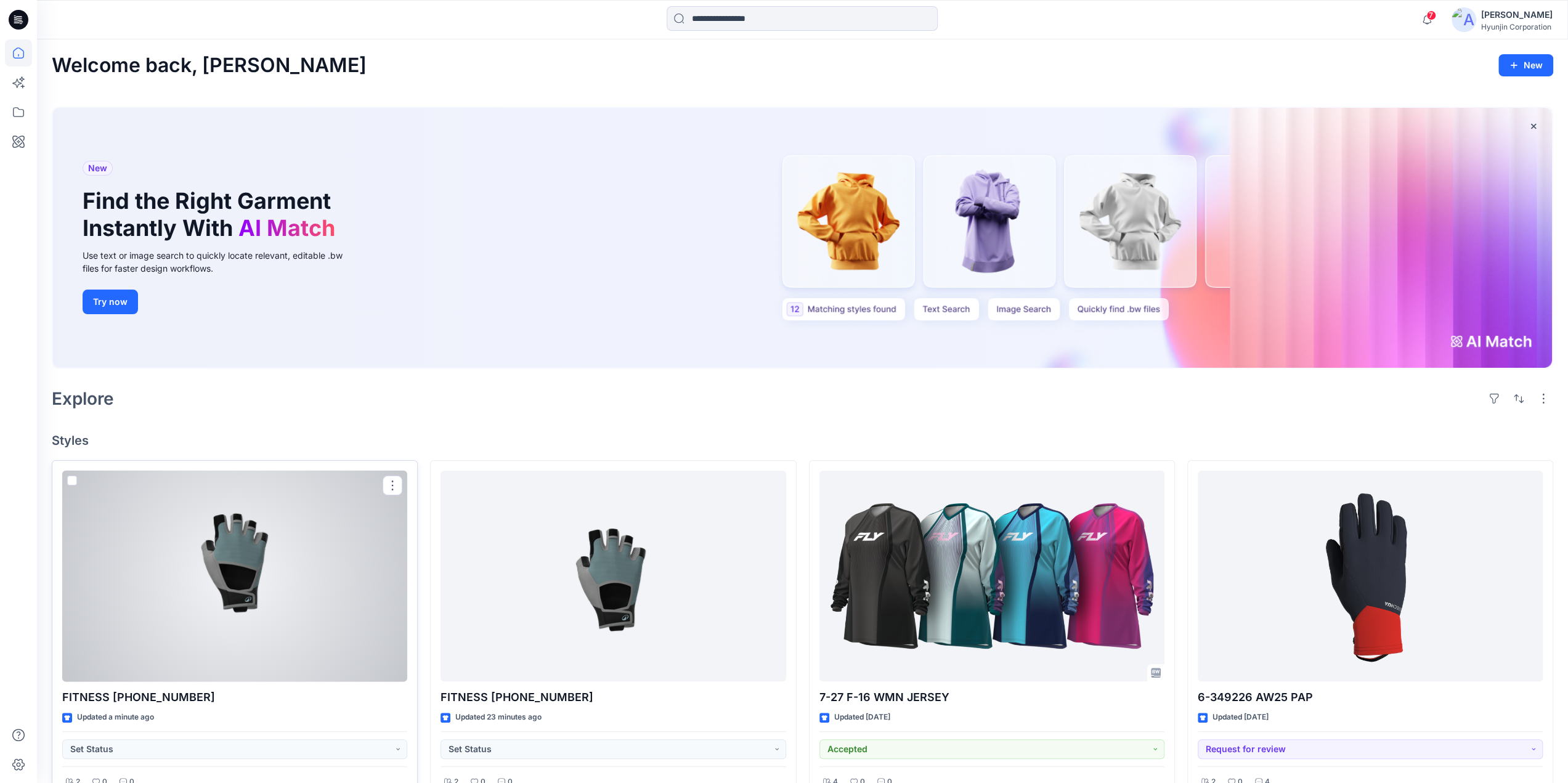
click at [300, 571] on div at bounding box center [234, 576] width 345 height 211
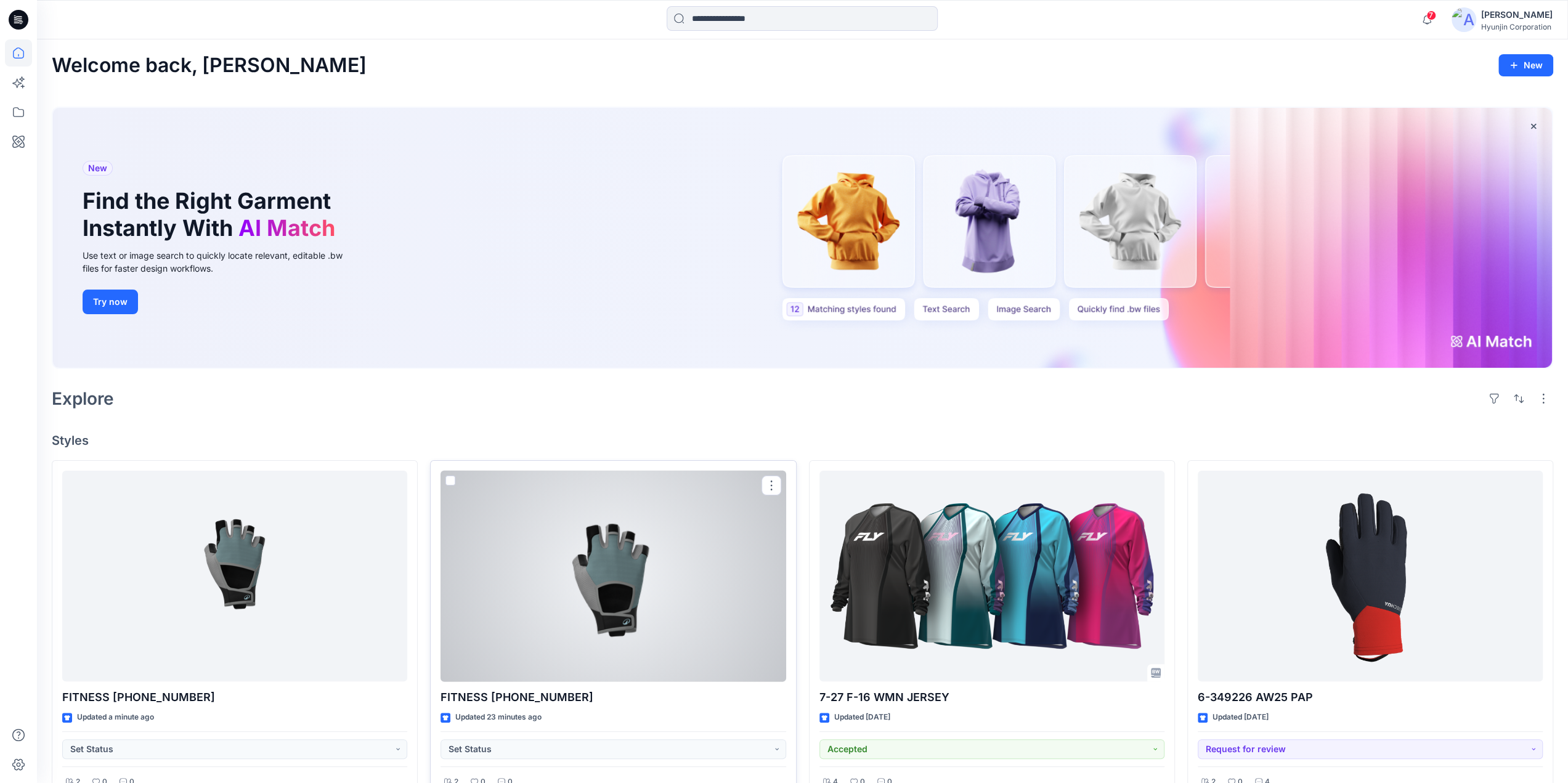
click at [613, 619] on div at bounding box center [613, 576] width 345 height 211
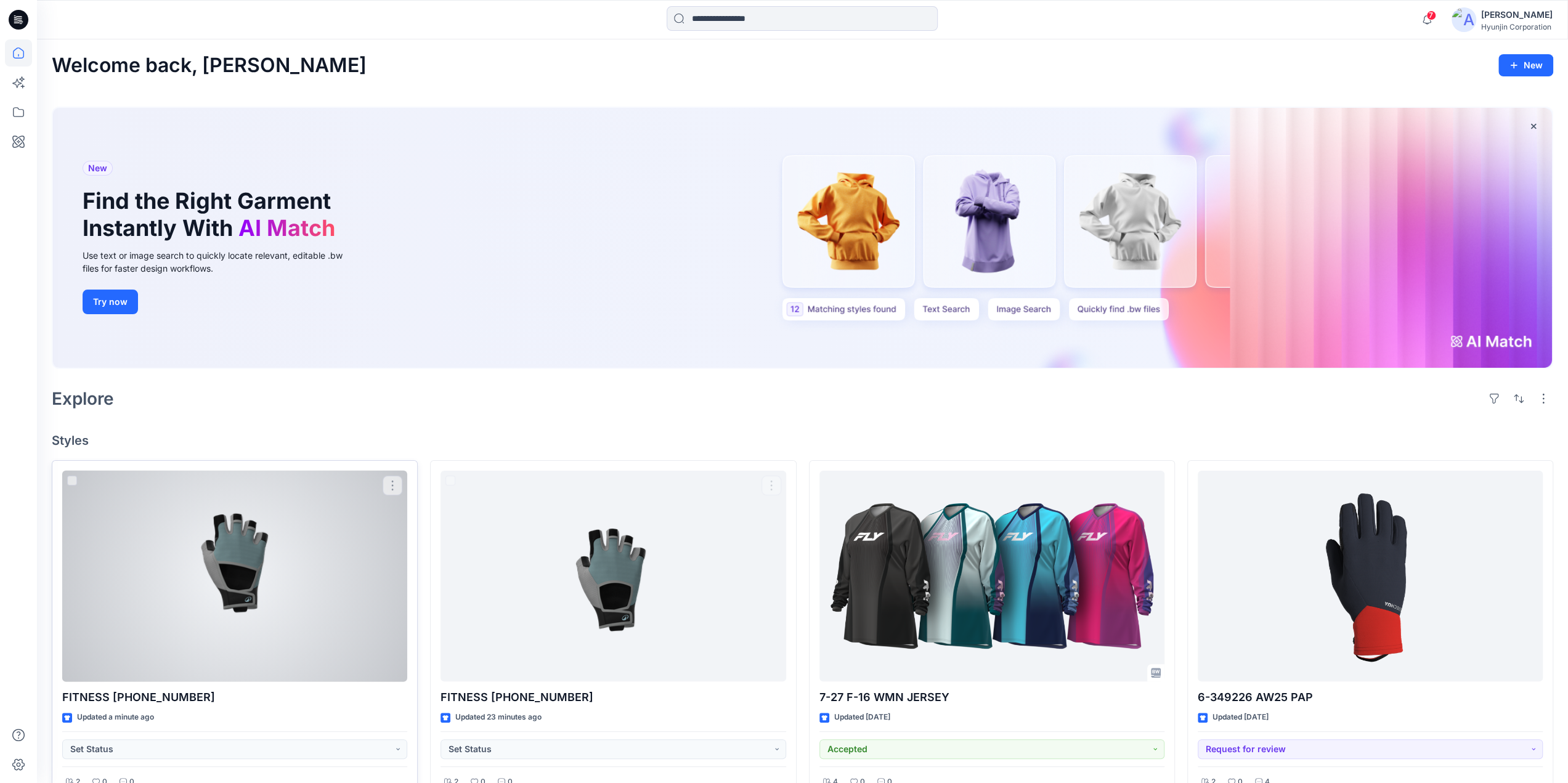
click at [363, 597] on div at bounding box center [234, 576] width 345 height 211
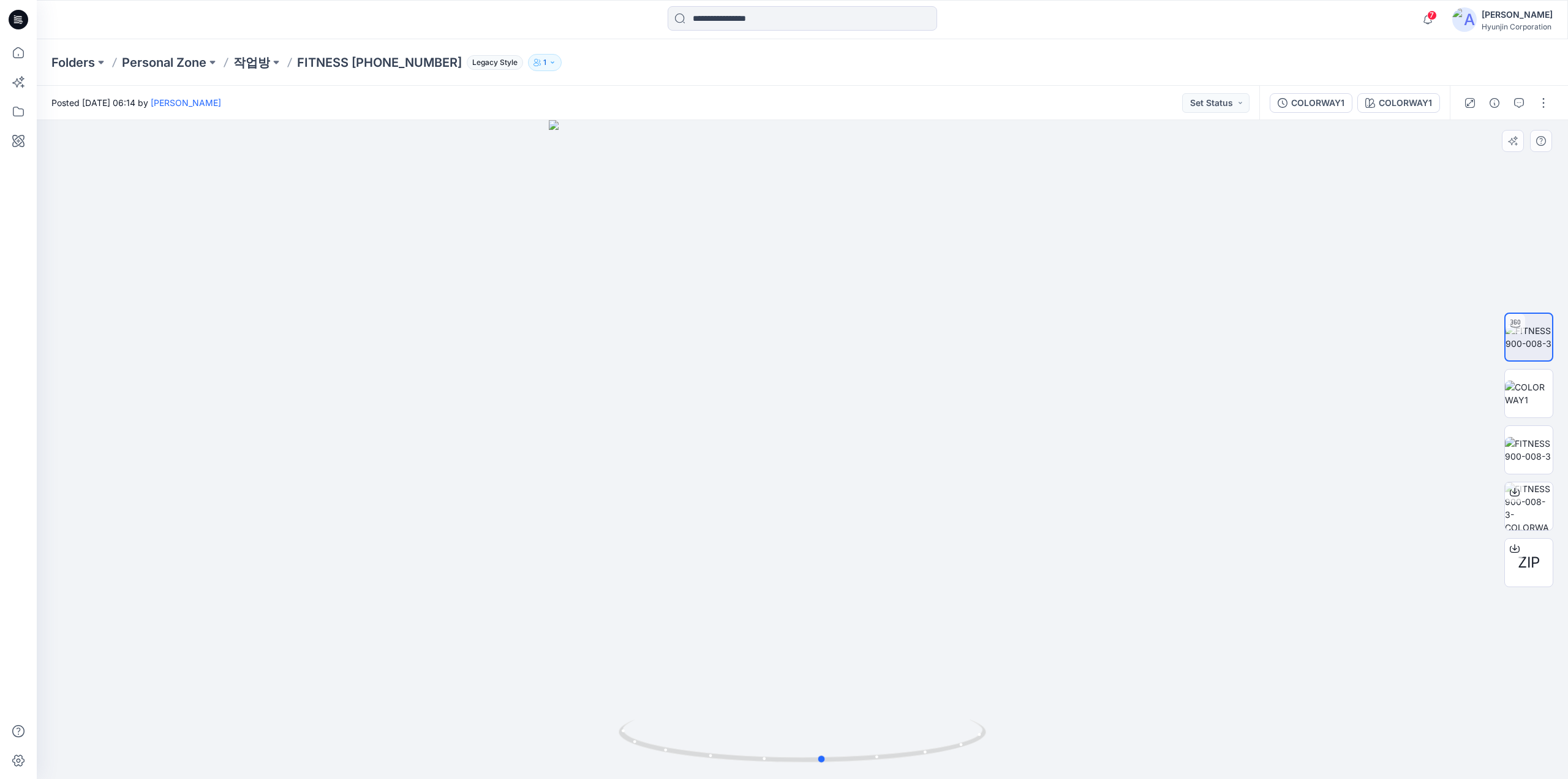
drag, startPoint x: 1069, startPoint y: 404, endPoint x: 725, endPoint y: 460, distance: 348.5
click at [725, 460] on div at bounding box center [802, 450] width 1531 height 659
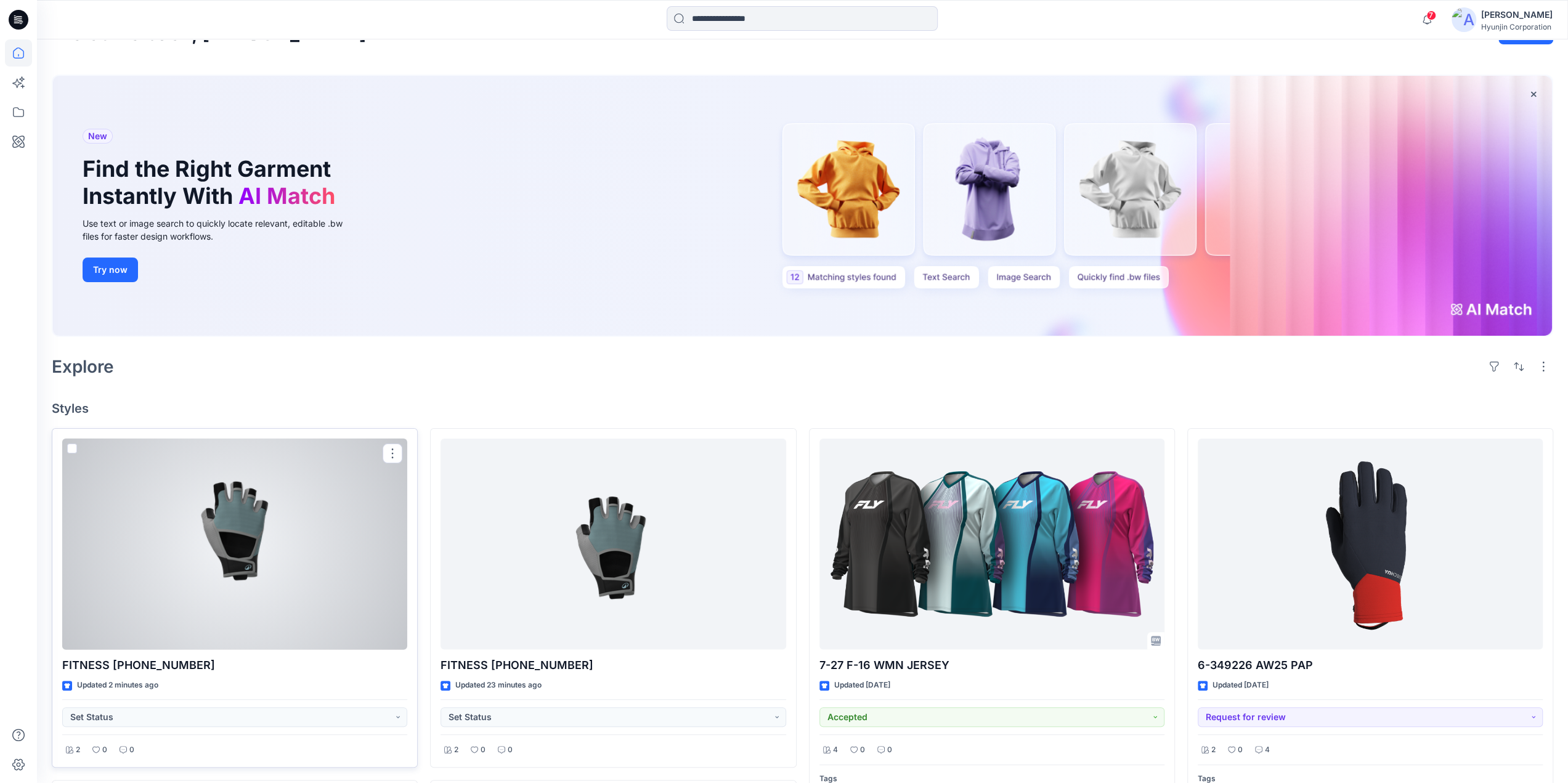
scroll to position [123, 0]
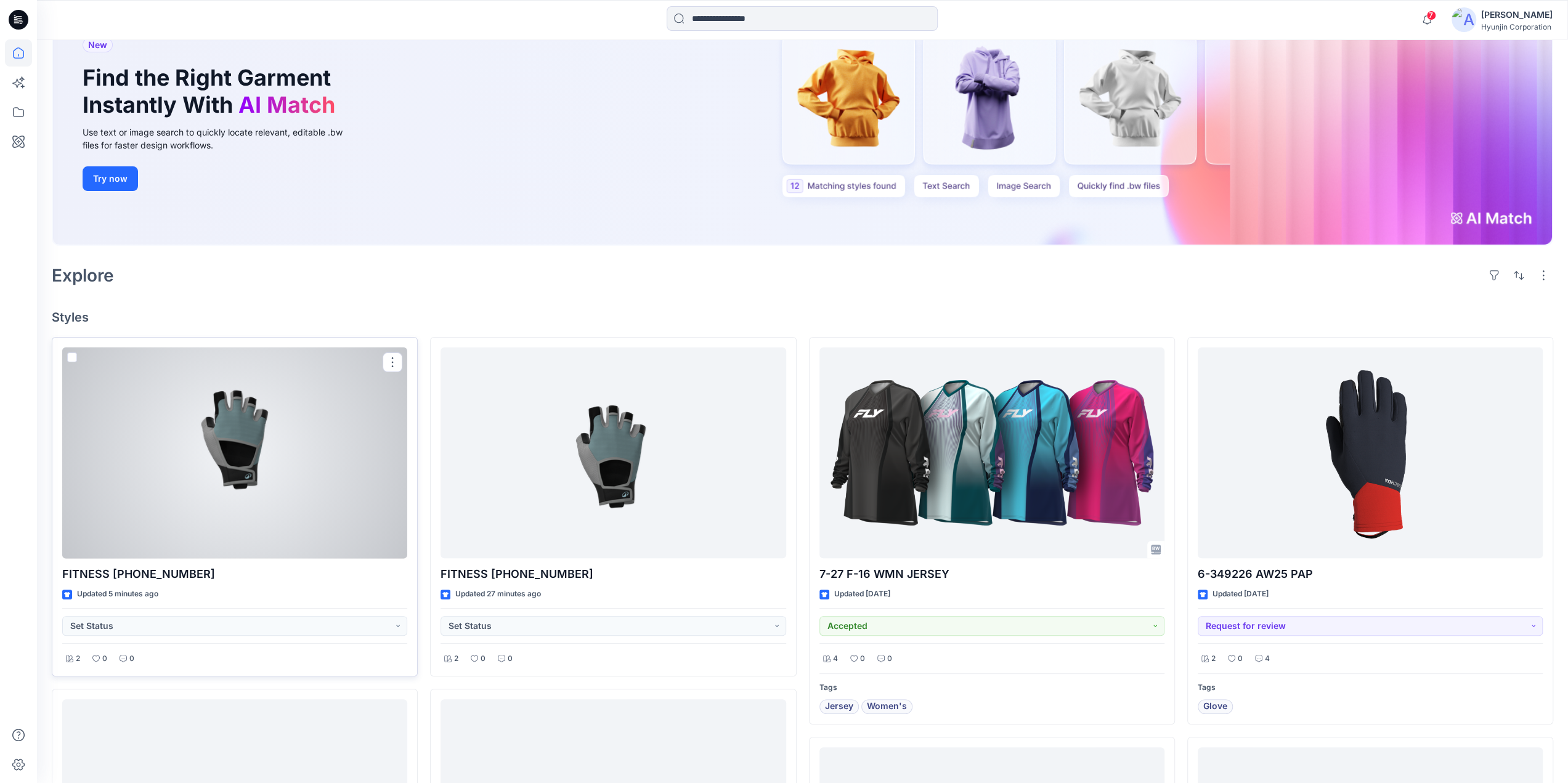
drag, startPoint x: 75, startPoint y: 357, endPoint x: 98, endPoint y: 357, distance: 23.0
click at [75, 357] on span at bounding box center [72, 357] width 10 height 10
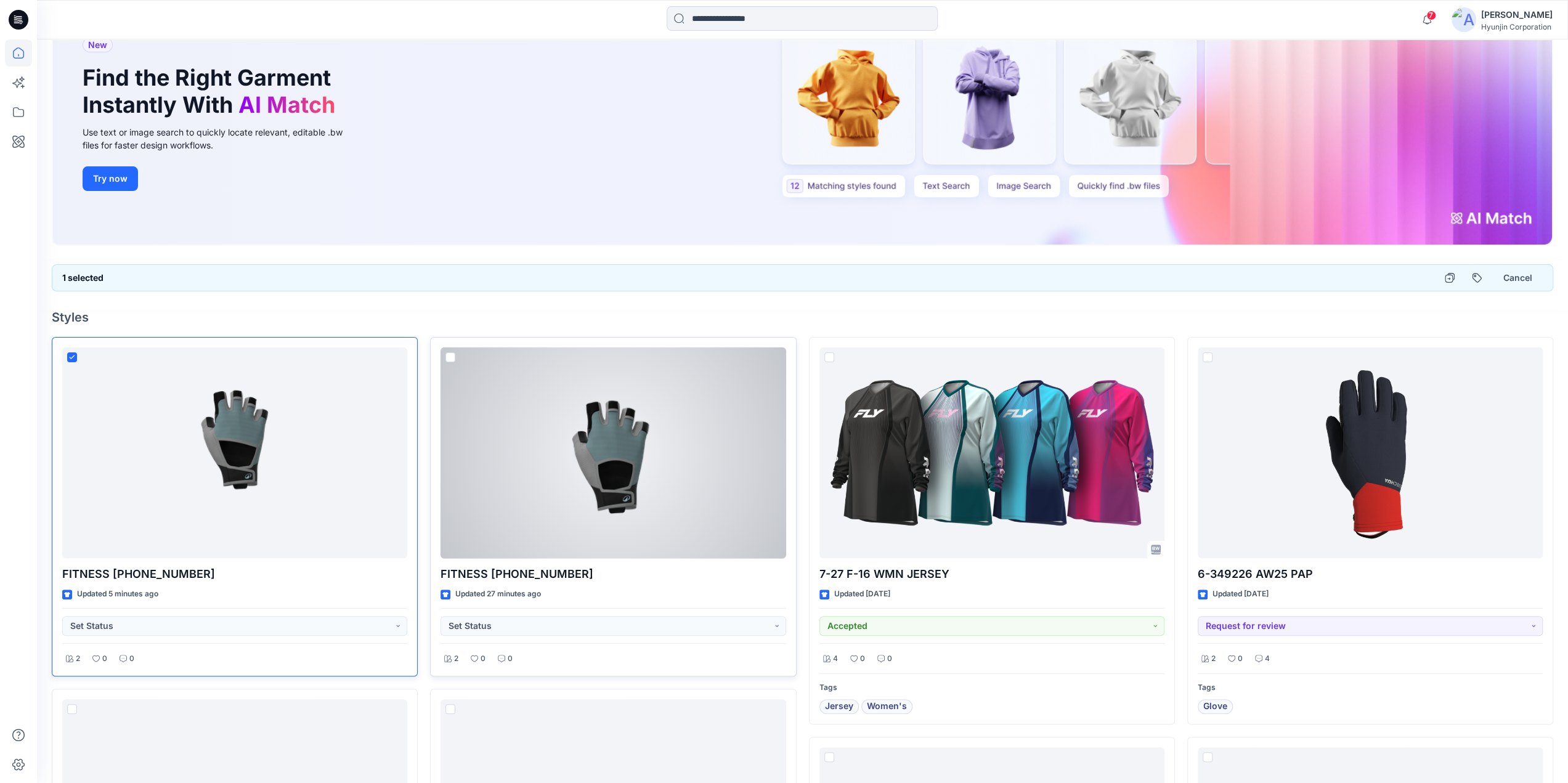
click at [446, 358] on span at bounding box center [450, 357] width 10 height 10
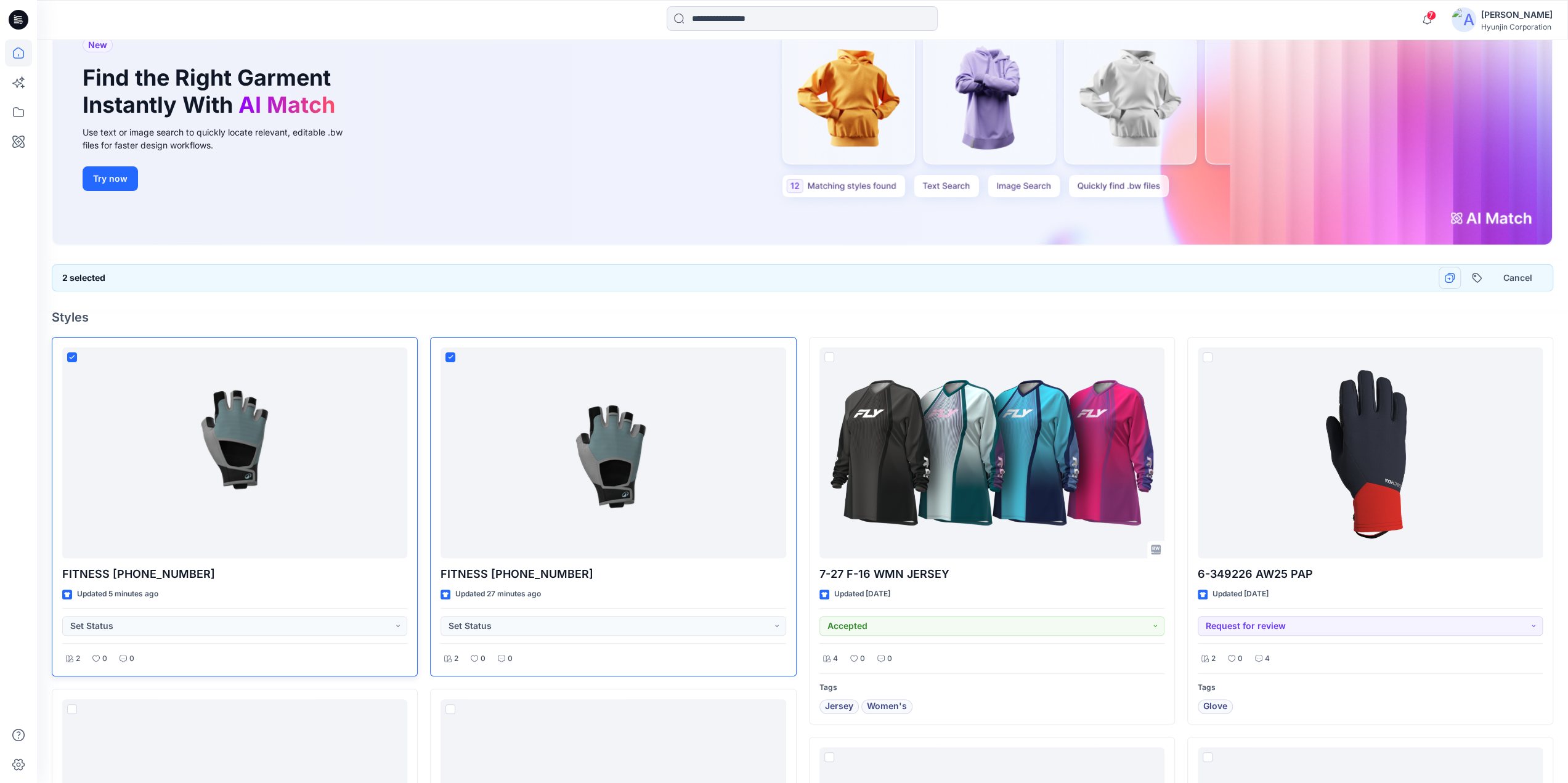
click at [1445, 281] on button "button" at bounding box center [1449, 278] width 22 height 22
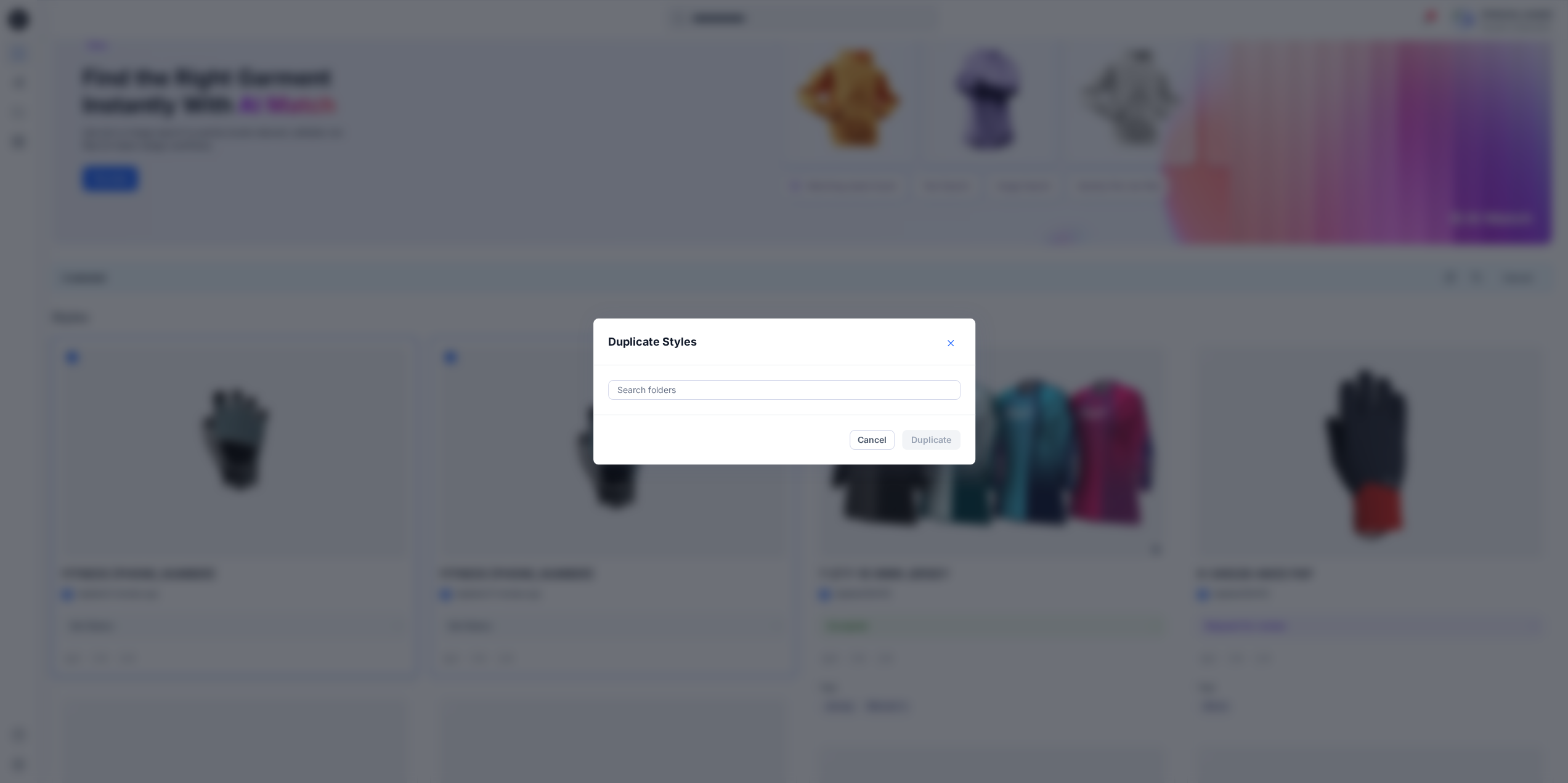
click at [950, 340] on button "Close" at bounding box center [950, 343] width 20 height 20
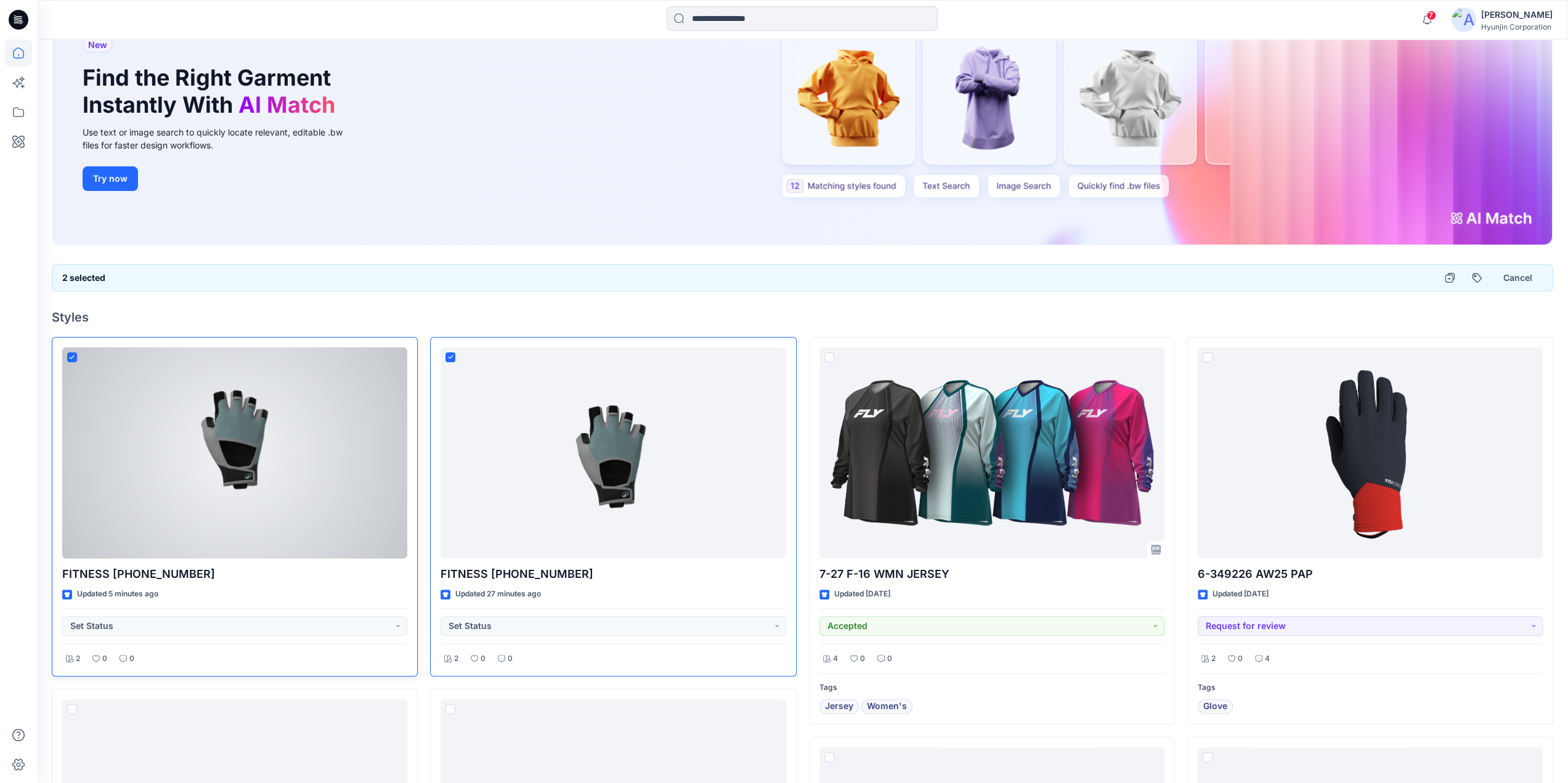
click at [352, 372] on div at bounding box center [234, 453] width 345 height 211
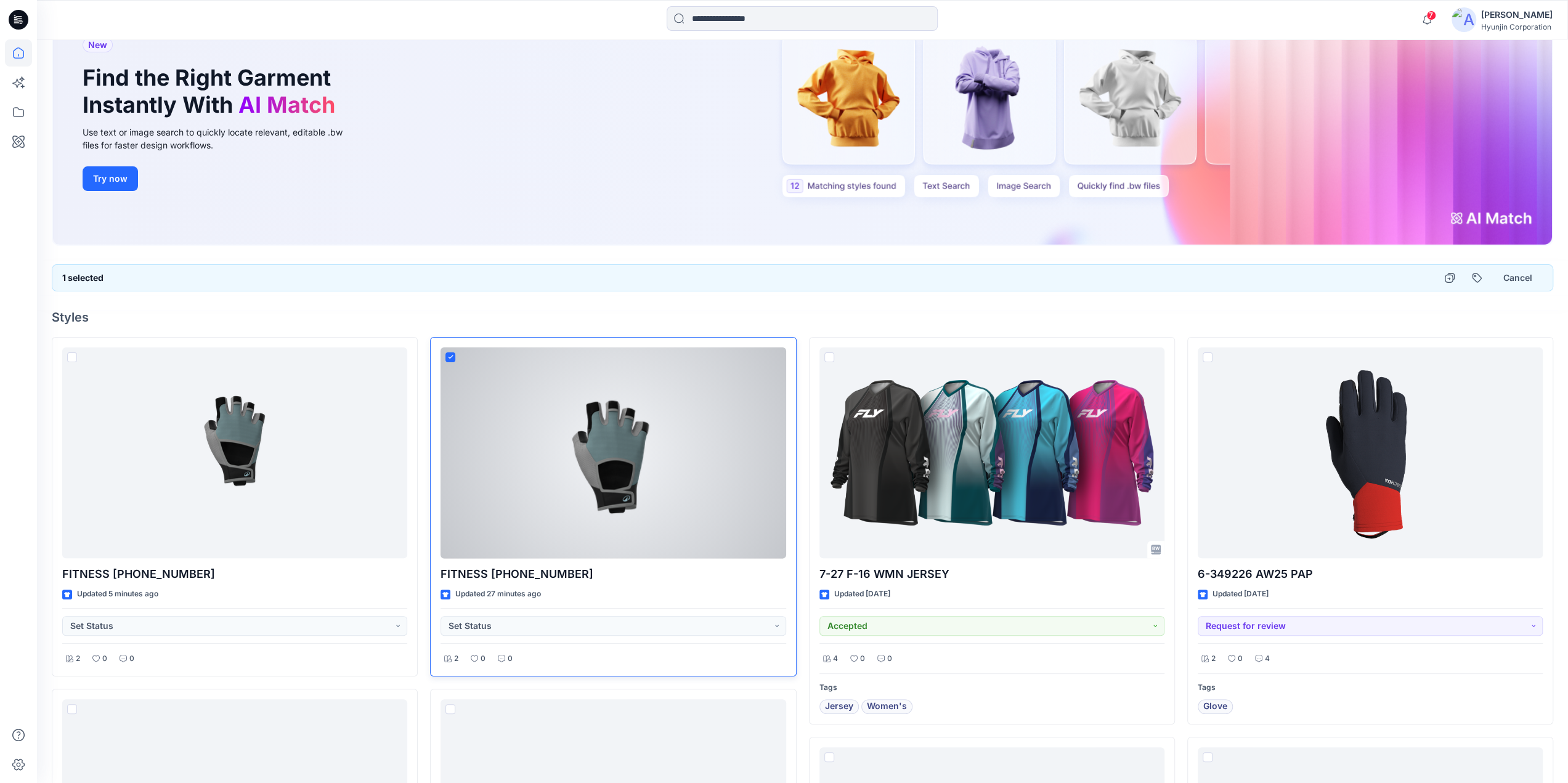
click at [450, 361] on div at bounding box center [450, 359] width 10 height 15
click at [454, 355] on span at bounding box center [450, 357] width 10 height 10
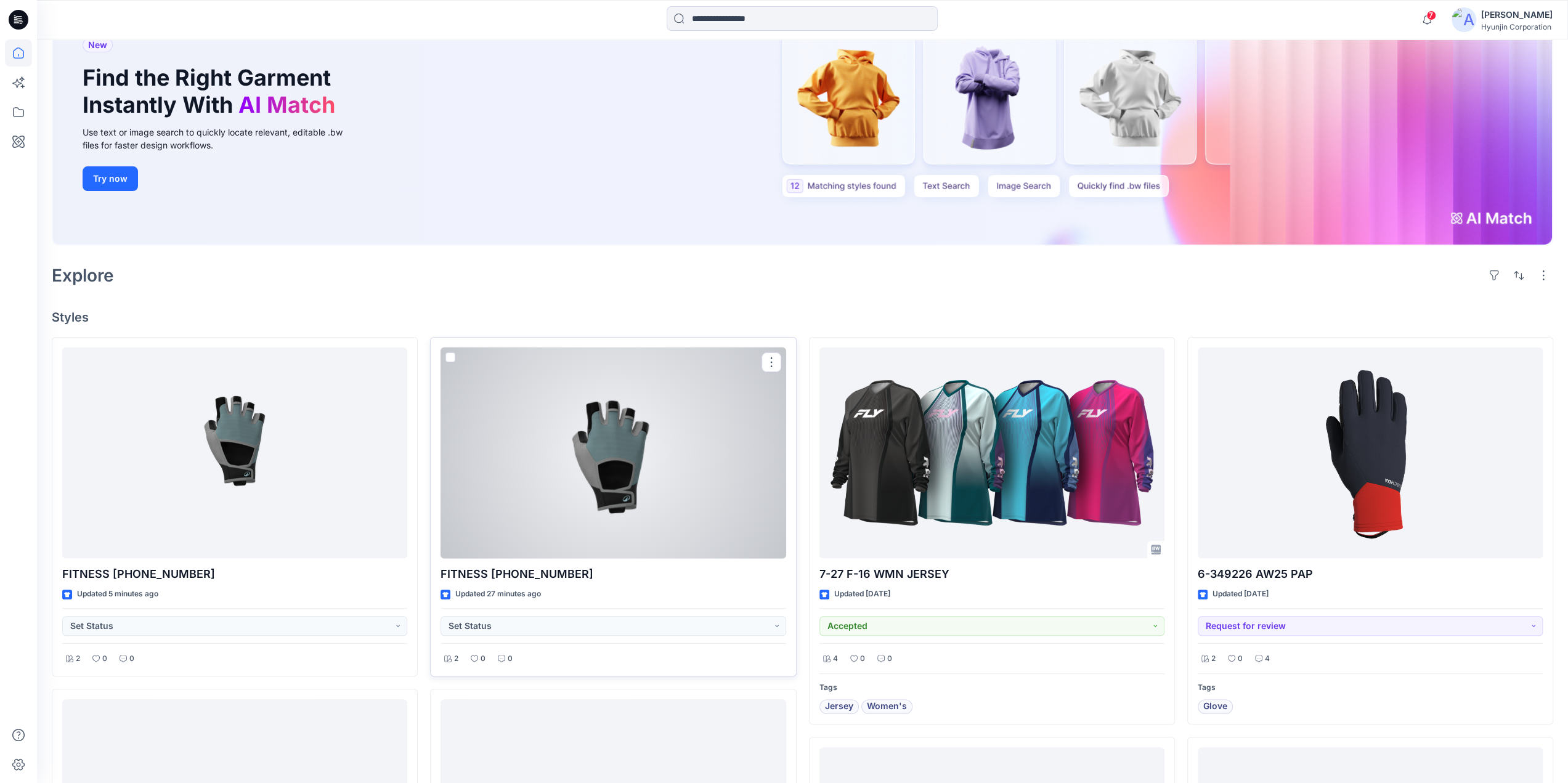
click at [597, 455] on div at bounding box center [613, 453] width 345 height 211
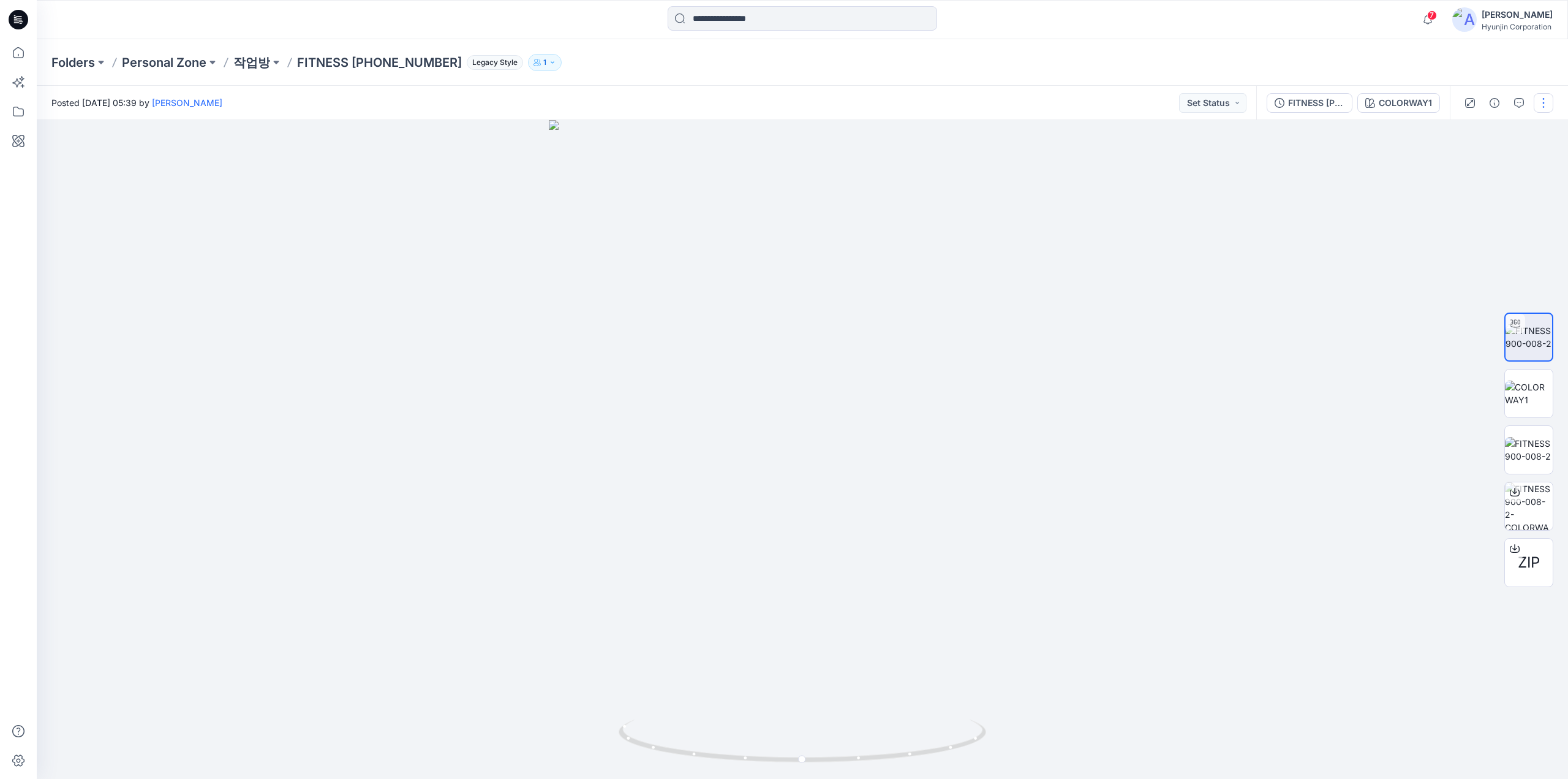
click at [1542, 109] on button "button" at bounding box center [1543, 102] width 20 height 20
click at [1480, 217] on p "Move to..." at bounding box center [1478, 222] width 41 height 13
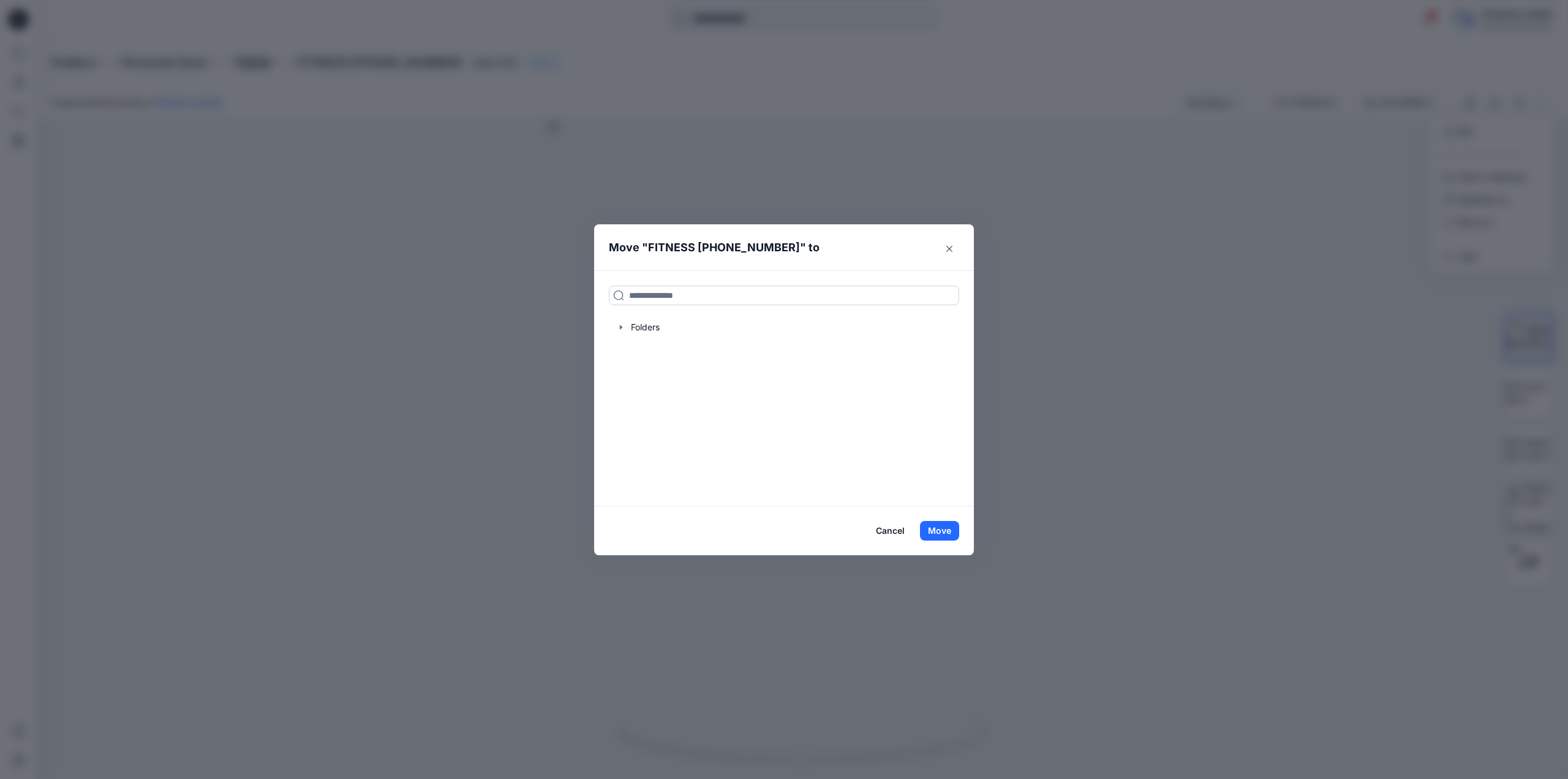
click at [723, 297] on input at bounding box center [784, 295] width 350 height 20
paste input "**********"
type input "**********"
click at [708, 324] on mark "DECA-AIR FITNESS GLOVES 900" at bounding box center [696, 321] width 134 height 16
click at [952, 531] on button "Move" at bounding box center [940, 530] width 39 height 20
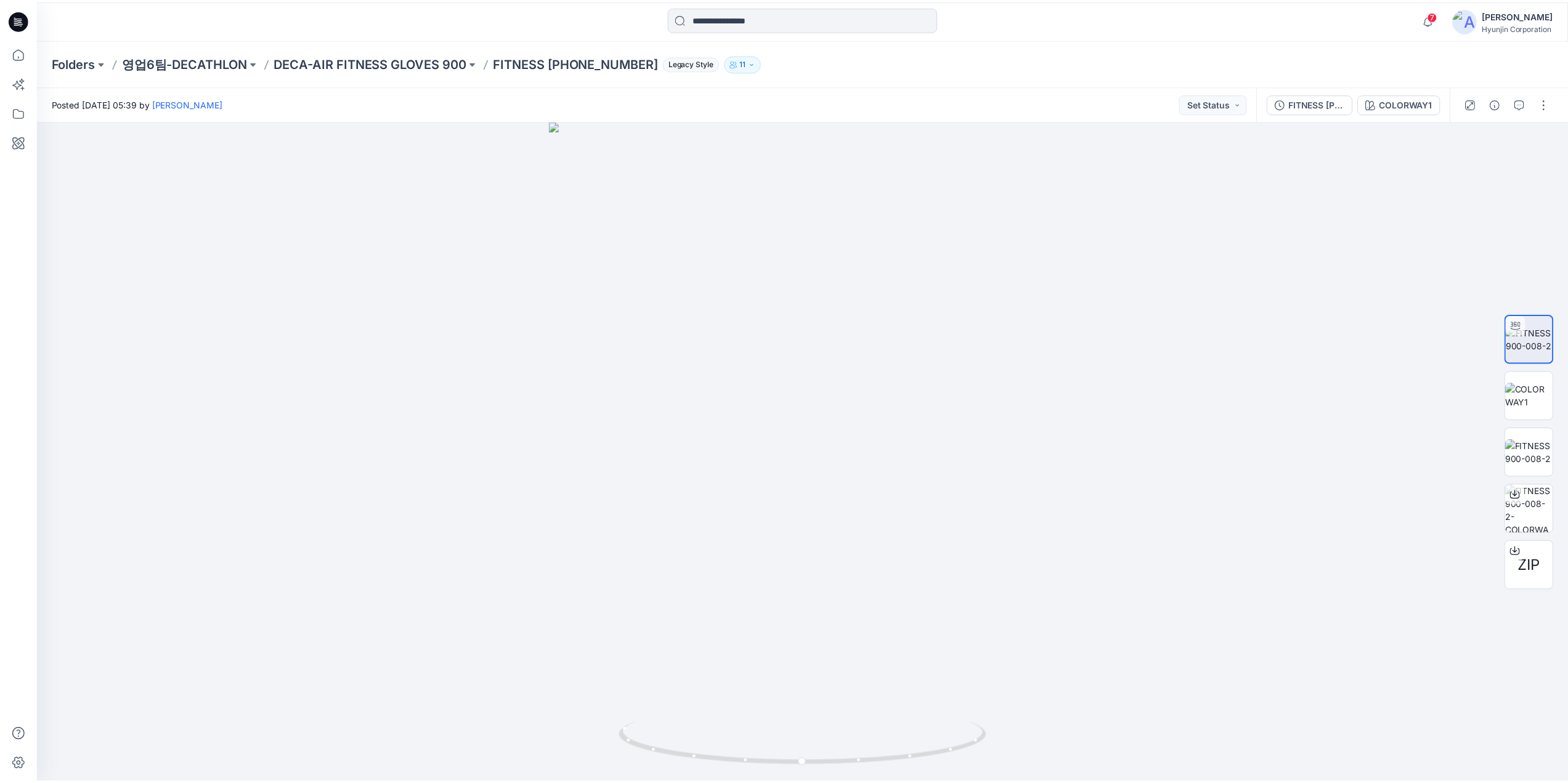
scroll to position [123, 0]
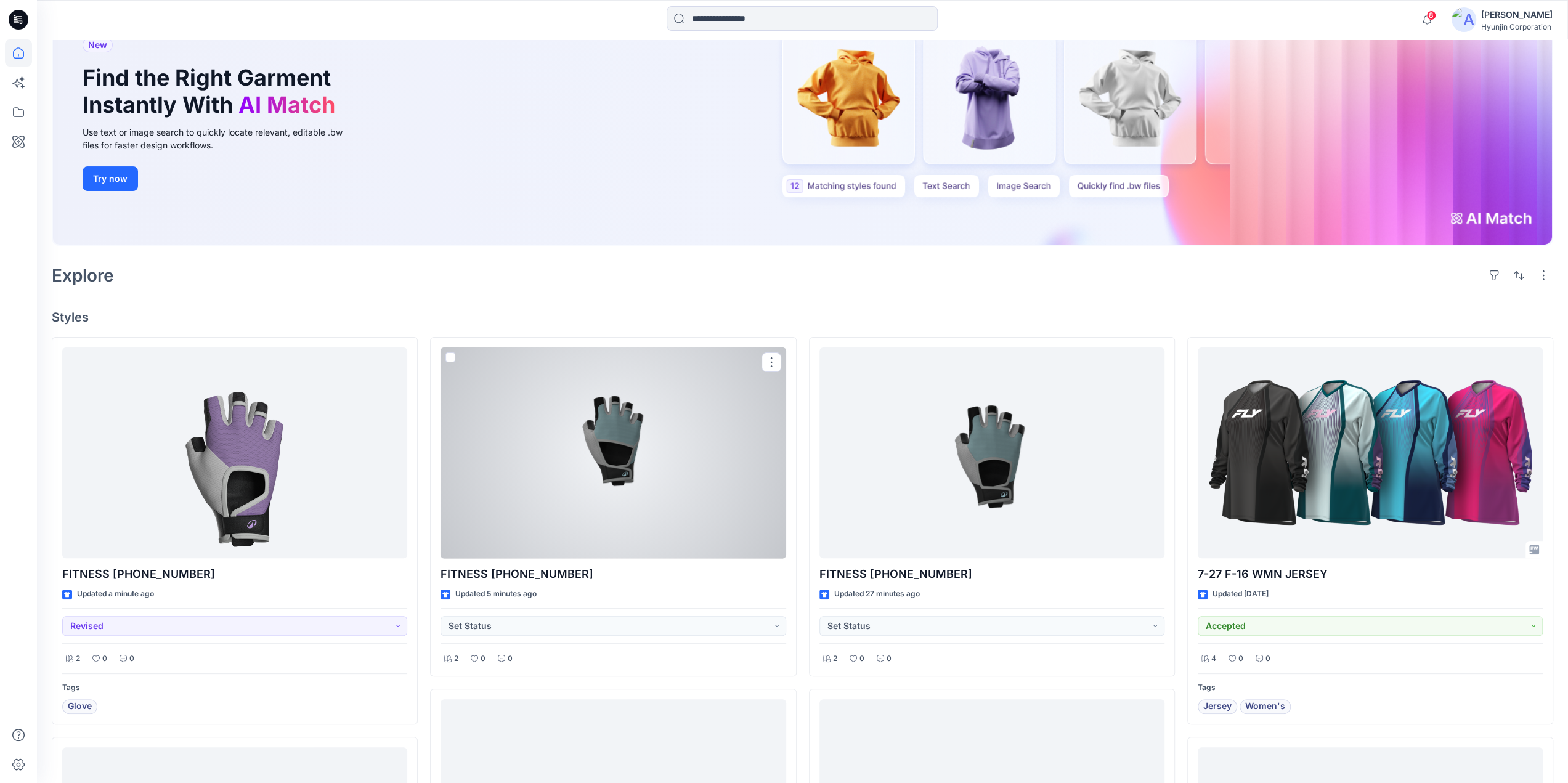
click at [613, 523] on div at bounding box center [613, 453] width 345 height 211
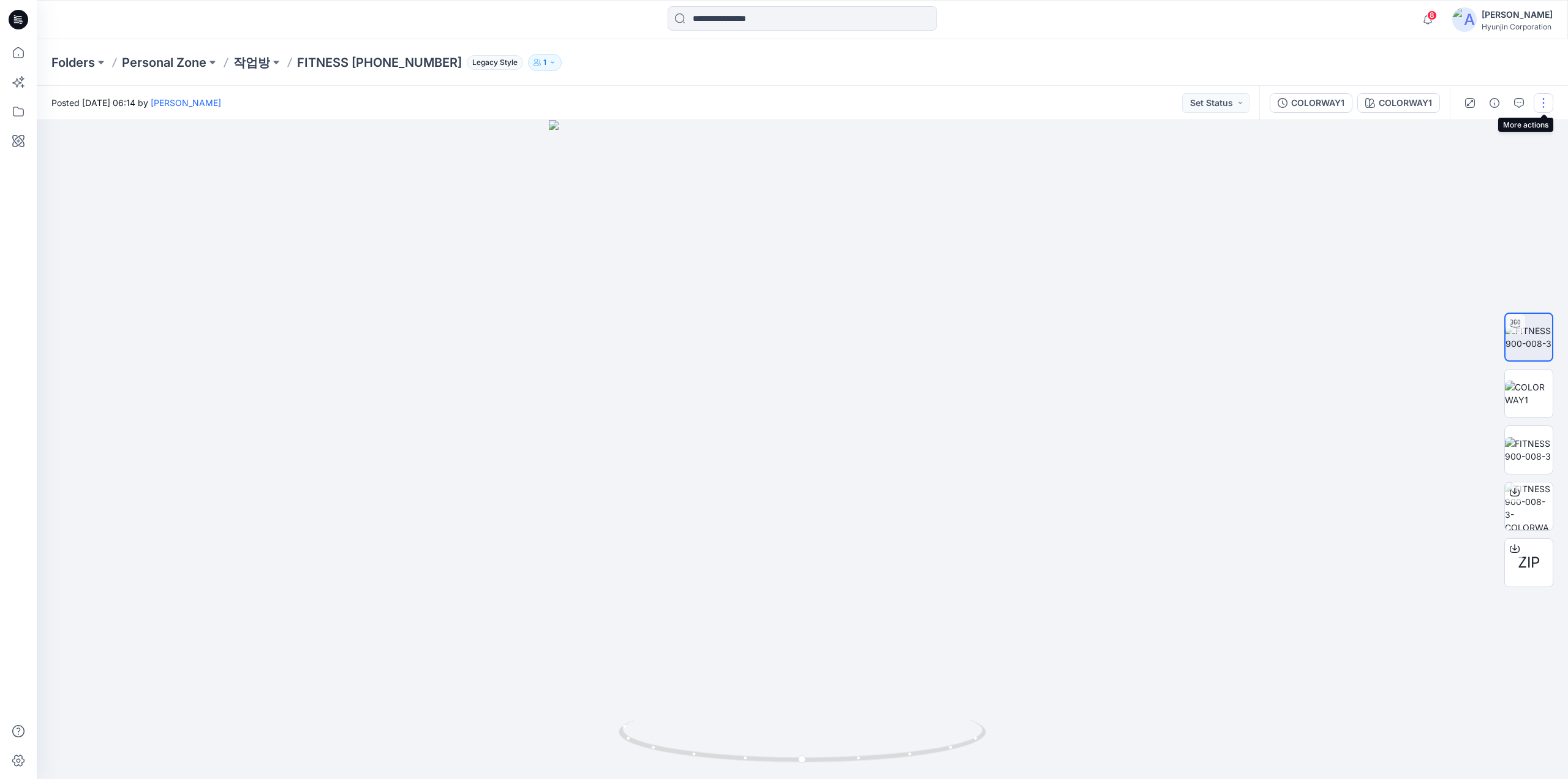
click at [1548, 109] on button "button" at bounding box center [1543, 102] width 20 height 20
click at [1487, 228] on p "Move to..." at bounding box center [1478, 222] width 41 height 13
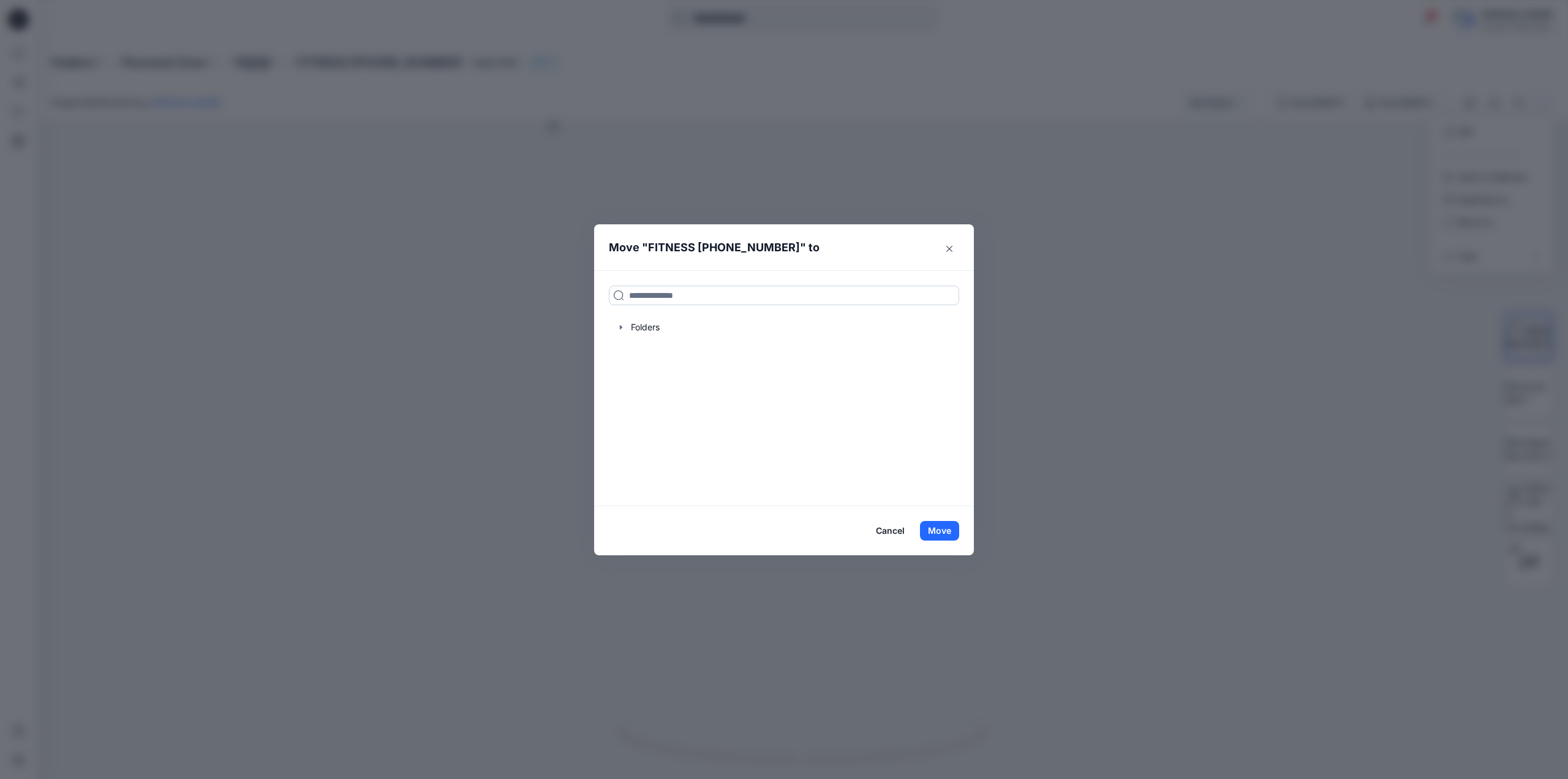
click at [767, 296] on input at bounding box center [784, 295] width 350 height 20
paste input "**********"
type input "**********"
click at [680, 332] on p "영업6팀-DECATHLON" at bounding box center [703, 336] width 75 height 13
click at [932, 533] on button "Move" at bounding box center [940, 530] width 39 height 20
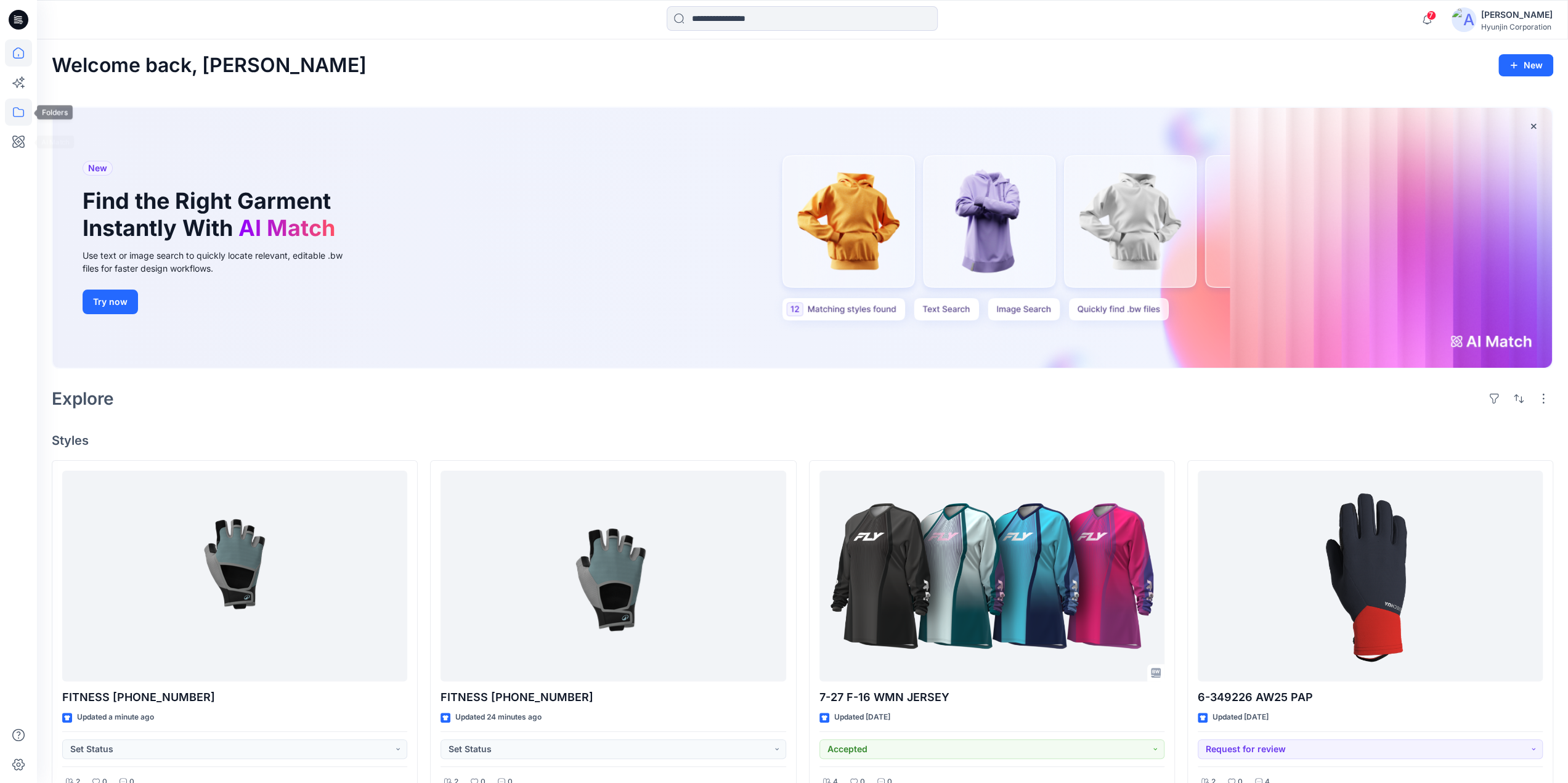
click at [14, 105] on icon at bounding box center [18, 112] width 27 height 27
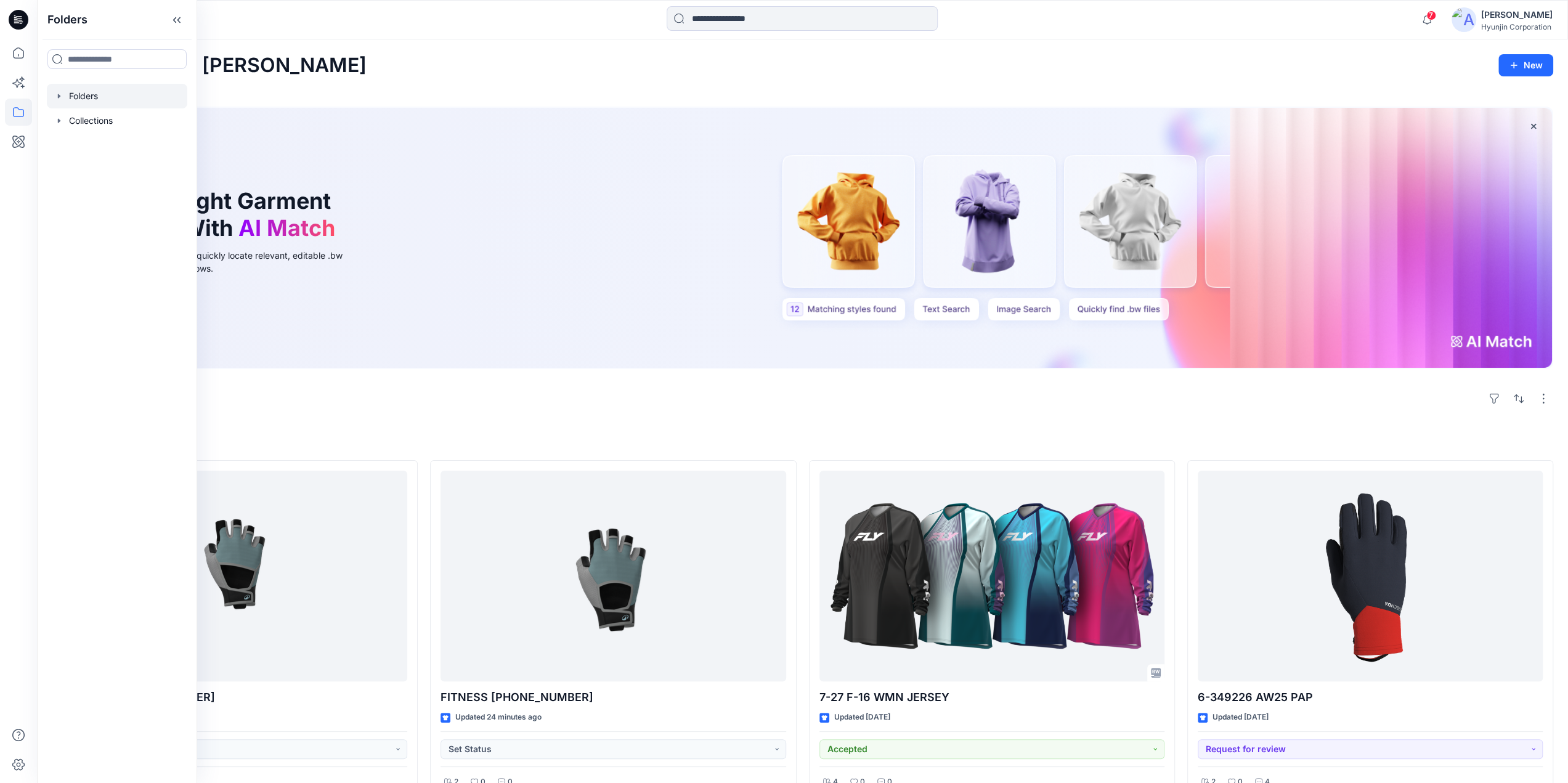
click at [58, 97] on icon "button" at bounding box center [59, 95] width 2 height 4
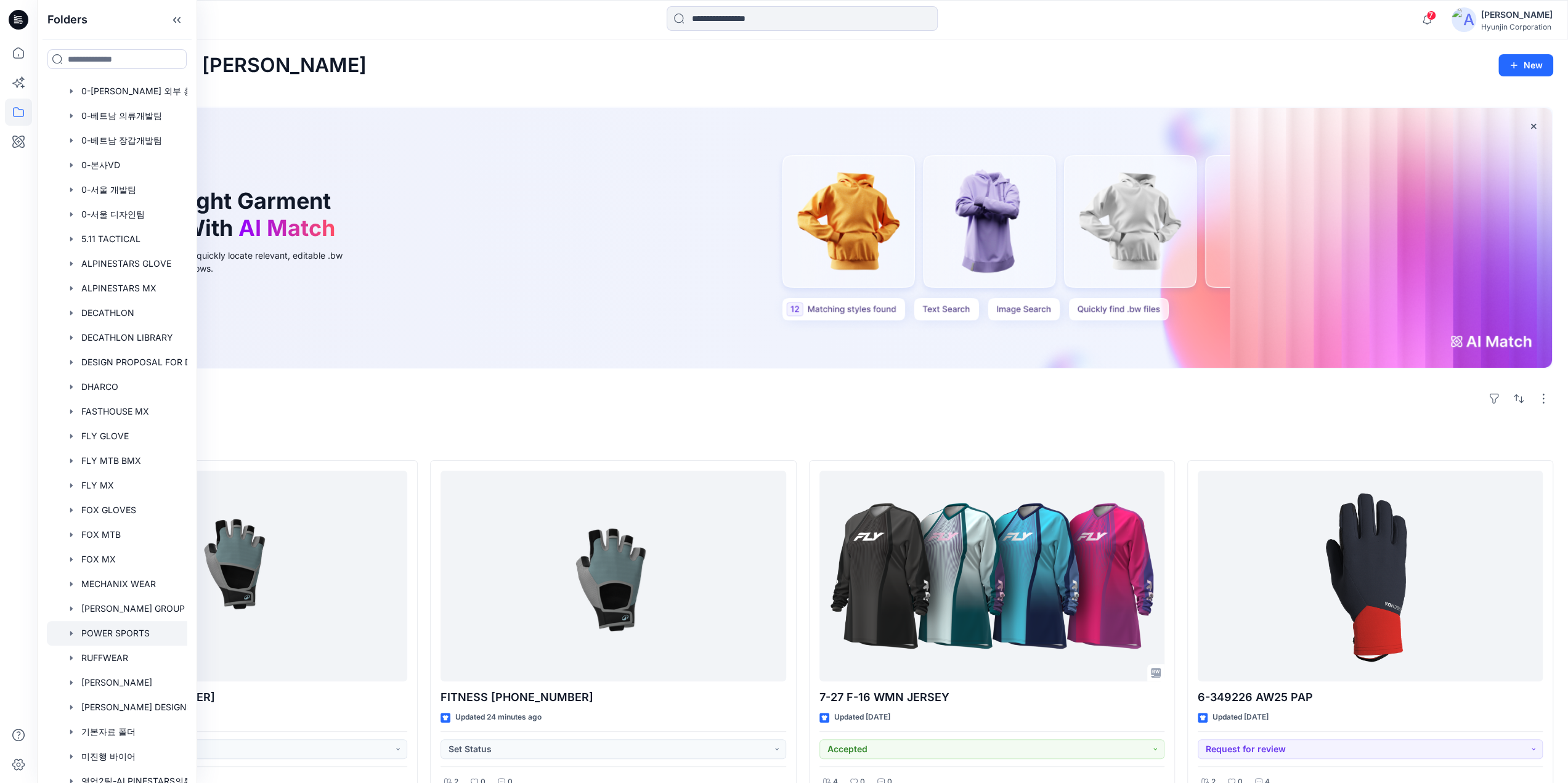
scroll to position [123, 0]
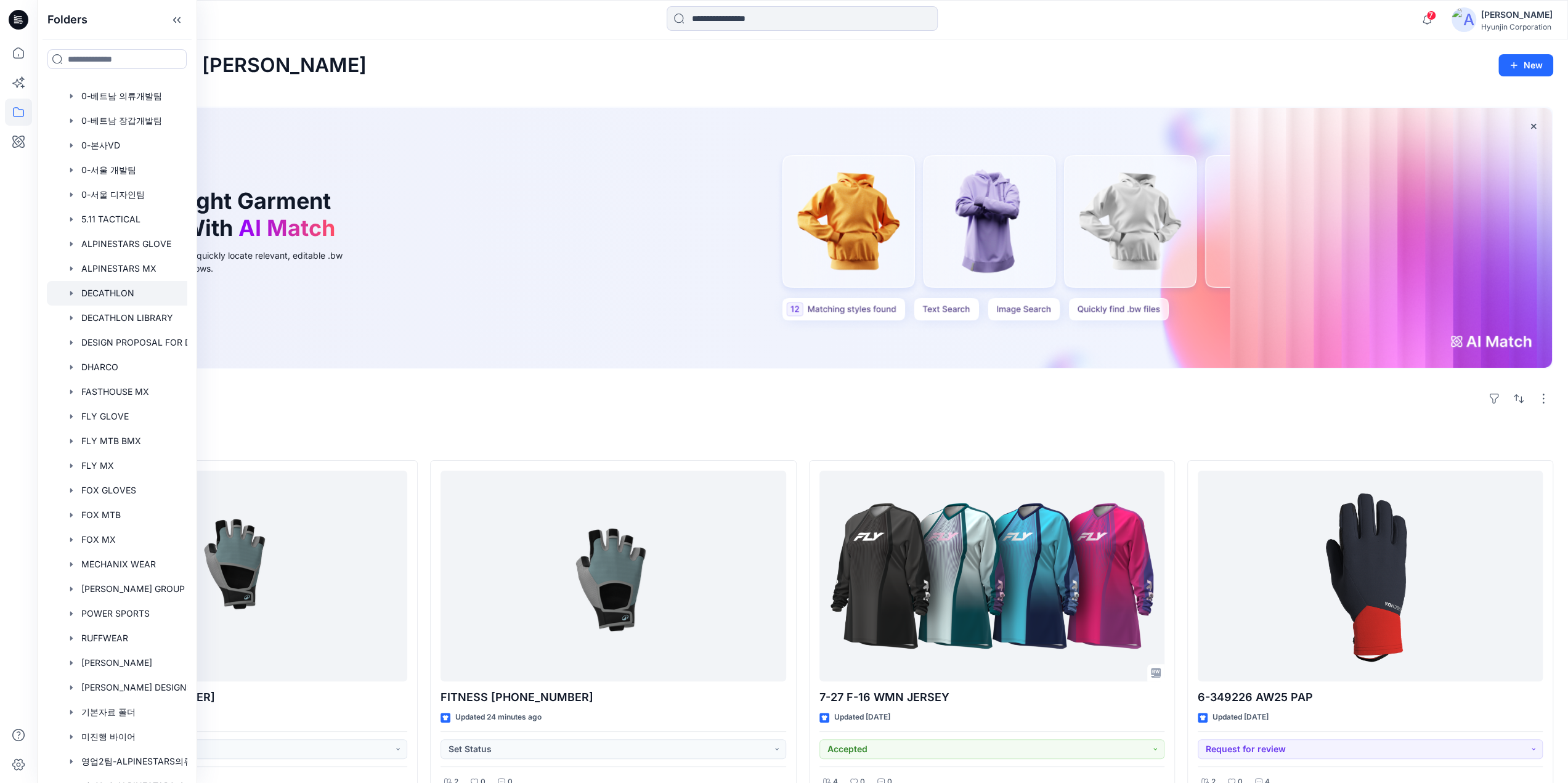
click at [134, 291] on div at bounding box center [133, 292] width 172 height 24
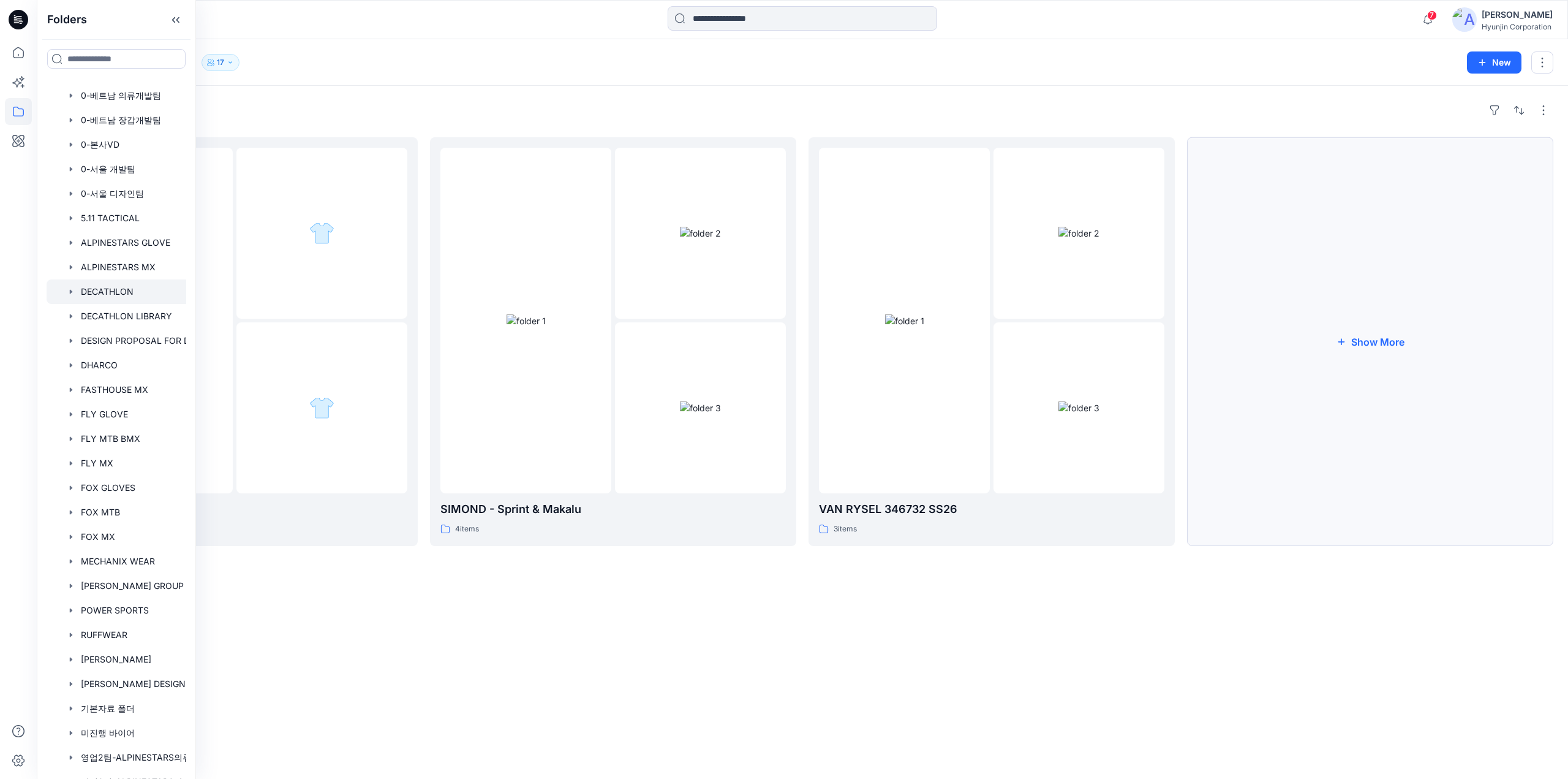
click at [1251, 447] on button "Show More" at bounding box center [1369, 342] width 367 height 409
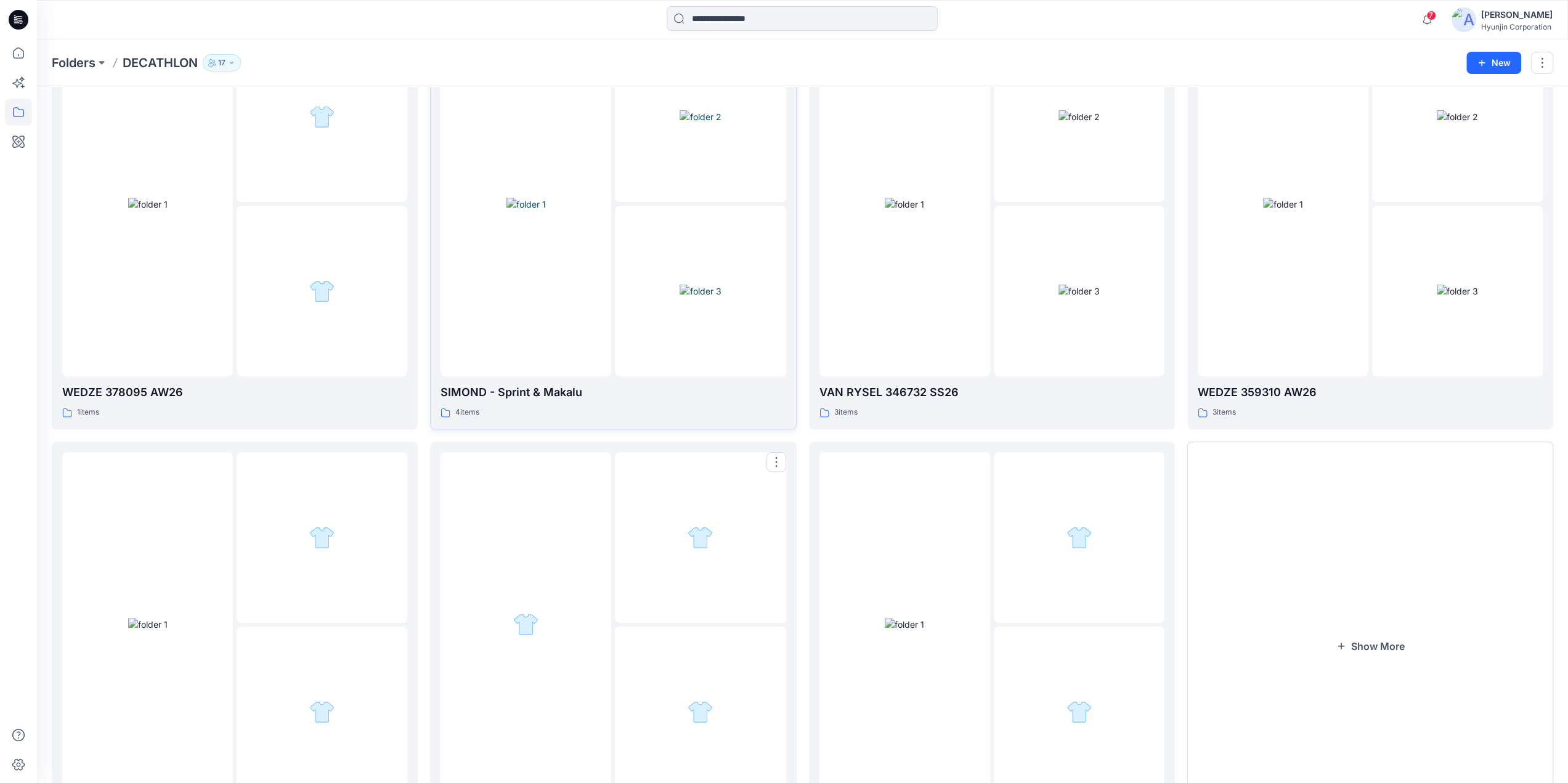
scroll to position [123, 0]
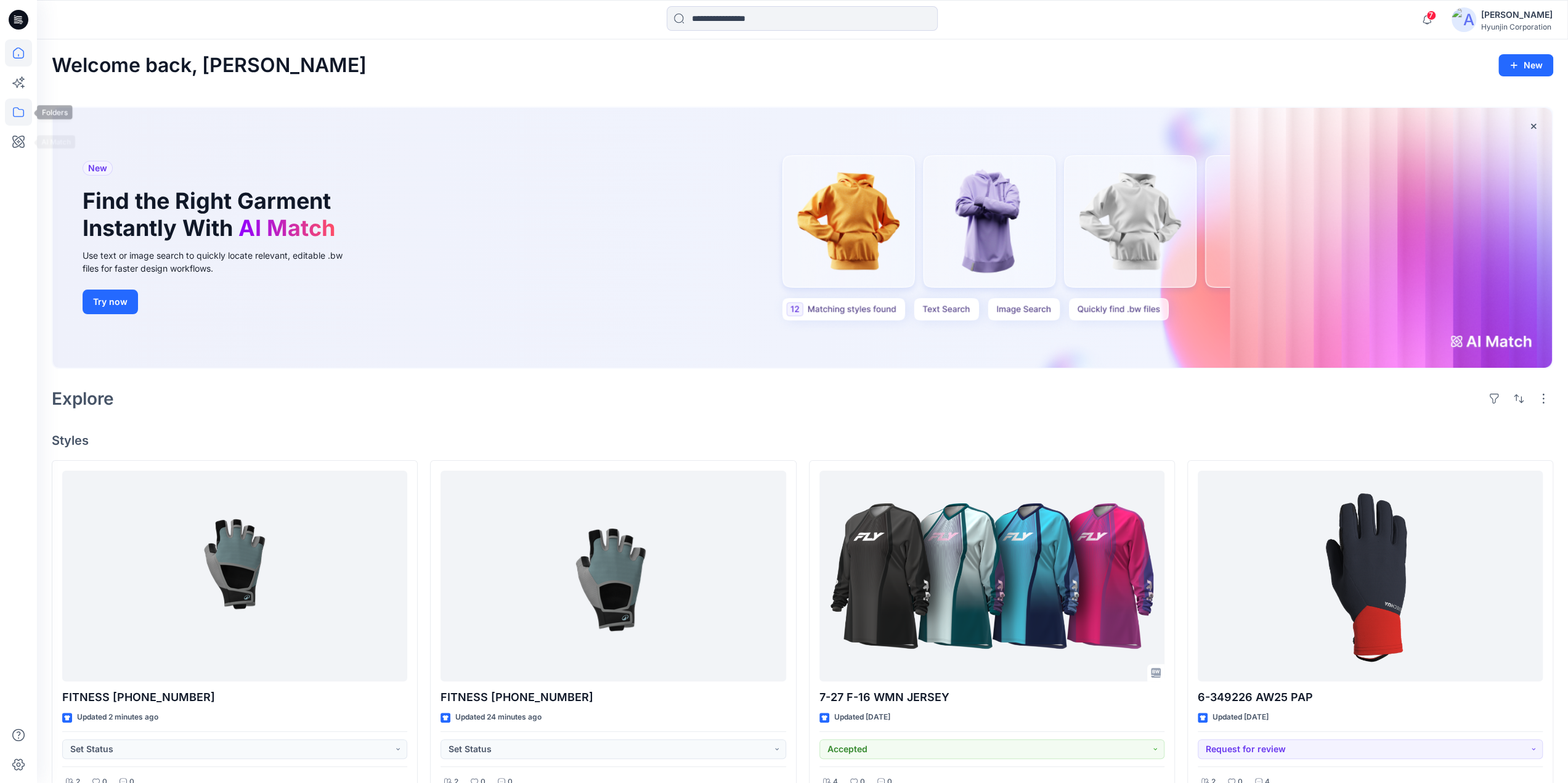
click at [20, 119] on icon at bounding box center [18, 112] width 27 height 27
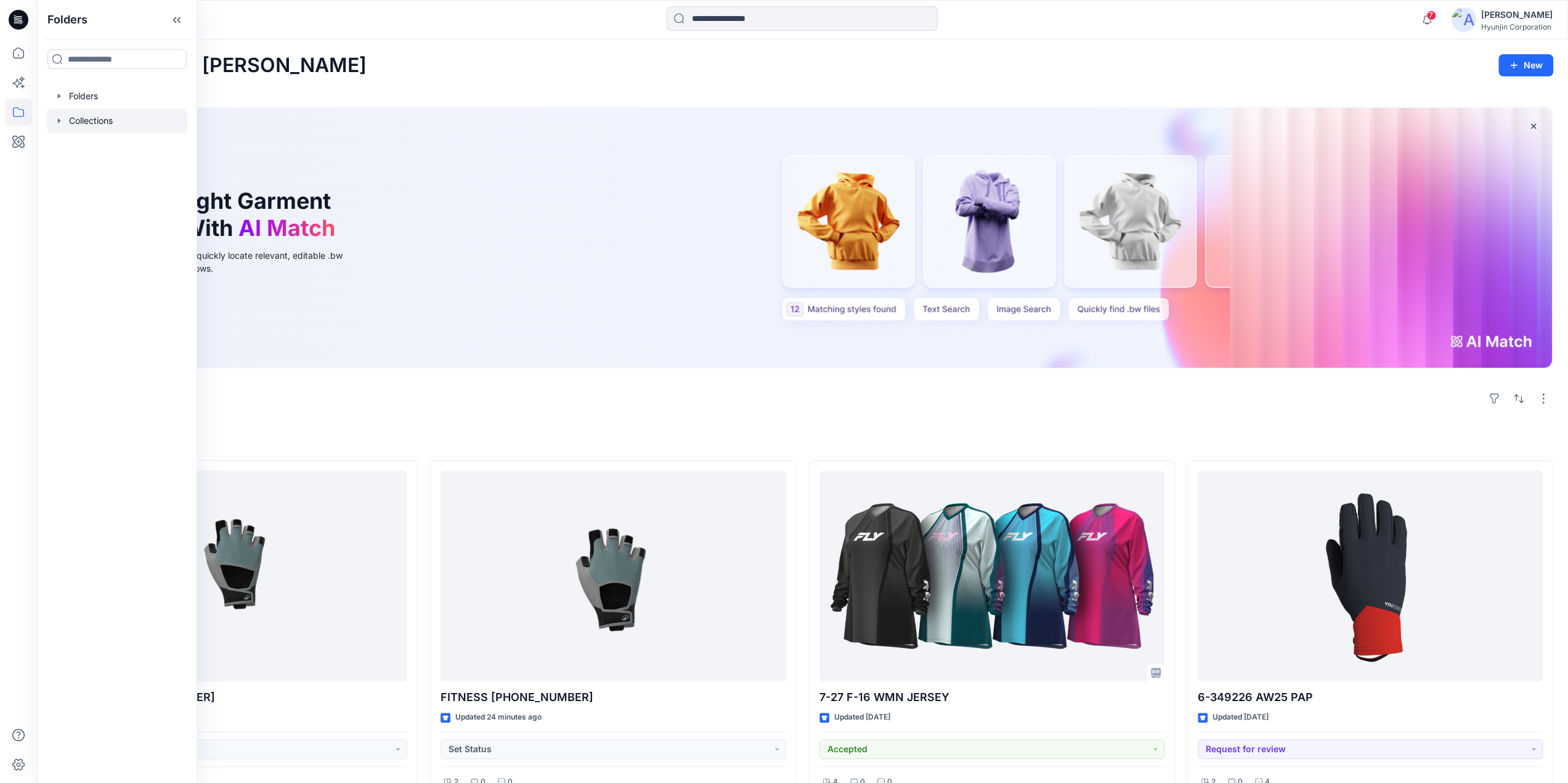
click at [84, 121] on div at bounding box center [117, 120] width 141 height 24
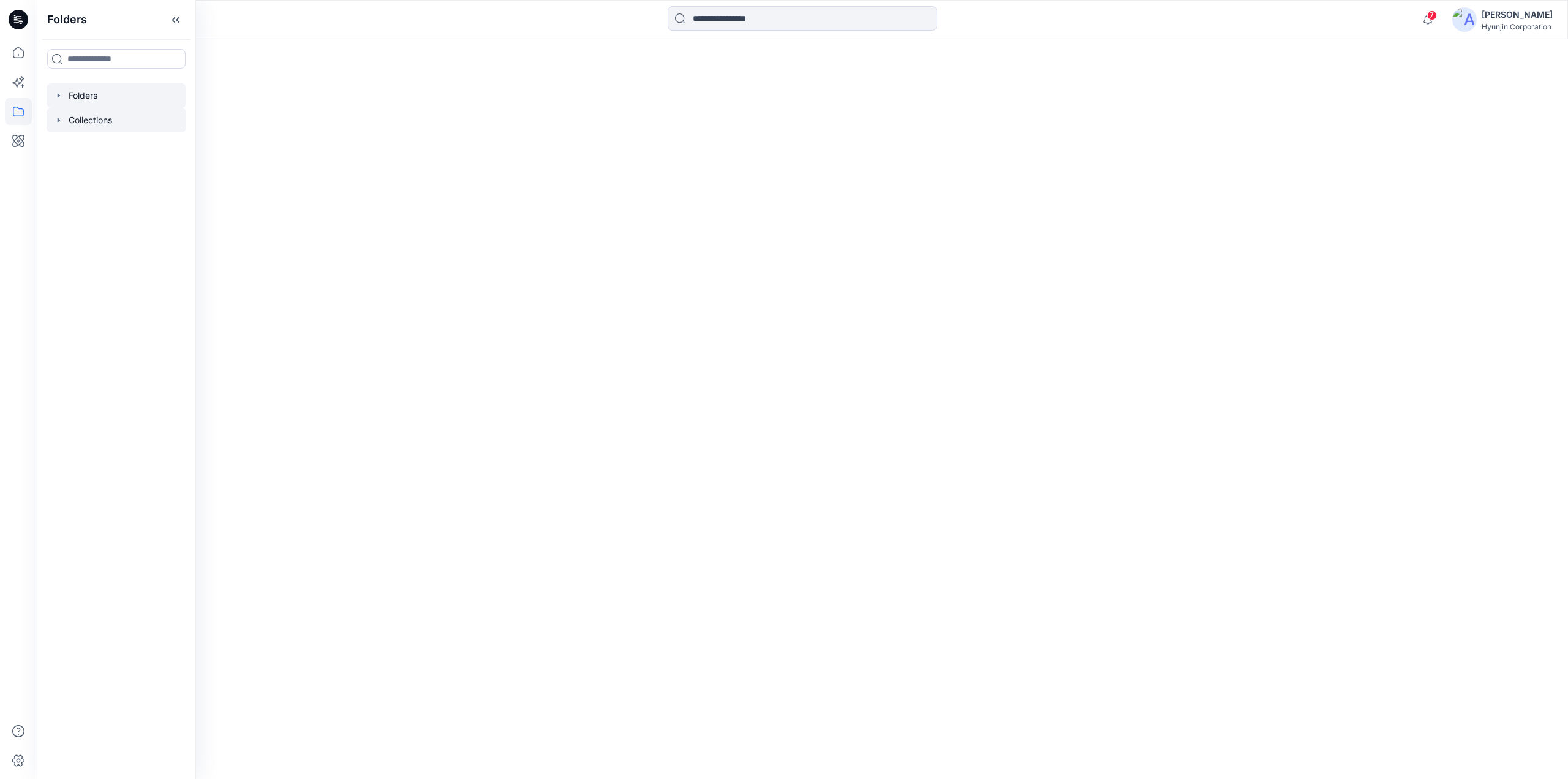
click at [81, 100] on div at bounding box center [116, 95] width 140 height 24
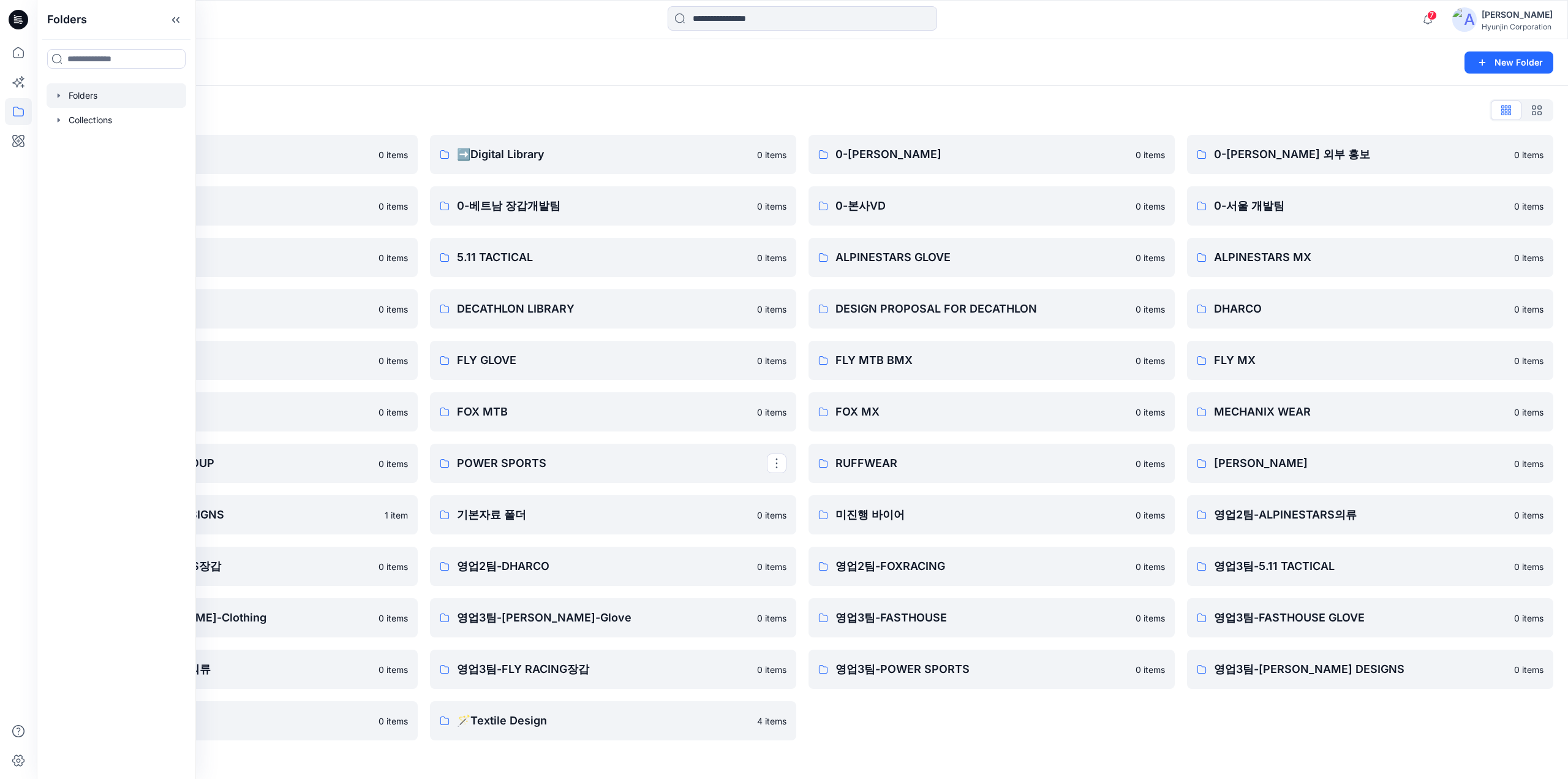
click at [1013, 741] on div "Folders List ♻️Project 0 items 0-베트남 의류개발팀 0 items 0-서울 디자인팀 0 items DECATHLON …" at bounding box center [802, 421] width 1531 height 670
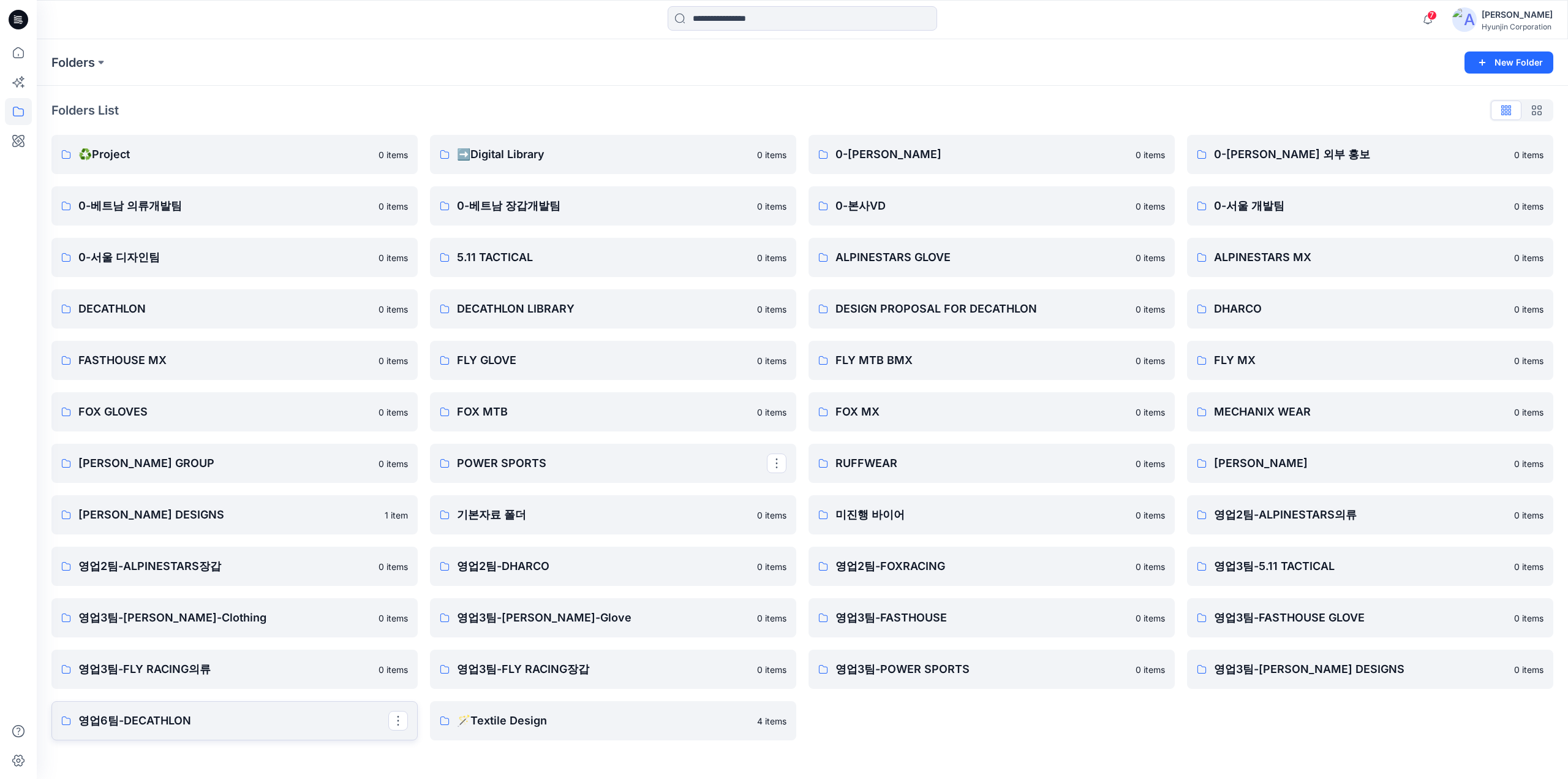
click at [291, 709] on link "영업6팀-DECATHLON" at bounding box center [234, 720] width 367 height 39
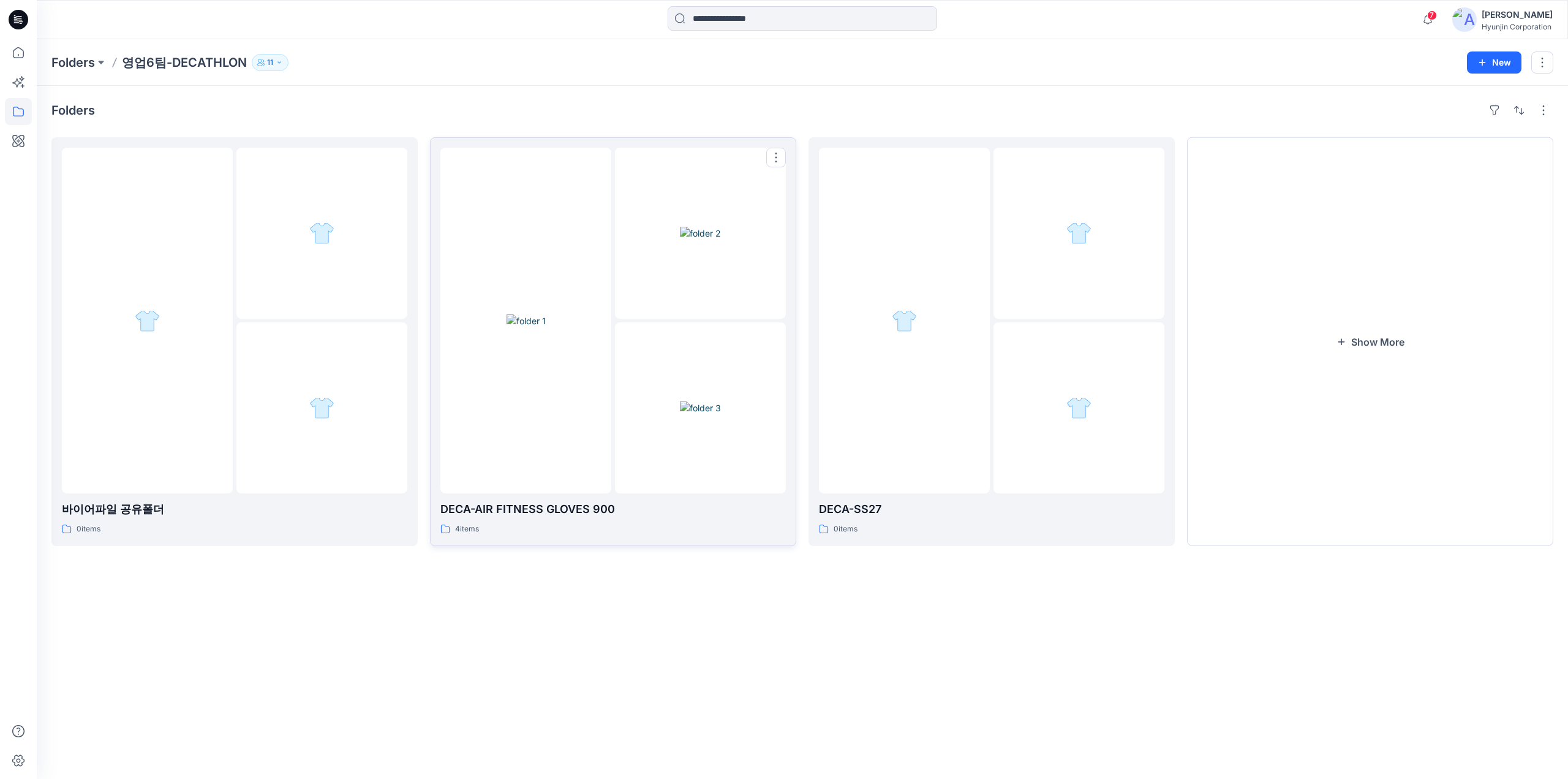
click at [497, 405] on div at bounding box center [525, 321] width 171 height 346
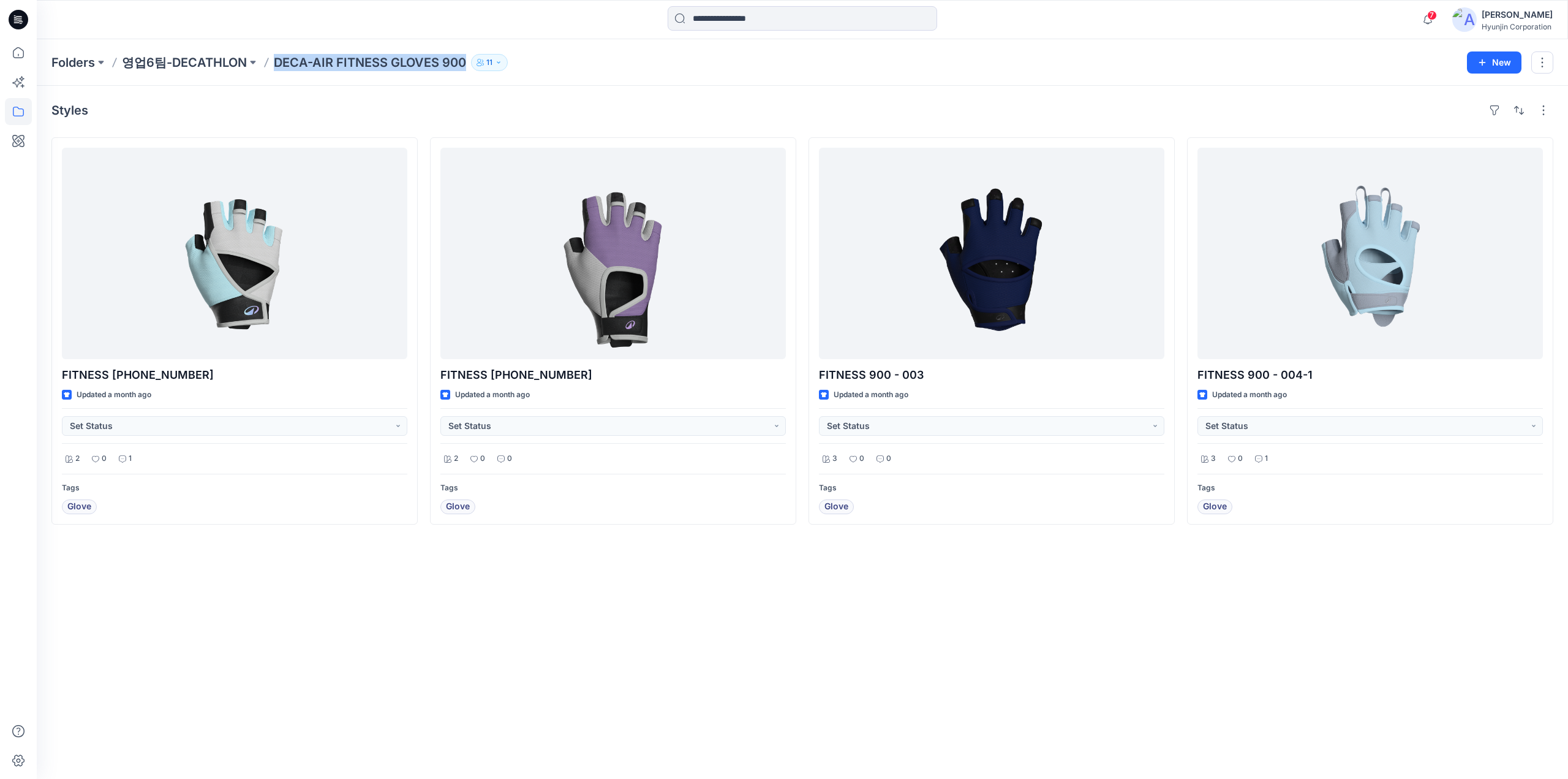
drag, startPoint x: 268, startPoint y: 71, endPoint x: 470, endPoint y: 82, distance: 202.3
click at [470, 82] on div "Folders 영업6팀-DECATHLON DECA-AIR FITNESS GLOVES 900 11 New" at bounding box center [802, 63] width 1531 height 47
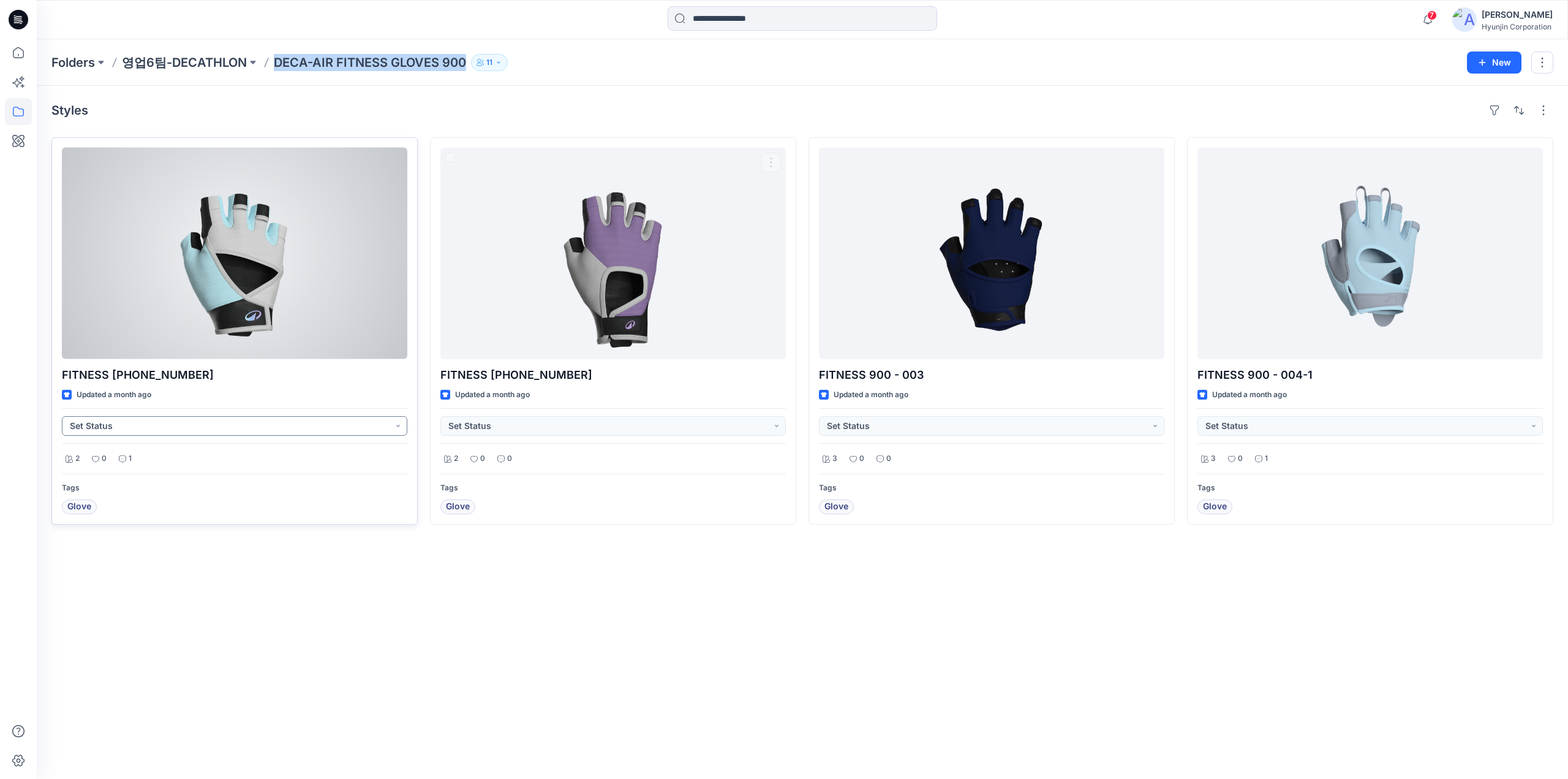
copy div "DECA-AIR FITNESS GLOVES 900 11 New"
click at [386, 424] on button "Set Status" at bounding box center [234, 425] width 345 height 20
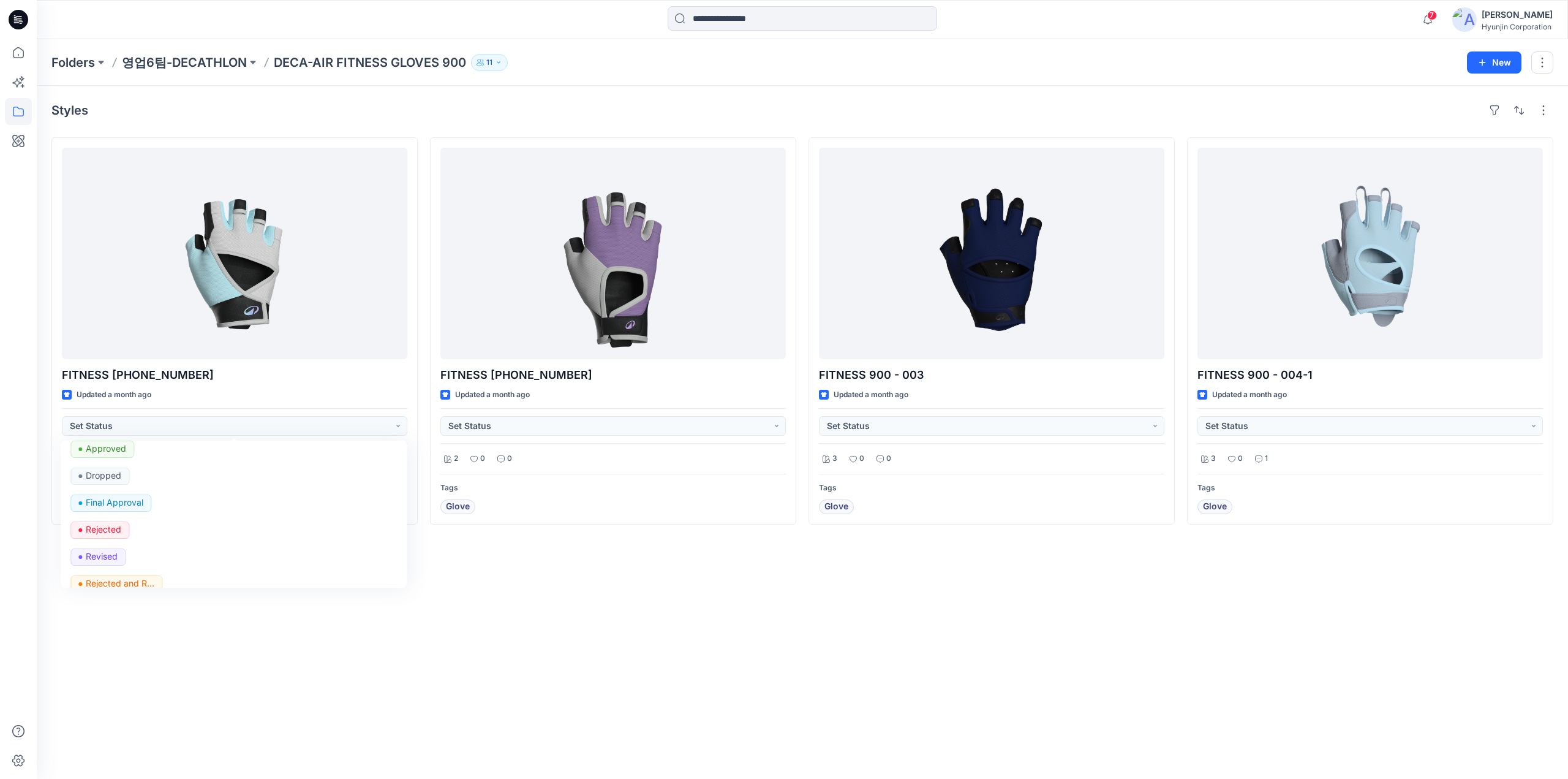
click at [979, 665] on div "Styles FITNESS 900-006-1 Updated a month ago Set Status Set Status Accepted App…" at bounding box center [802, 433] width 1531 height 693
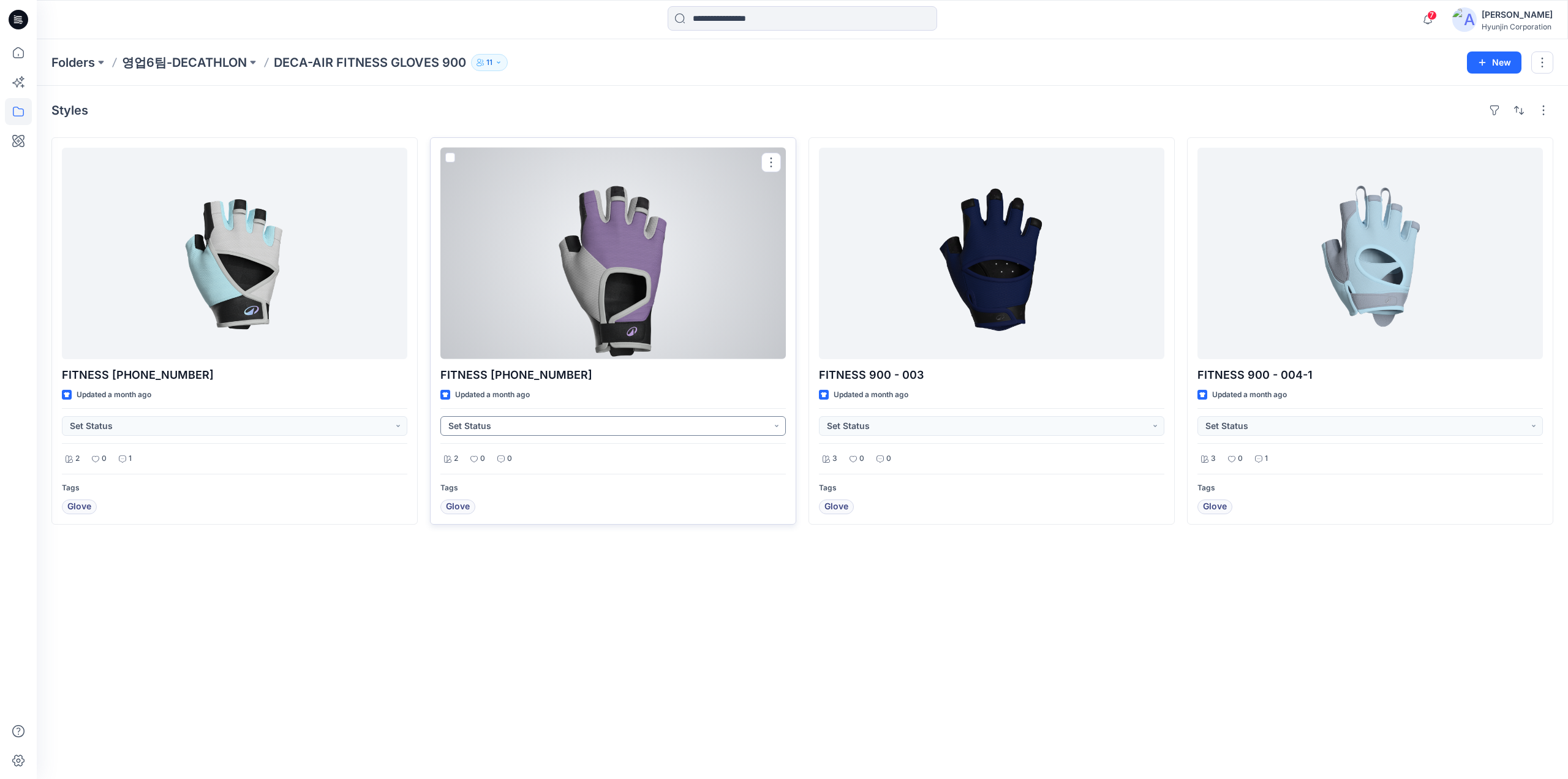
click at [762, 421] on button "Set Status" at bounding box center [613, 425] width 345 height 20
click at [763, 429] on button "상태 설정" at bounding box center [613, 425] width 345 height 20
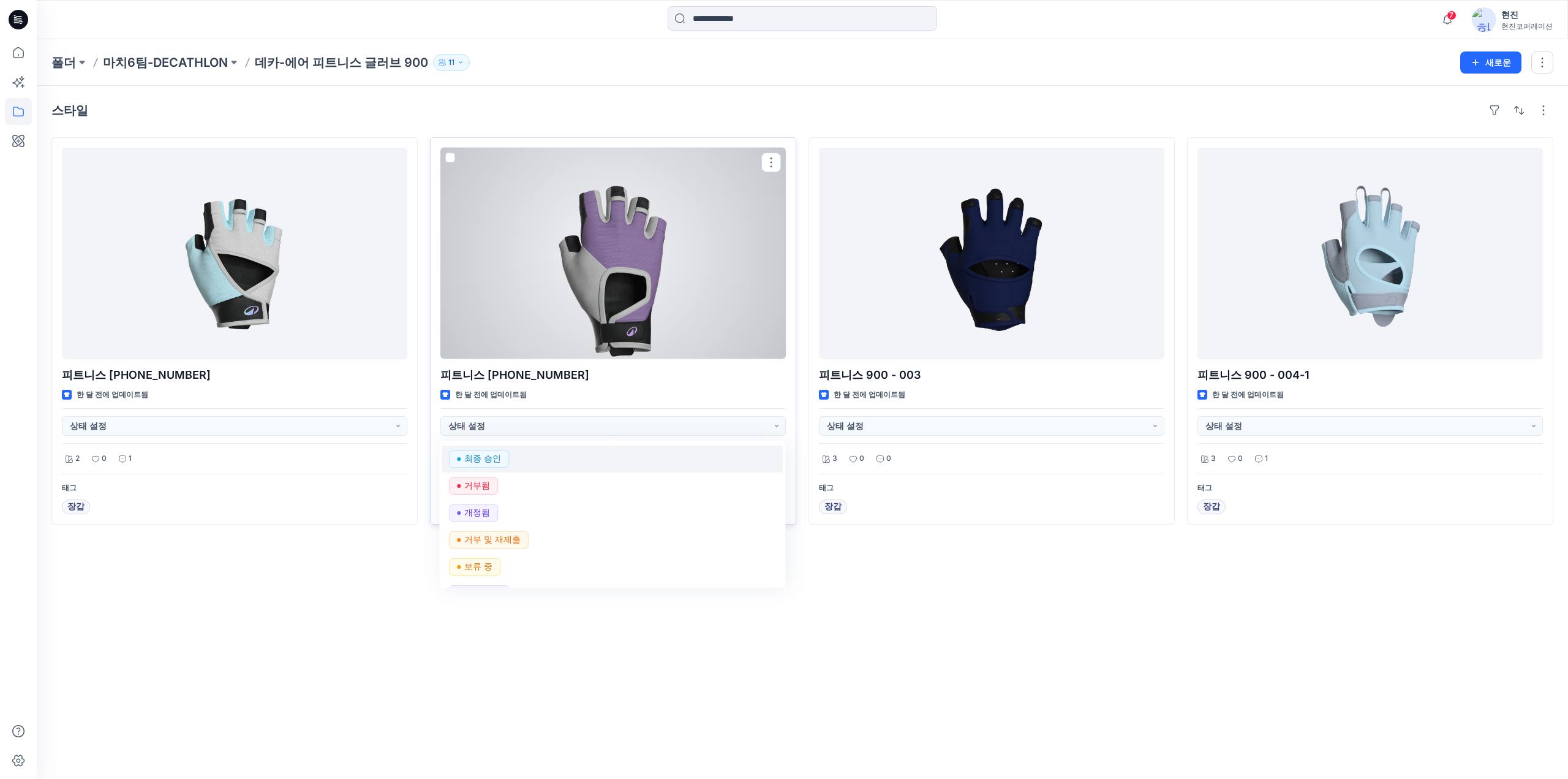
scroll to position [123, 0]
click at [489, 488] on span "개정됨" at bounding box center [474, 496] width 49 height 17
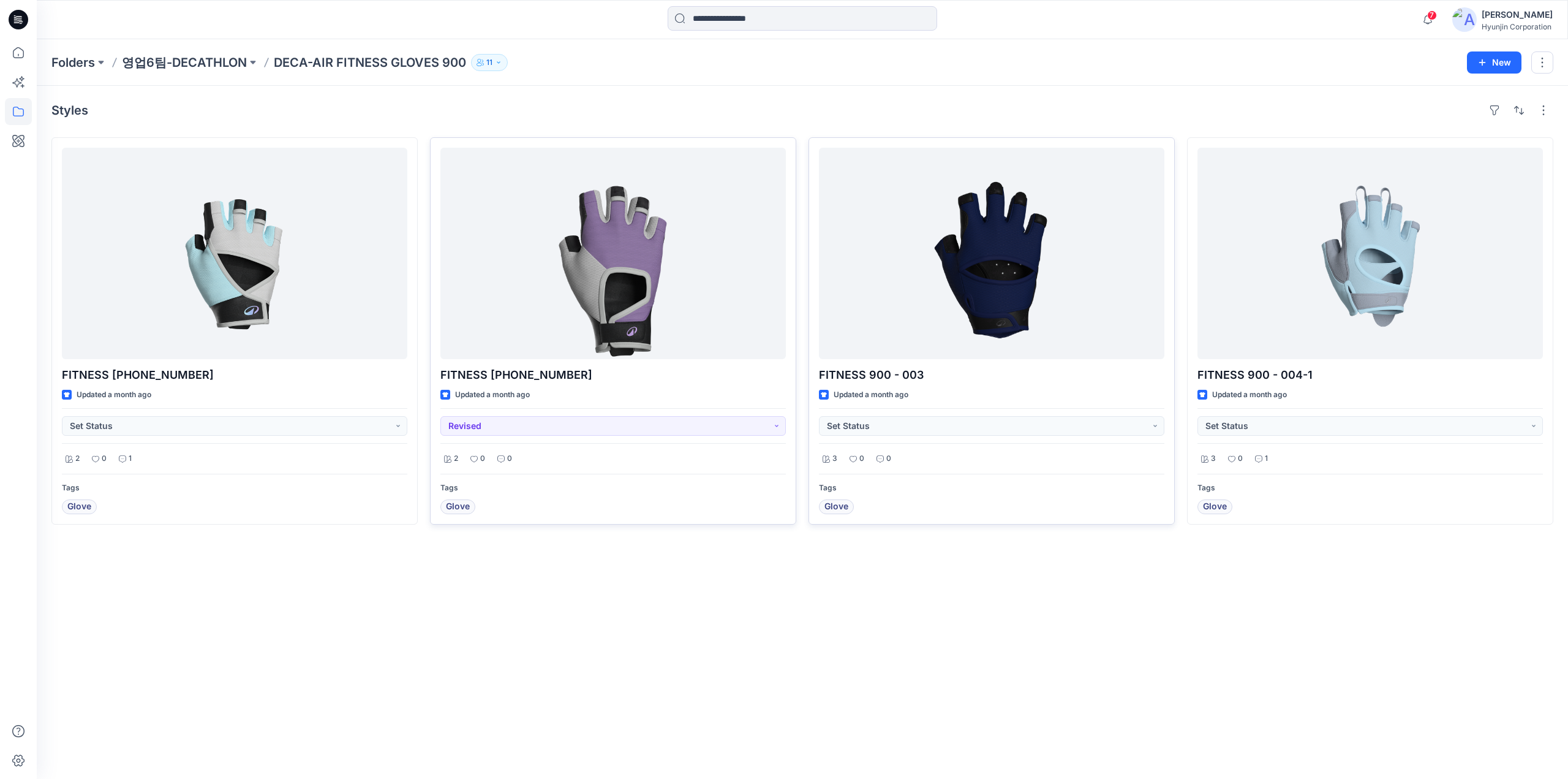
drag, startPoint x: 765, startPoint y: 617, endPoint x: 897, endPoint y: 502, distance: 175.1
click at [765, 617] on div "Styles FITNESS 900-006-1 Updated a month ago Set Status 2 0 1 Tags Glove FITNES…" at bounding box center [802, 433] width 1531 height 693
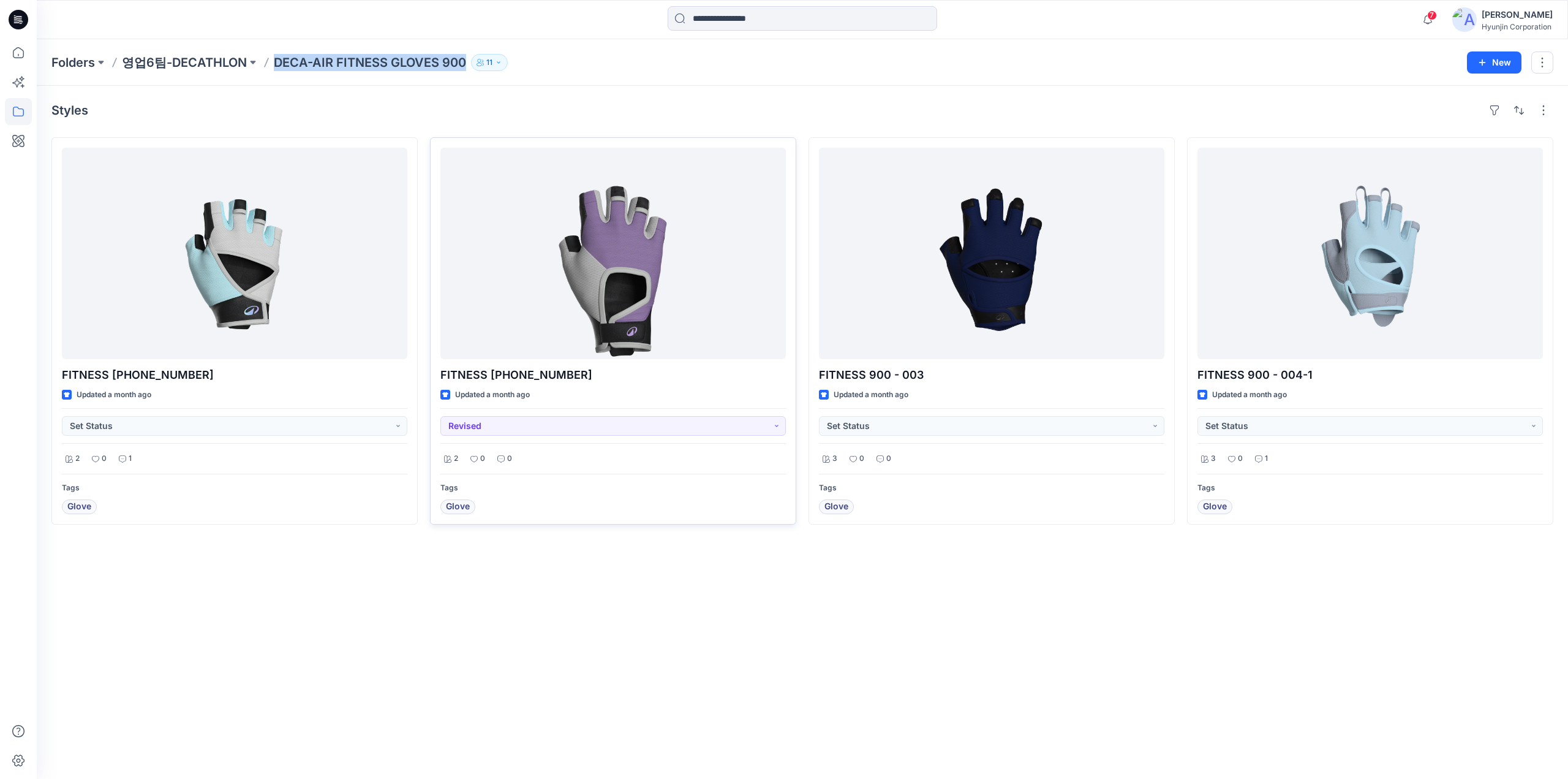
drag, startPoint x: 276, startPoint y: 72, endPoint x: 463, endPoint y: 80, distance: 187.2
click at [463, 80] on div "Folders 영업6팀-DECATHLON DECA-AIR FITNESS GLOVES 900 11 New" at bounding box center [802, 63] width 1531 height 47
copy p "DECA-AIR FITNESS GLOVES 900"
click at [737, 647] on div "Styles FITNESS 900-006-1 Updated a month ago Set Status 2 0 1 Tags Glove FITNES…" at bounding box center [802, 433] width 1531 height 693
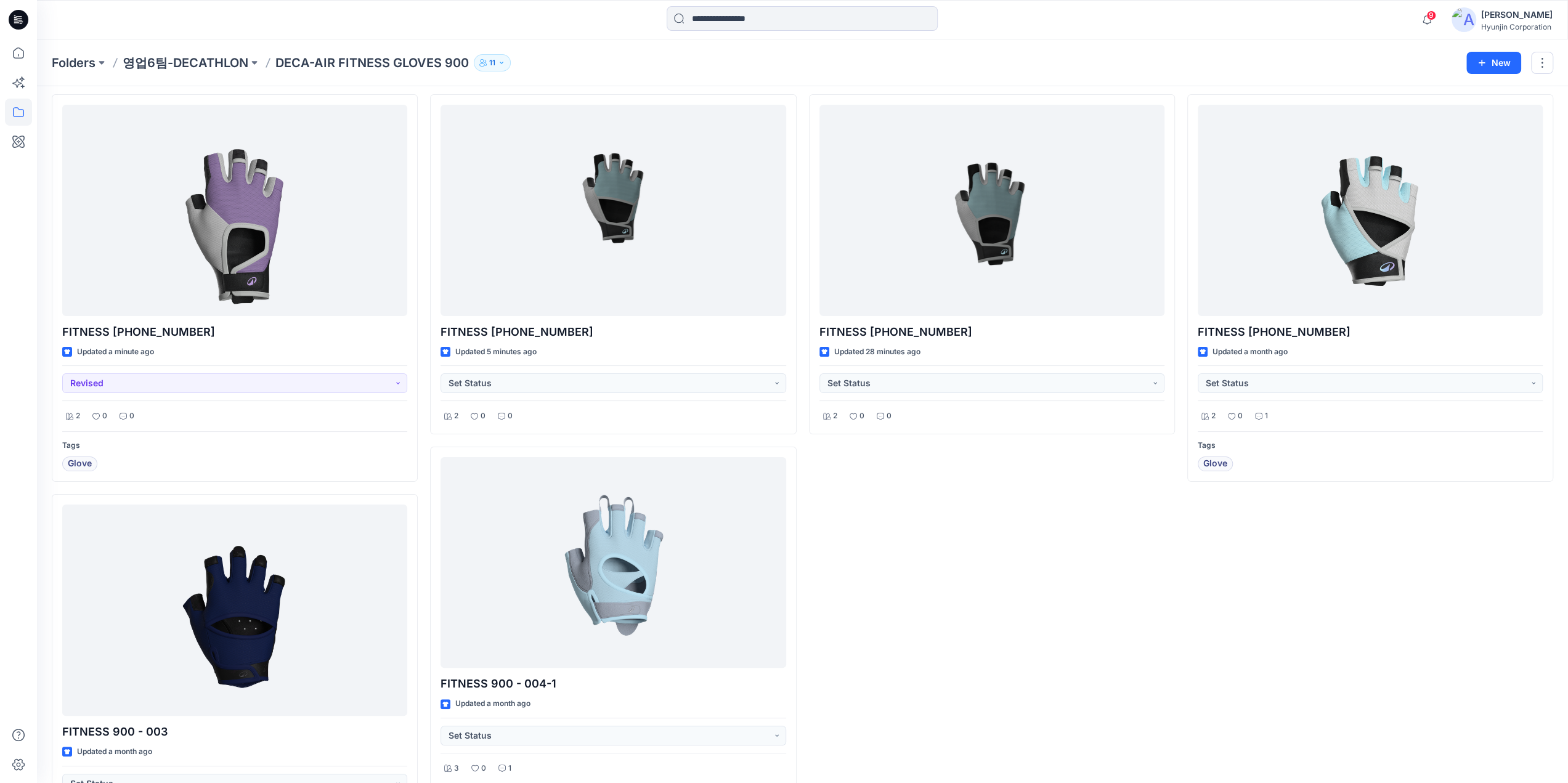
scroll to position [61, 0]
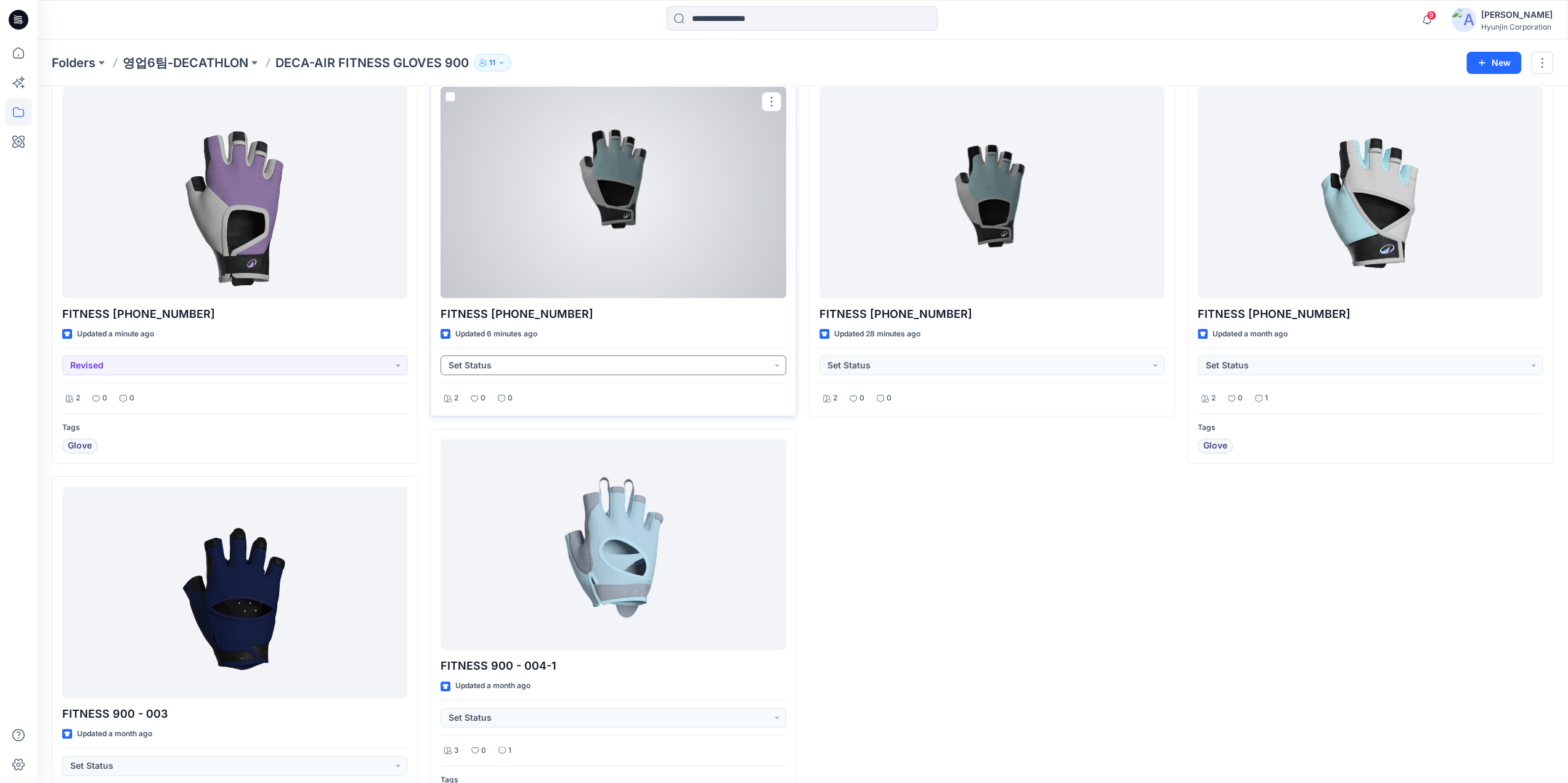
click at [648, 364] on button "Set Status" at bounding box center [613, 365] width 345 height 20
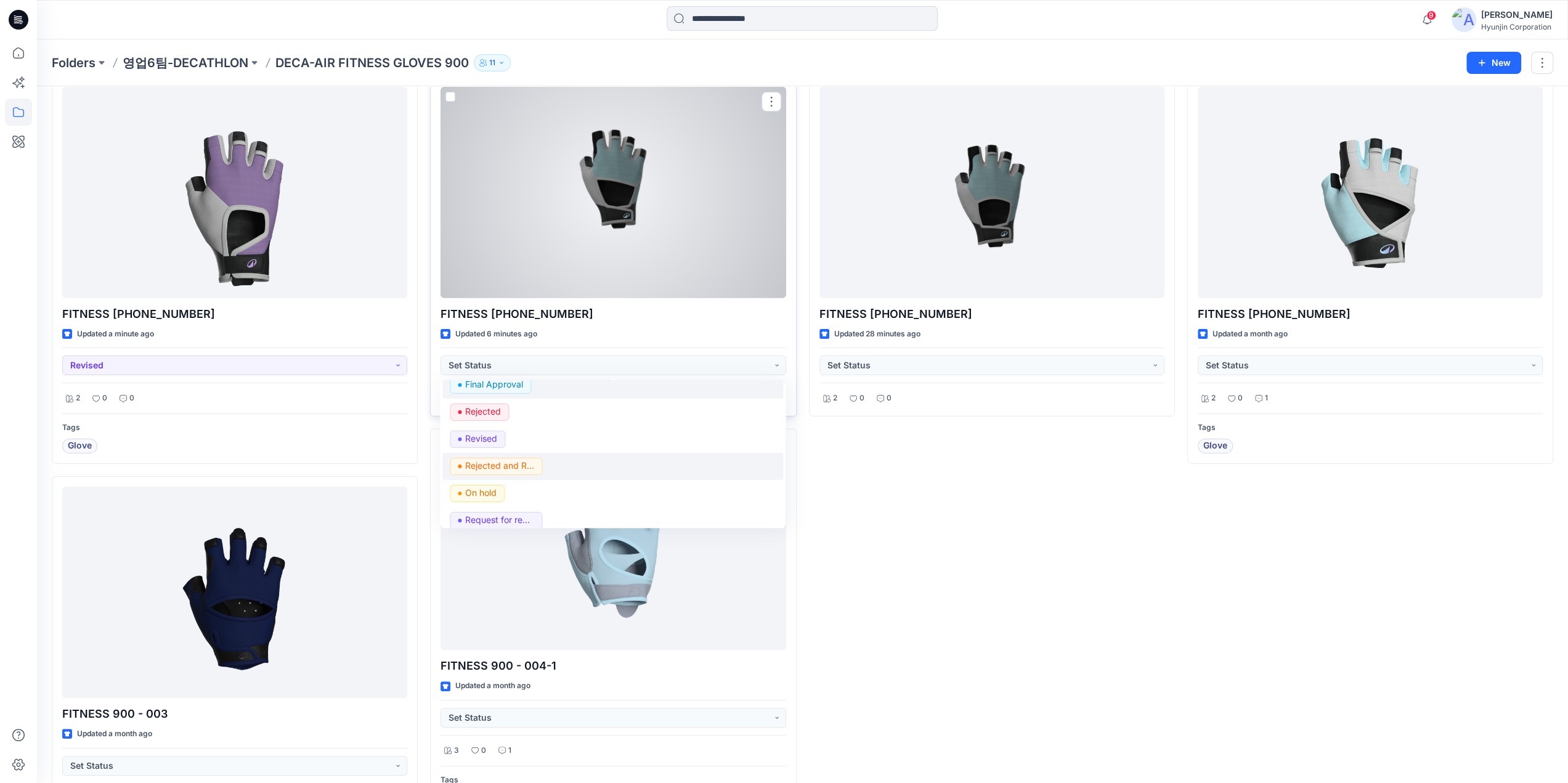
scroll to position [155, 0]
click at [548, 494] on button "Request for review" at bounding box center [613, 484] width 340 height 27
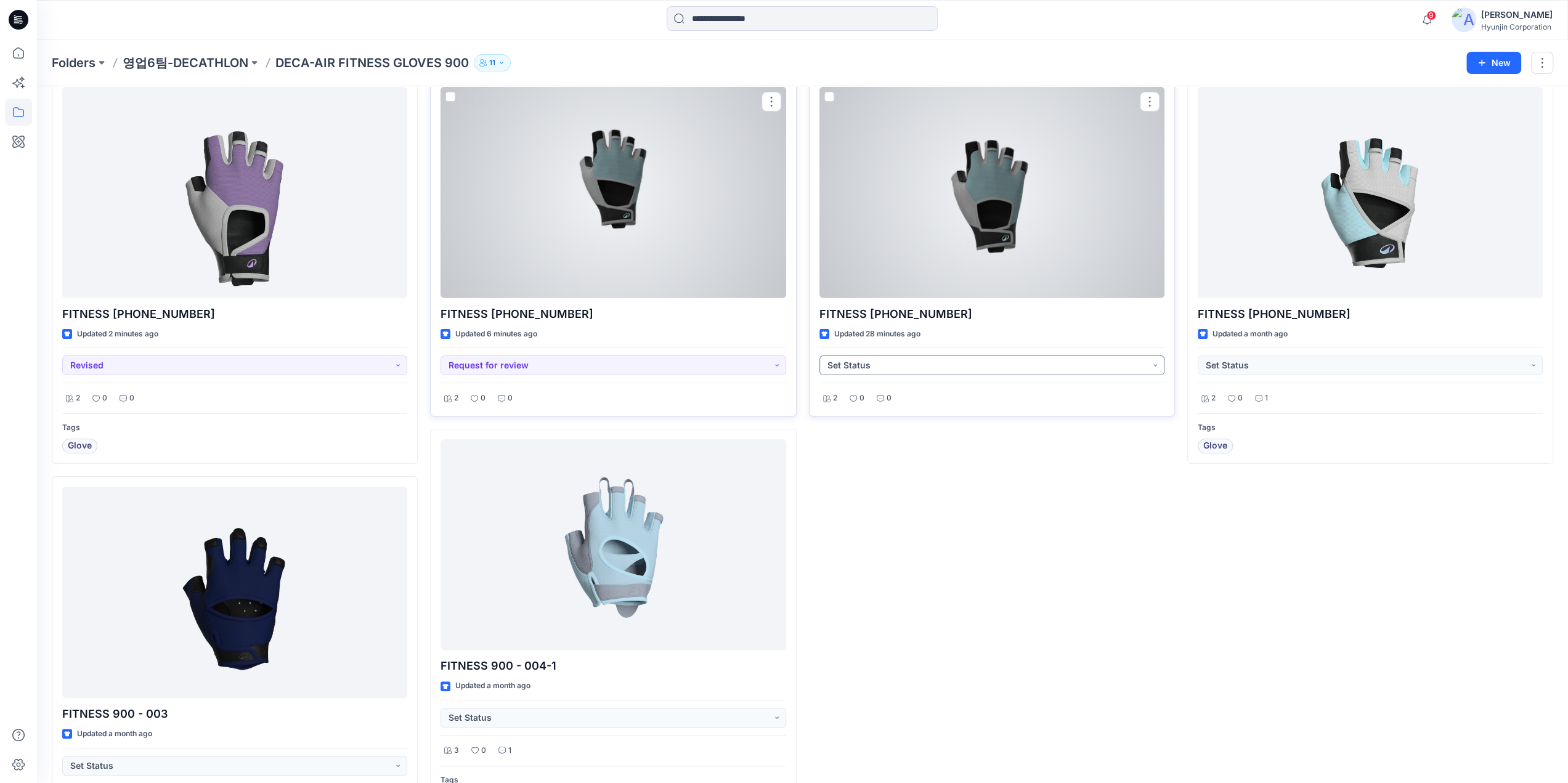
click at [935, 366] on button "Set Status" at bounding box center [992, 365] width 345 height 20
click at [918, 486] on span "Request for review" at bounding box center [874, 485] width 93 height 17
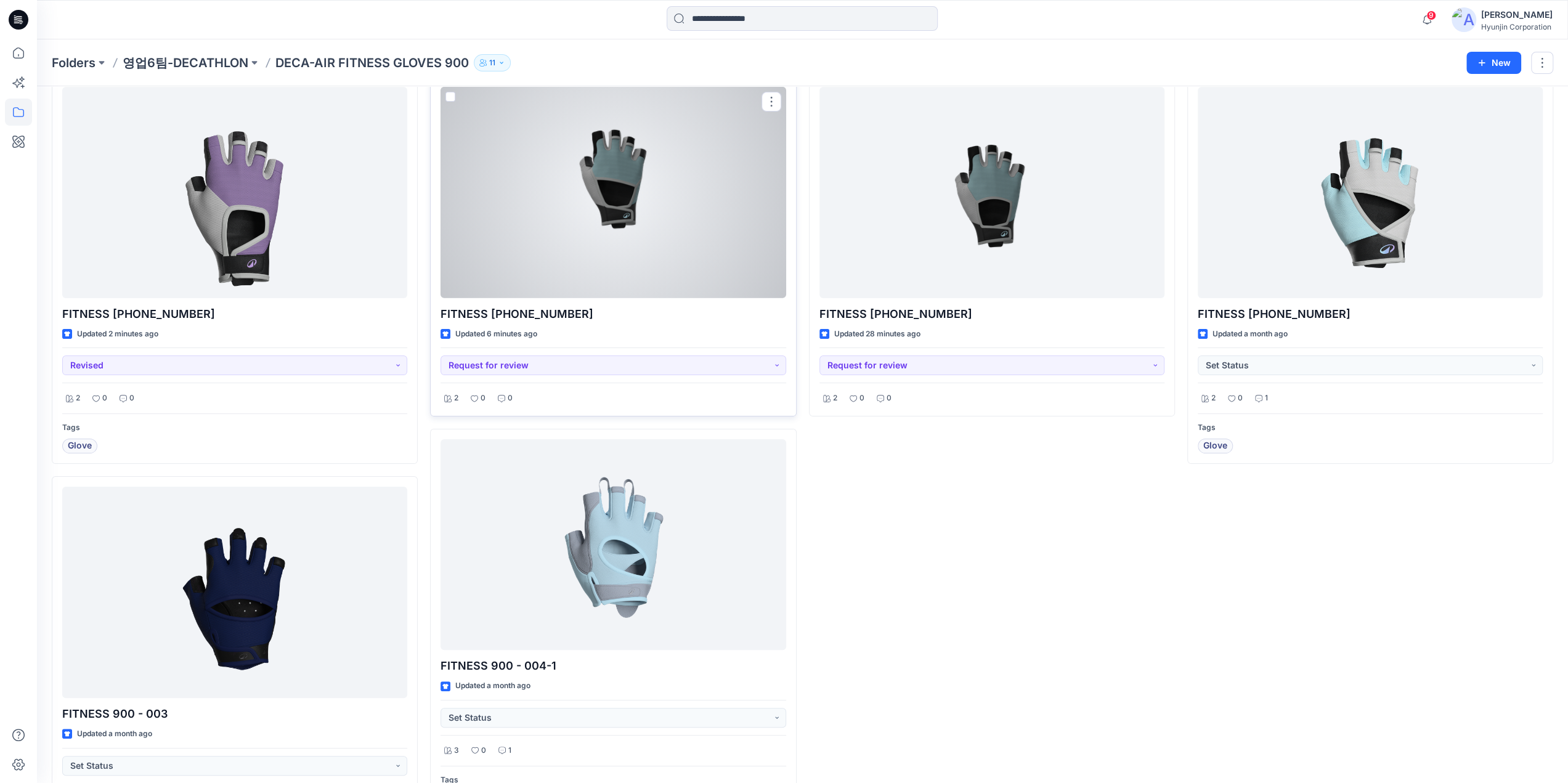
click at [1102, 588] on div "FITNESS [PHONE_NUMBER] Updated 28 minutes ago Request for review 2 0 0" at bounding box center [992, 470] width 366 height 788
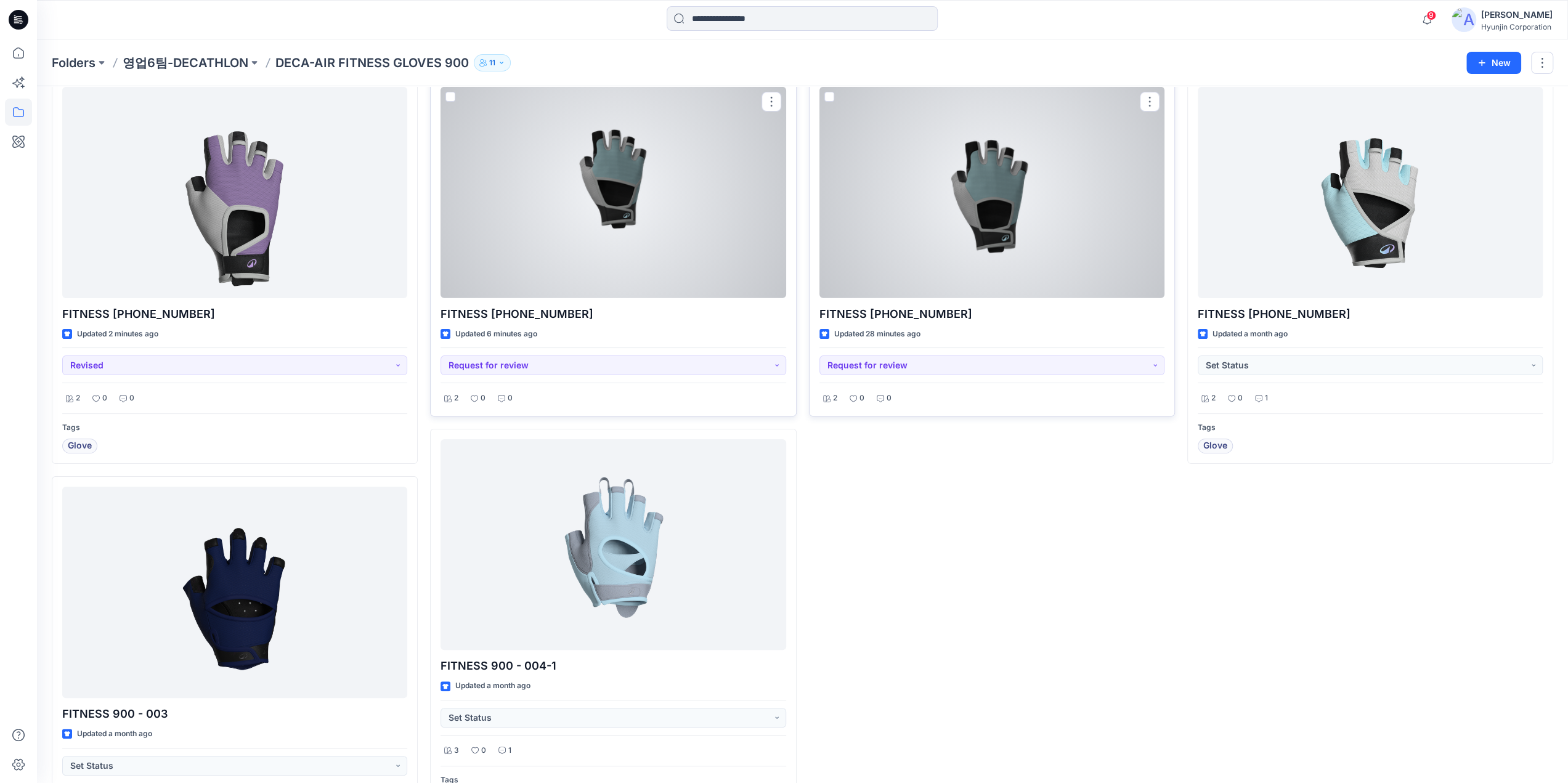
click at [982, 197] on div at bounding box center [992, 192] width 345 height 211
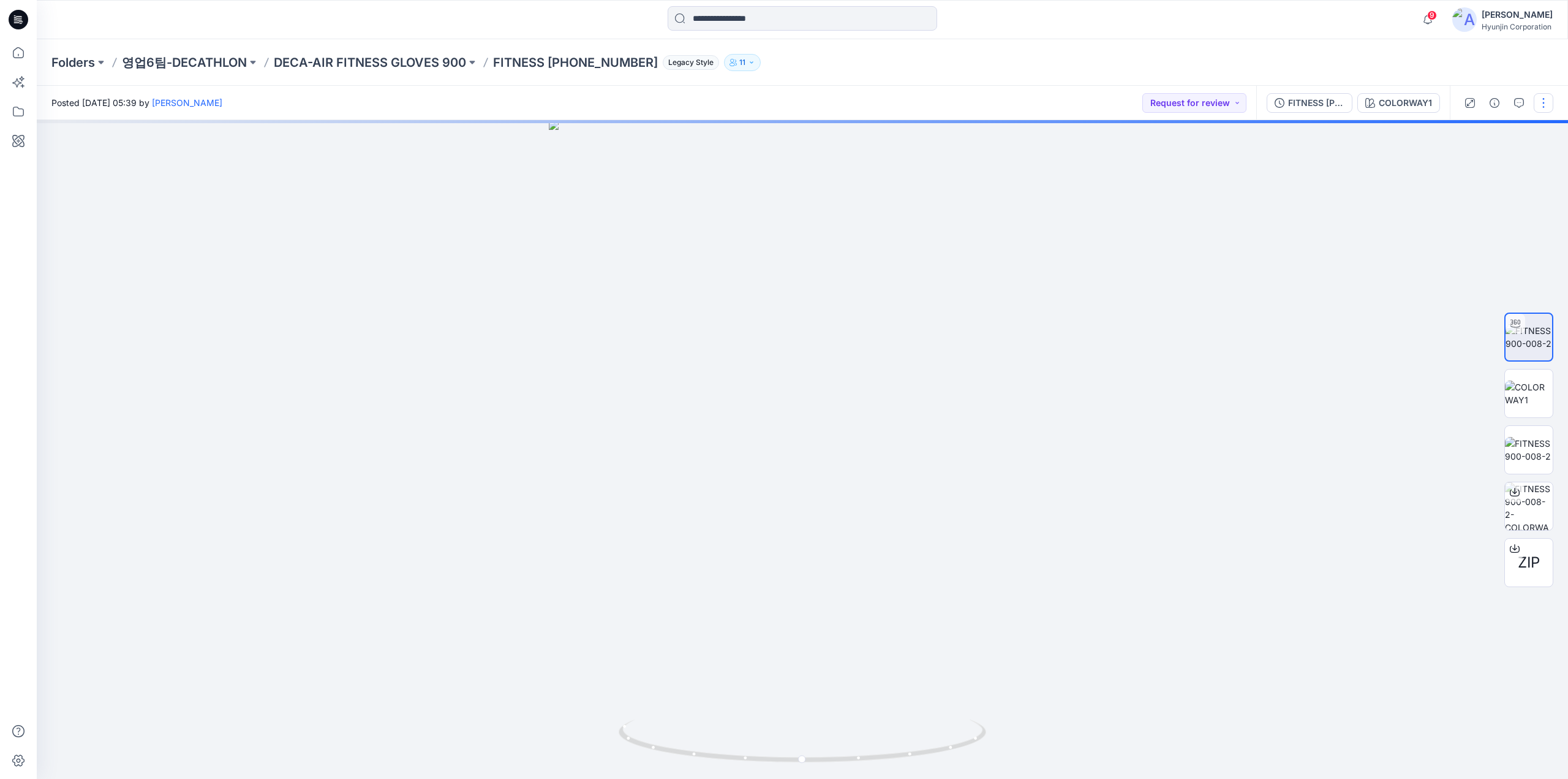
click at [1538, 109] on button "button" at bounding box center [1543, 102] width 20 height 20
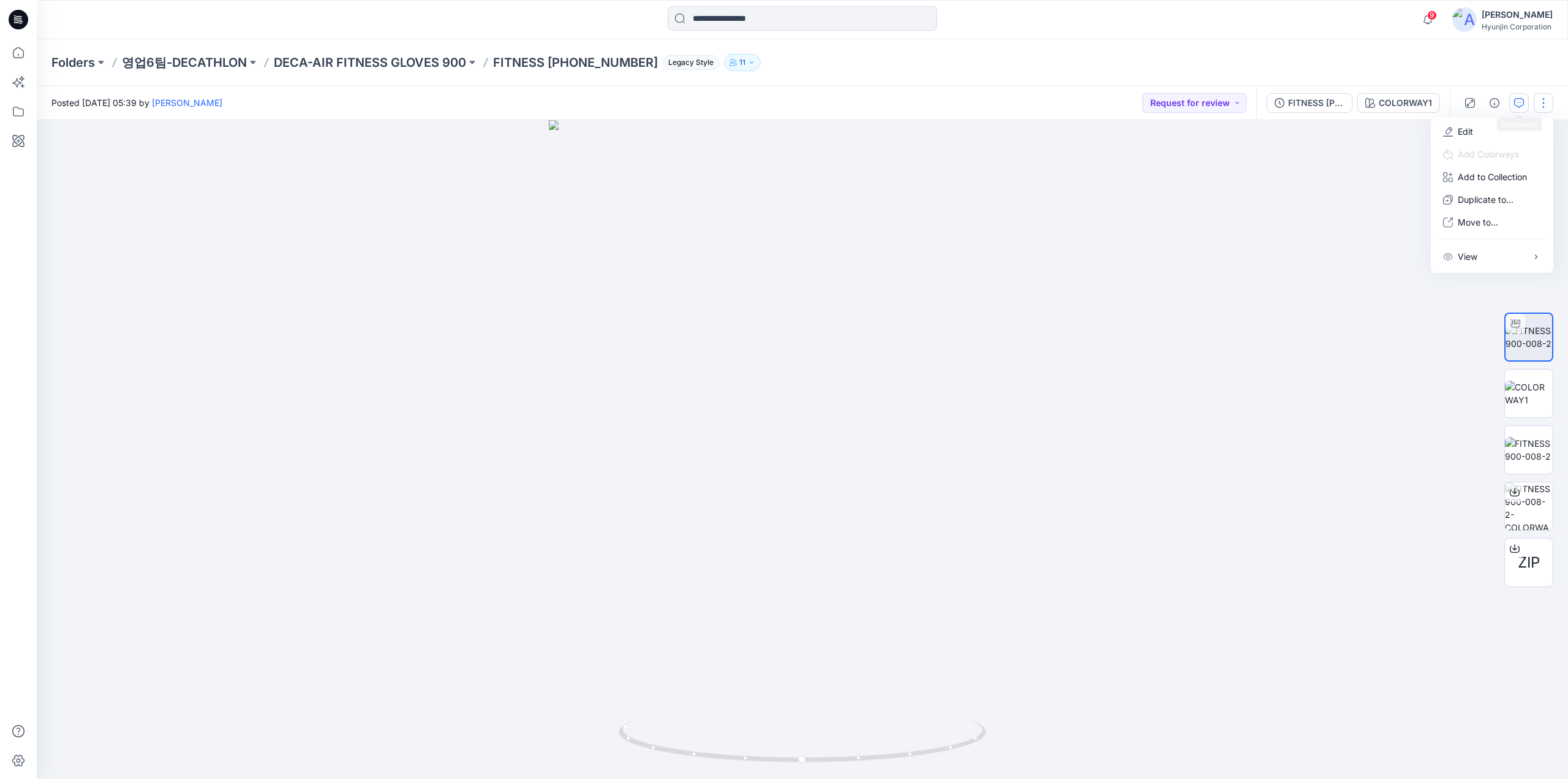
click at [1520, 102] on icon "button" at bounding box center [1519, 102] width 10 height 10
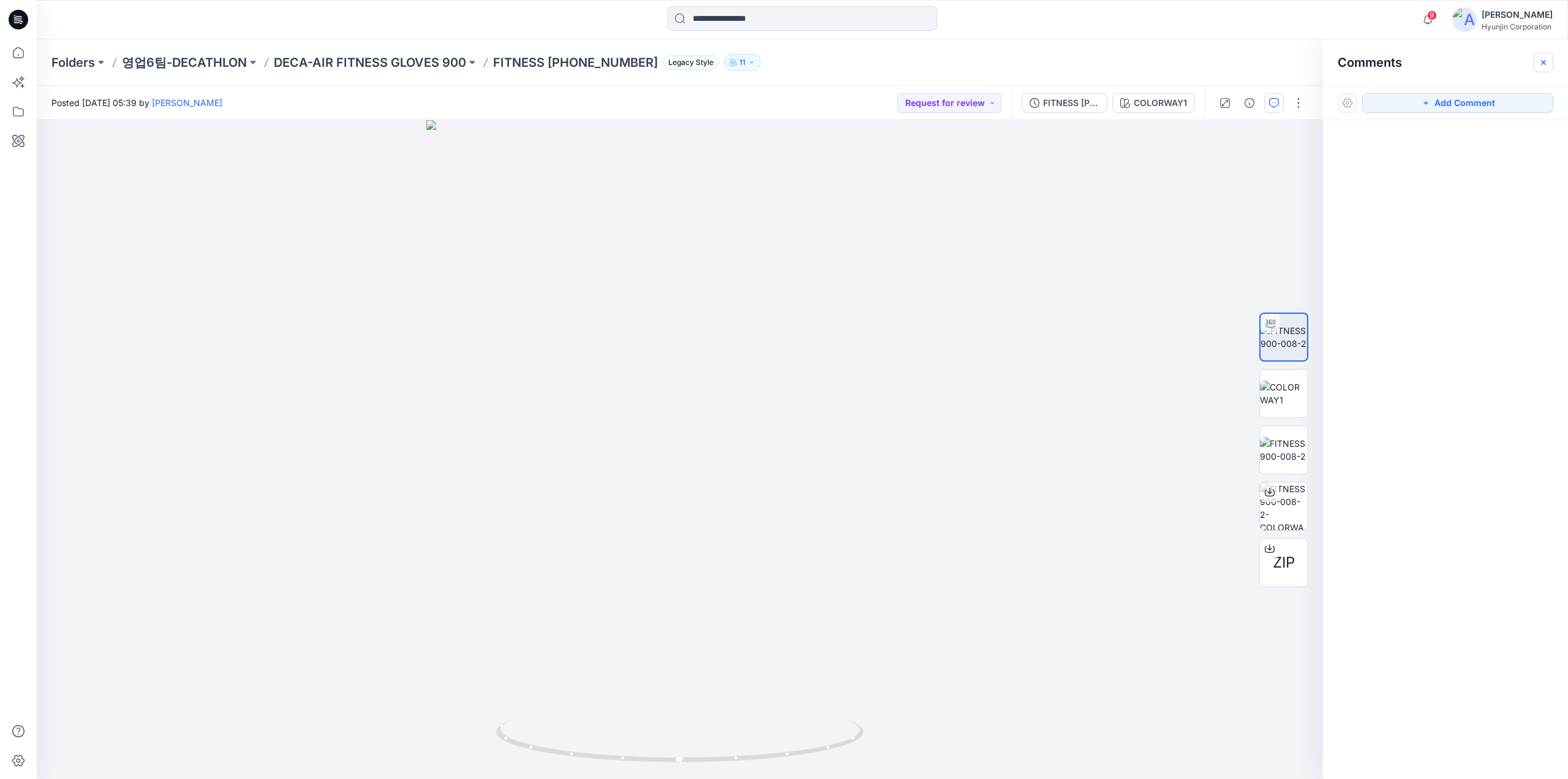
click at [1538, 61] on icon "button" at bounding box center [1543, 63] width 10 height 10
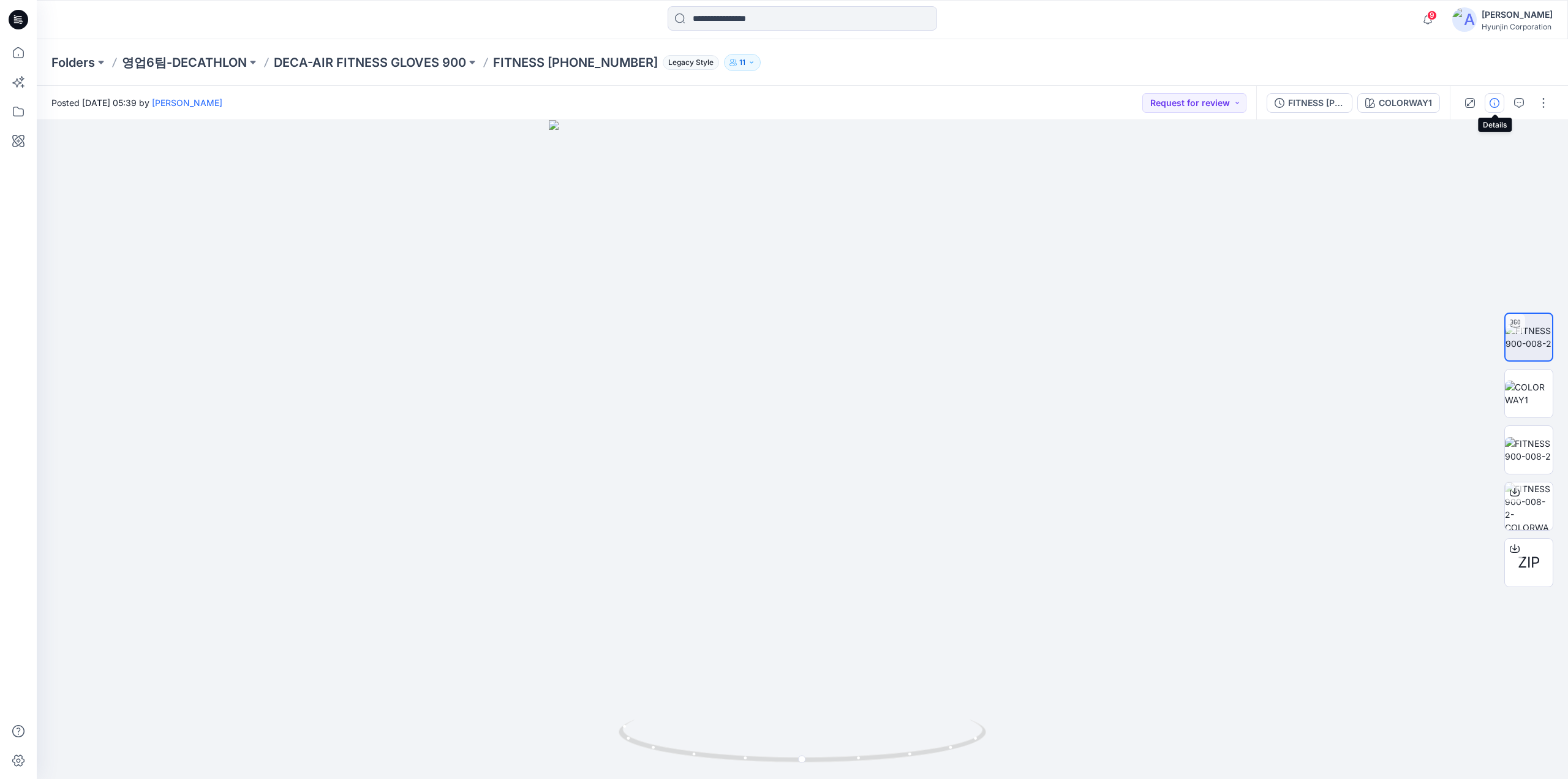
click at [1502, 107] on button "button" at bounding box center [1494, 102] width 20 height 20
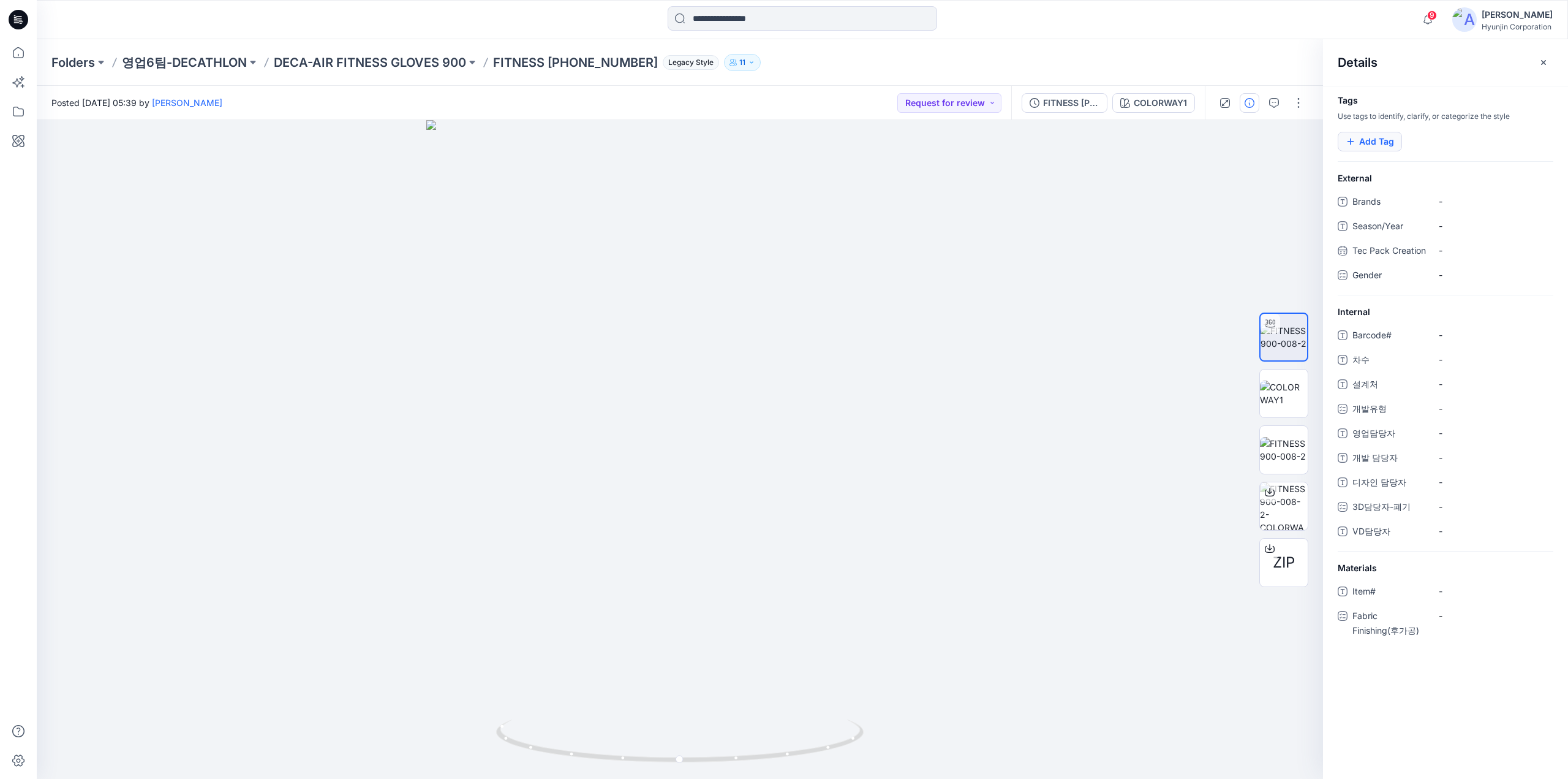
click at [1379, 136] on button "Add Tag" at bounding box center [1369, 141] width 64 height 20
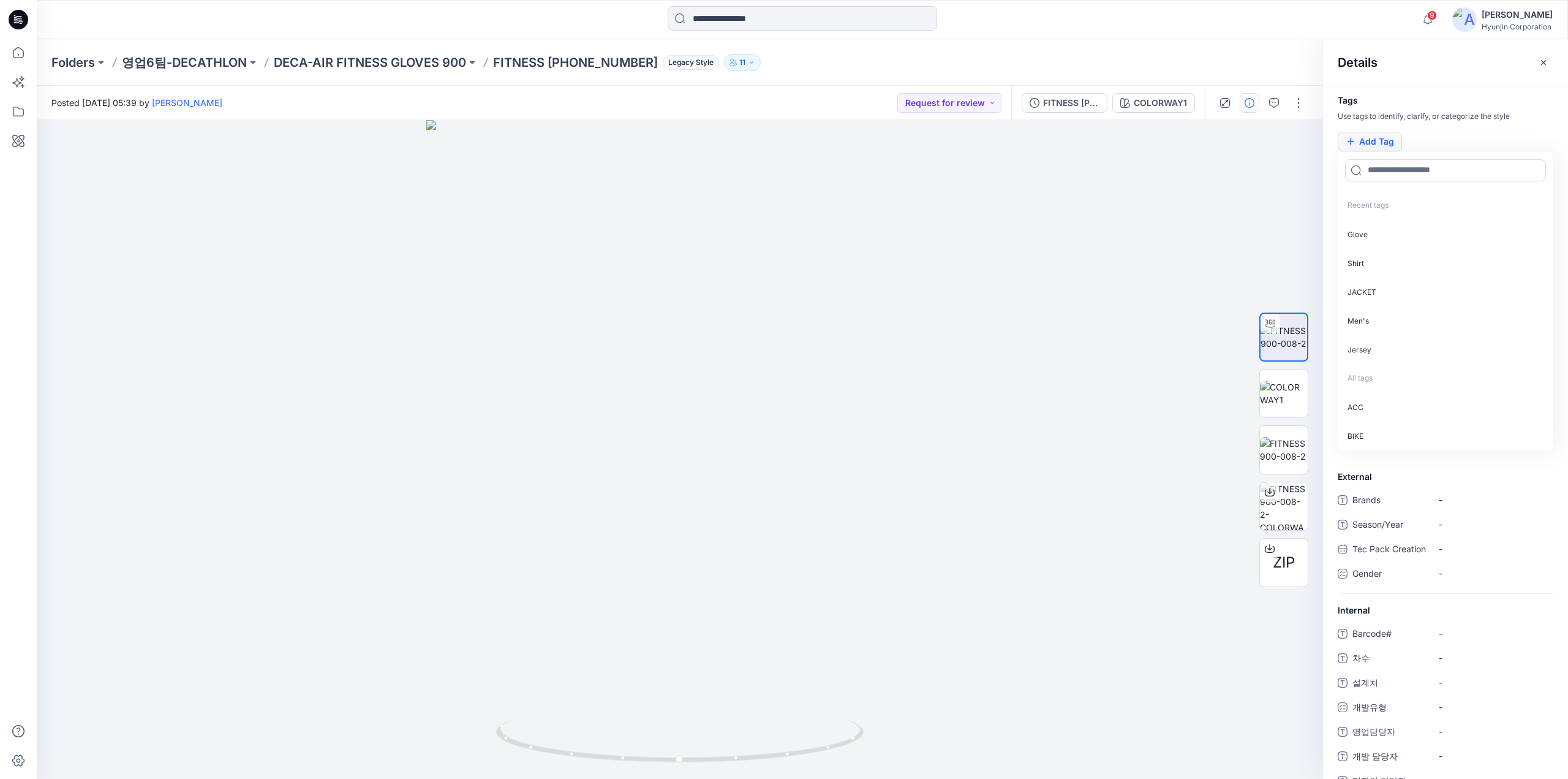
type input "*"
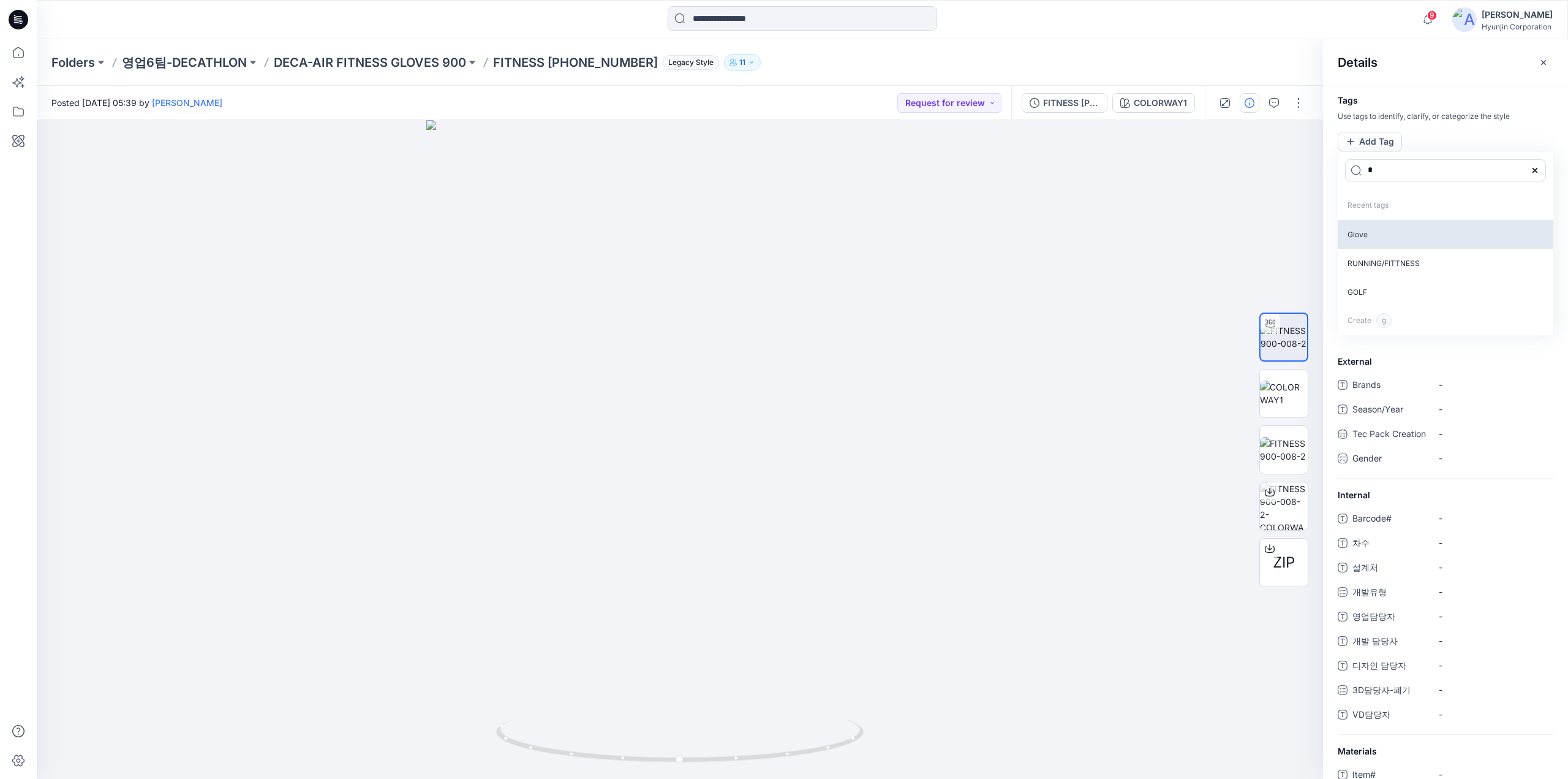
type input "*"
click at [1369, 236] on p "Glove" at bounding box center [1445, 234] width 216 height 29
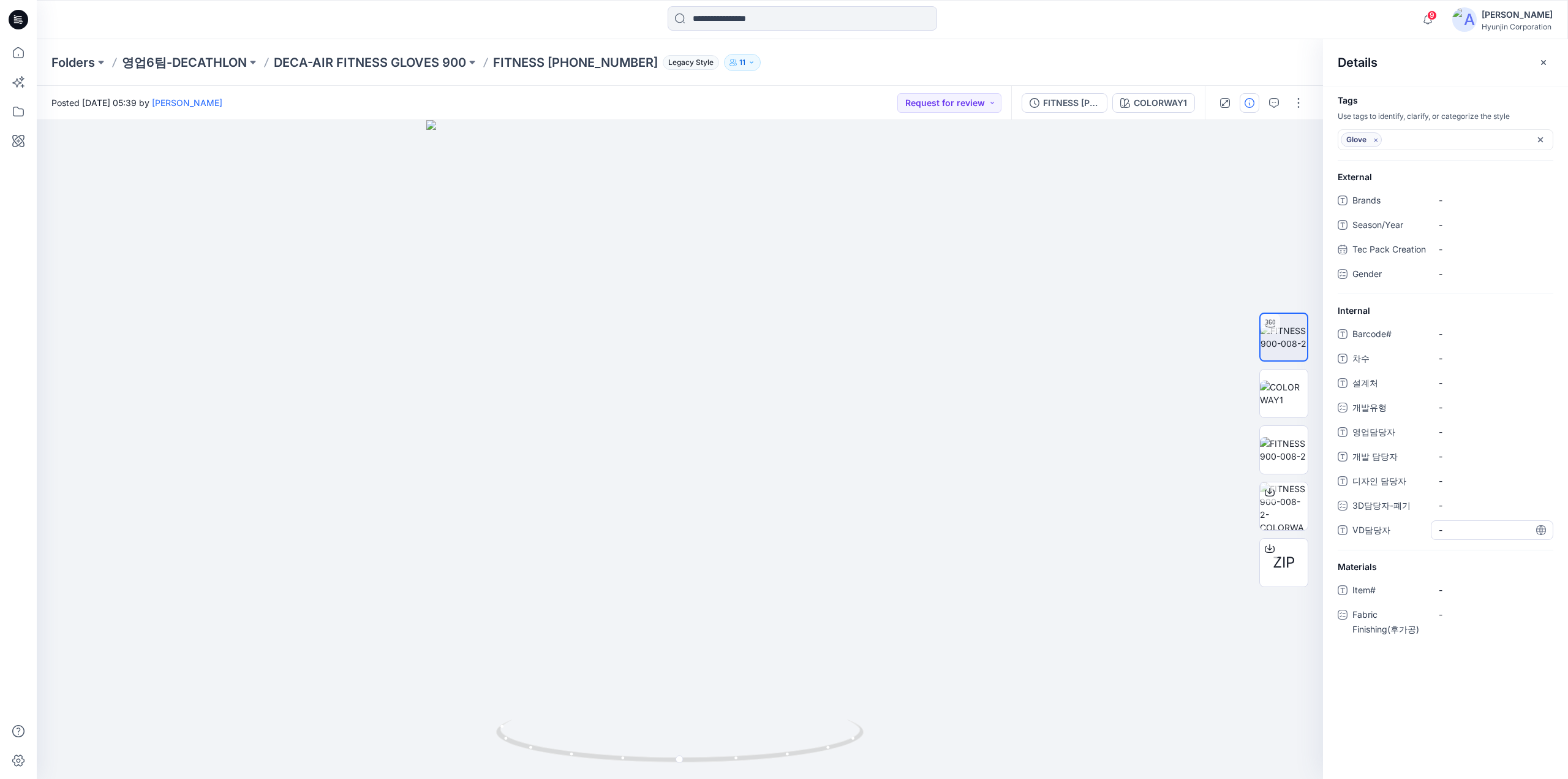
click at [1453, 700] on div "Tags Use tags to identify, clarify, or categorize the style Glove External Bran…" at bounding box center [1444, 433] width 245 height 693
click at [1450, 537] on span "-" at bounding box center [1491, 530] width 106 height 13
type textarea "*"
type textarea "***"
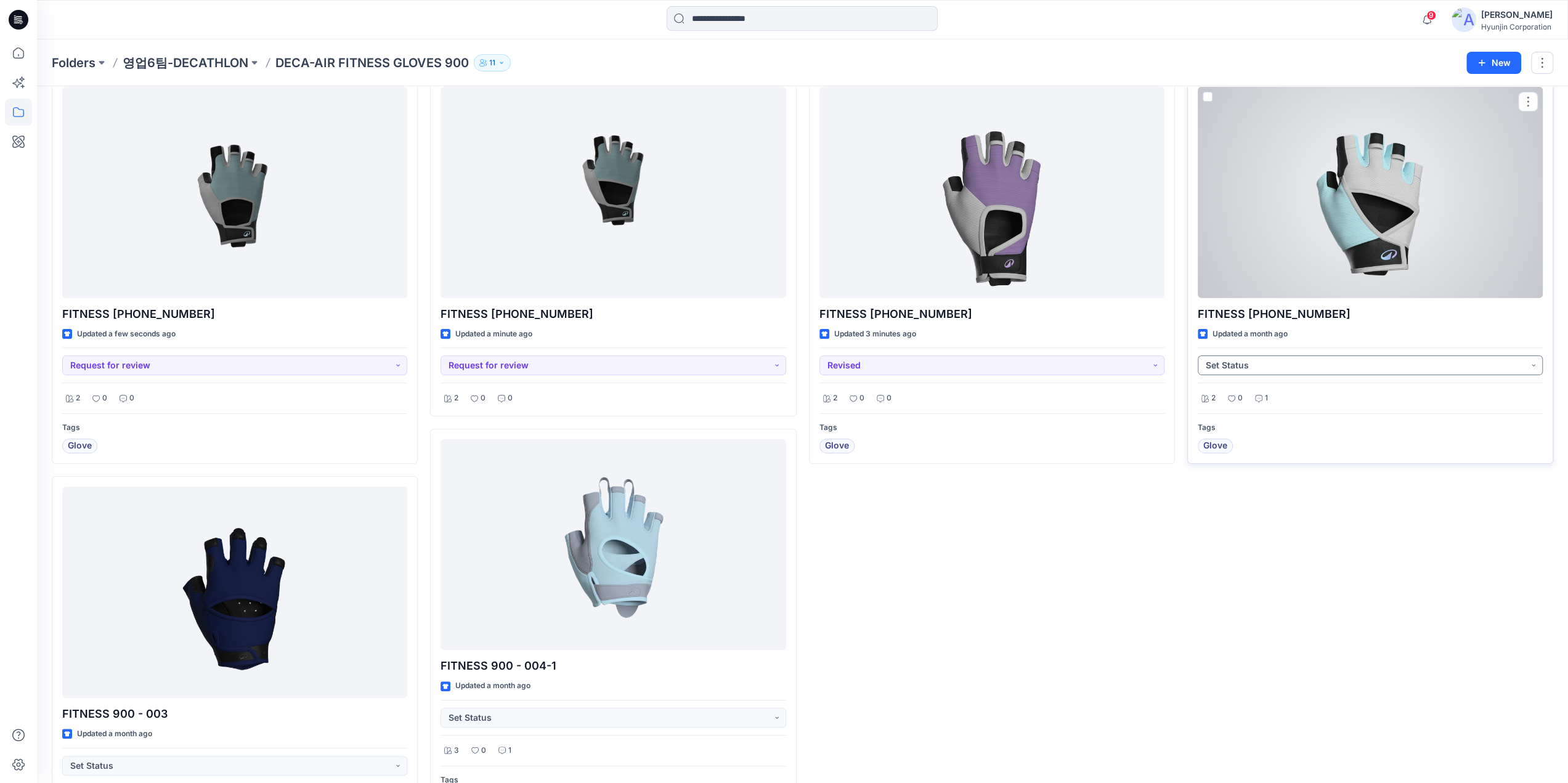
click at [1281, 369] on button "Set Status" at bounding box center [1370, 365] width 345 height 20
click at [1302, 366] on button "상태 설정" at bounding box center [1370, 365] width 345 height 20
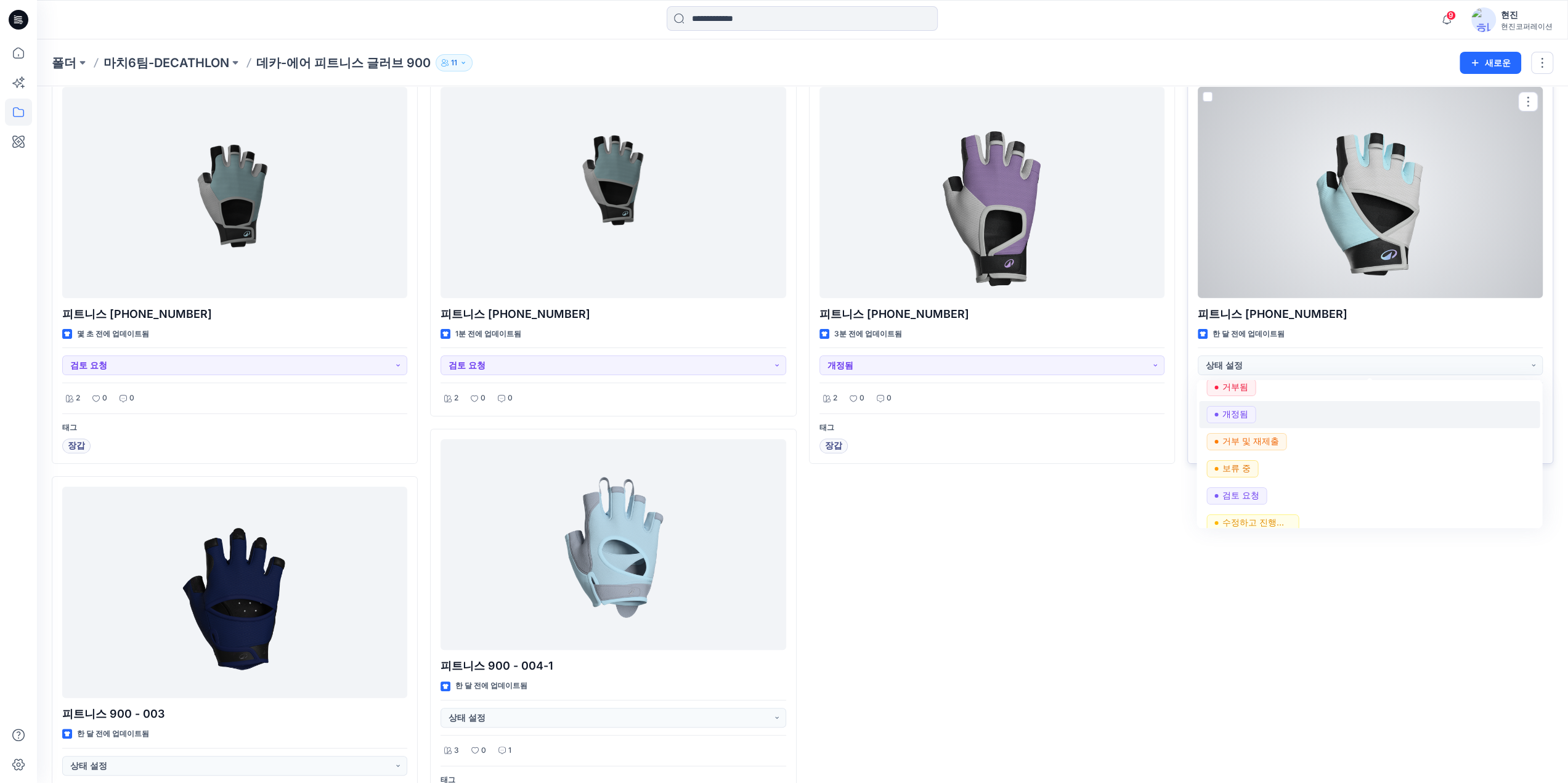
scroll to position [155, 0]
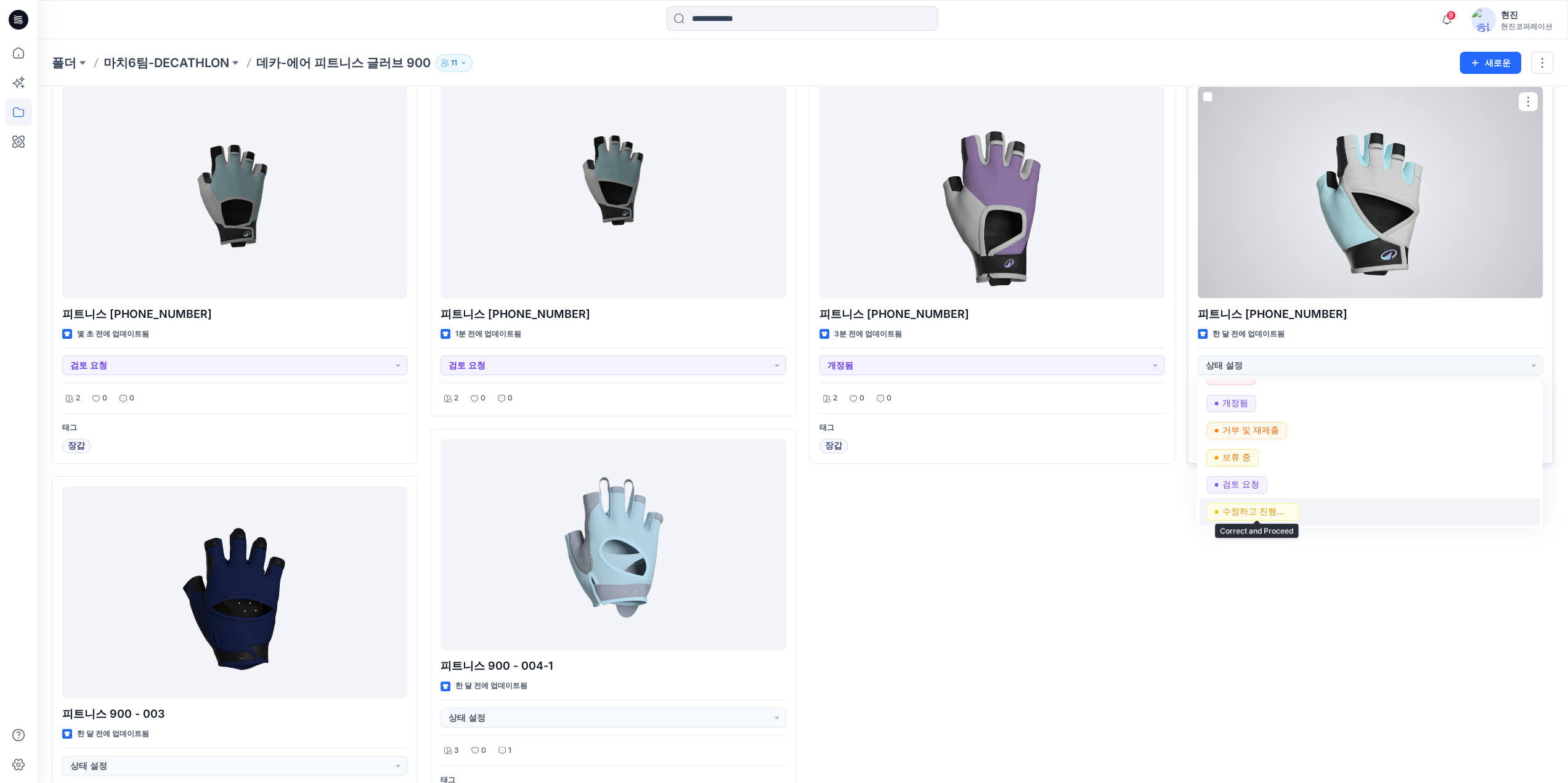
click at [1290, 509] on font "수정하고 진행하세요" at bounding box center [1262, 510] width 80 height 10
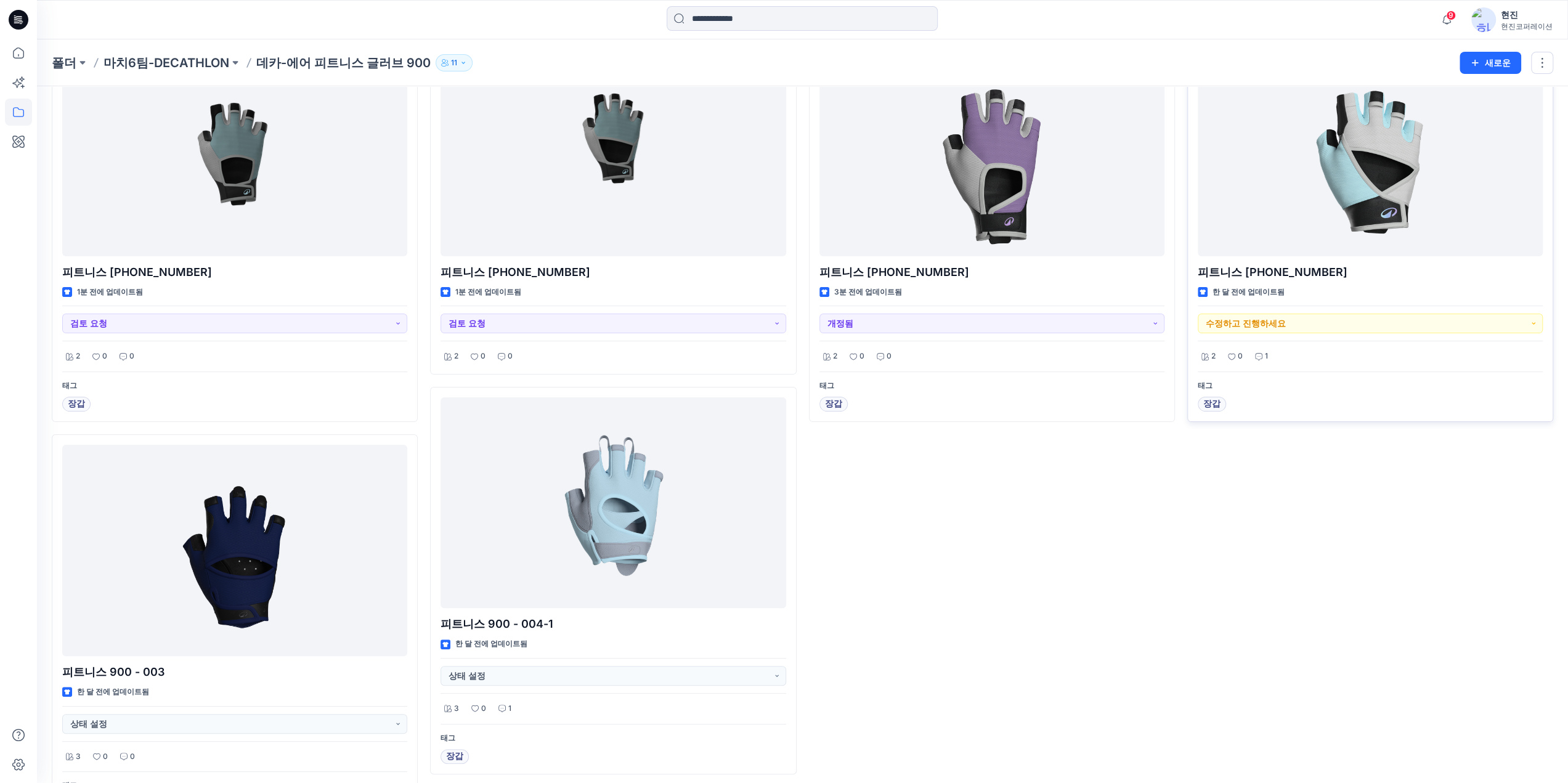
scroll to position [123, 0]
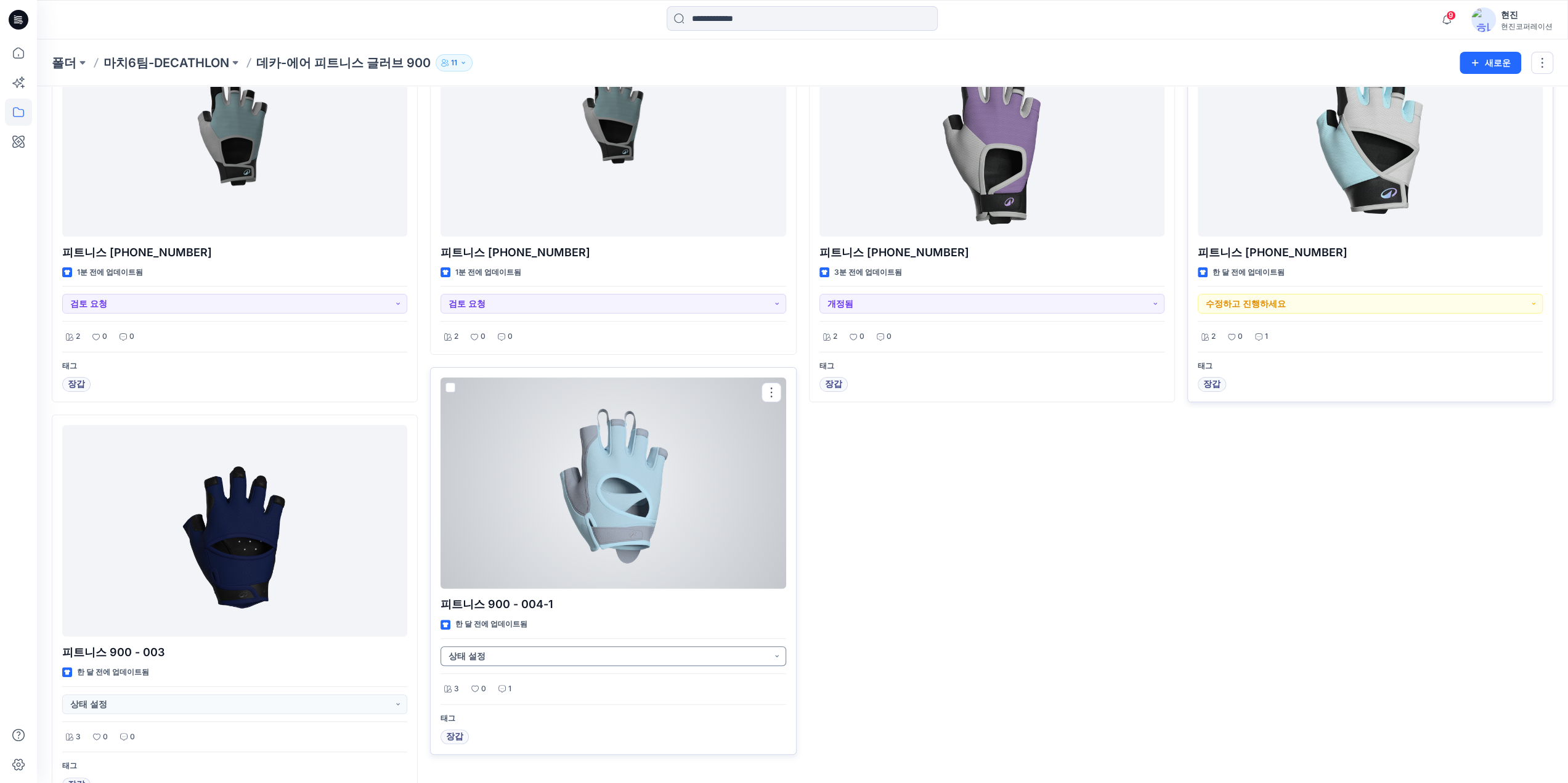
click at [678, 650] on button "상태 설정" at bounding box center [613, 656] width 345 height 20
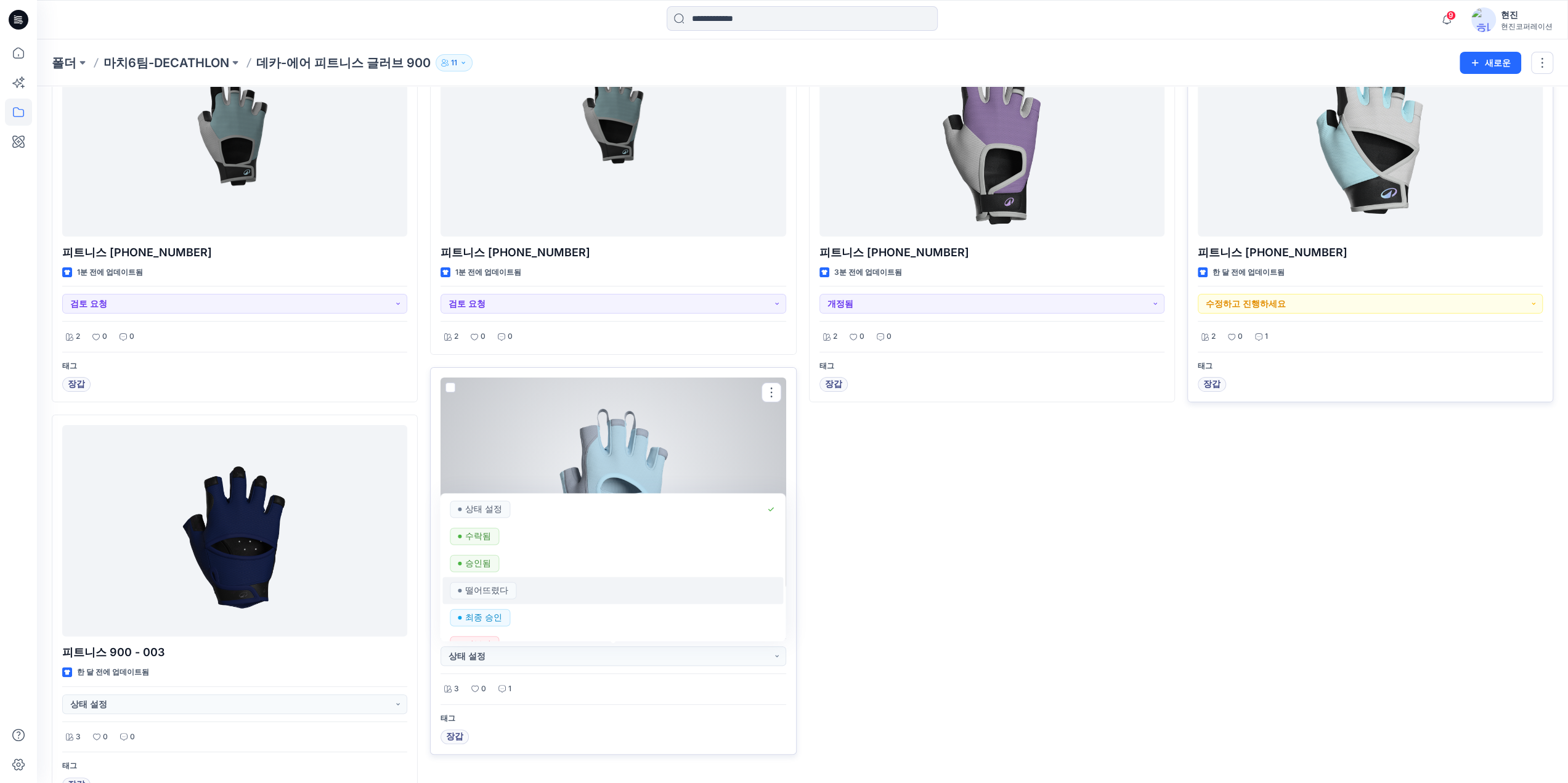
scroll to position [61, 0]
click at [548, 580] on div "거부됨" at bounding box center [613, 583] width 326 height 17
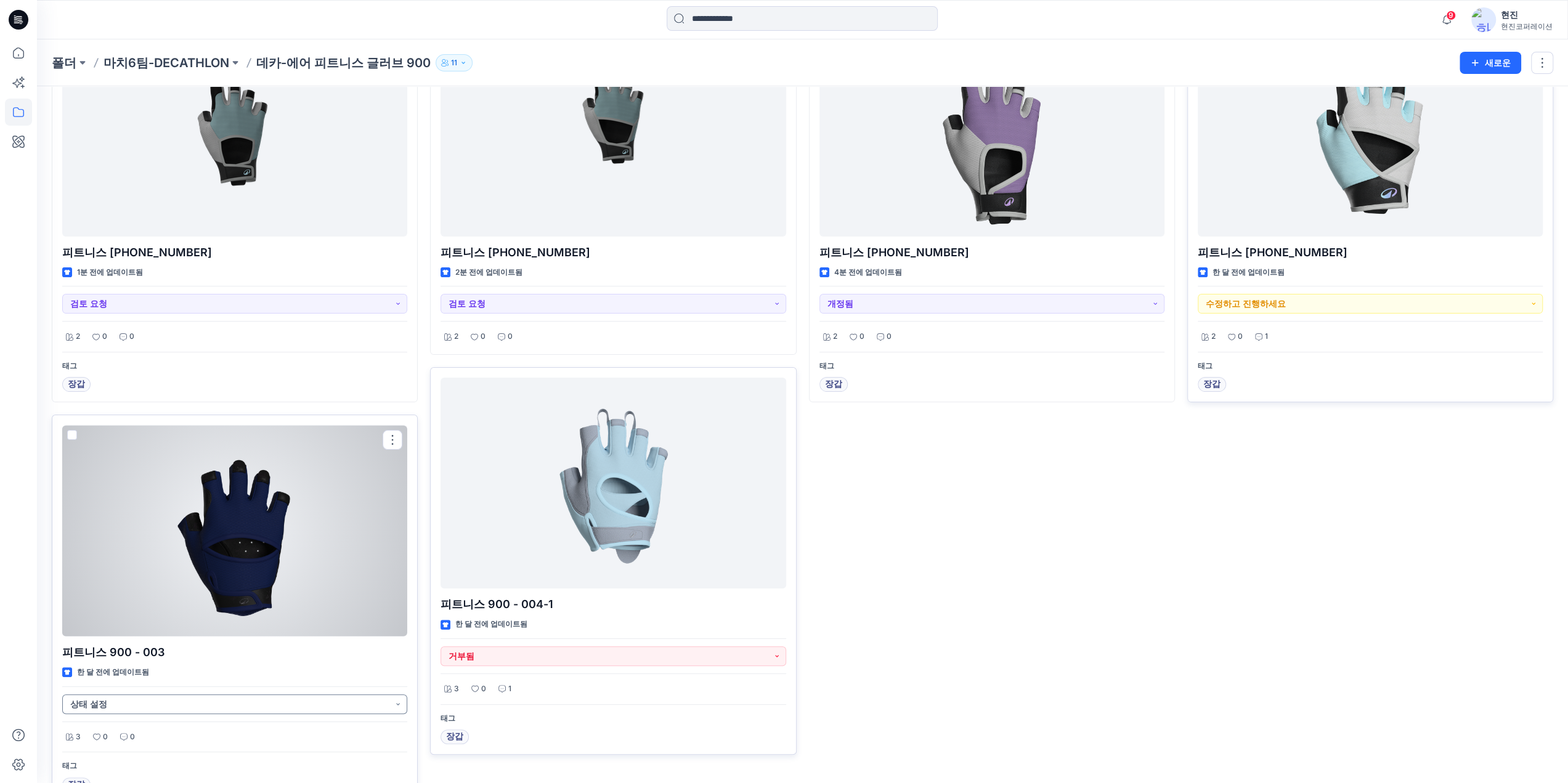
click at [196, 700] on button "상태 설정" at bounding box center [234, 704] width 345 height 20
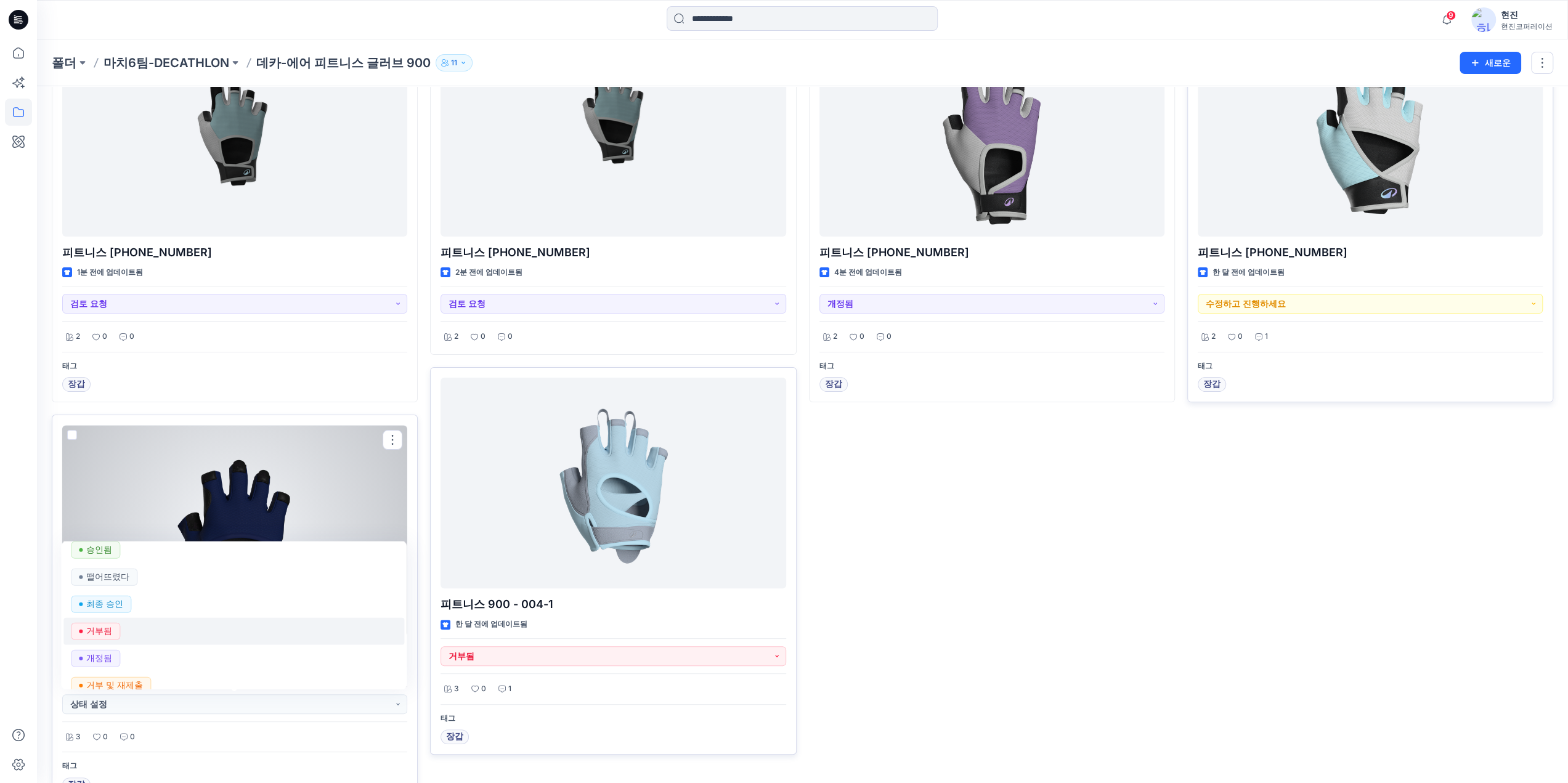
click at [155, 630] on div "거부됨" at bounding box center [234, 630] width 326 height 17
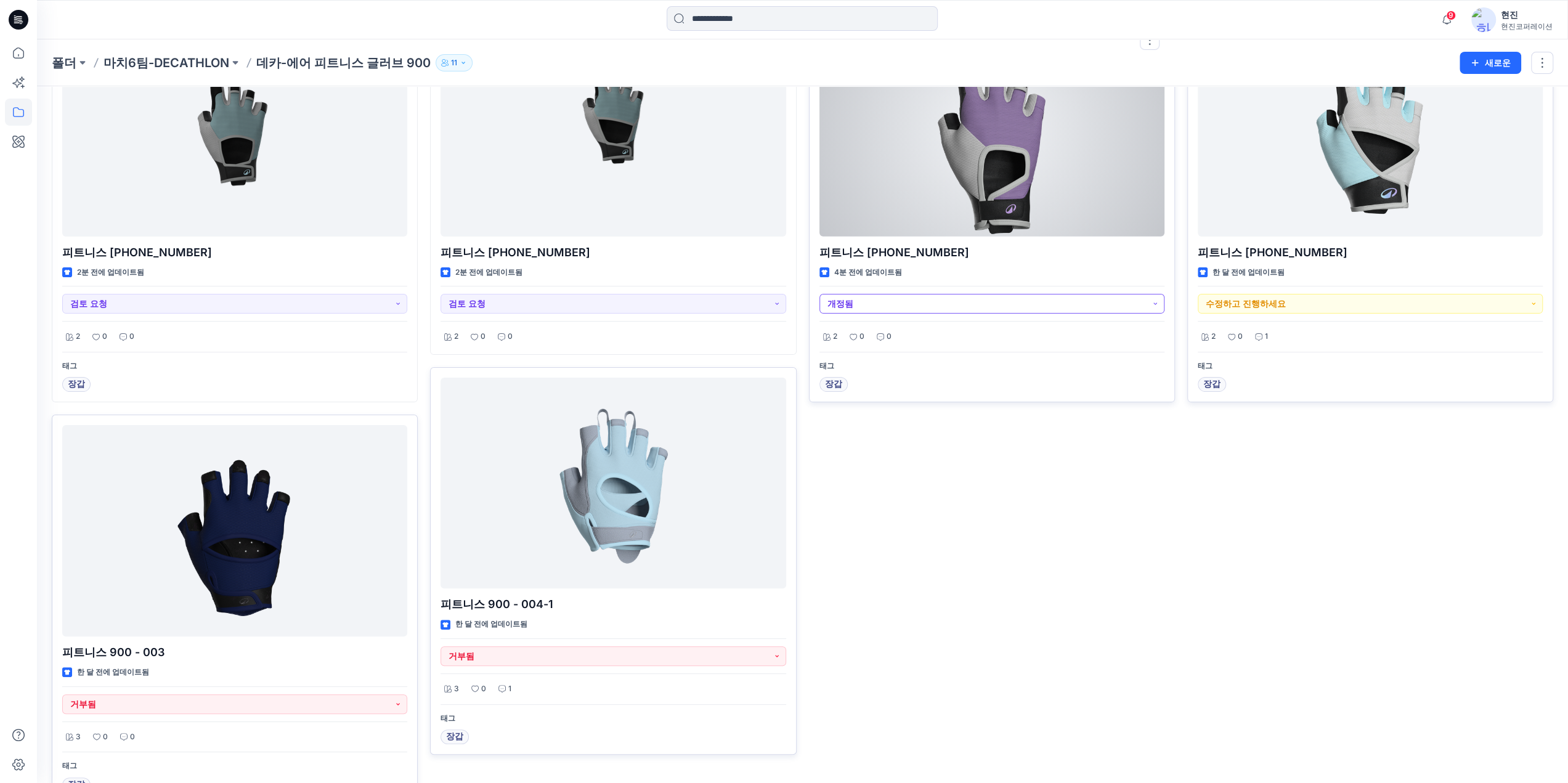
click at [898, 301] on button "개정됨" at bounding box center [992, 303] width 345 height 20
click at [933, 403] on div "거부 및 재제출" at bounding box center [991, 401] width 326 height 17
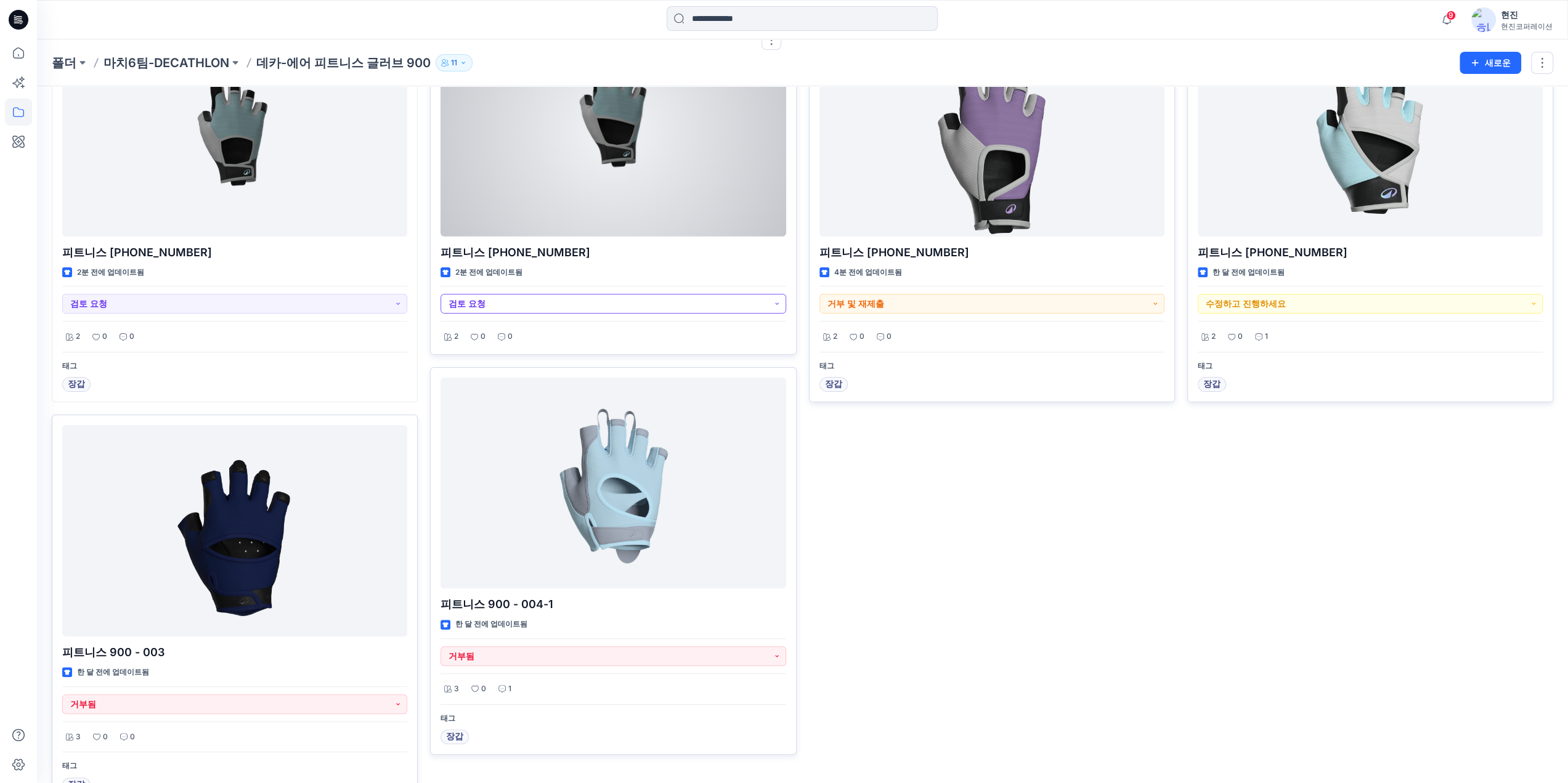
click at [738, 298] on button "검토 요청" at bounding box center [613, 303] width 345 height 20
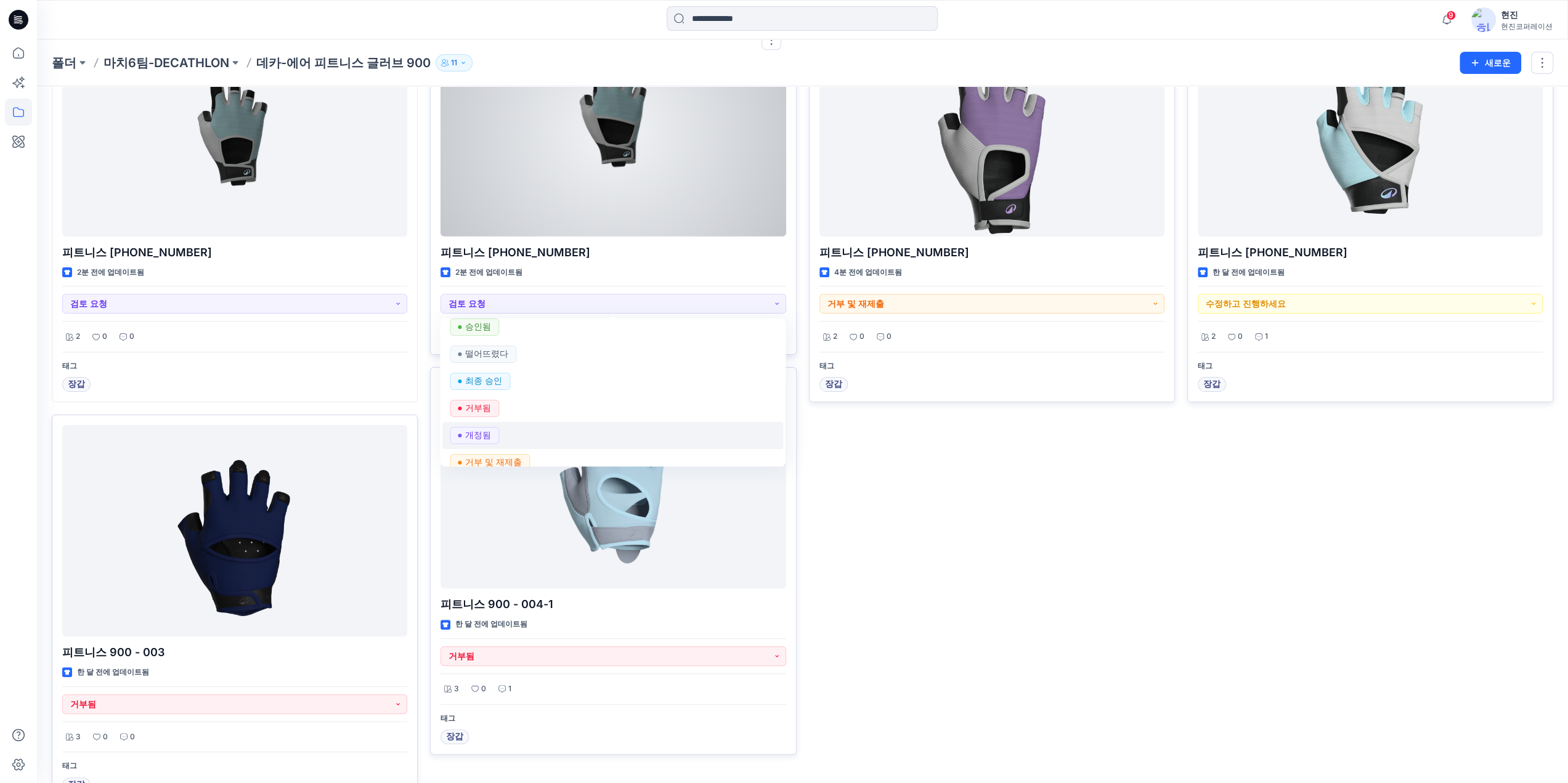
click at [513, 431] on div "개정됨" at bounding box center [613, 436] width 326 height 17
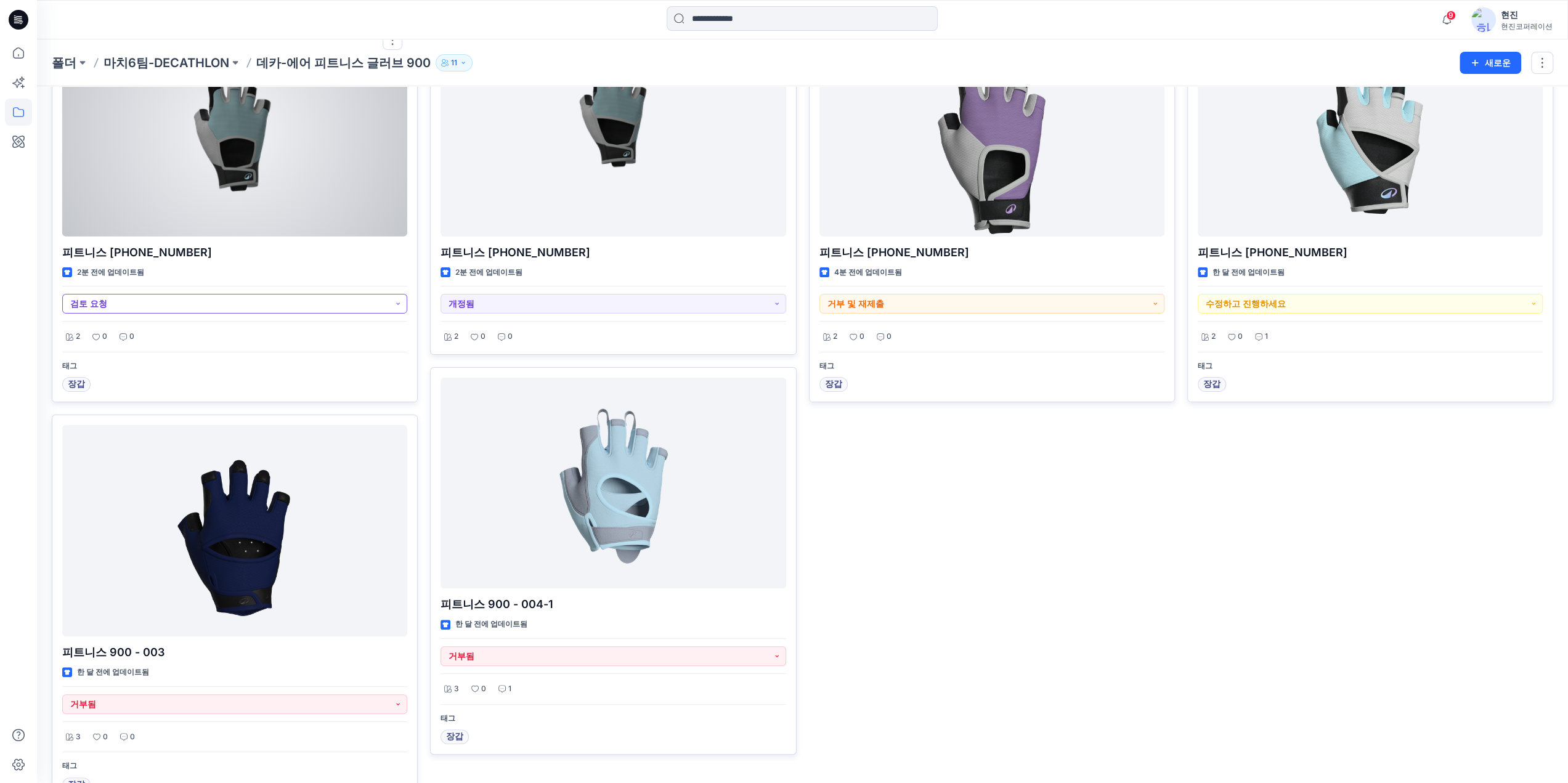
click at [366, 303] on button "검토 요청" at bounding box center [234, 303] width 345 height 20
click at [100, 437] on font "개정됨" at bounding box center [99, 434] width 26 height 10
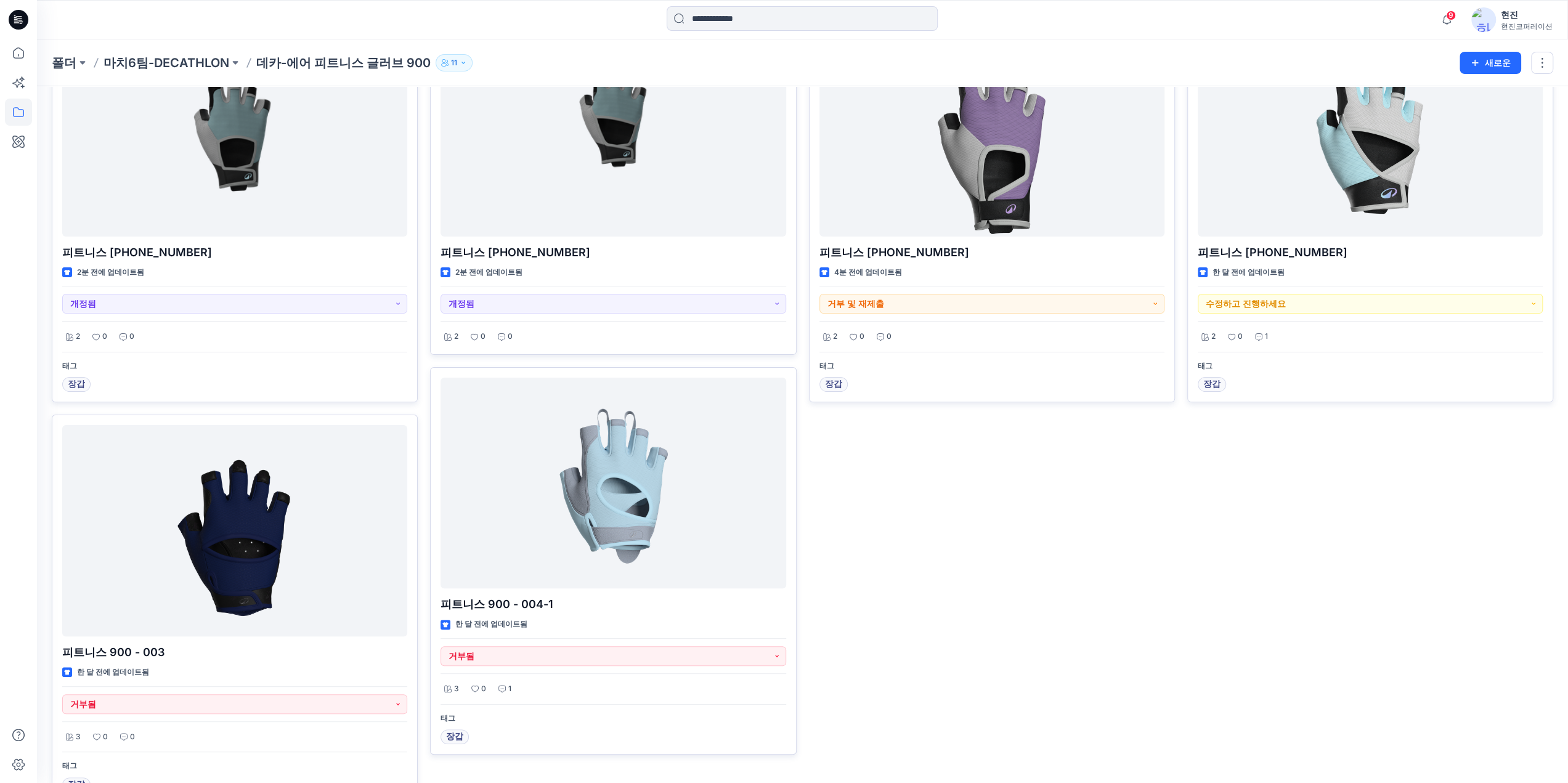
click at [1015, 503] on div "피트니스 900-008-1 4분 전에 업데이트됨 거부 및 재제출 2 0 0 태그 장갑" at bounding box center [992, 409] width 366 height 788
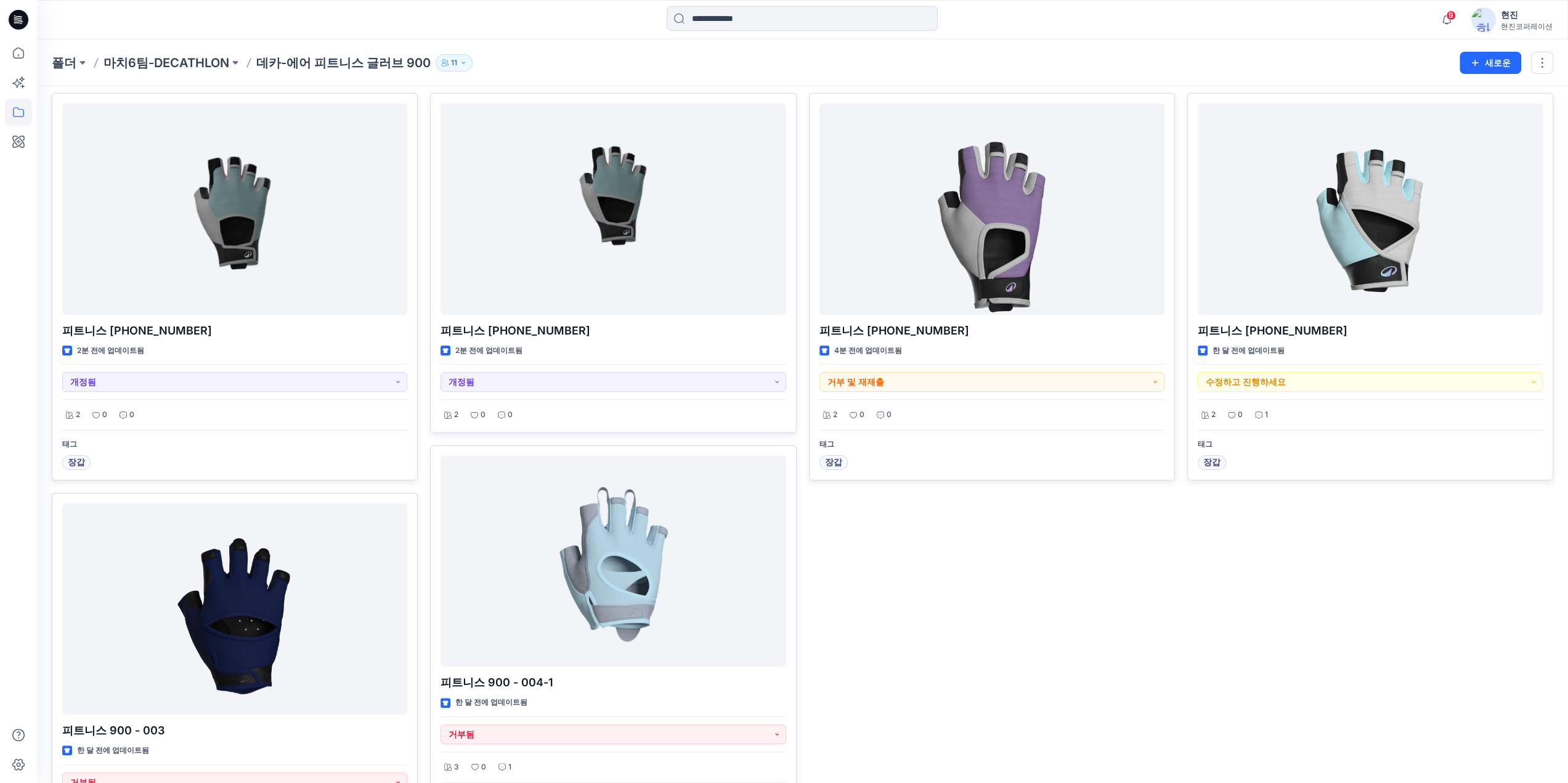
scroll to position [0, 0]
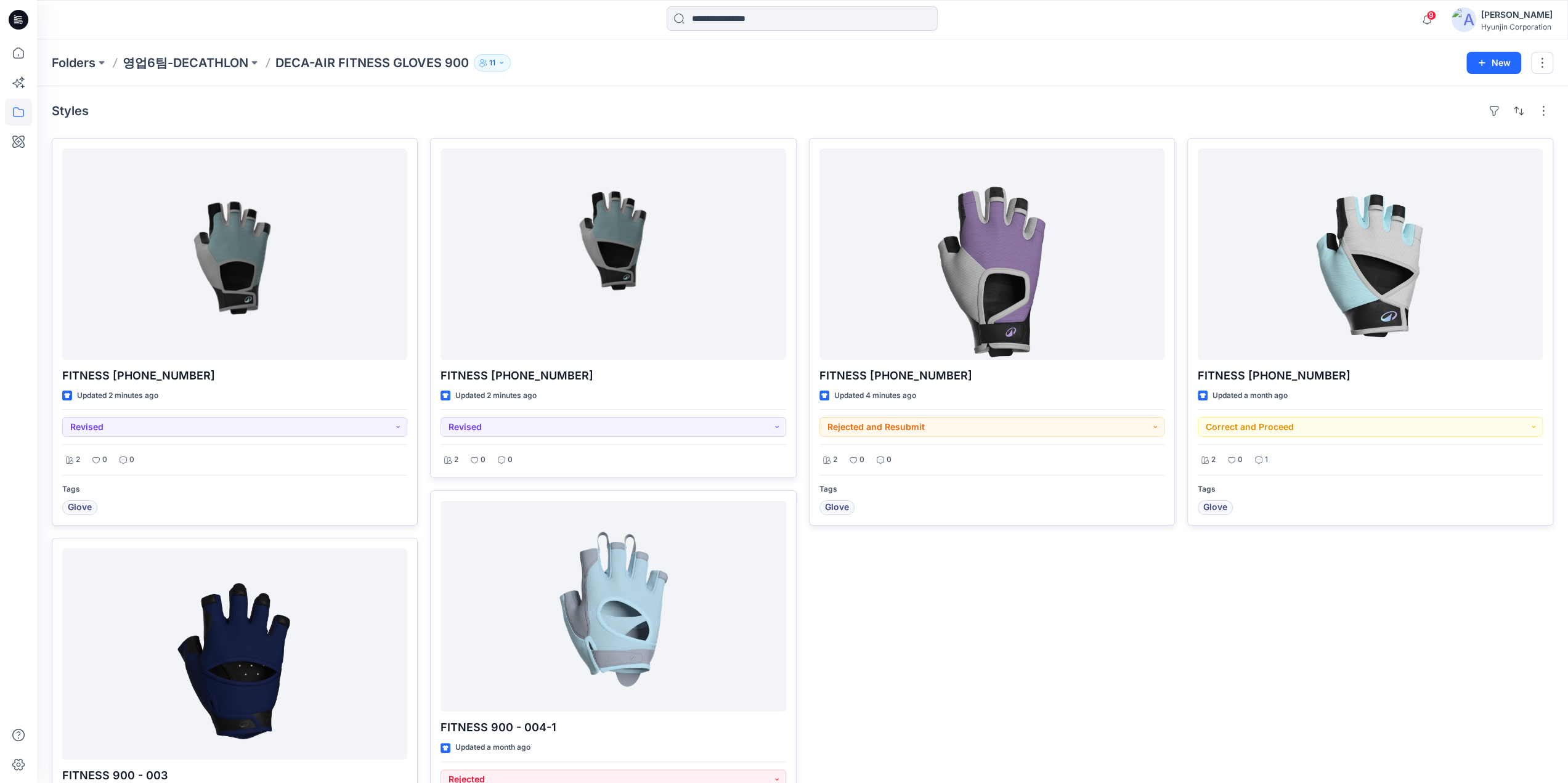
click at [1191, 657] on div "FITNESS 900-006-1 Updated a month ago Correct and Proceed 2 0 1 Tags Glove" at bounding box center [1370, 532] width 366 height 788
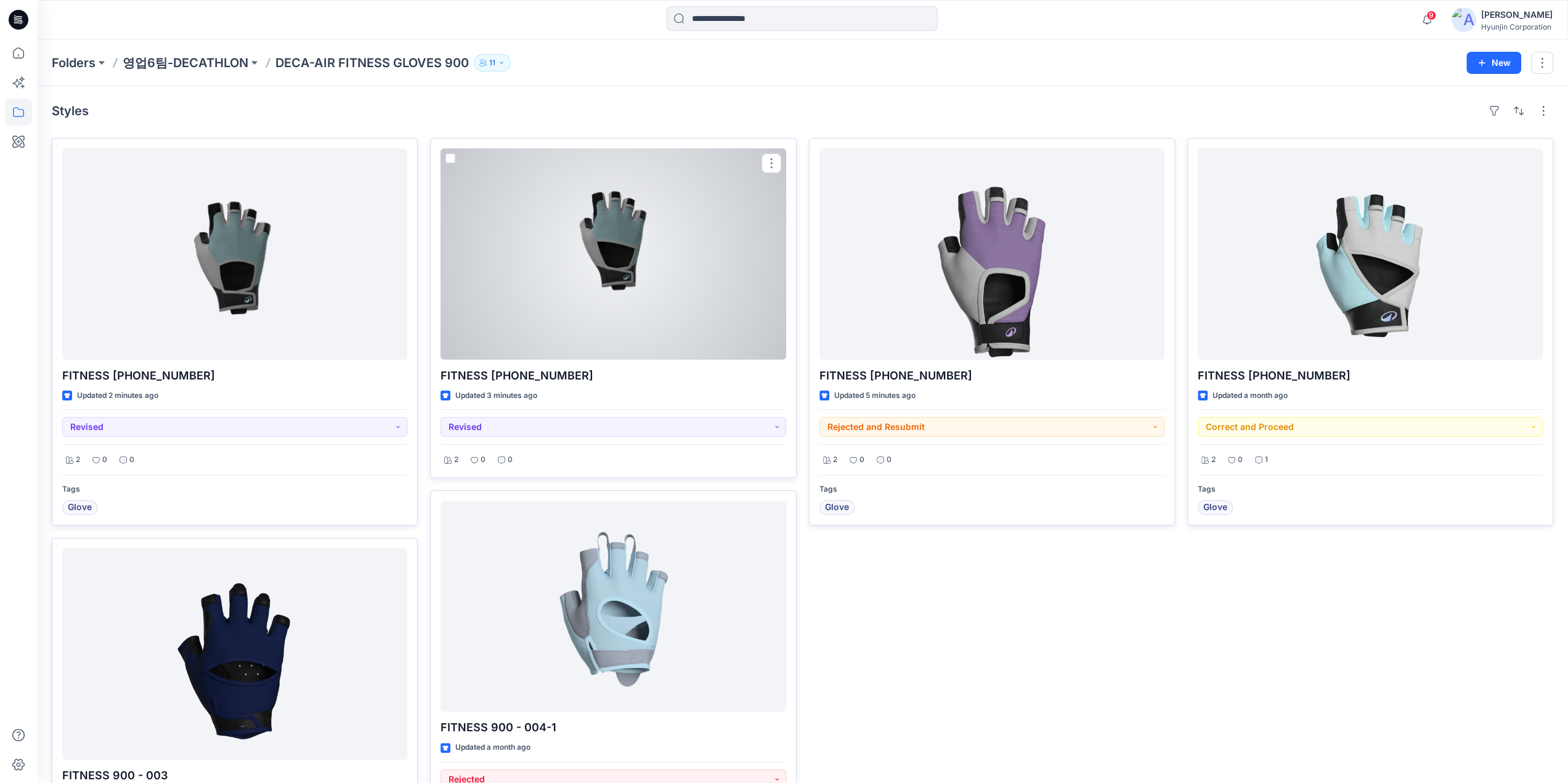
click at [613, 244] on div at bounding box center [613, 254] width 345 height 211
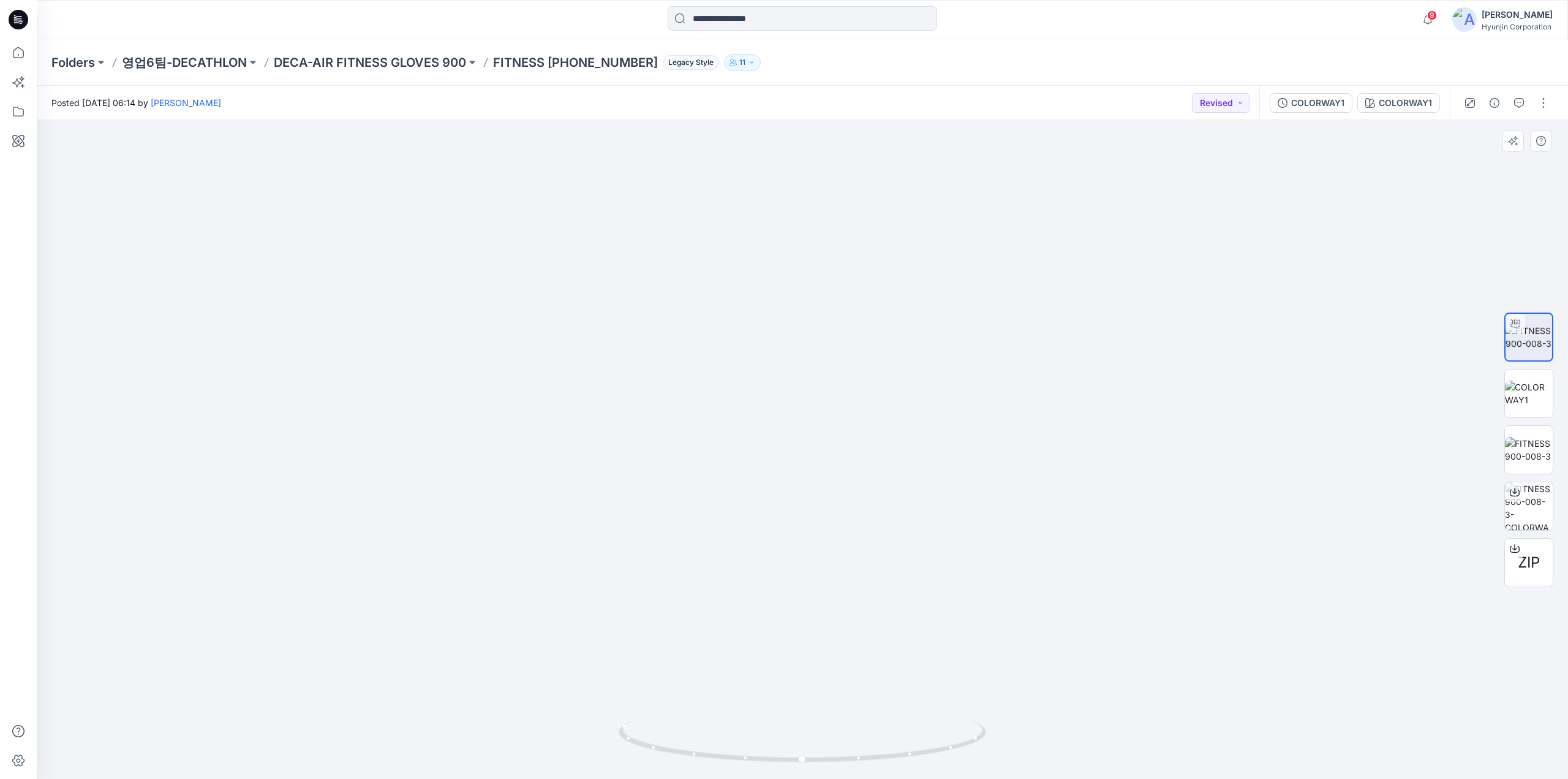
drag, startPoint x: 847, startPoint y: 334, endPoint x: 835, endPoint y: 361, distance: 29.5
click at [835, 361] on img at bounding box center [802, 431] width 607 height 696
drag, startPoint x: 1007, startPoint y: 562, endPoint x: 1013, endPoint y: 479, distance: 83.2
click at [1013, 479] on img at bounding box center [802, 350] width 818 height 858
drag, startPoint x: 983, startPoint y: 556, endPoint x: 936, endPoint y: 563, distance: 47.5
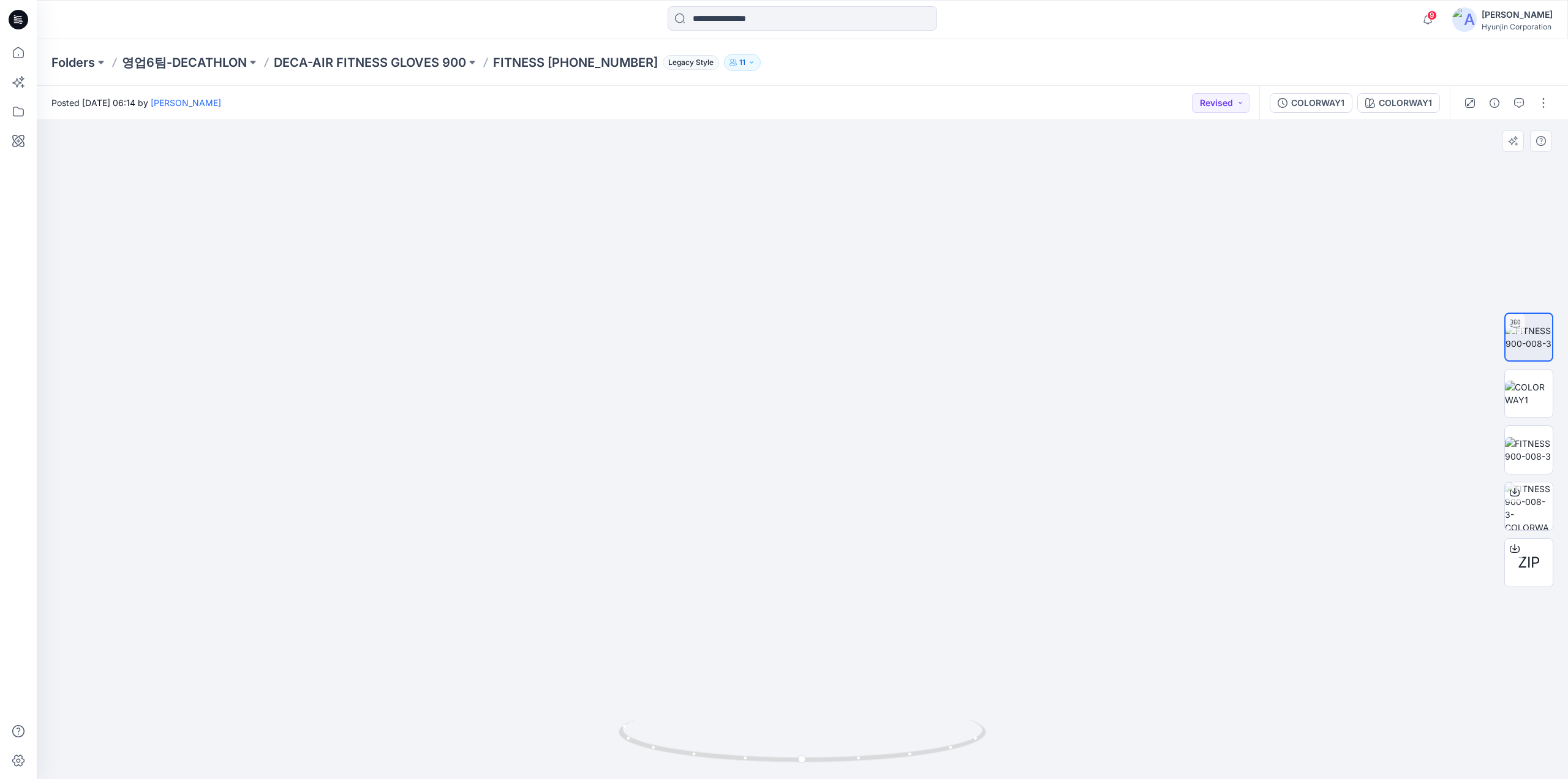
click at [936, 562] on img at bounding box center [802, 355] width 818 height 848
drag, startPoint x: 882, startPoint y: 762, endPoint x: 736, endPoint y: 740, distance: 147.6
click at [736, 740] on icon at bounding box center [804, 742] width 371 height 46
drag, startPoint x: 858, startPoint y: 708, endPoint x: 709, endPoint y: 717, distance: 149.3
click at [709, 717] on div at bounding box center [802, 450] width 1531 height 659
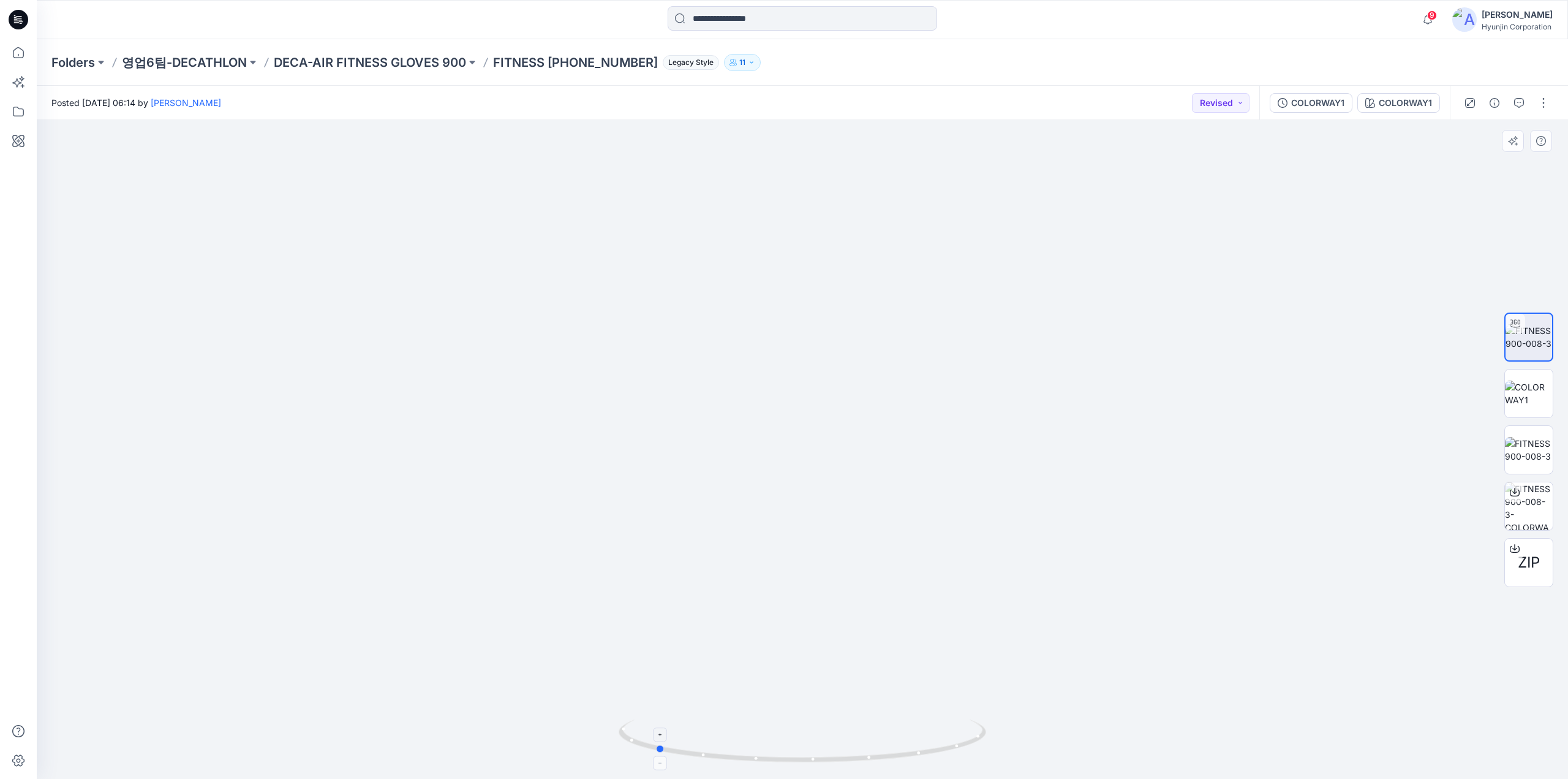
drag, startPoint x: 838, startPoint y: 757, endPoint x: 686, endPoint y: 747, distance: 152.3
click at [686, 747] on icon at bounding box center [804, 742] width 371 height 46
drag, startPoint x: 1013, startPoint y: 457, endPoint x: 1014, endPoint y: 514, distance: 57.0
click at [1014, 514] on img at bounding box center [802, 407] width 750 height 745
drag, startPoint x: 873, startPoint y: 754, endPoint x: 720, endPoint y: 740, distance: 153.6
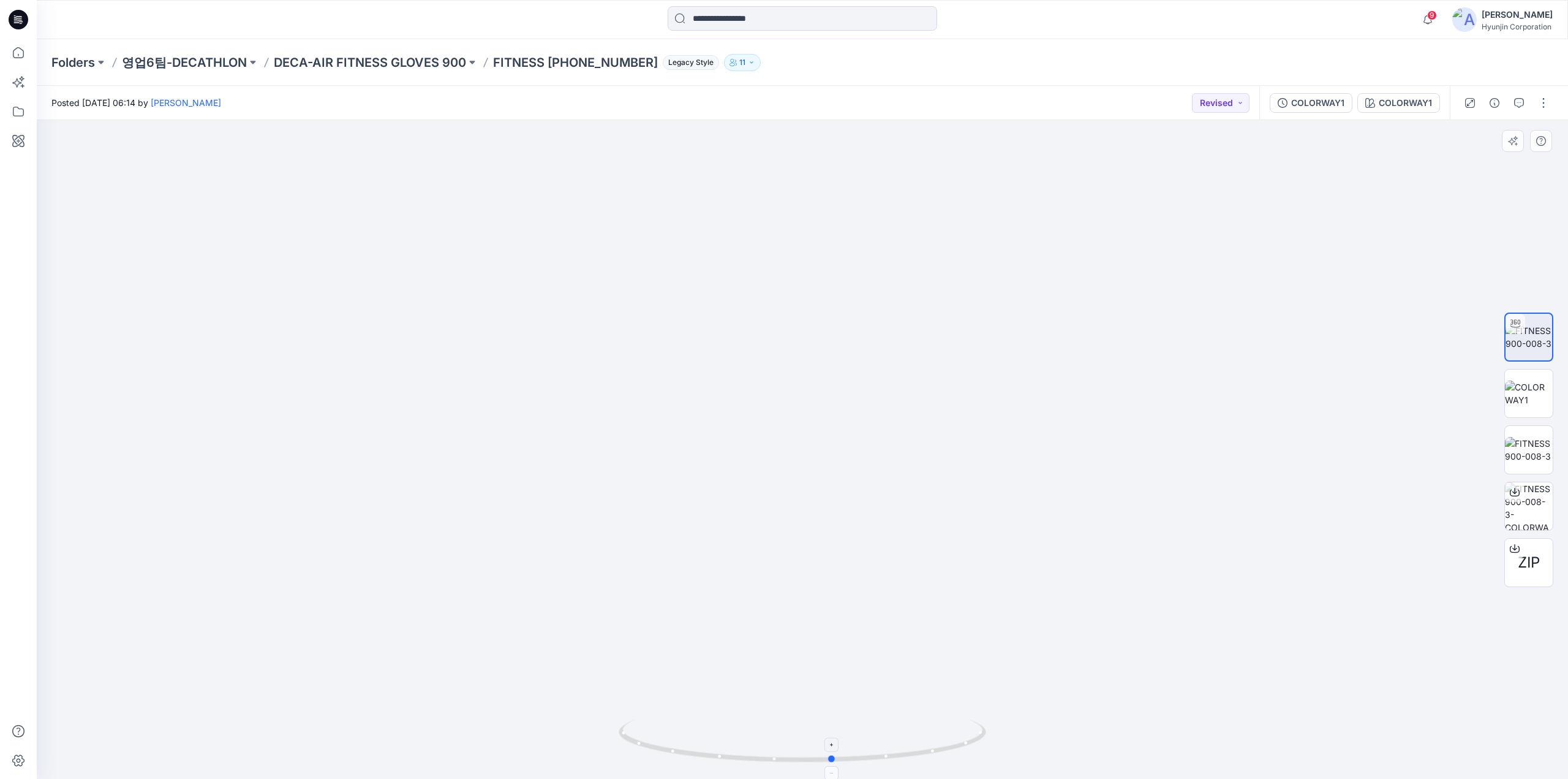
click at [720, 740] on icon at bounding box center [804, 742] width 371 height 46
click at [355, 231] on div at bounding box center [802, 450] width 1531 height 659
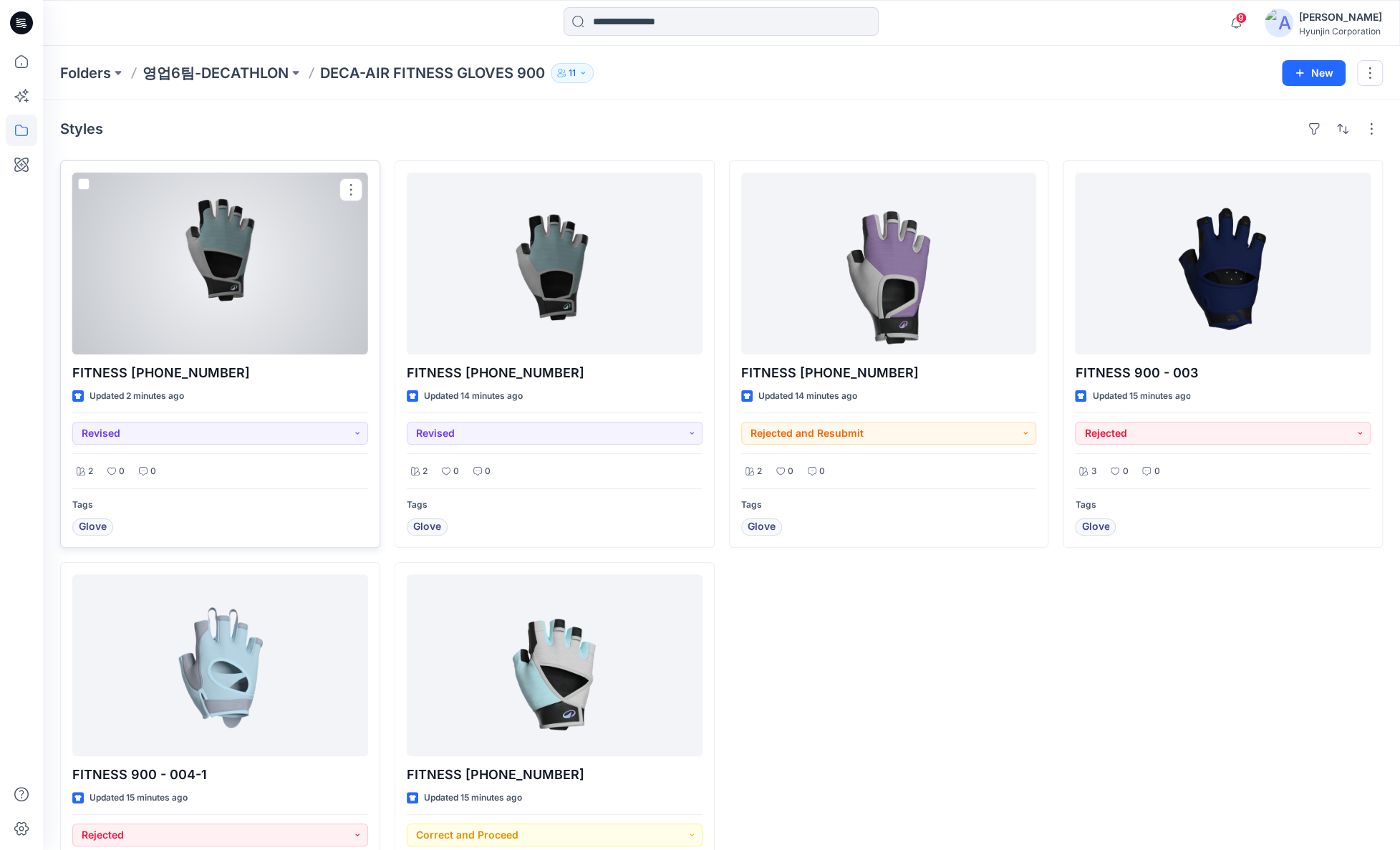
click at [221, 277] on div at bounding box center [220, 263] width 296 height 182
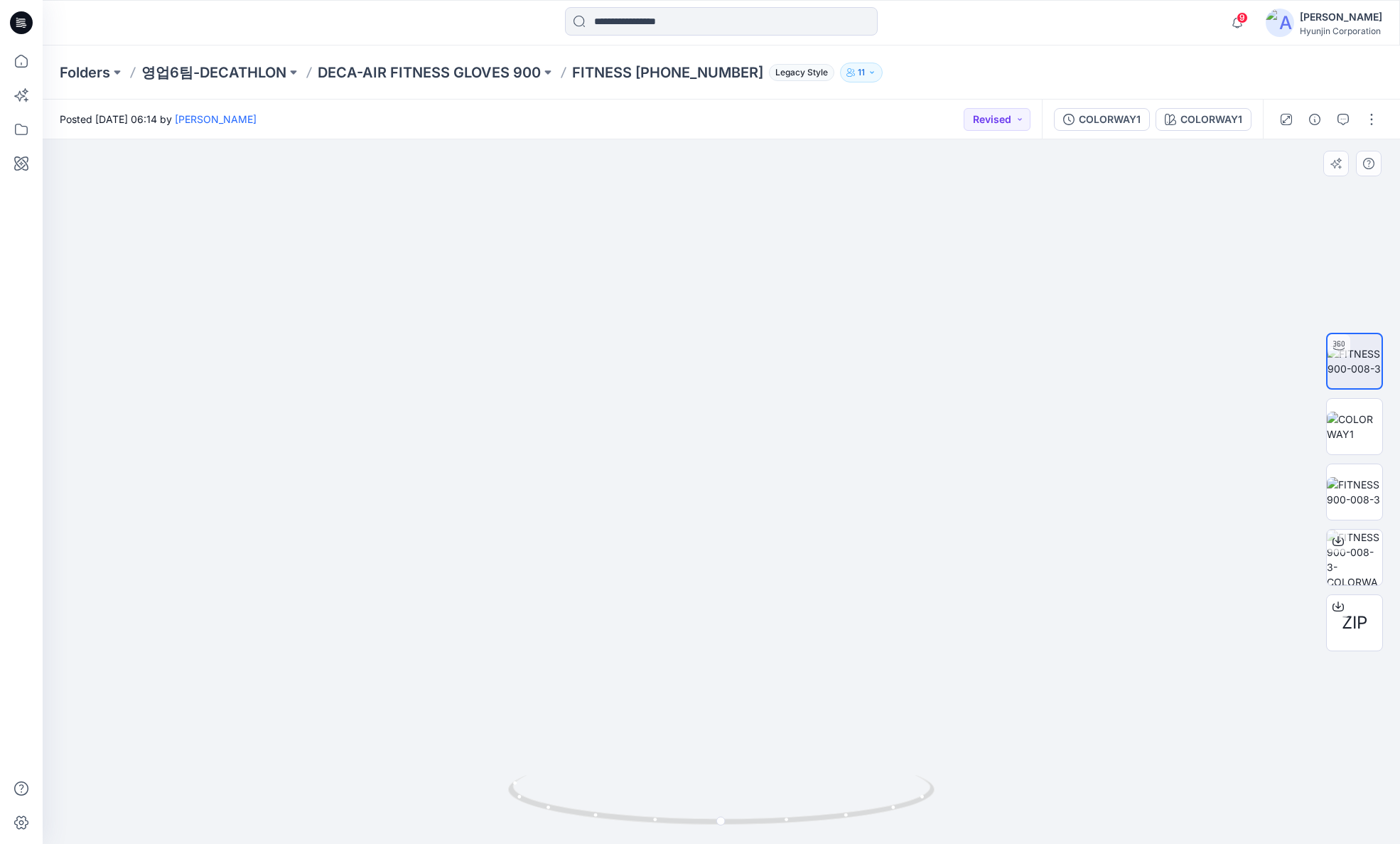
drag, startPoint x: 876, startPoint y: 262, endPoint x: 875, endPoint y: 285, distance: 23.0
click at [875, 285] on img at bounding box center [721, 452] width 713 height 783
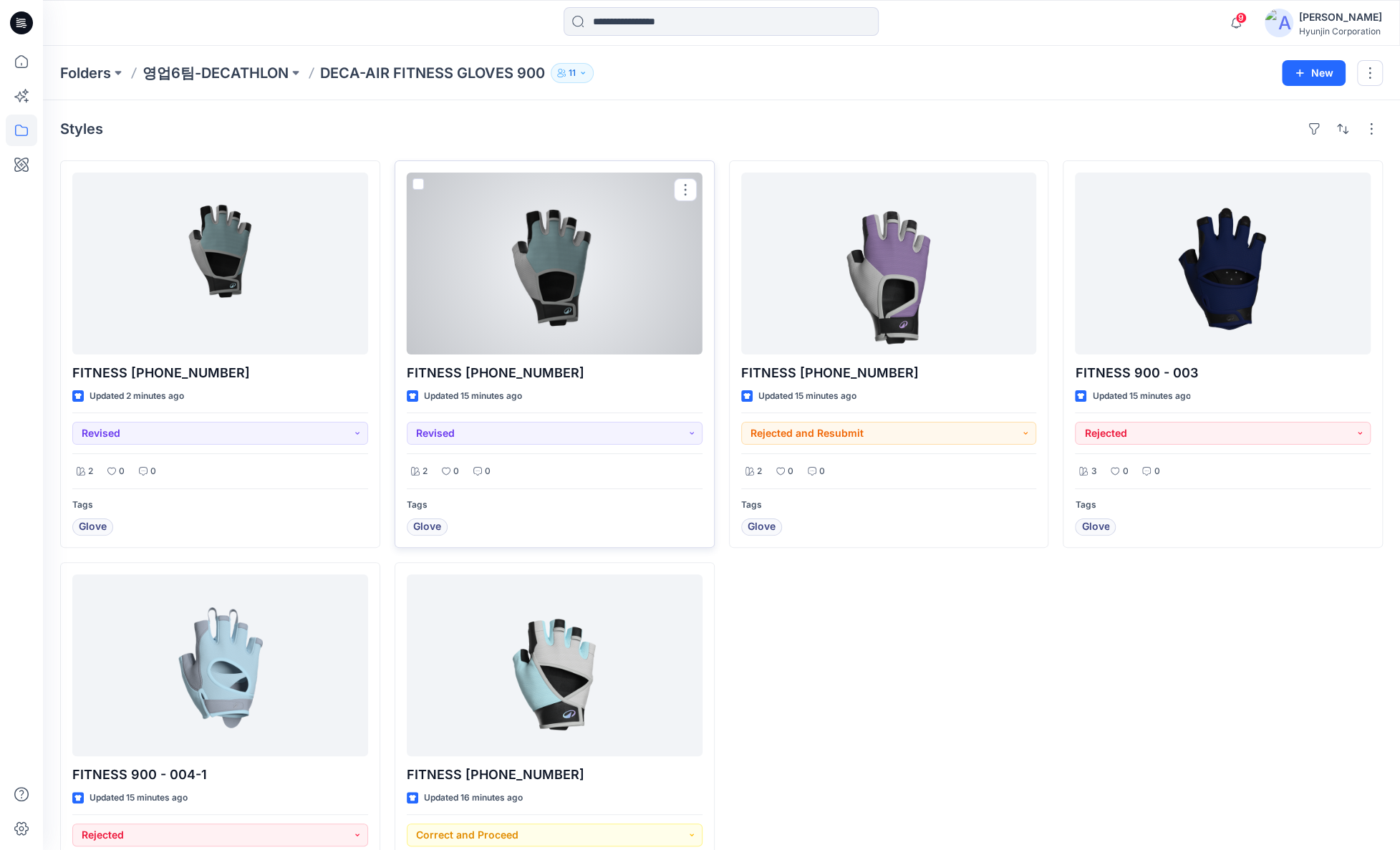
click at [621, 306] on div at bounding box center [555, 263] width 296 height 182
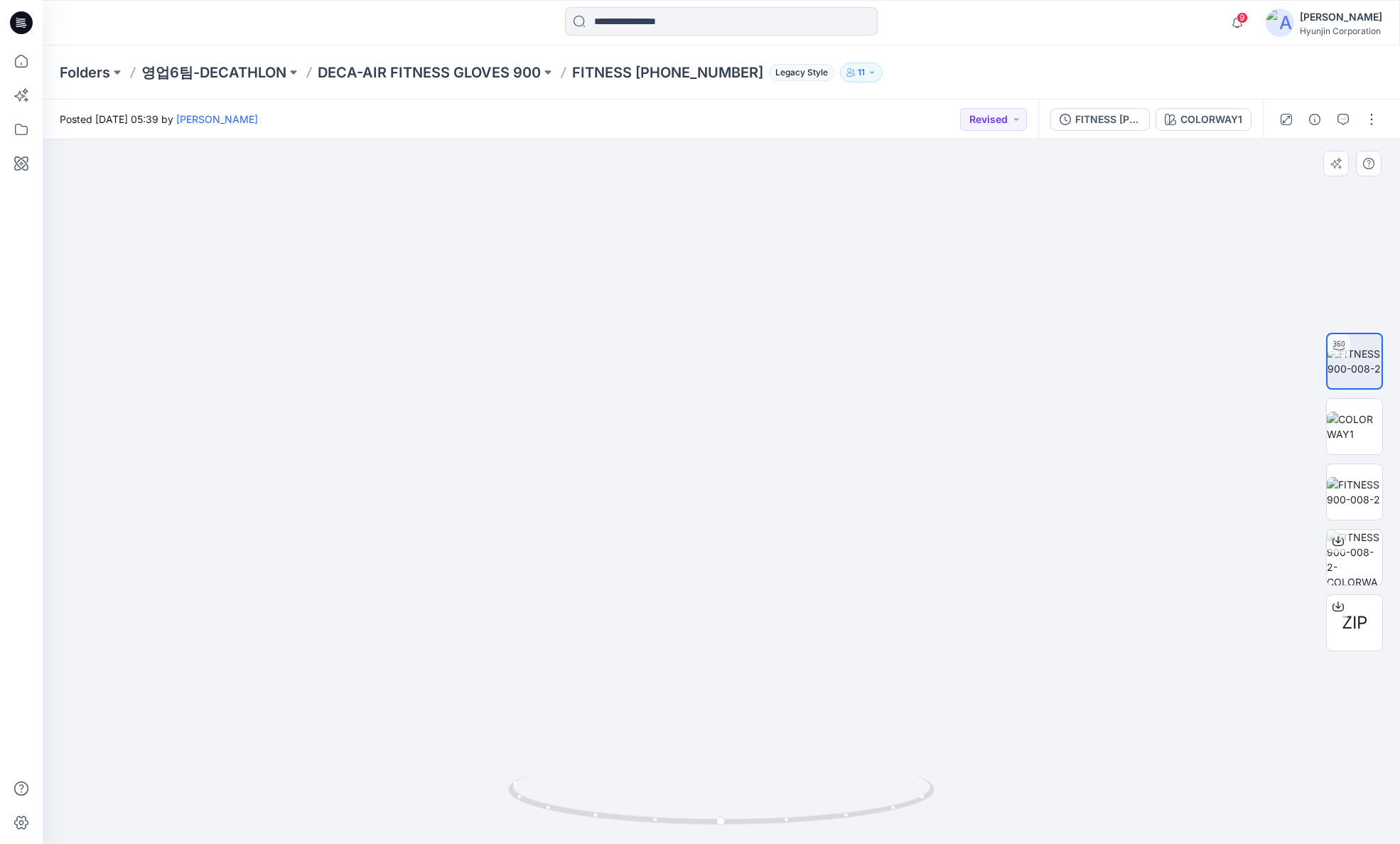
drag, startPoint x: 729, startPoint y: 535, endPoint x: 731, endPoint y: 500, distance: 35.1
click at [731, 500] on img at bounding box center [720, 434] width 671 height 821
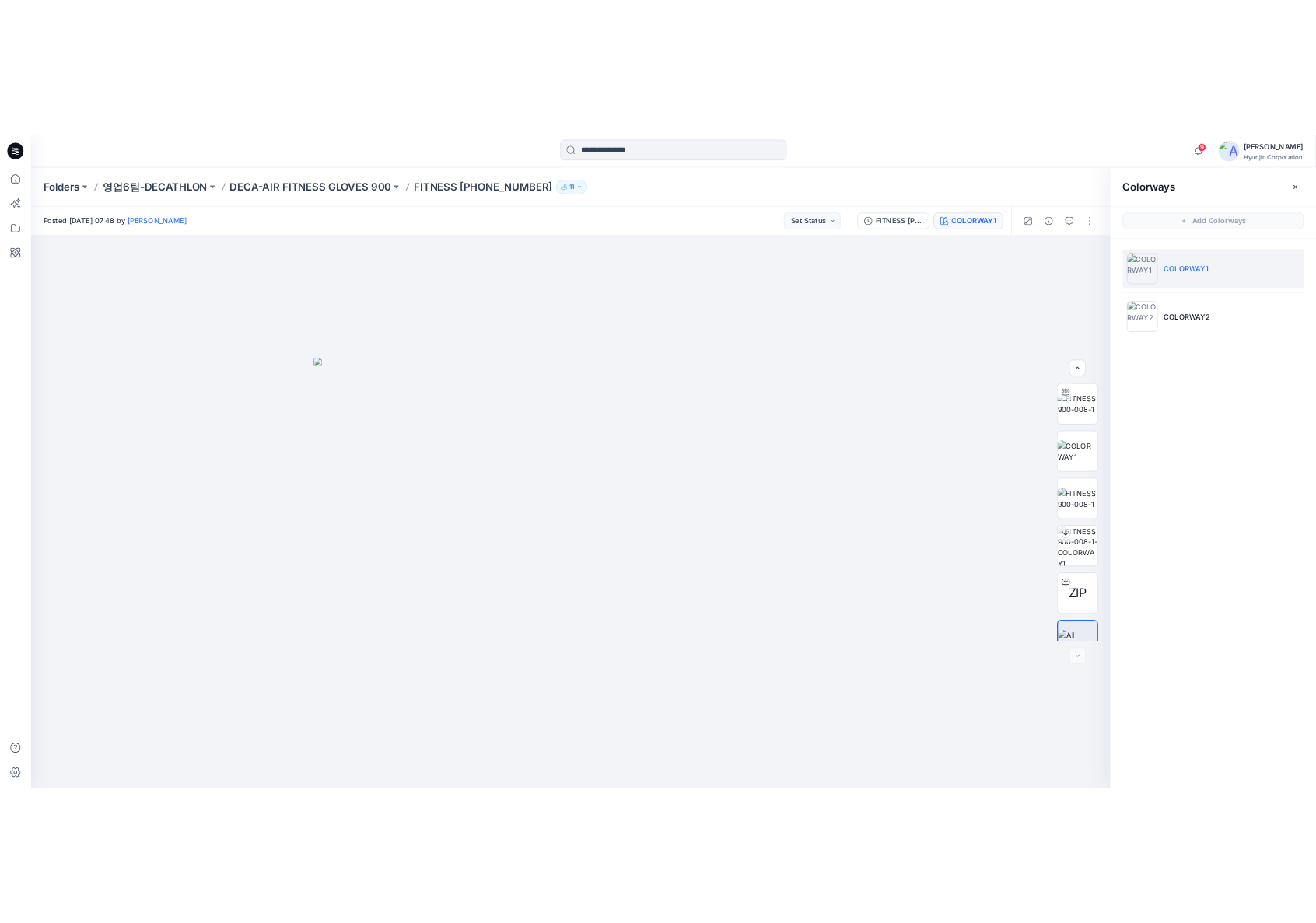
scroll to position [31, 0]
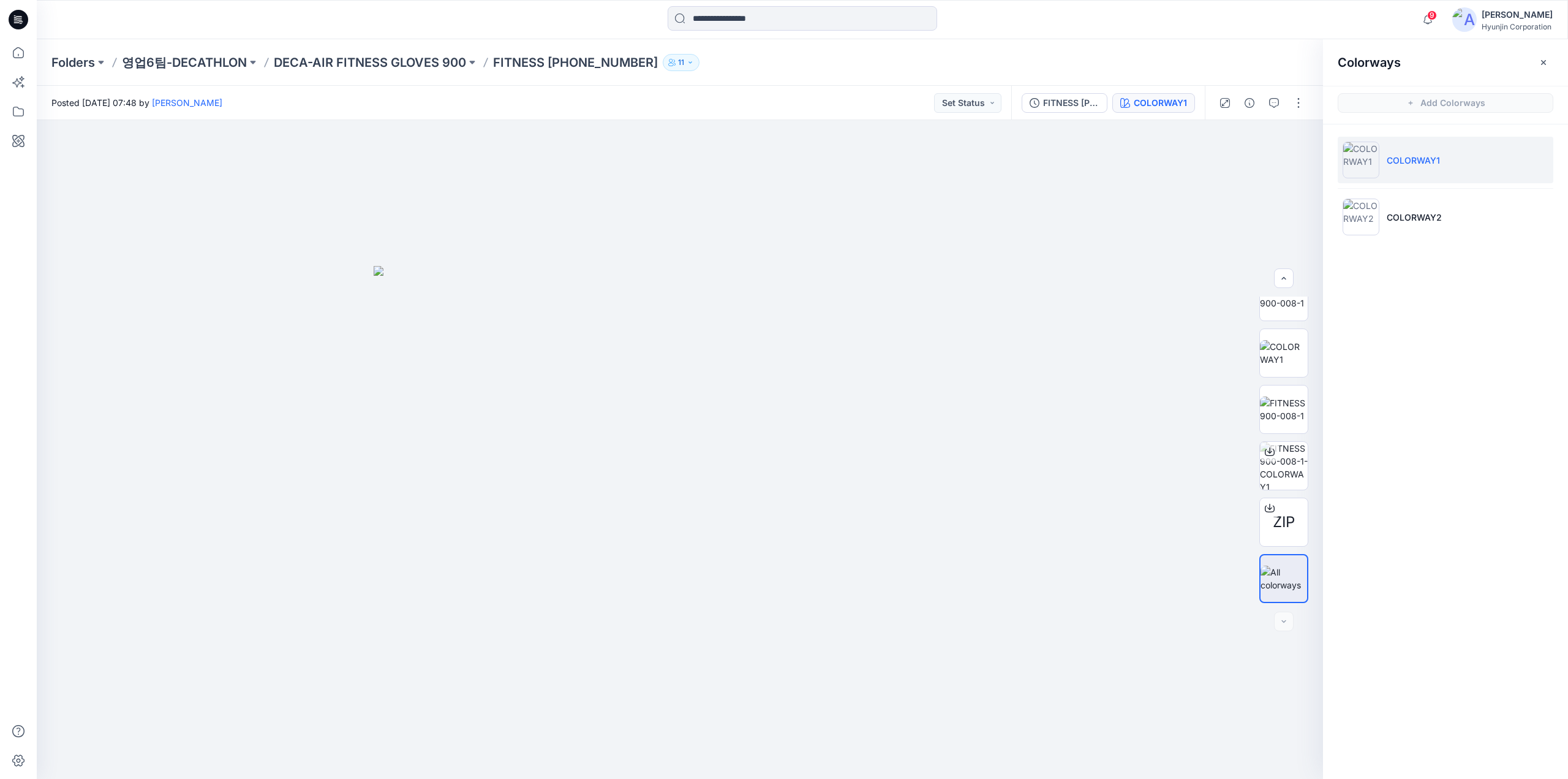
click at [23, 21] on icon at bounding box center [18, 20] width 20 height 20
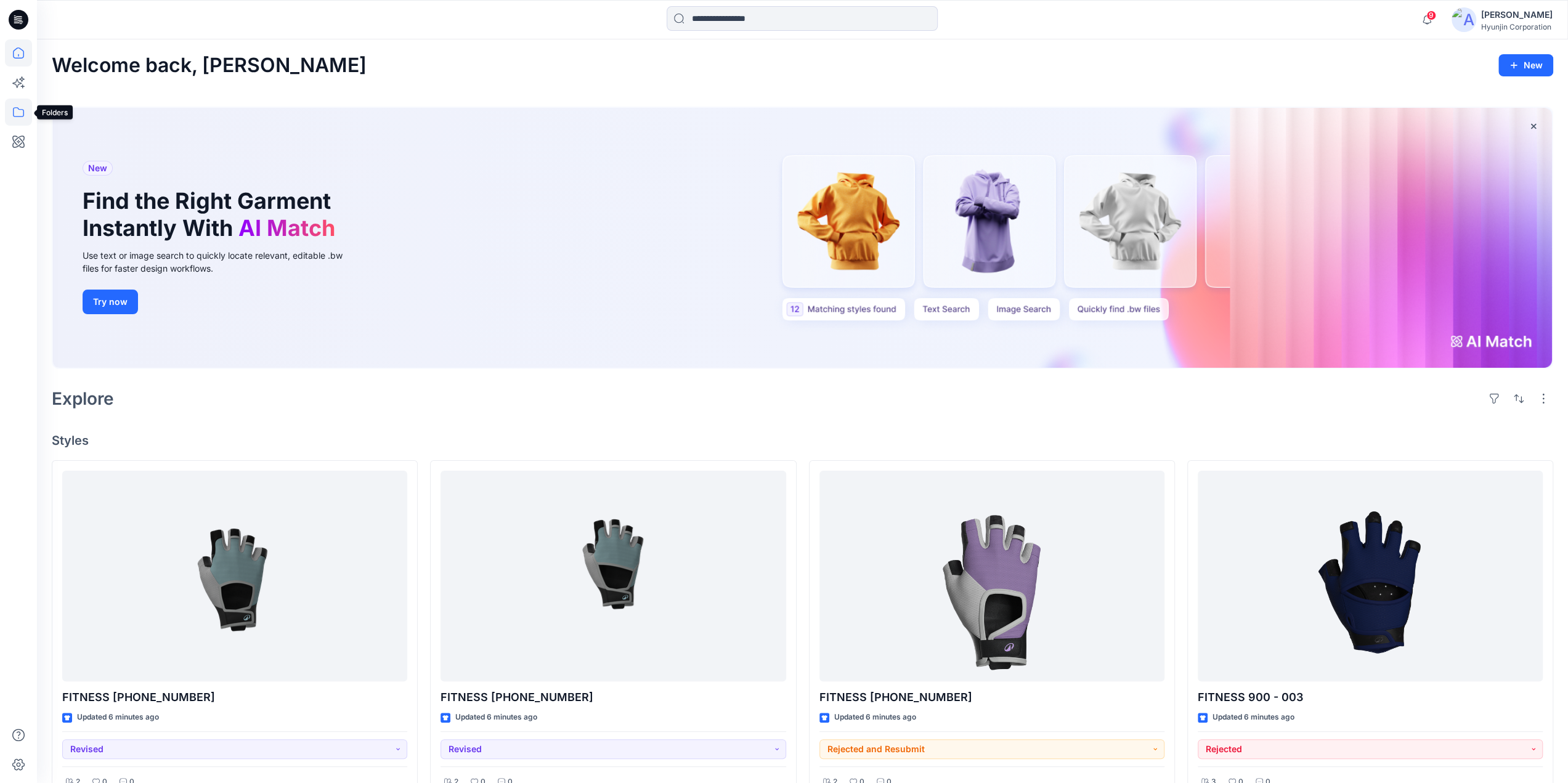
click at [20, 119] on icon at bounding box center [18, 112] width 27 height 27
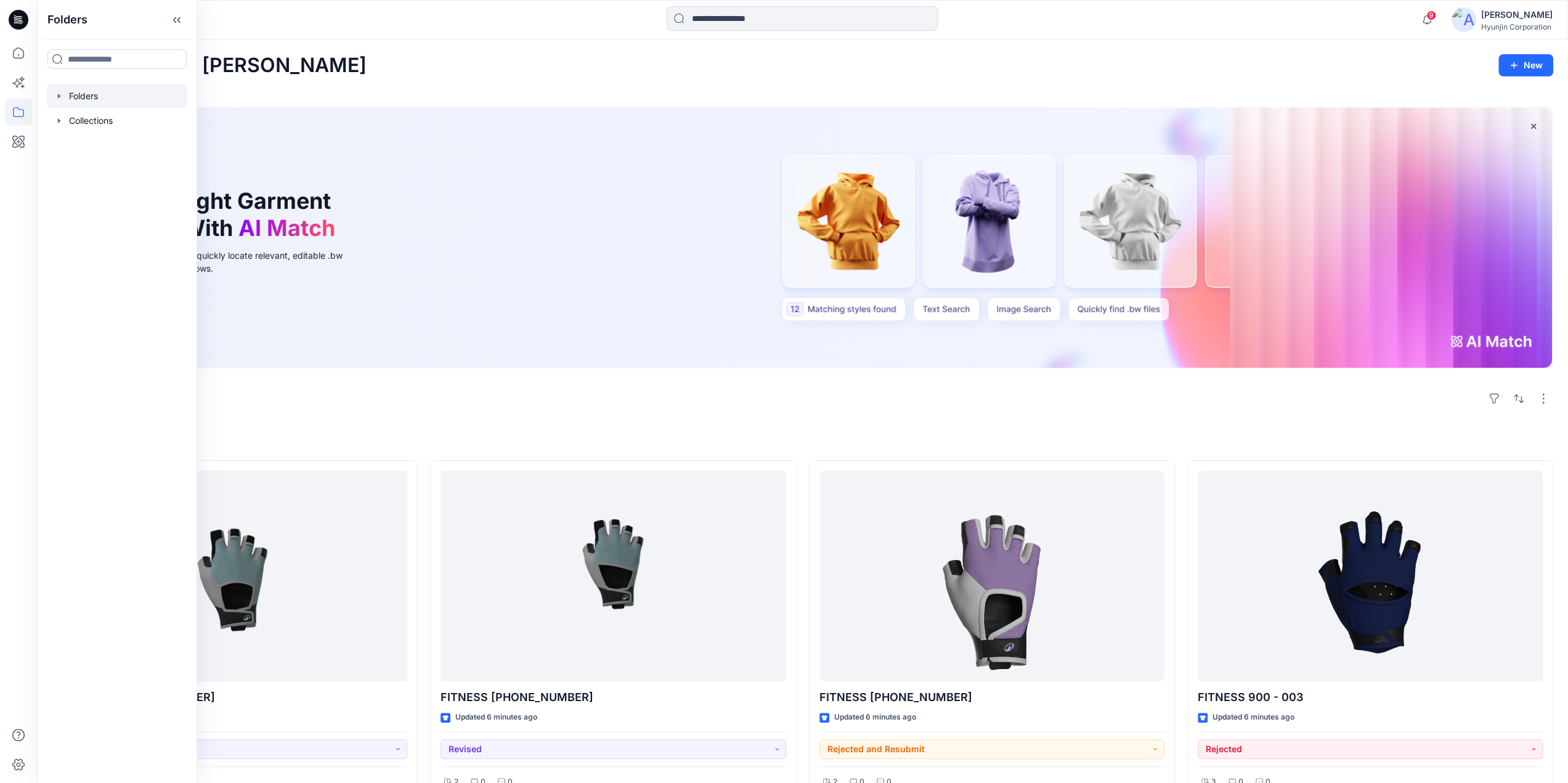
click at [87, 104] on div at bounding box center [117, 96] width 141 height 24
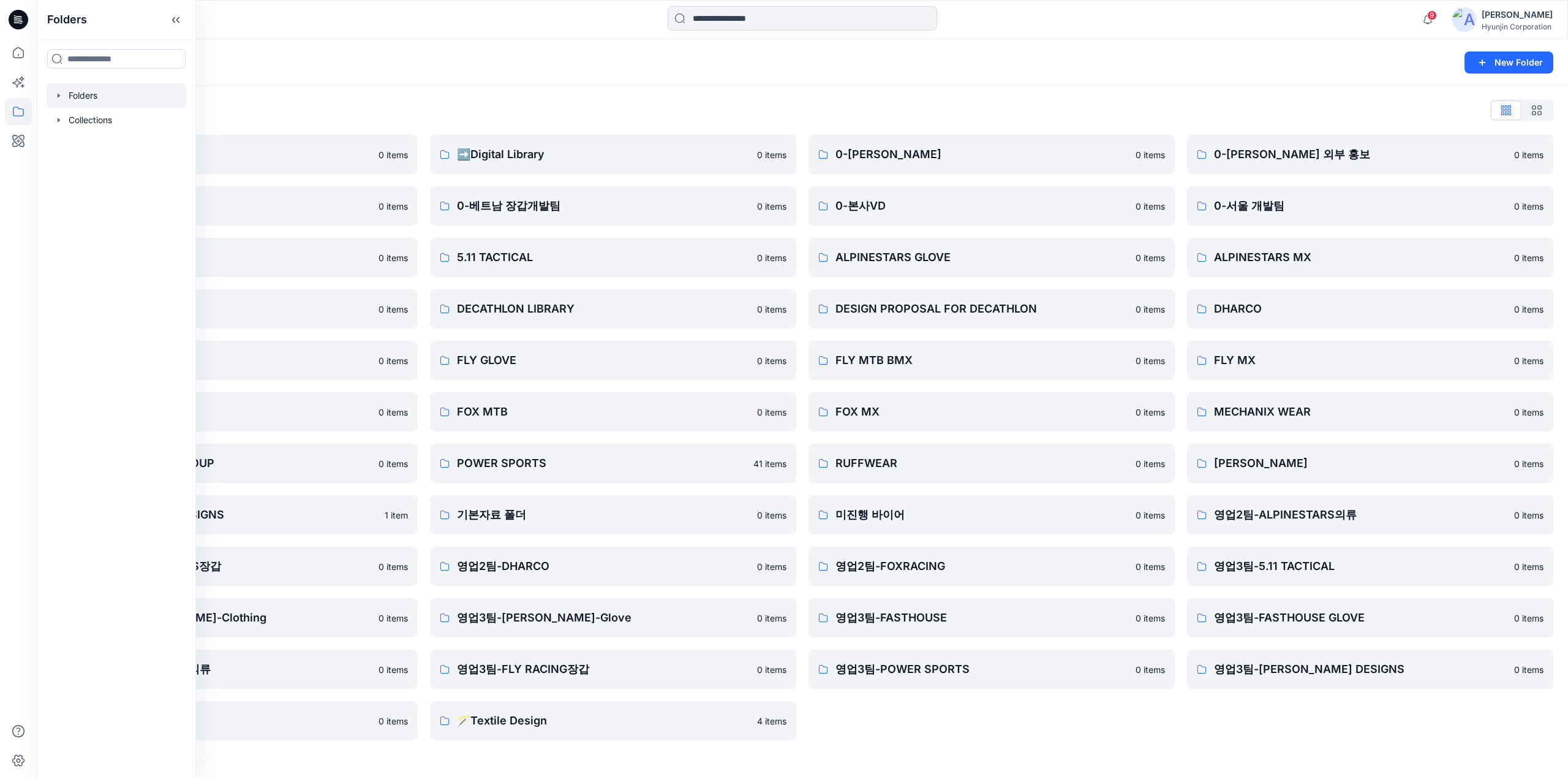
click at [1081, 752] on div "Folders List ♻️Project 0 items 0-베트남 의류개발팀 0 items 0-서울 디자인팀 0 items DECATHLON …" at bounding box center [802, 421] width 1531 height 670
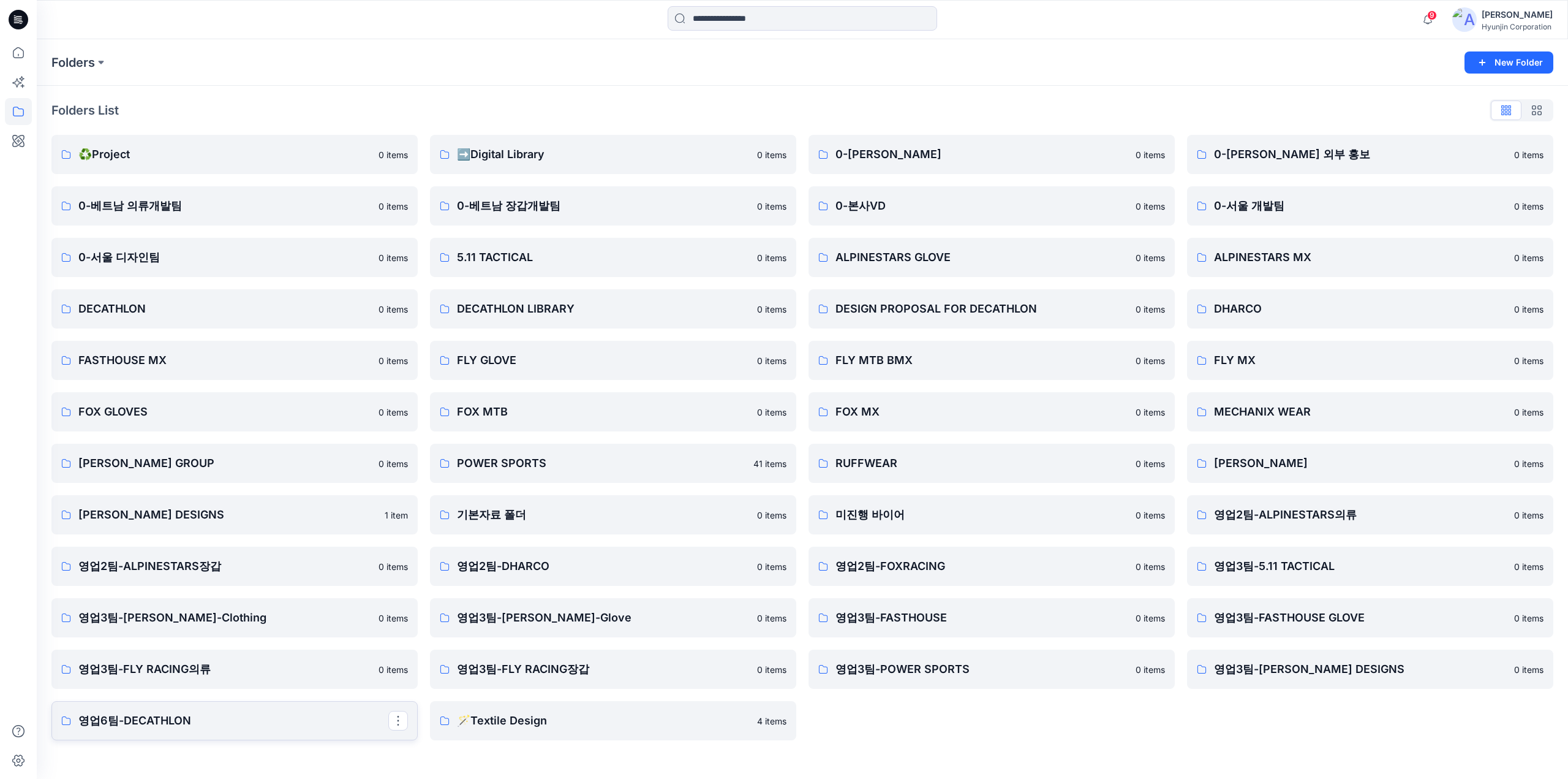
click at [285, 731] on link "영업6팀-DECATHLON" at bounding box center [234, 720] width 367 height 39
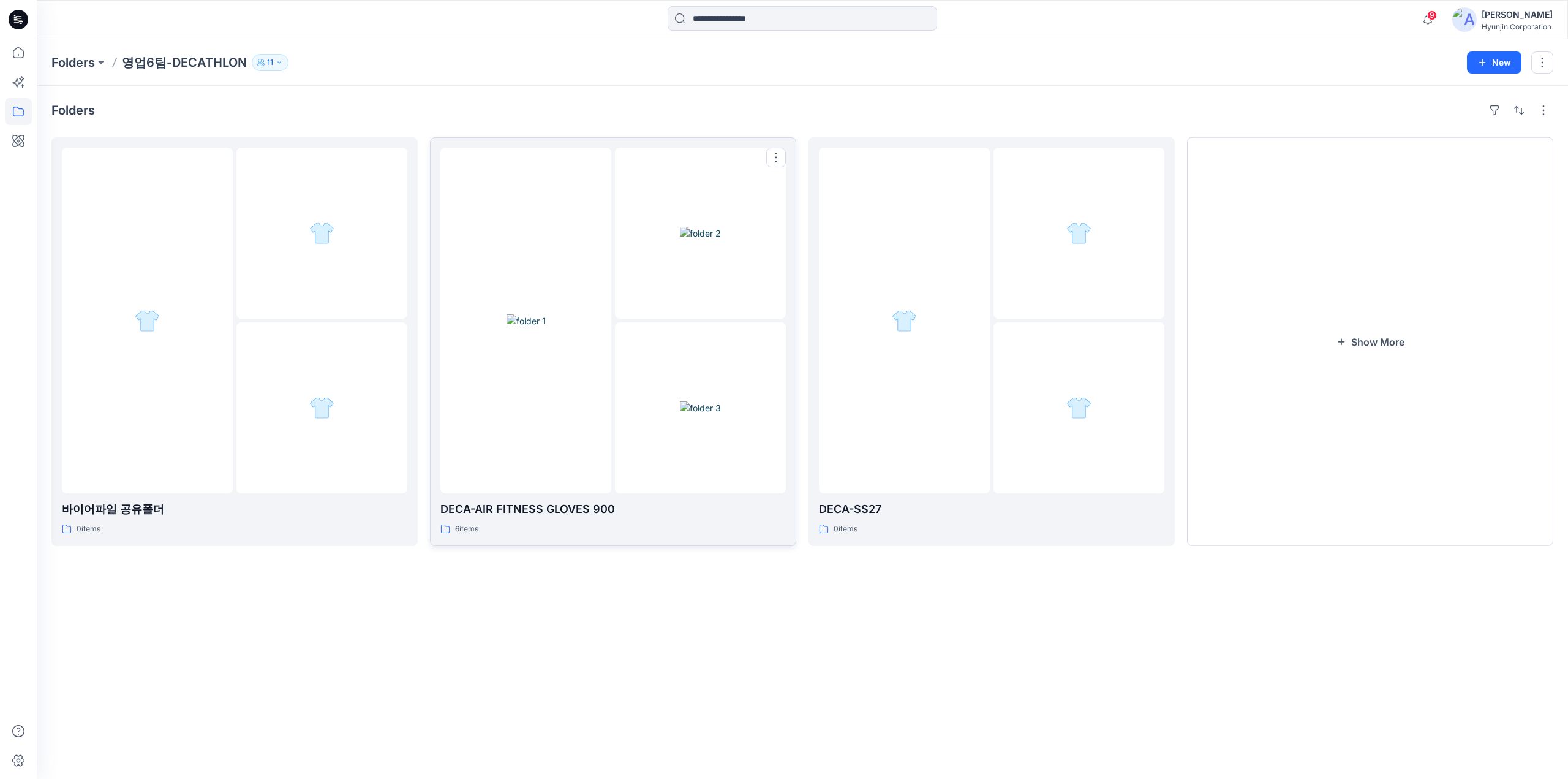
click at [546, 327] on img at bounding box center [526, 321] width 39 height 13
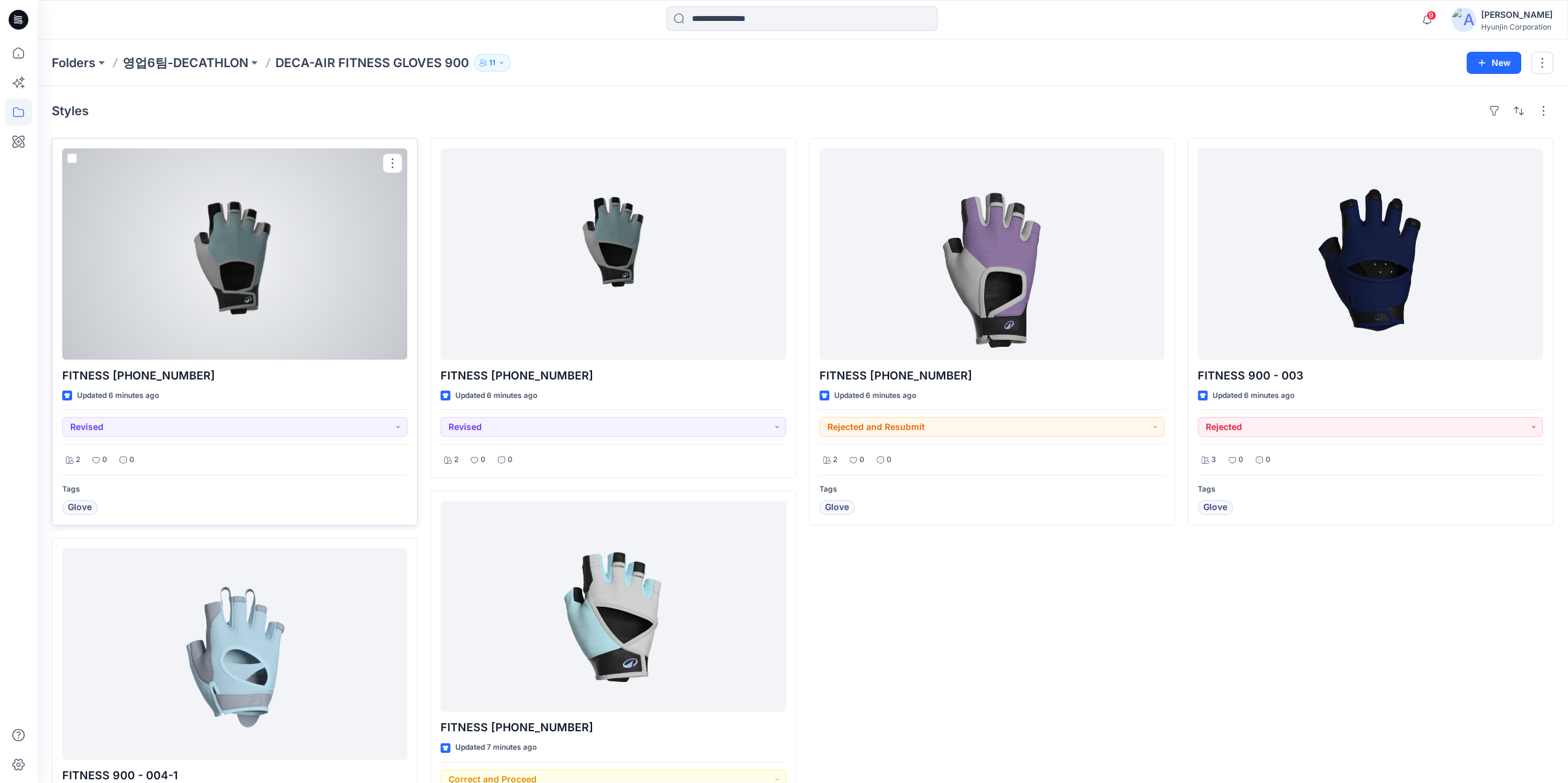
click at [233, 305] on div at bounding box center [234, 254] width 345 height 211
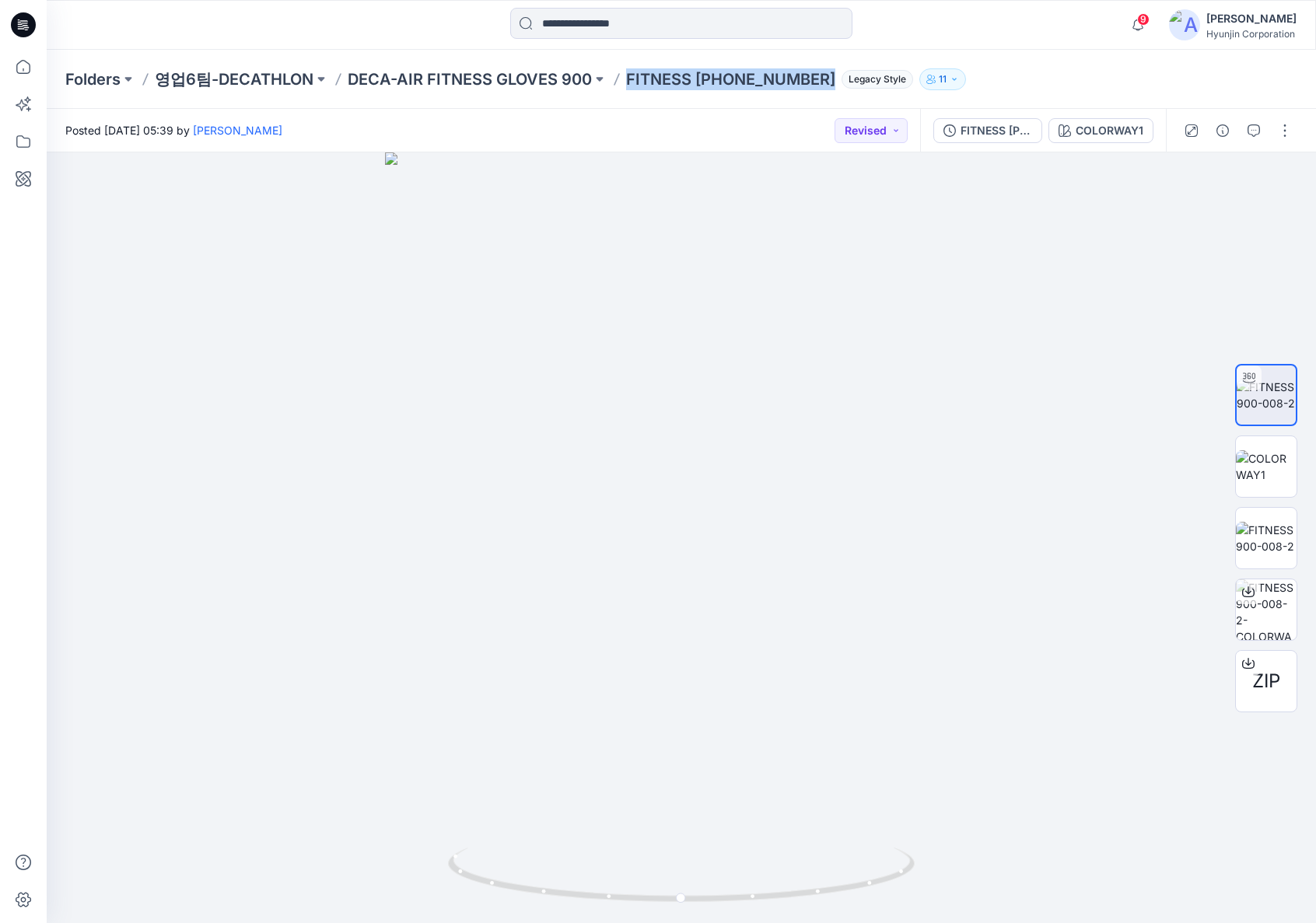
drag, startPoint x: 708, startPoint y: 95, endPoint x: 781, endPoint y: 95, distance: 73.0
click at [781, 95] on div "Folders 영업6팀-DECATHLON DECA-AIR FITNESS GLOVES 900 FITNESS 900-008-2 Legacy Sty…" at bounding box center [681, 79] width 1269 height 60
copy p "FITNESS [PHONE_NUMBER]"
click at [1024, 507] on div at bounding box center [681, 538] width 1269 height 770
click at [1003, 91] on div "Folders 영업6팀-DECATHLON DECA-AIR FITNESS GLOVES 900 FITNESS 900-008-2 Legacy Sty…" at bounding box center [681, 79] width 1269 height 60
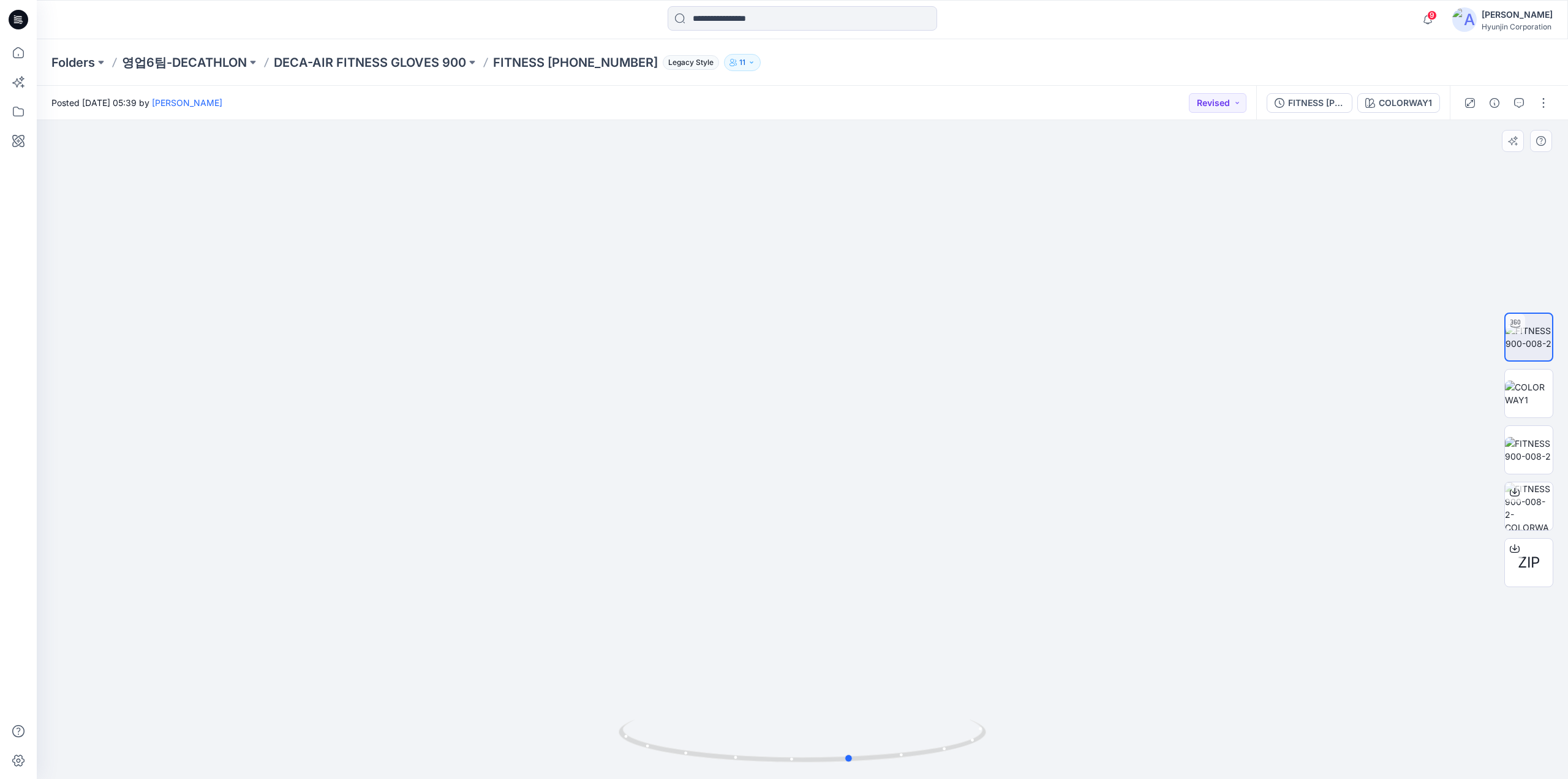
drag, startPoint x: 889, startPoint y: 348, endPoint x: 580, endPoint y: 386, distance: 311.3
drag, startPoint x: 580, startPoint y: 386, endPoint x: 1068, endPoint y: 619, distance: 540.8
click at [1068, 619] on div at bounding box center [802, 450] width 1531 height 659
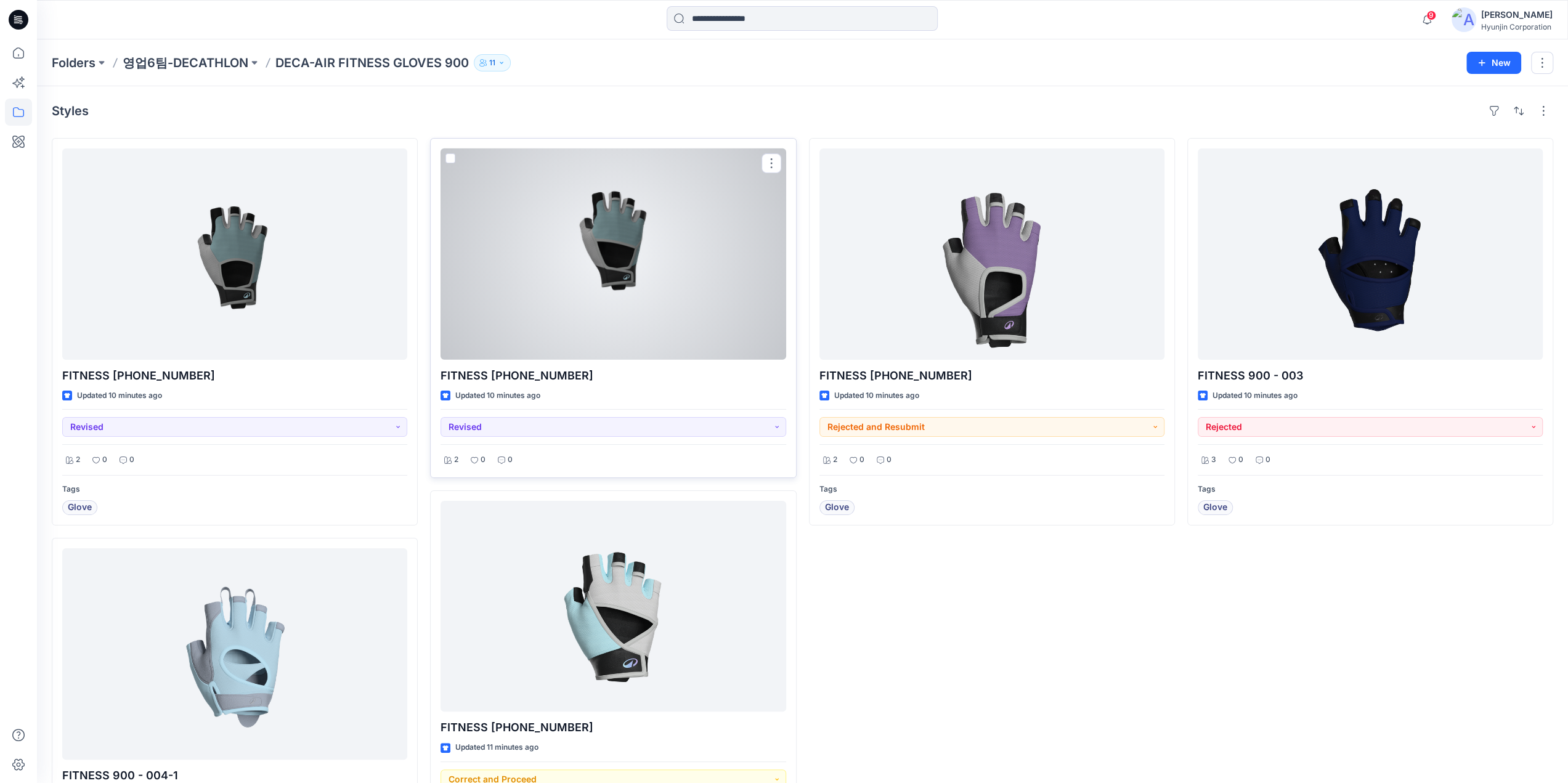
click at [591, 323] on div at bounding box center [613, 254] width 345 height 211
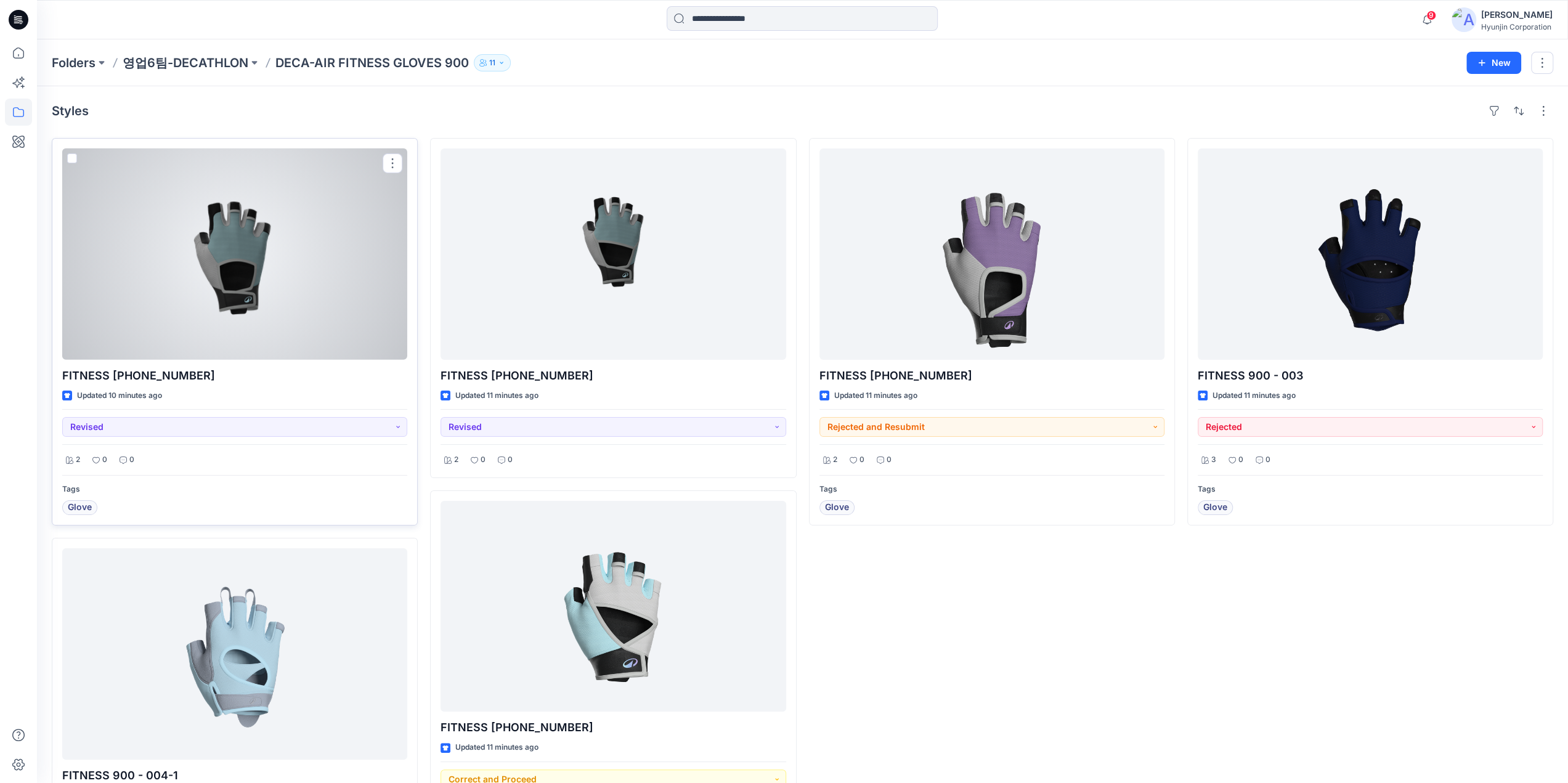
click at [272, 295] on div at bounding box center [234, 254] width 345 height 211
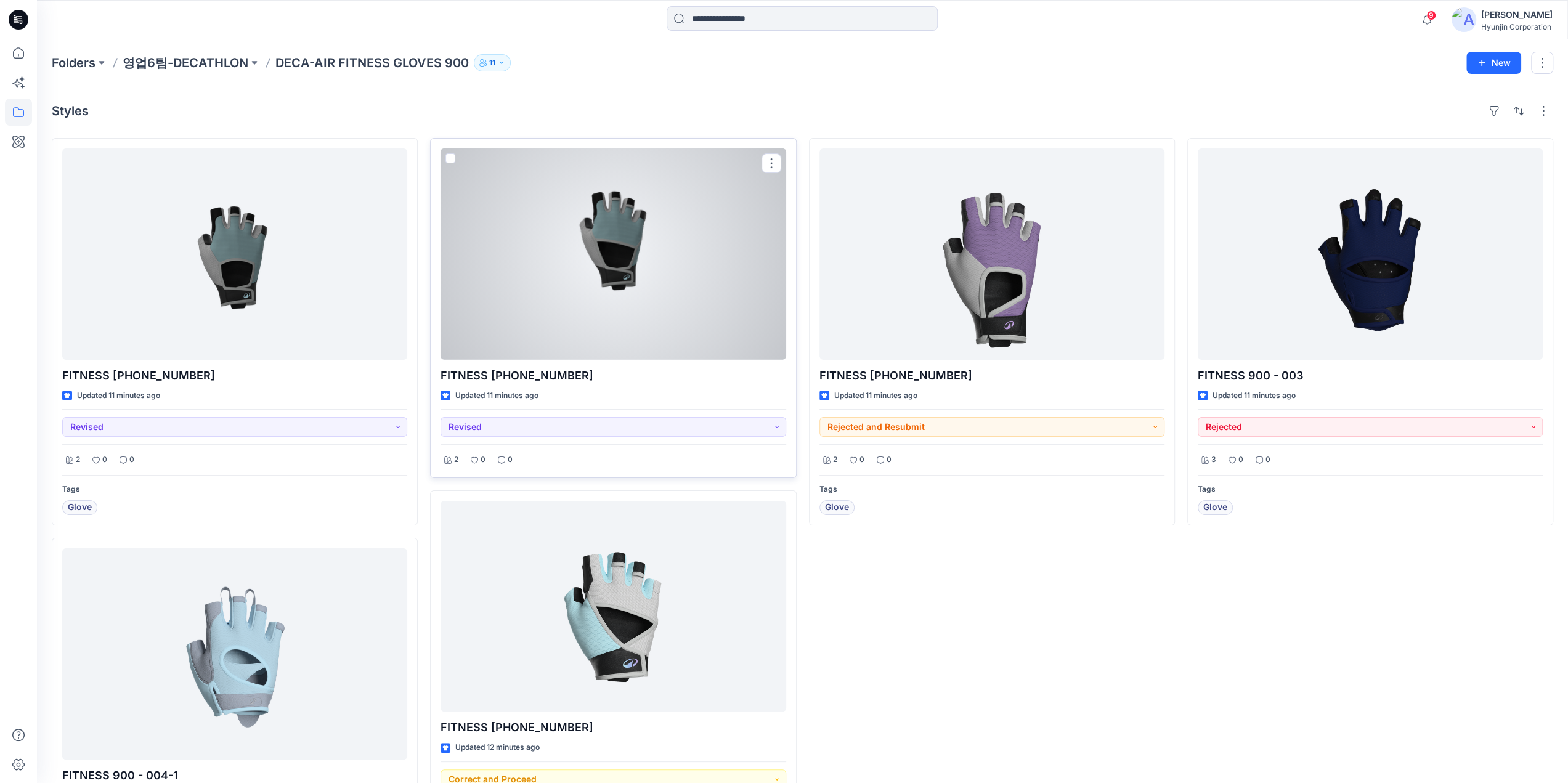
click at [603, 309] on div at bounding box center [613, 254] width 345 height 211
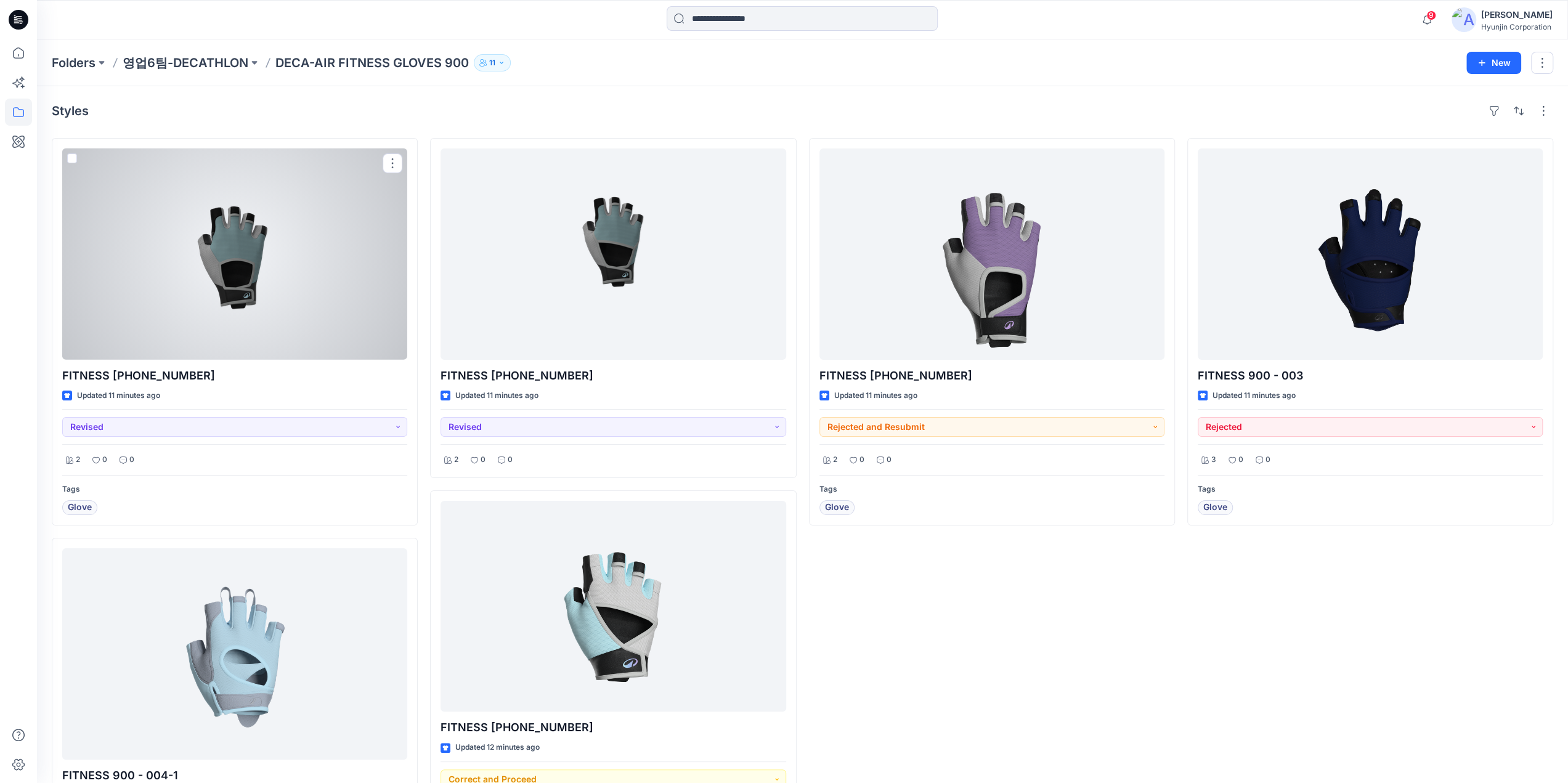
click at [363, 299] on div at bounding box center [234, 254] width 345 height 211
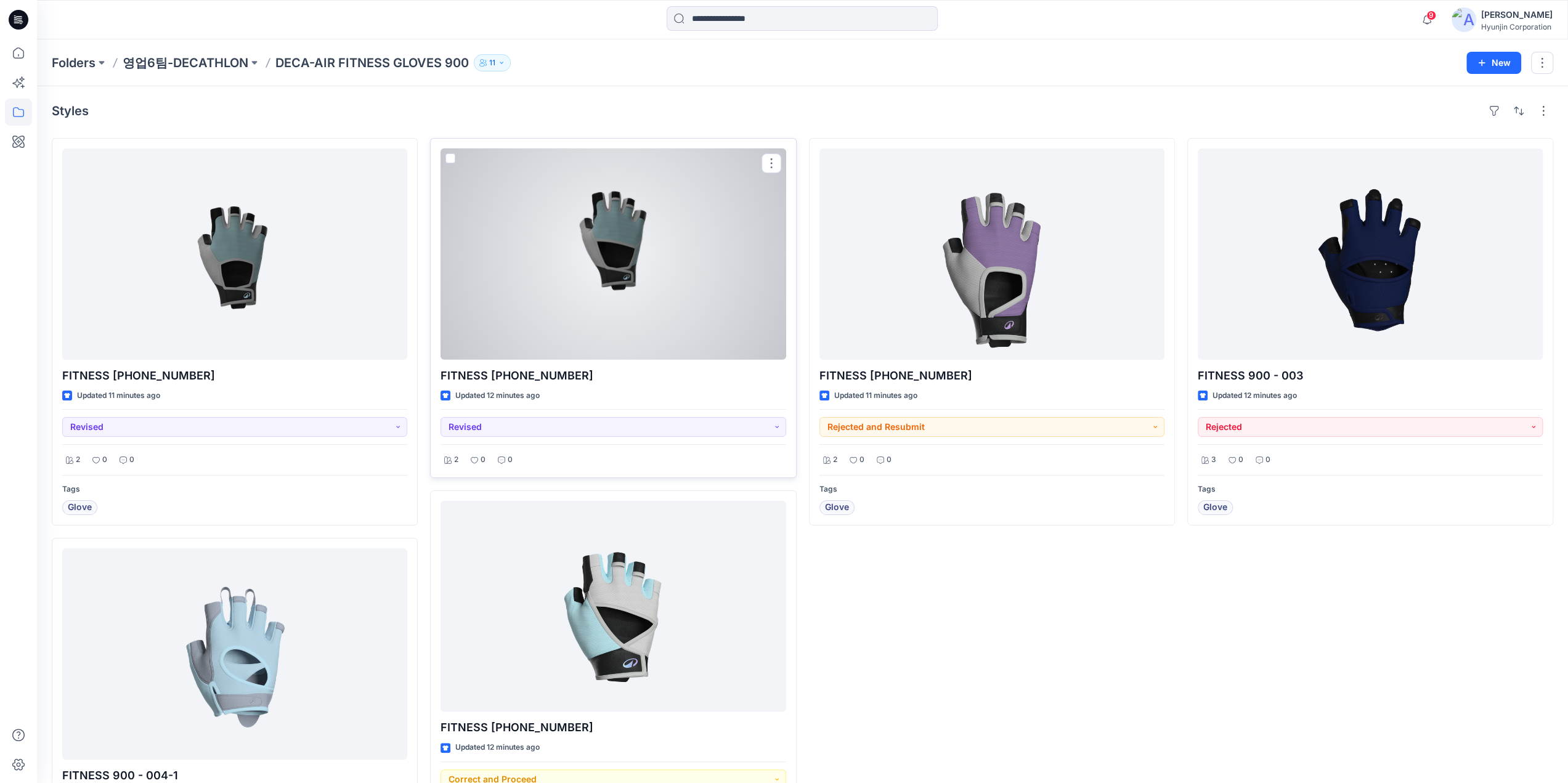
click at [594, 252] on div at bounding box center [613, 254] width 345 height 211
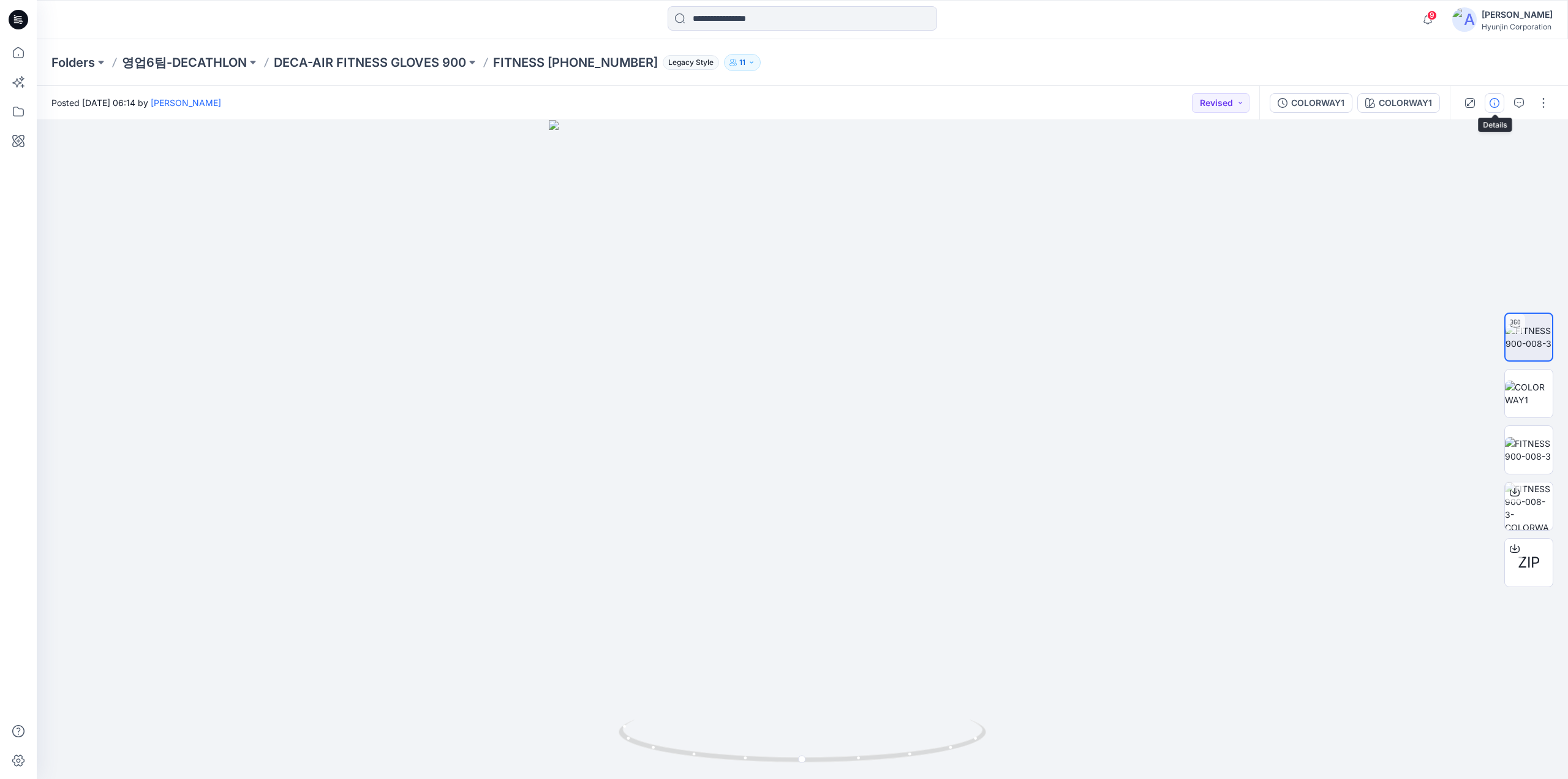
click at [1491, 103] on icon "button" at bounding box center [1494, 102] width 10 height 10
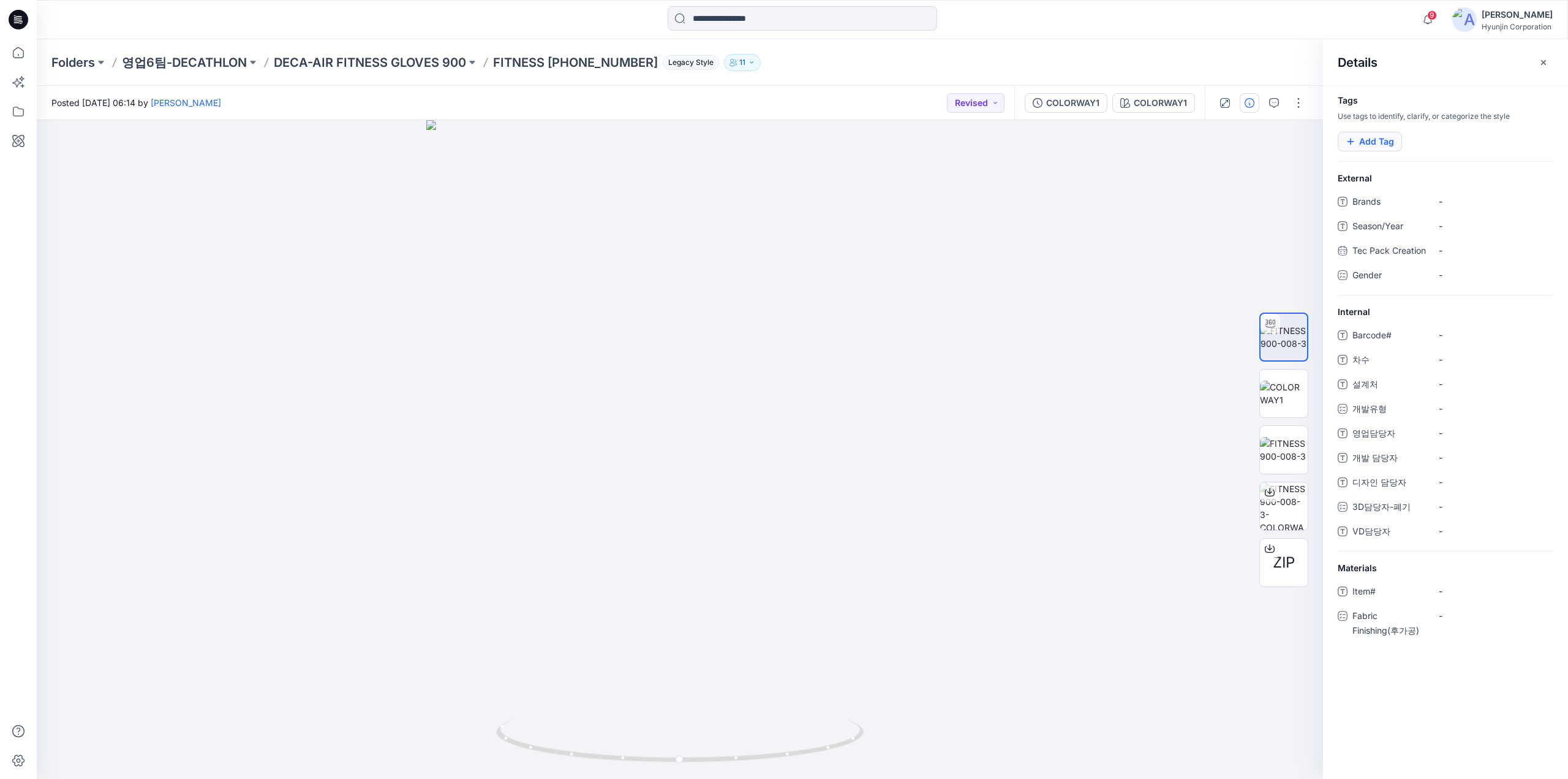
click at [1368, 138] on button "Add Tag" at bounding box center [1369, 141] width 64 height 20
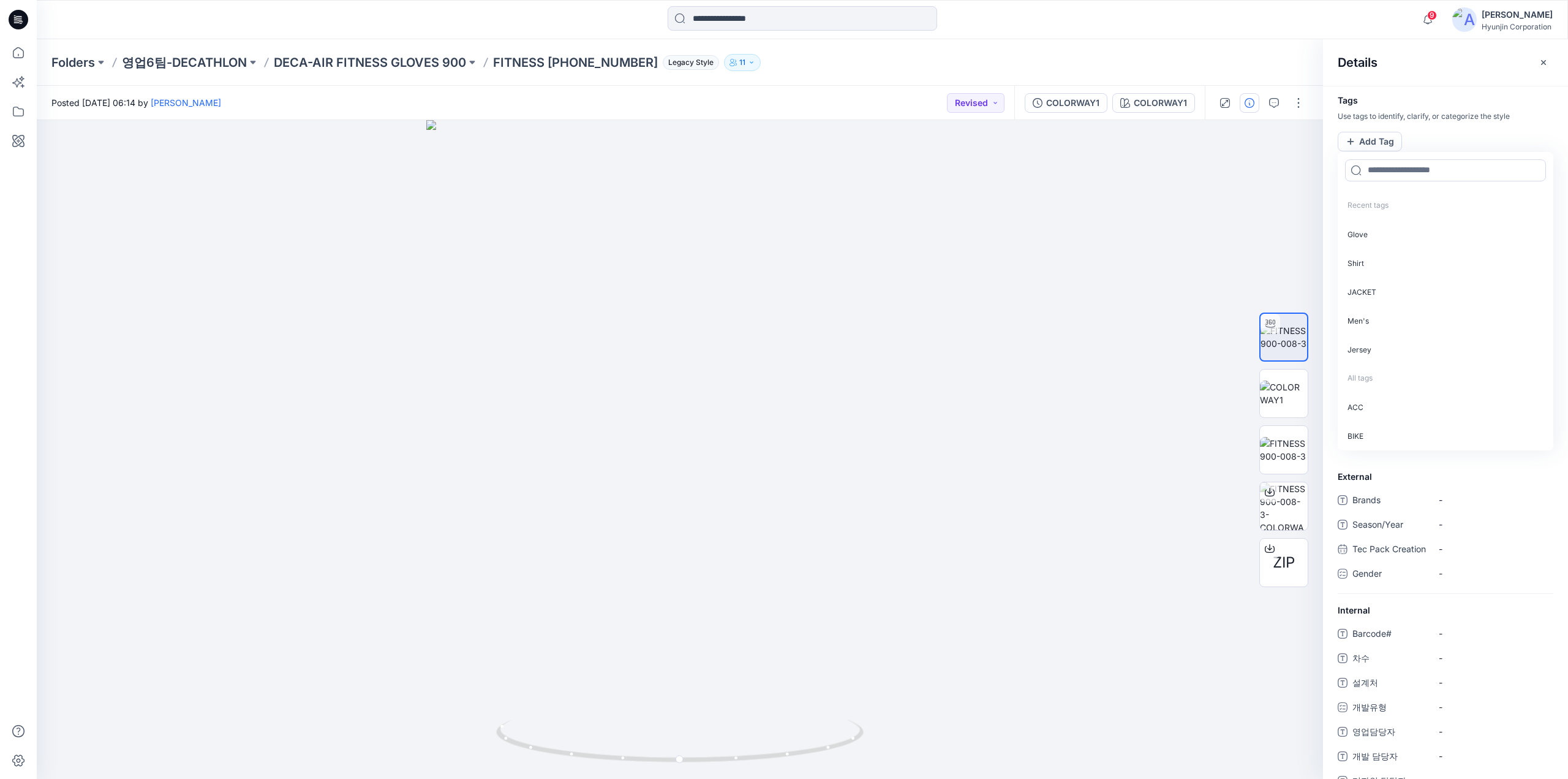
type input "*"
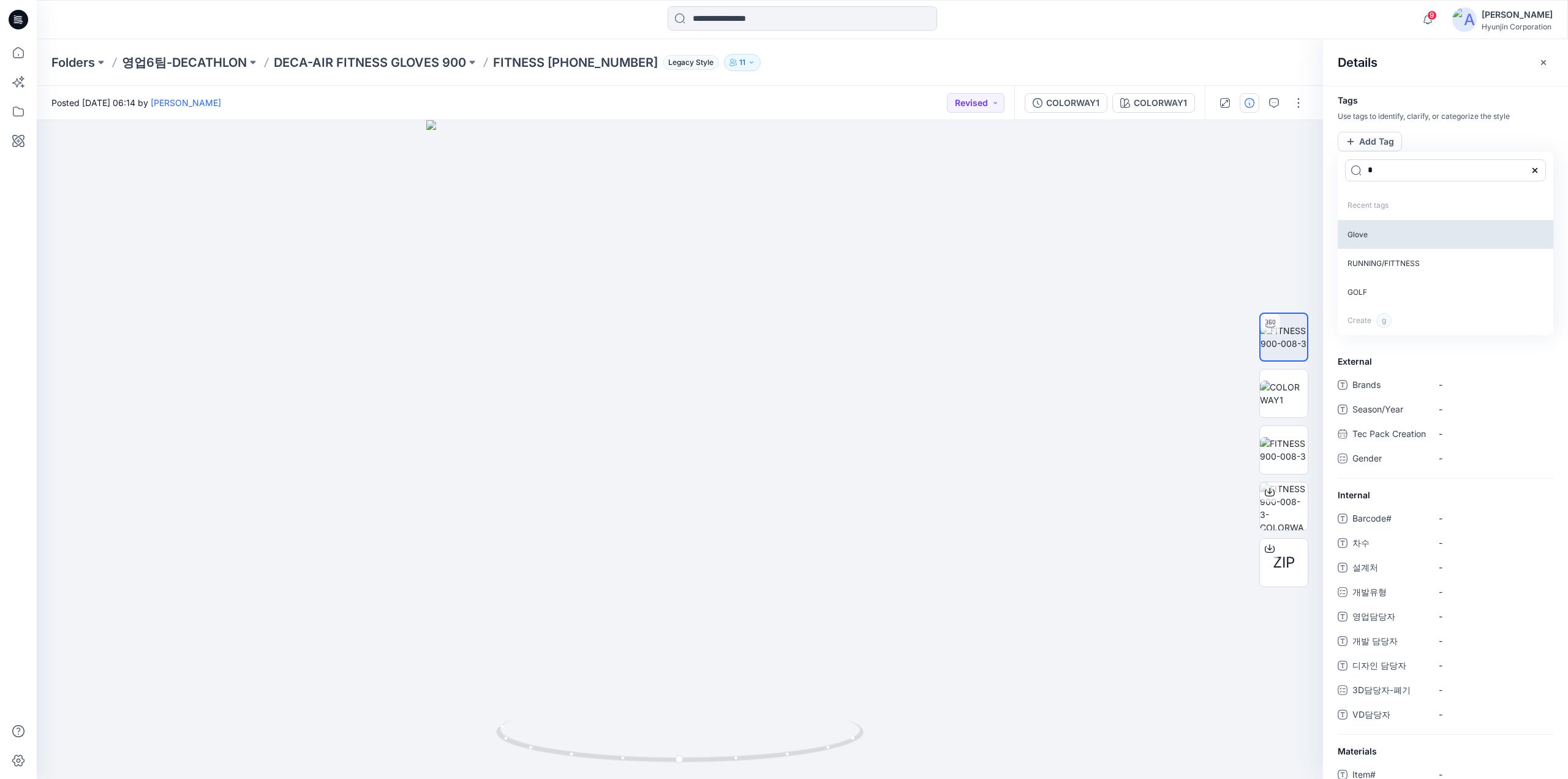
type input "*"
click at [1363, 231] on p "Glove" at bounding box center [1445, 234] width 216 height 29
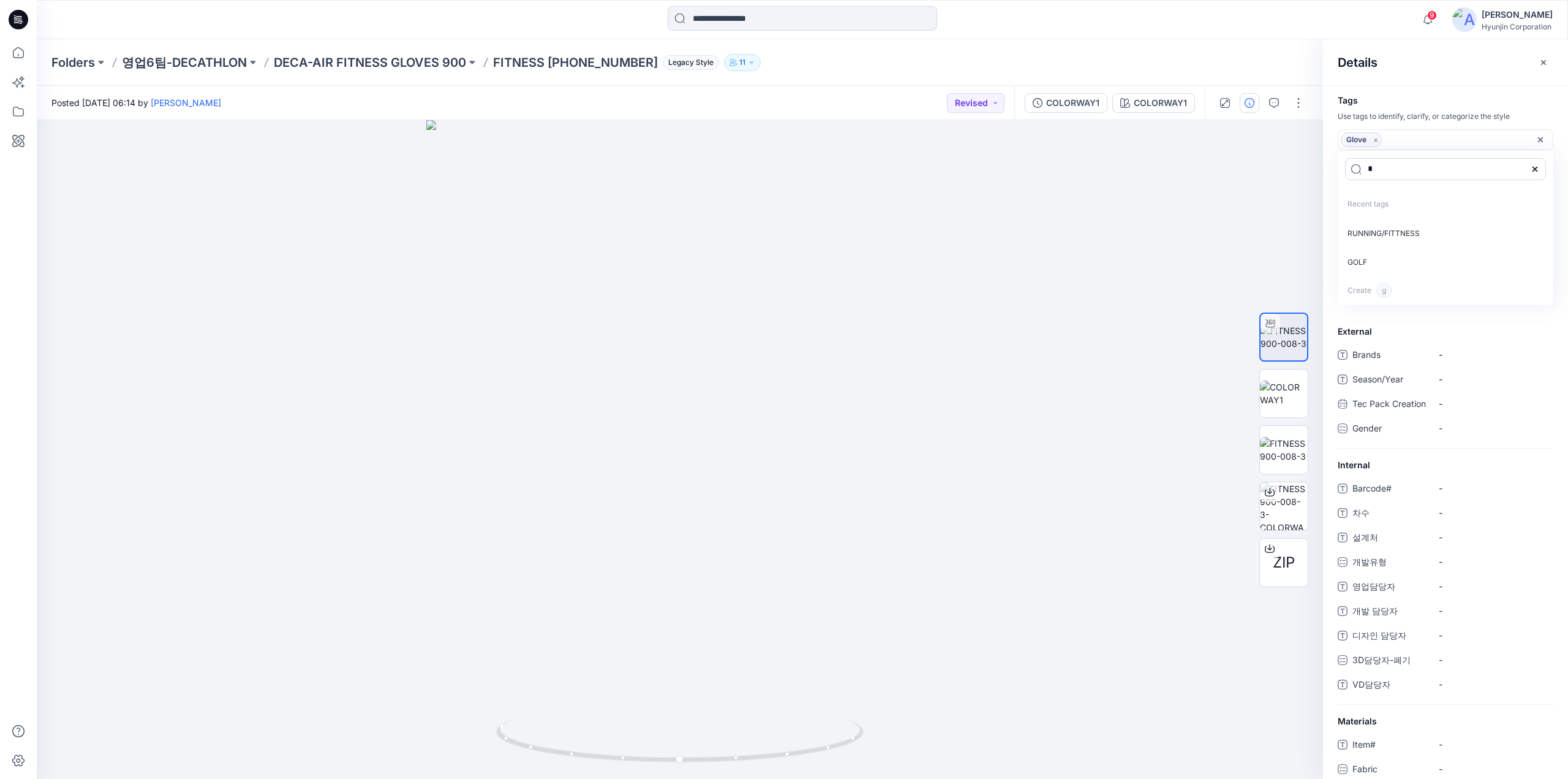
click at [1538, 164] on icon at bounding box center [1534, 169] width 10 height 10
click at [1201, 211] on div at bounding box center [679, 450] width 1286 height 659
click at [1461, 537] on span "-" at bounding box center [1491, 530] width 106 height 13
type textarea "*"
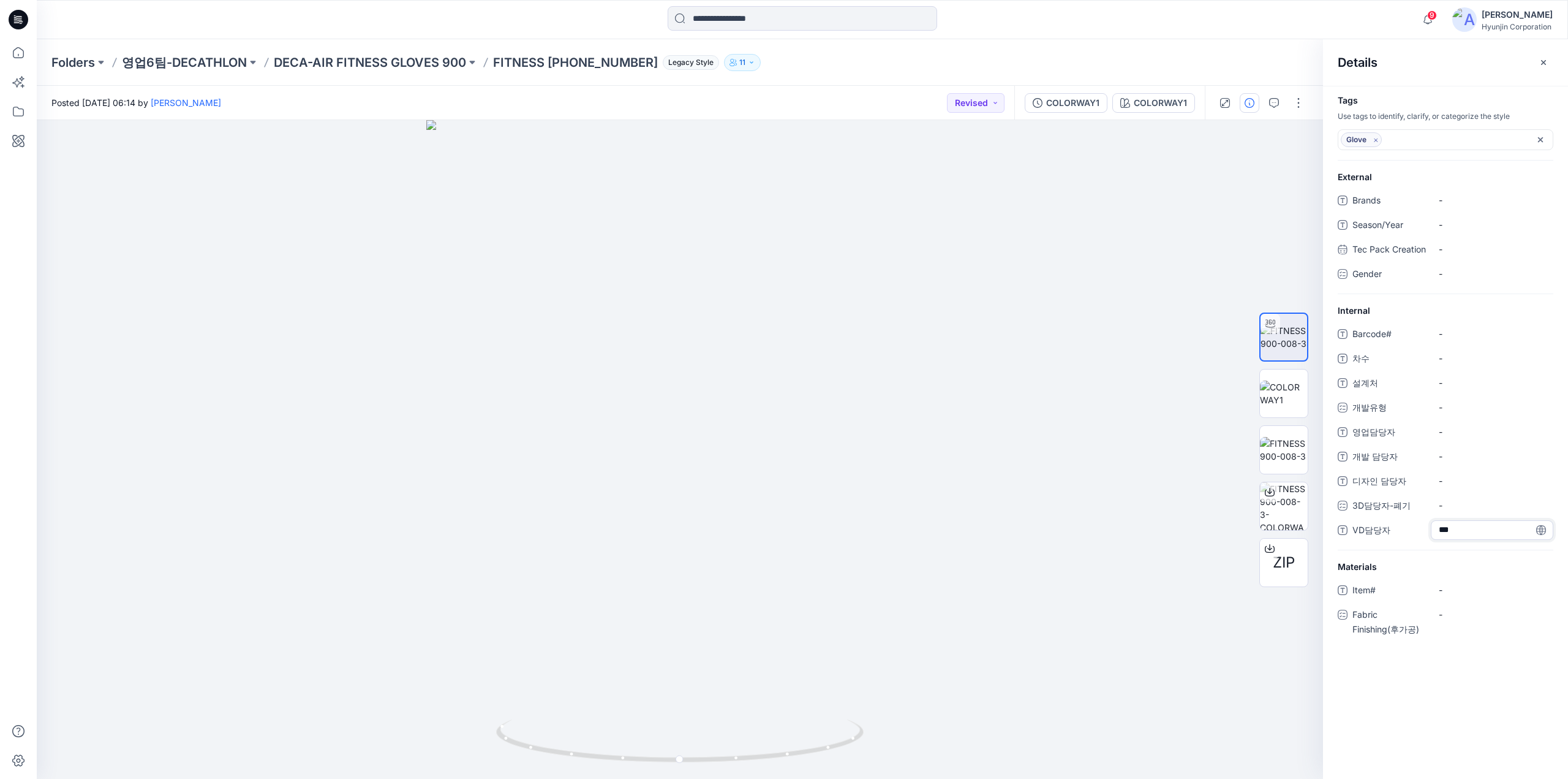
type textarea "***"
click at [1544, 59] on icon "button" at bounding box center [1543, 63] width 10 height 10
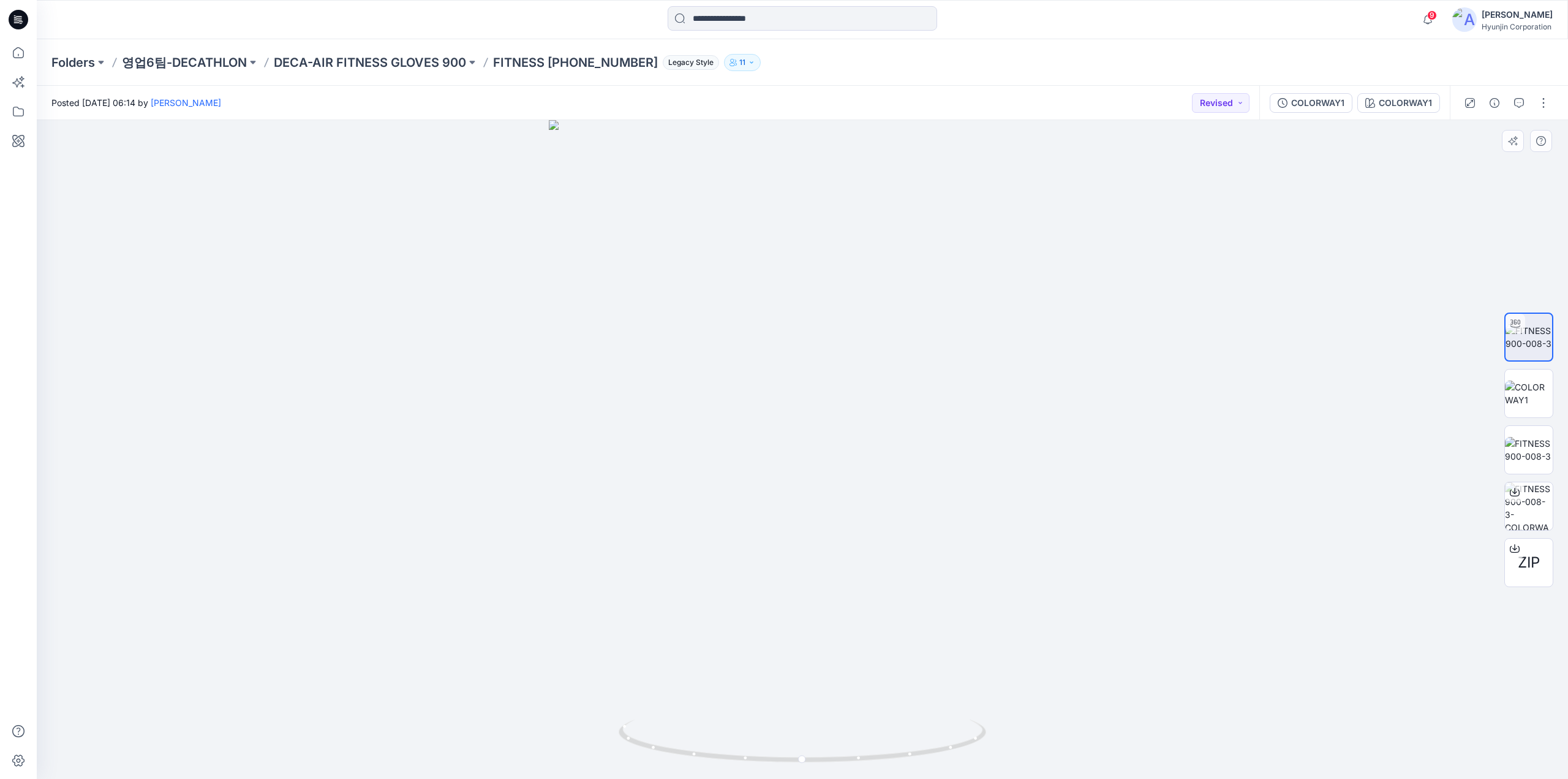
click at [1276, 299] on div at bounding box center [802, 450] width 1531 height 659
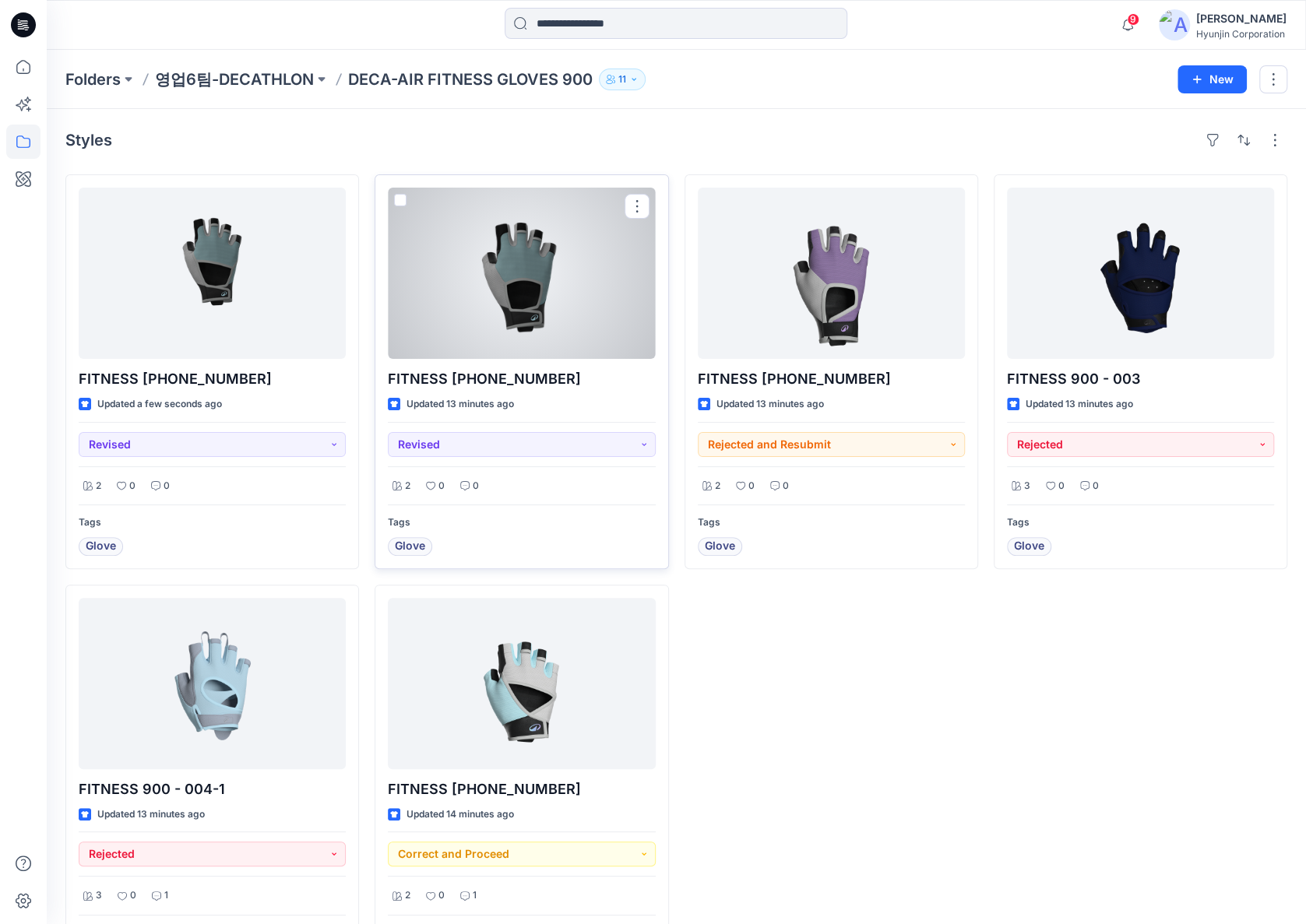
click at [564, 321] on div at bounding box center [521, 273] width 267 height 171
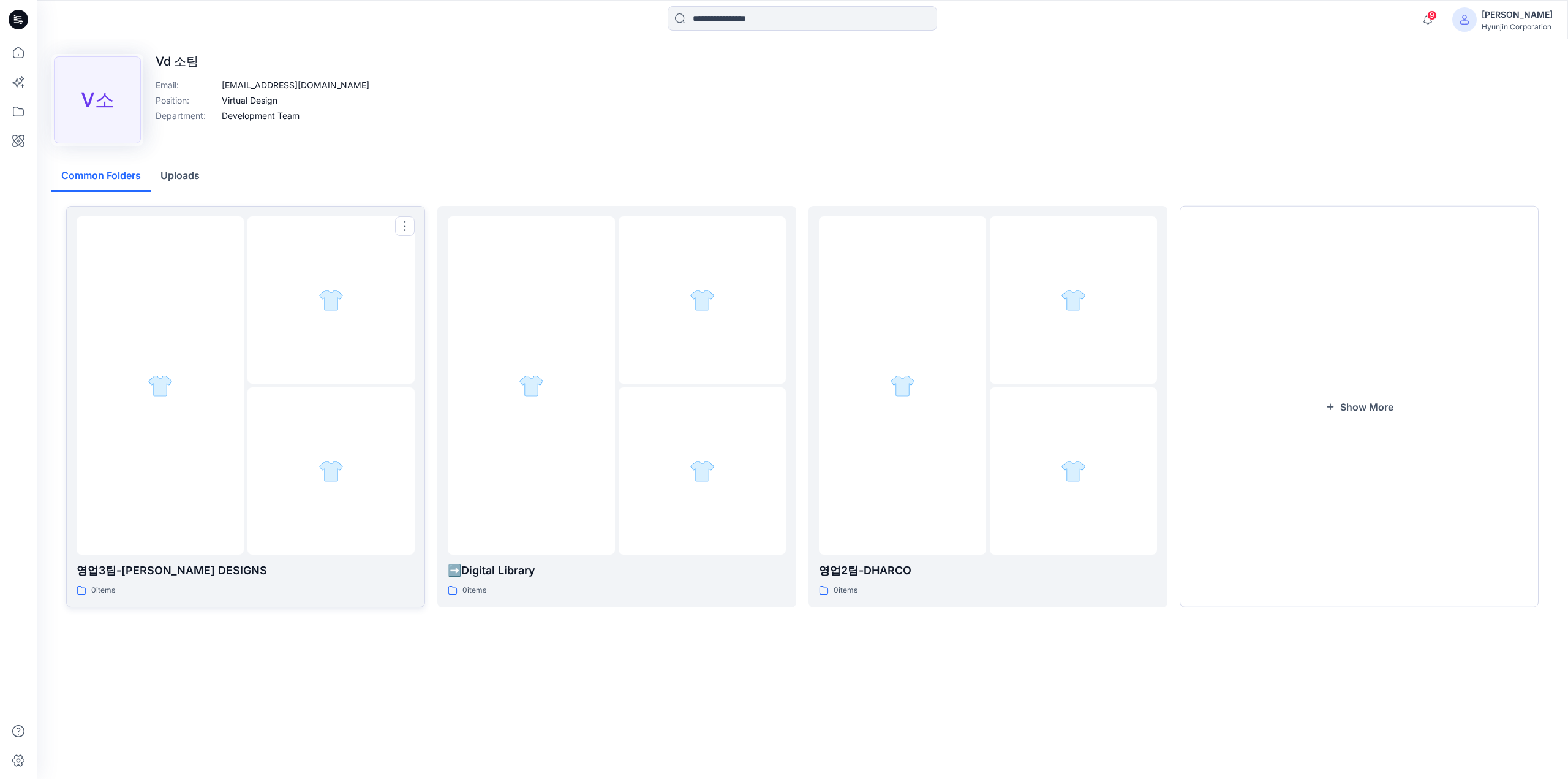
click at [225, 359] on div at bounding box center [160, 386] width 167 height 338
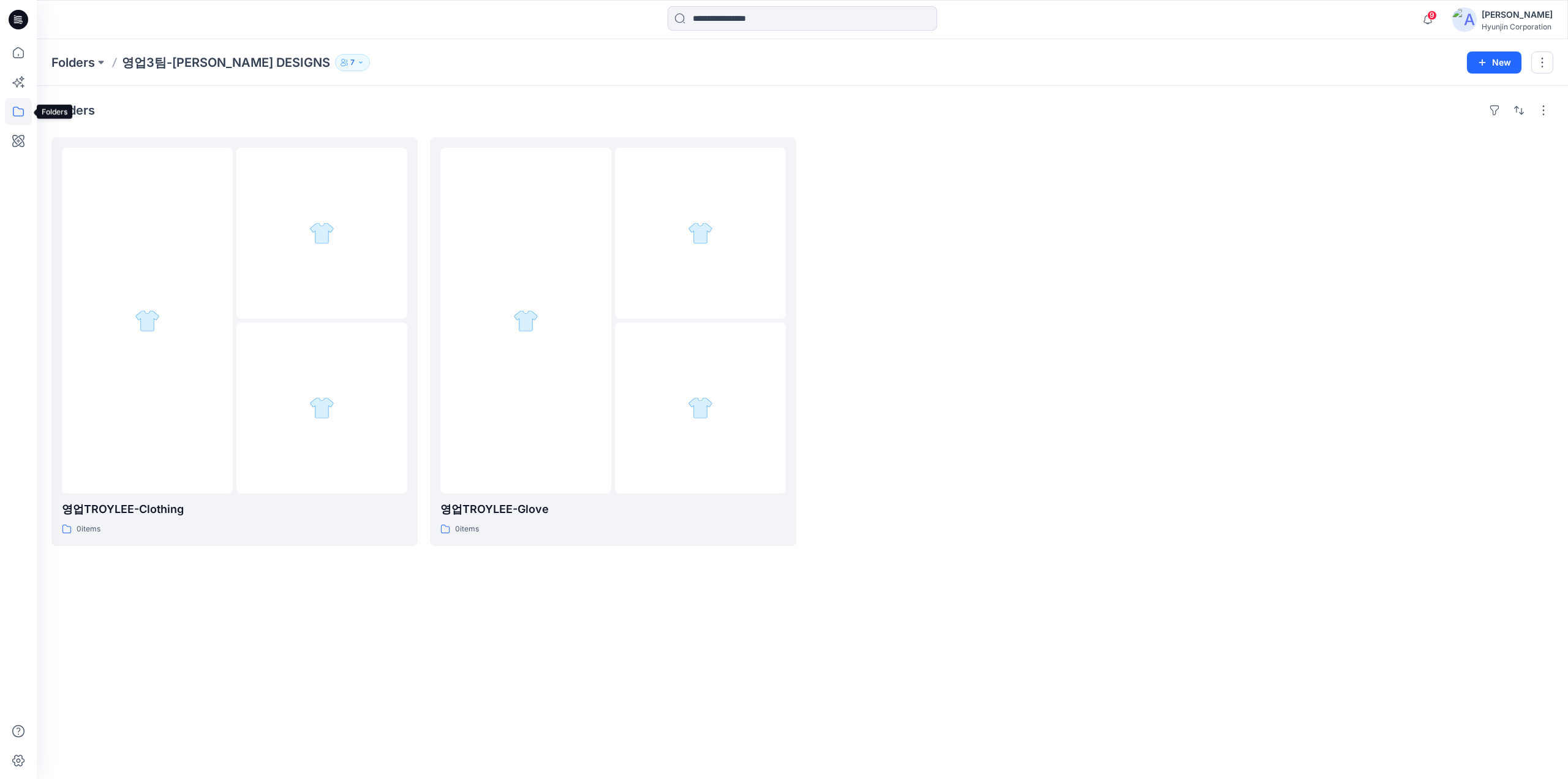
click at [22, 117] on icon at bounding box center [18, 111] width 27 height 27
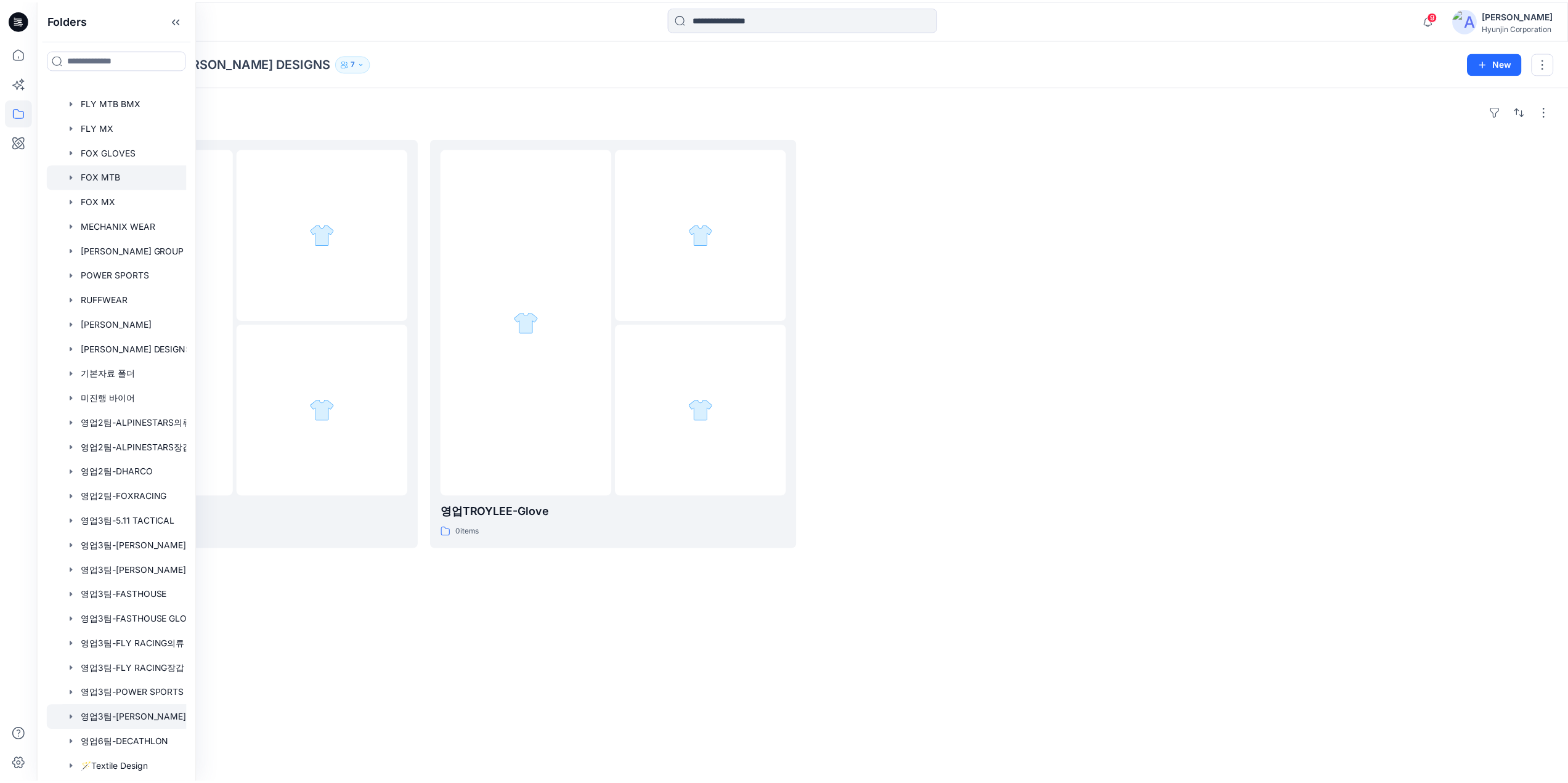
scroll to position [485, 0]
click at [123, 719] on div at bounding box center [133, 721] width 172 height 24
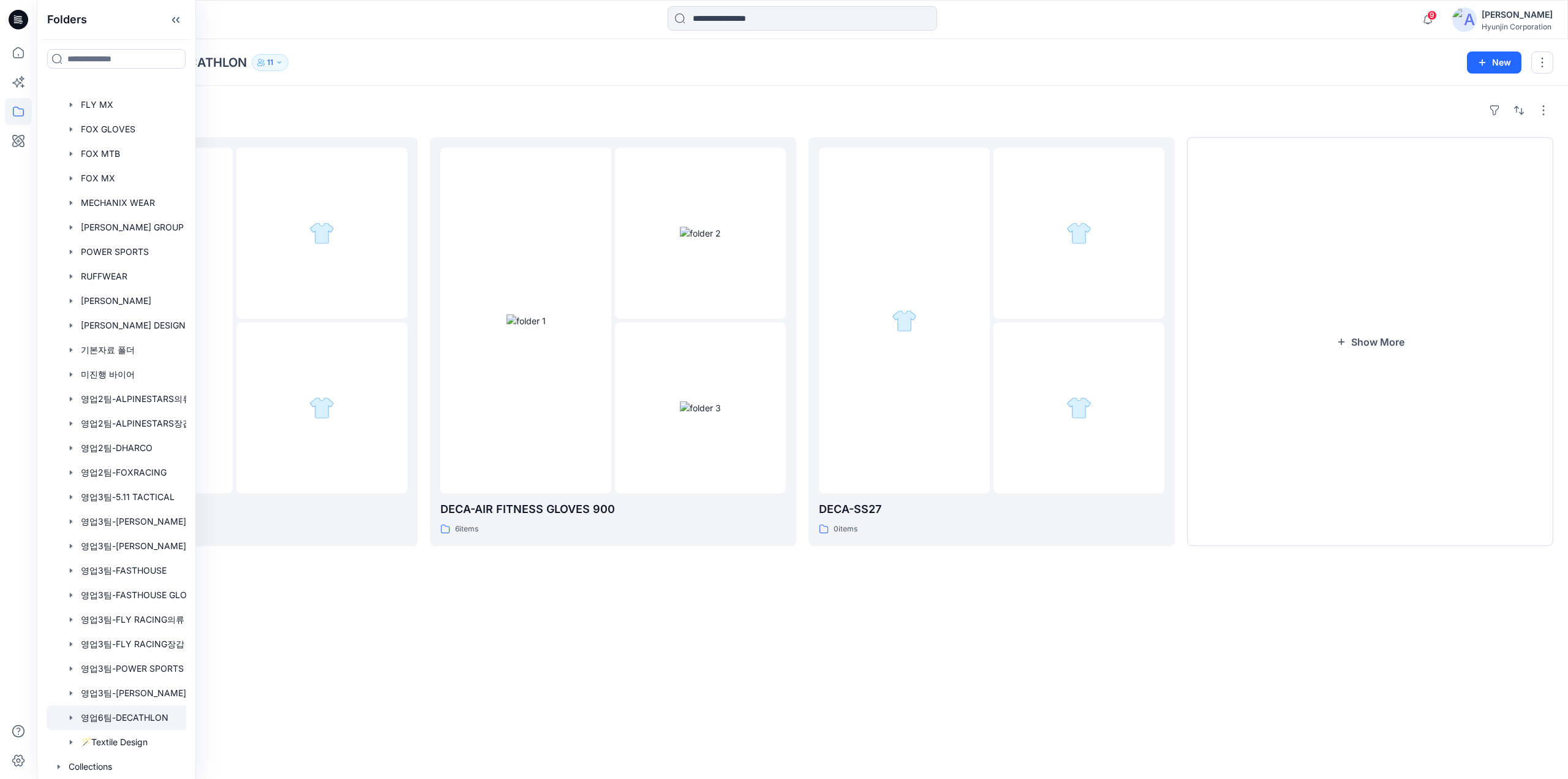
click at [520, 612] on div "Folders 바이어파일 공유폴더 0 items DECA-AIR FITNESS GLOVES 900 6 items DECA-SS27 0 item…" at bounding box center [802, 433] width 1531 height 693
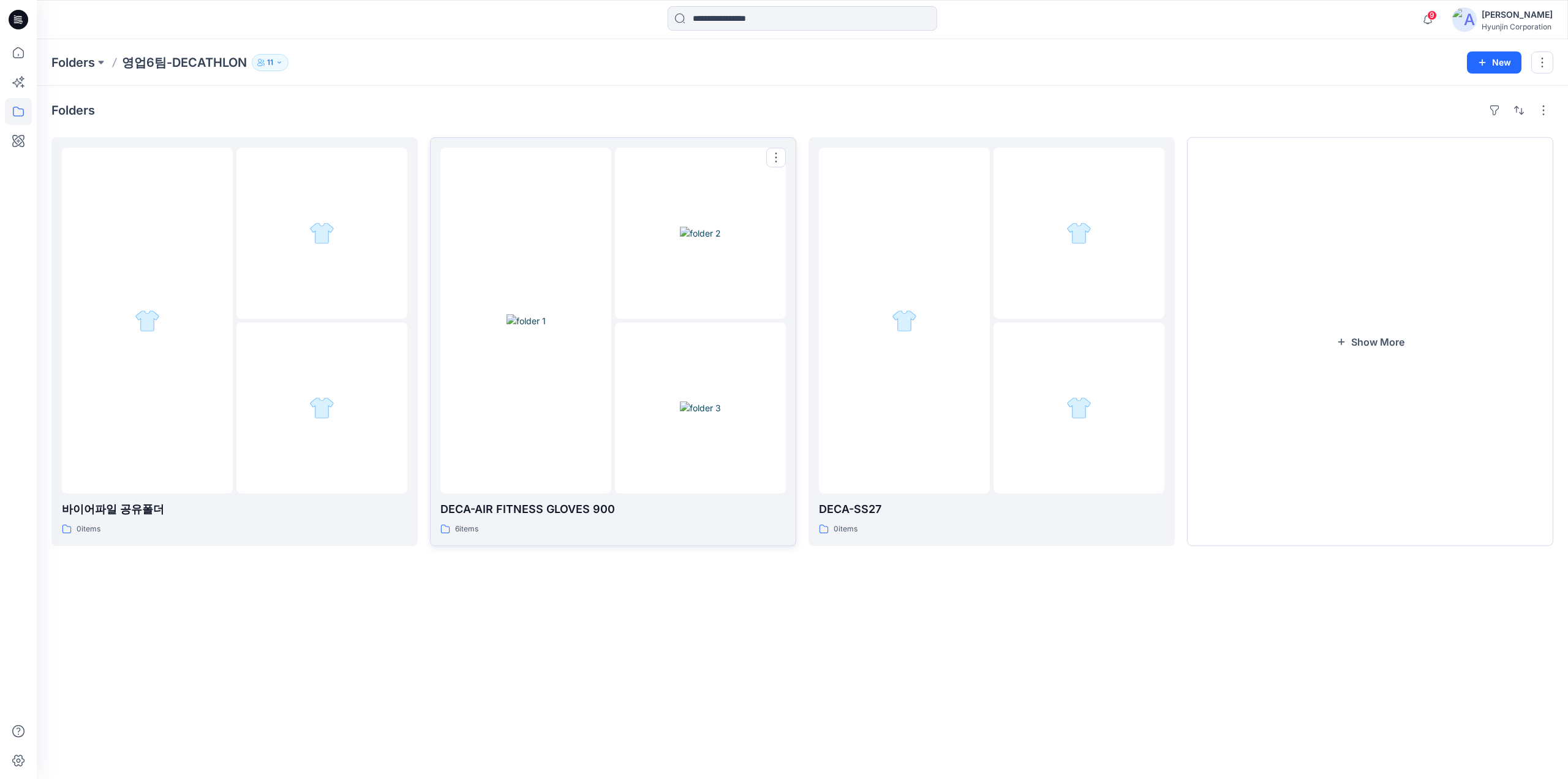
click at [535, 464] on div at bounding box center [525, 321] width 171 height 346
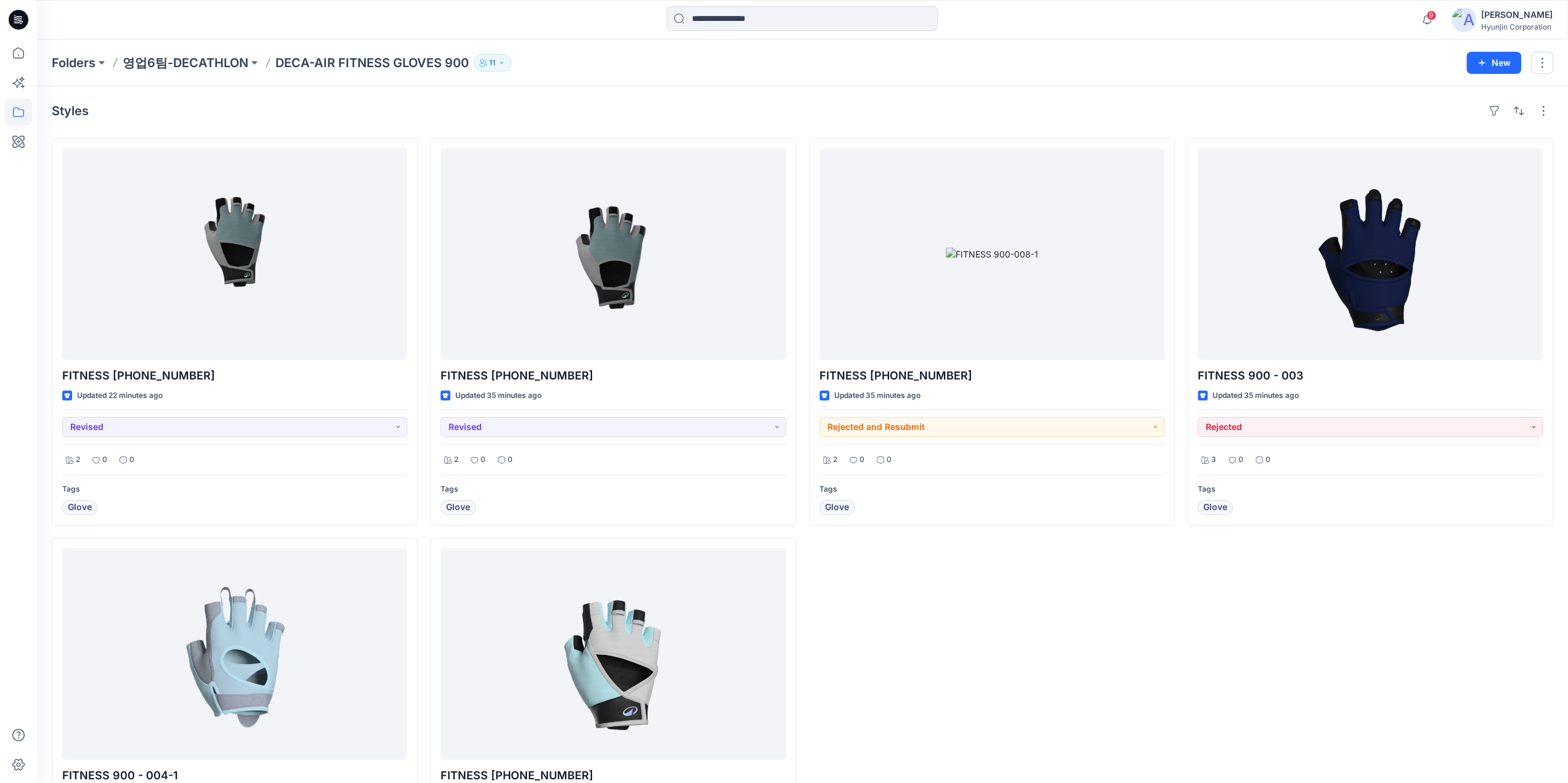
click at [941, 647] on div "FITNESS [PHONE_NUMBER] Updated 35 minutes ago Rejected and Resubmit 2 0 0 Tags …" at bounding box center [992, 532] width 366 height 788
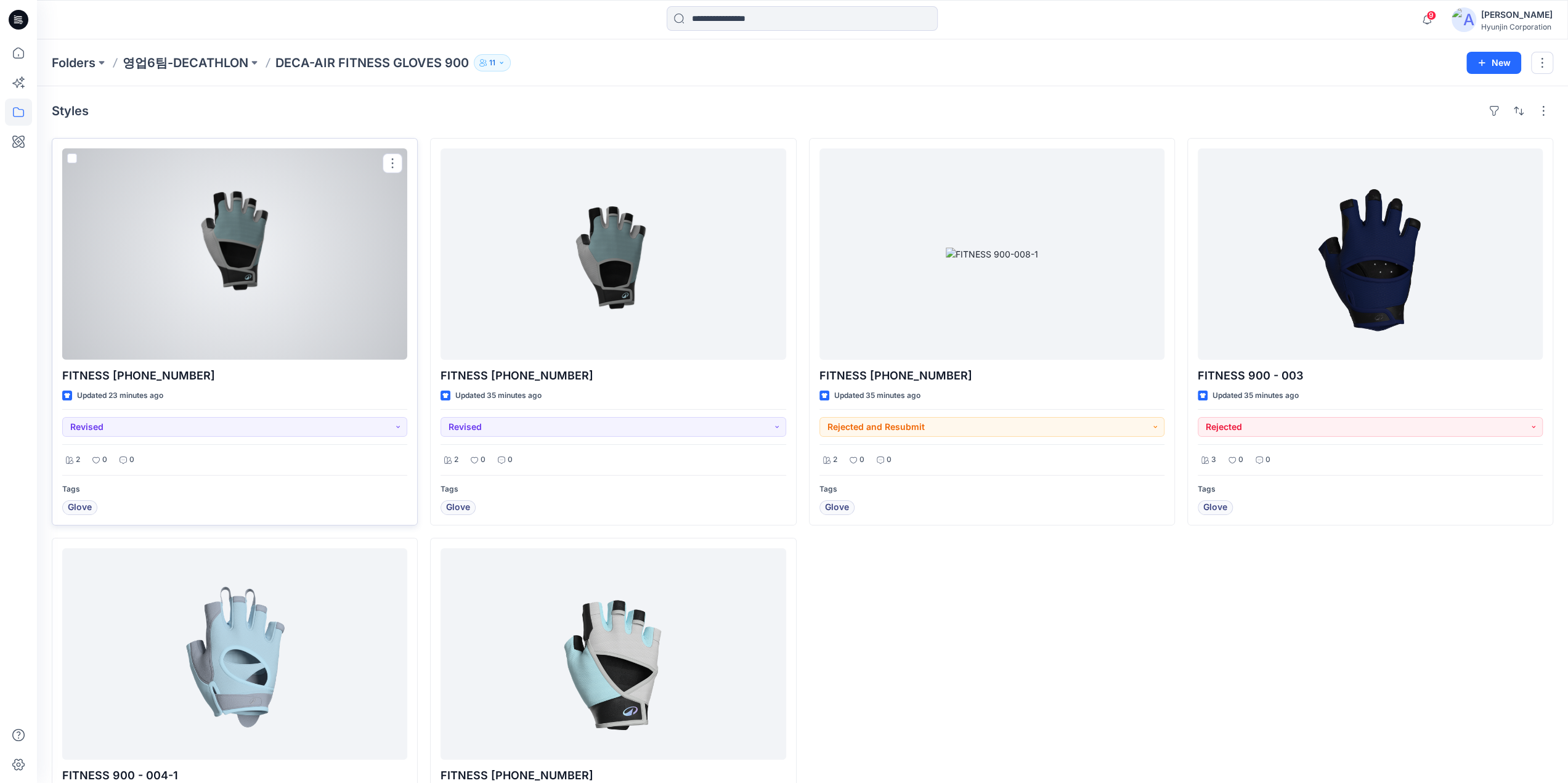
click at [228, 332] on div at bounding box center [234, 254] width 345 height 211
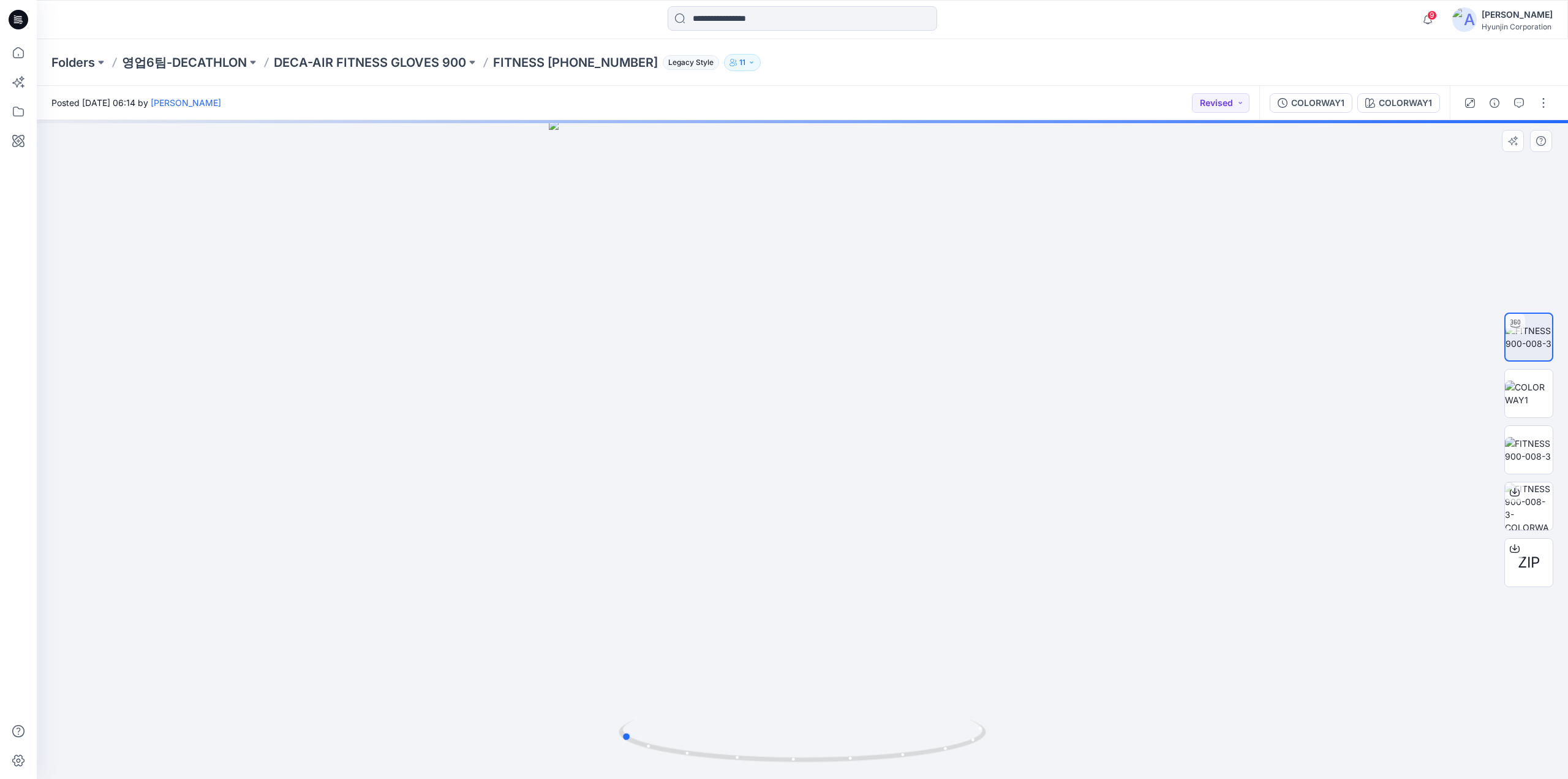
drag, startPoint x: 1026, startPoint y: 635, endPoint x: 875, endPoint y: 682, distance: 158.1
click at [875, 682] on div at bounding box center [802, 450] width 1531 height 659
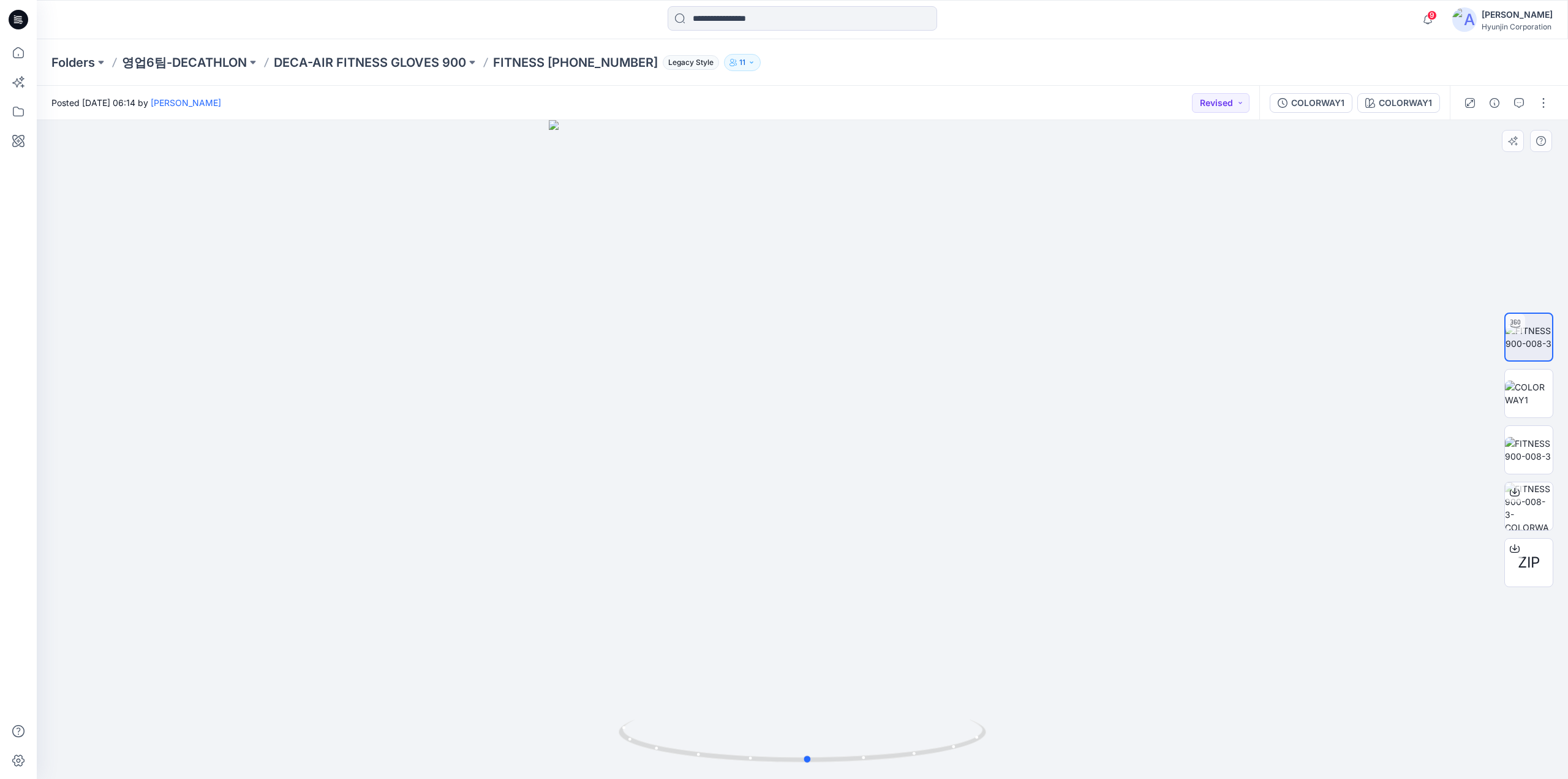
drag, startPoint x: 1110, startPoint y: 579, endPoint x: 968, endPoint y: 616, distance: 146.7
click at [968, 616] on div at bounding box center [802, 450] width 1531 height 659
